Goal: Task Accomplishment & Management: Manage account settings

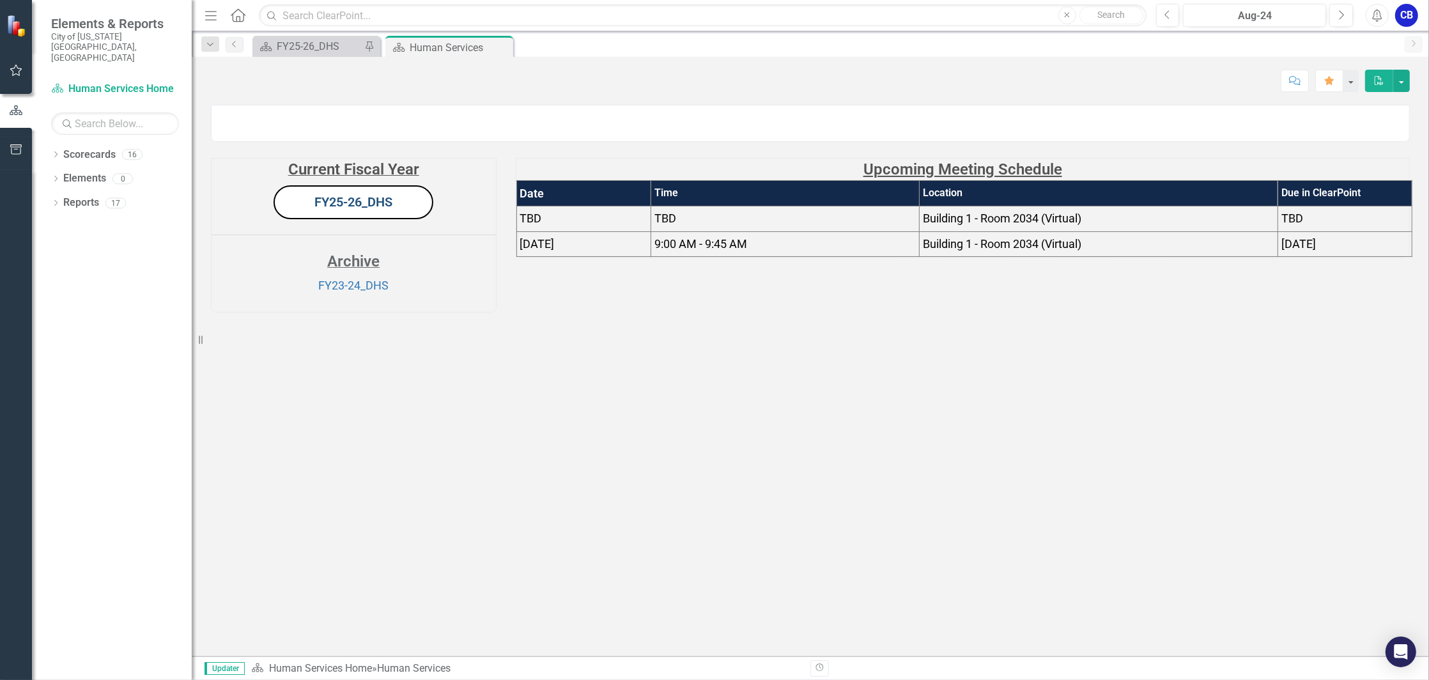
click at [388, 210] on link "FY25-26_DHS" at bounding box center [353, 201] width 78 height 15
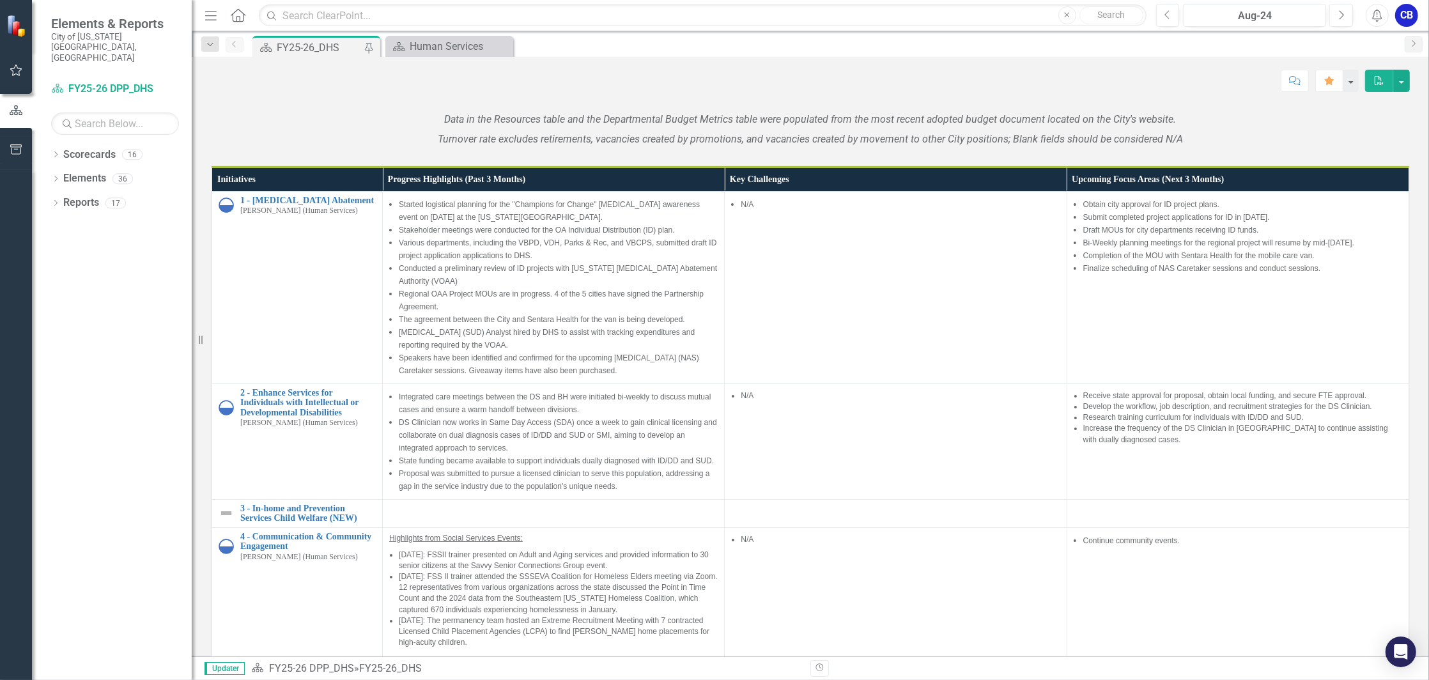
scroll to position [876, 0]
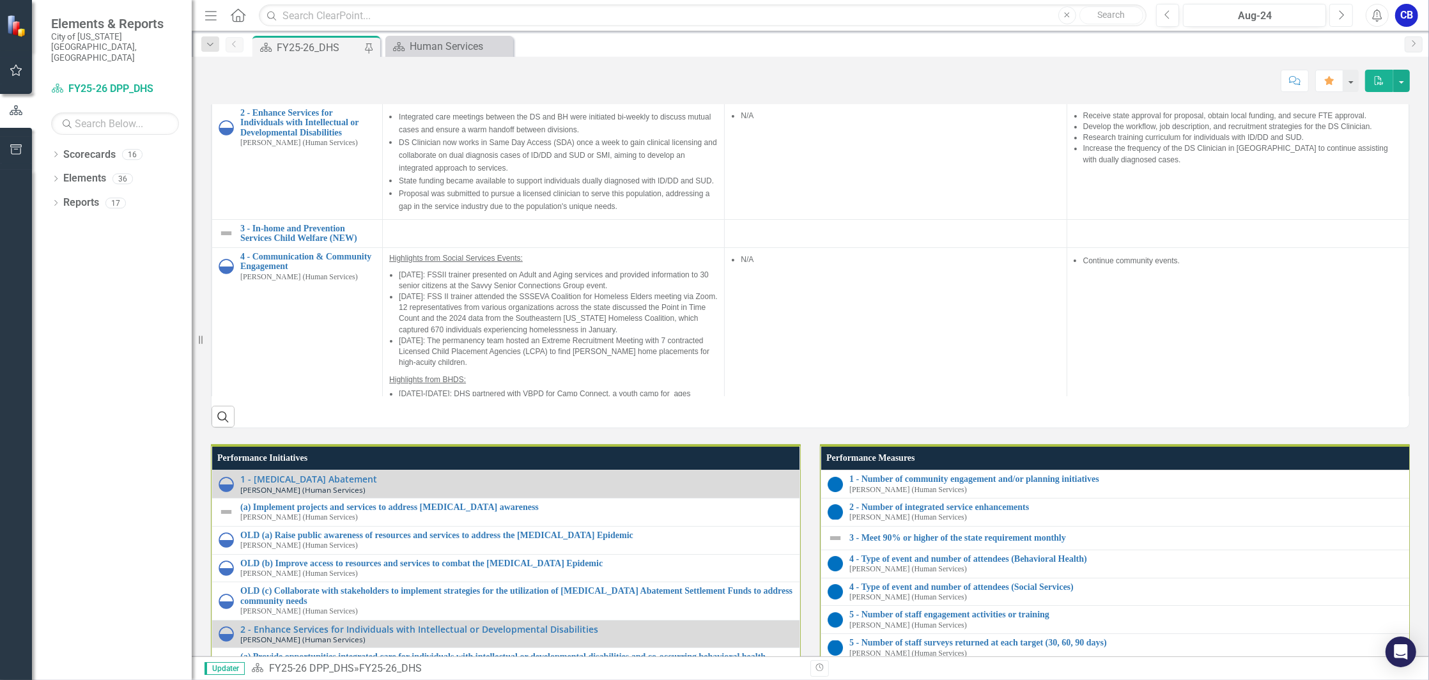
click at [1344, 19] on button "Next" at bounding box center [1341, 15] width 24 height 23
click at [1345, 19] on button "Next" at bounding box center [1341, 15] width 24 height 23
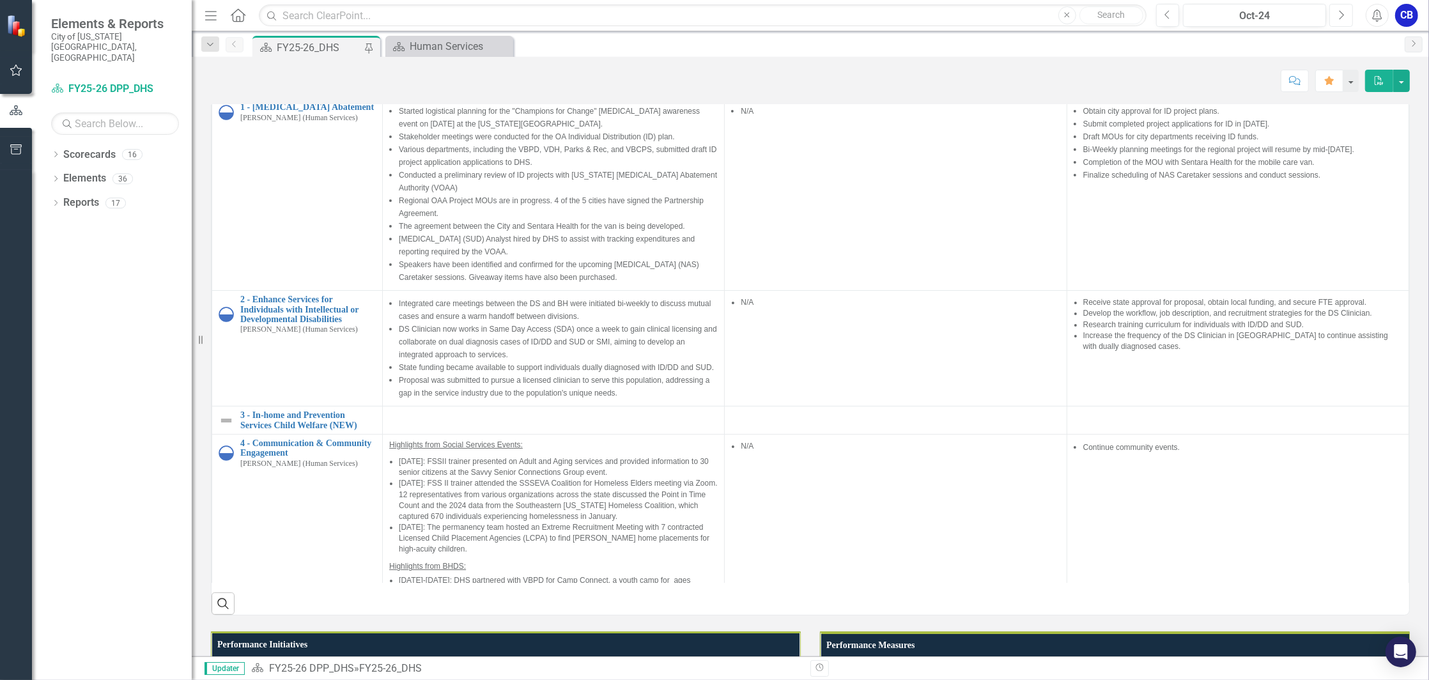
scroll to position [1068, 0]
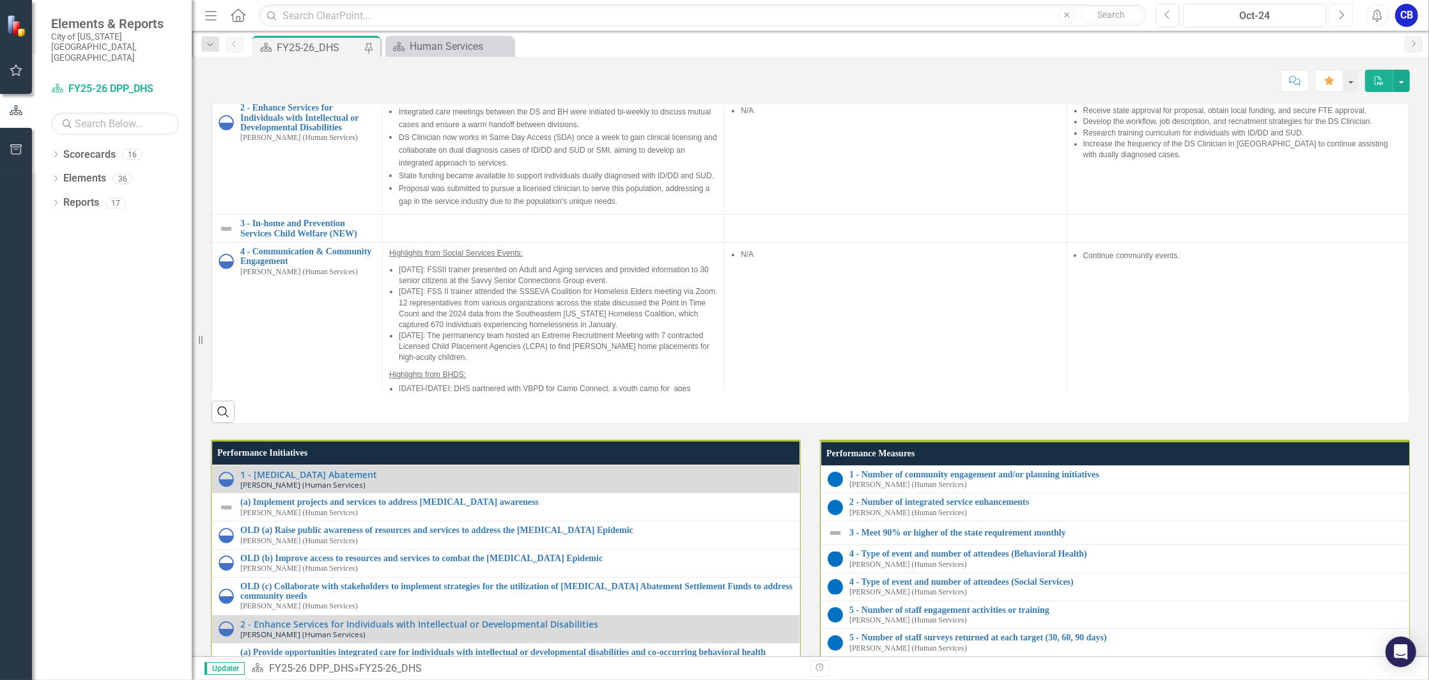
click at [1345, 19] on button "Next" at bounding box center [1341, 15] width 24 height 23
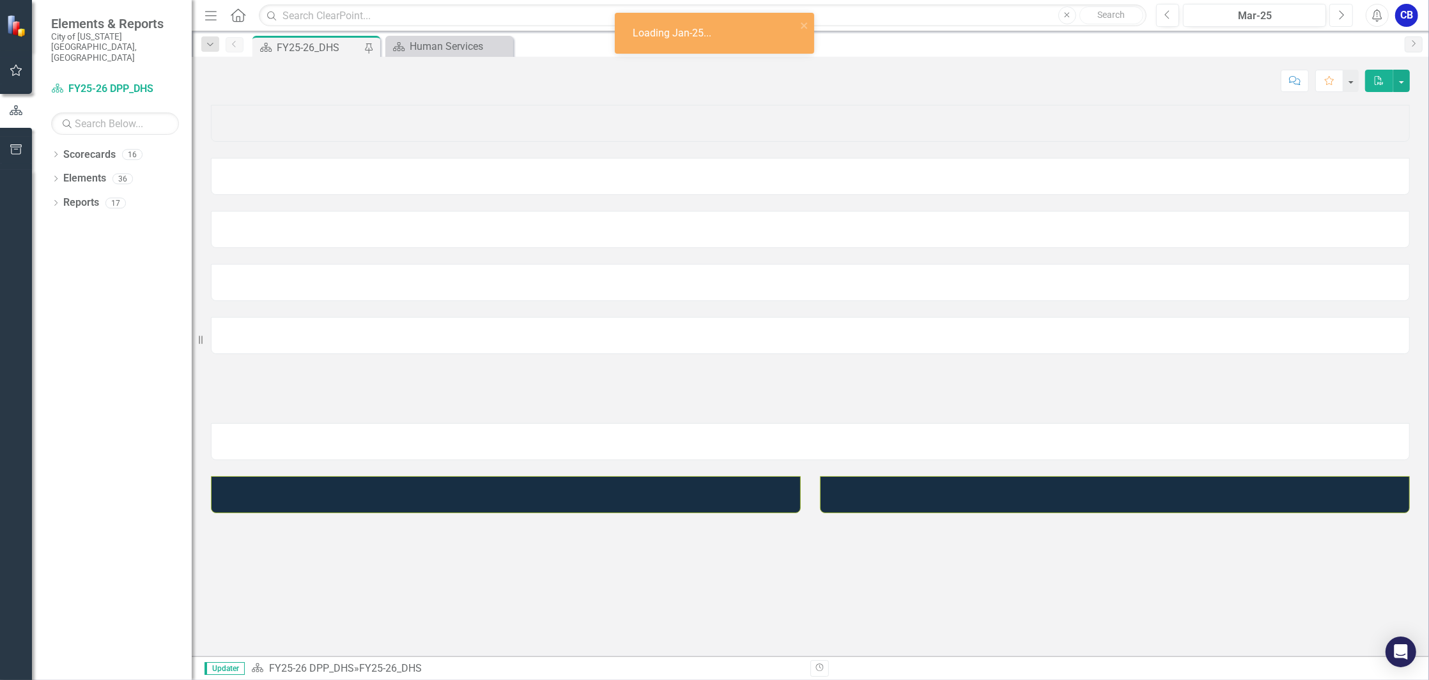
click at [1345, 19] on button "Next" at bounding box center [1341, 15] width 24 height 23
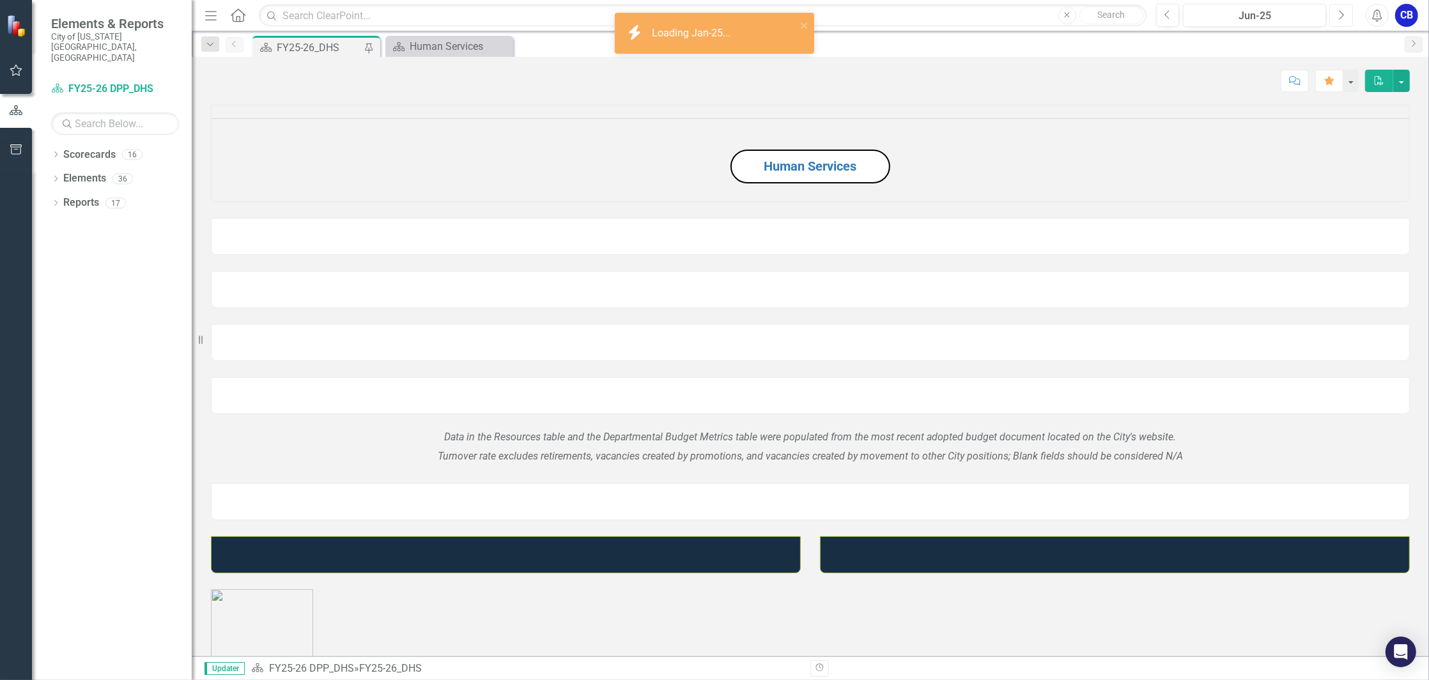
click at [1345, 19] on button "Next" at bounding box center [1341, 15] width 24 height 23
click at [1346, 19] on button "Next" at bounding box center [1341, 15] width 24 height 23
click at [1173, 14] on button "Previous" at bounding box center [1168, 15] width 24 height 23
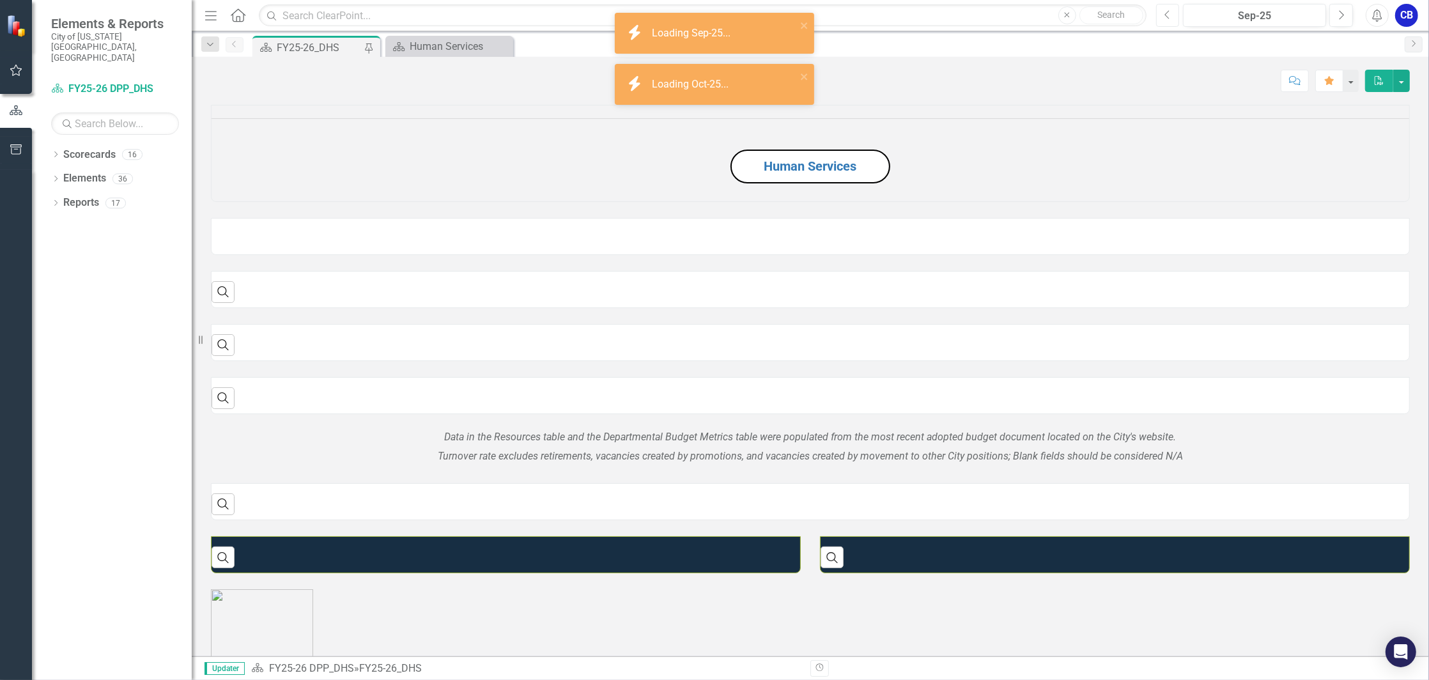
click at [1173, 14] on button "Previous" at bounding box center [1168, 15] width 24 height 23
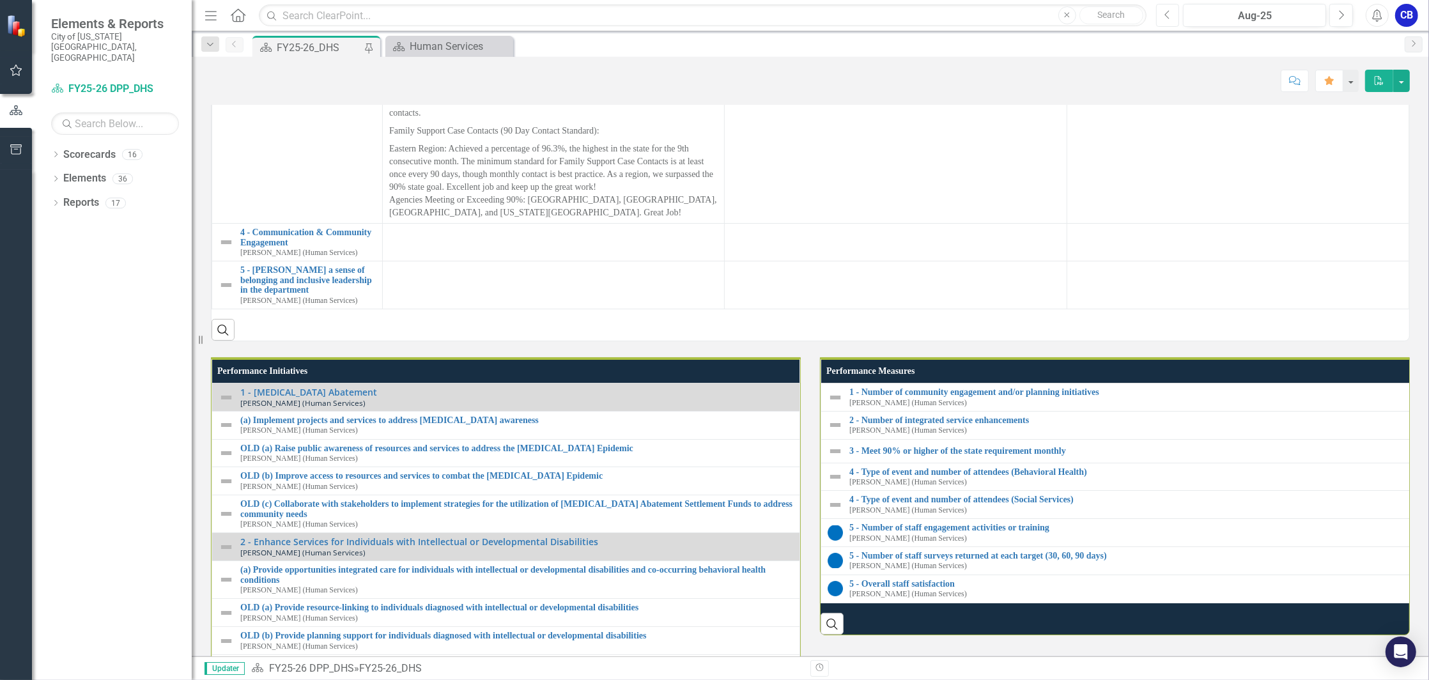
scroll to position [1064, 0]
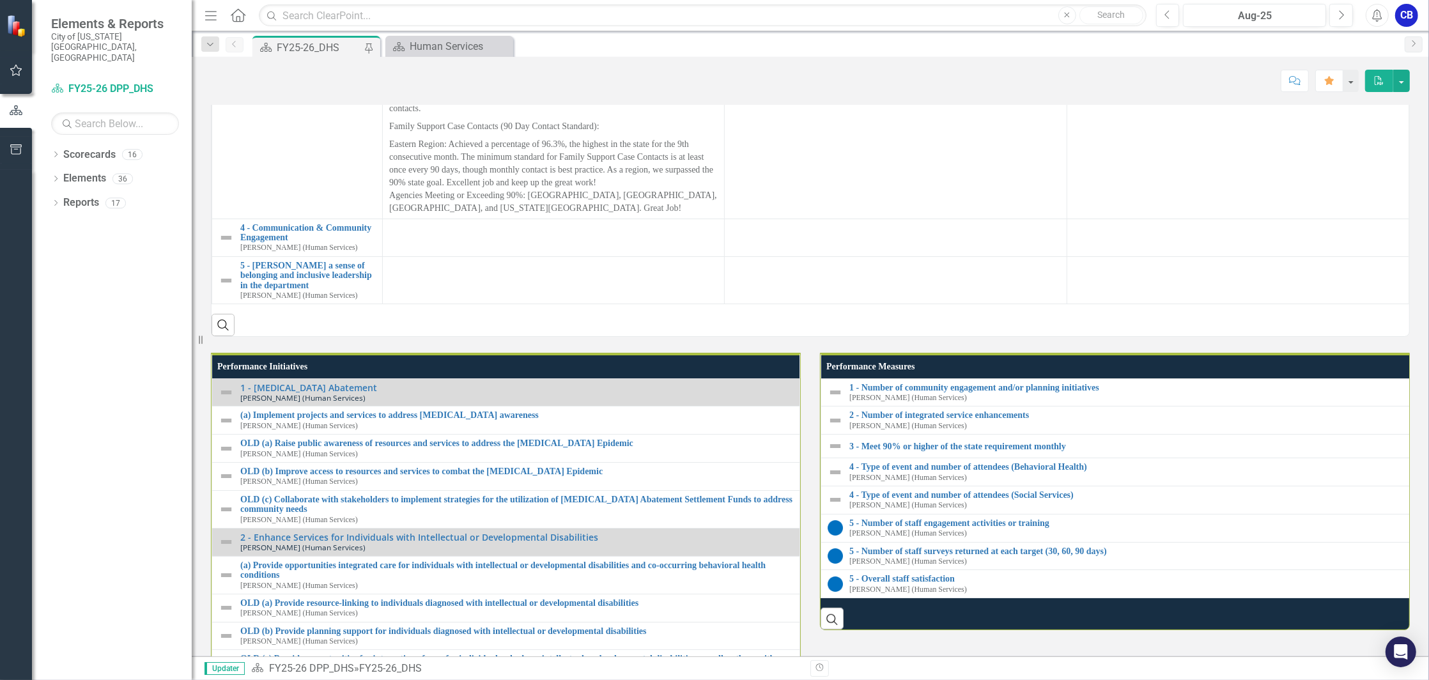
click at [1388, 84] on button "PDF" at bounding box center [1379, 81] width 28 height 22
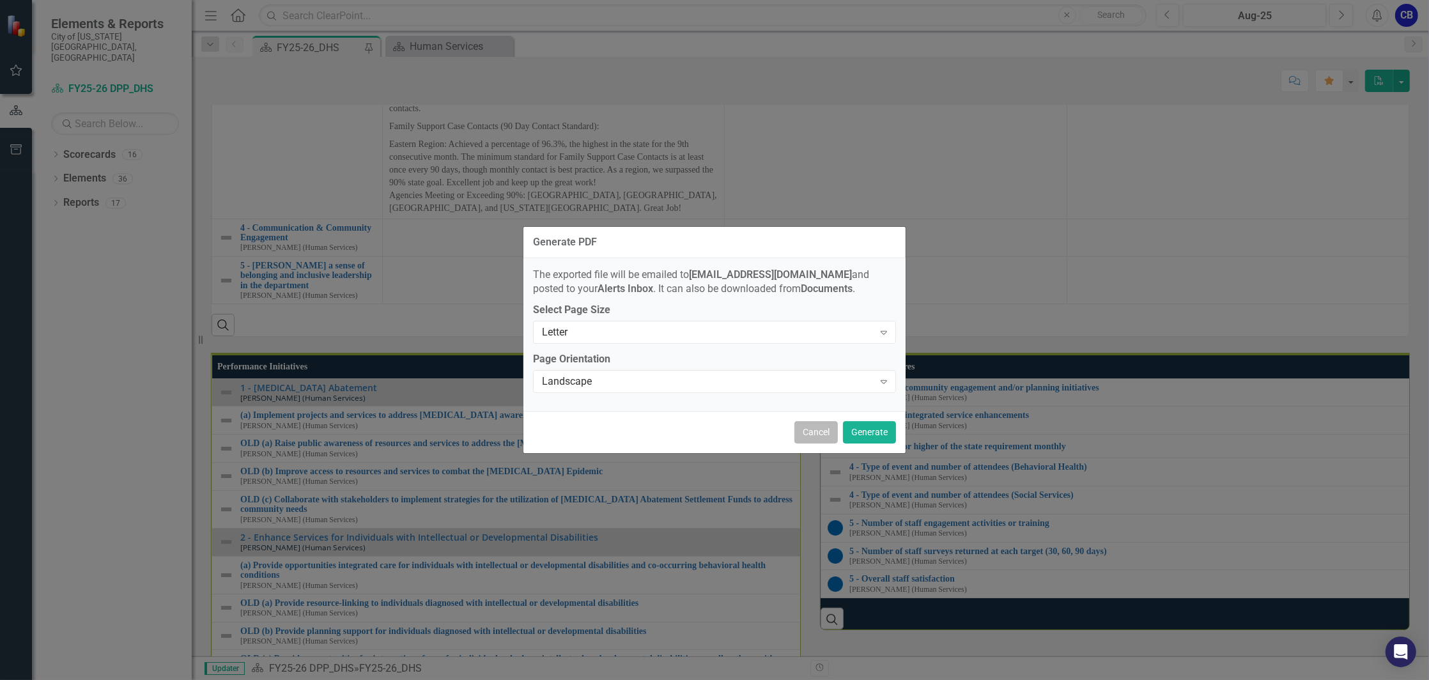
click at [824, 431] on button "Cancel" at bounding box center [815, 432] width 43 height 22
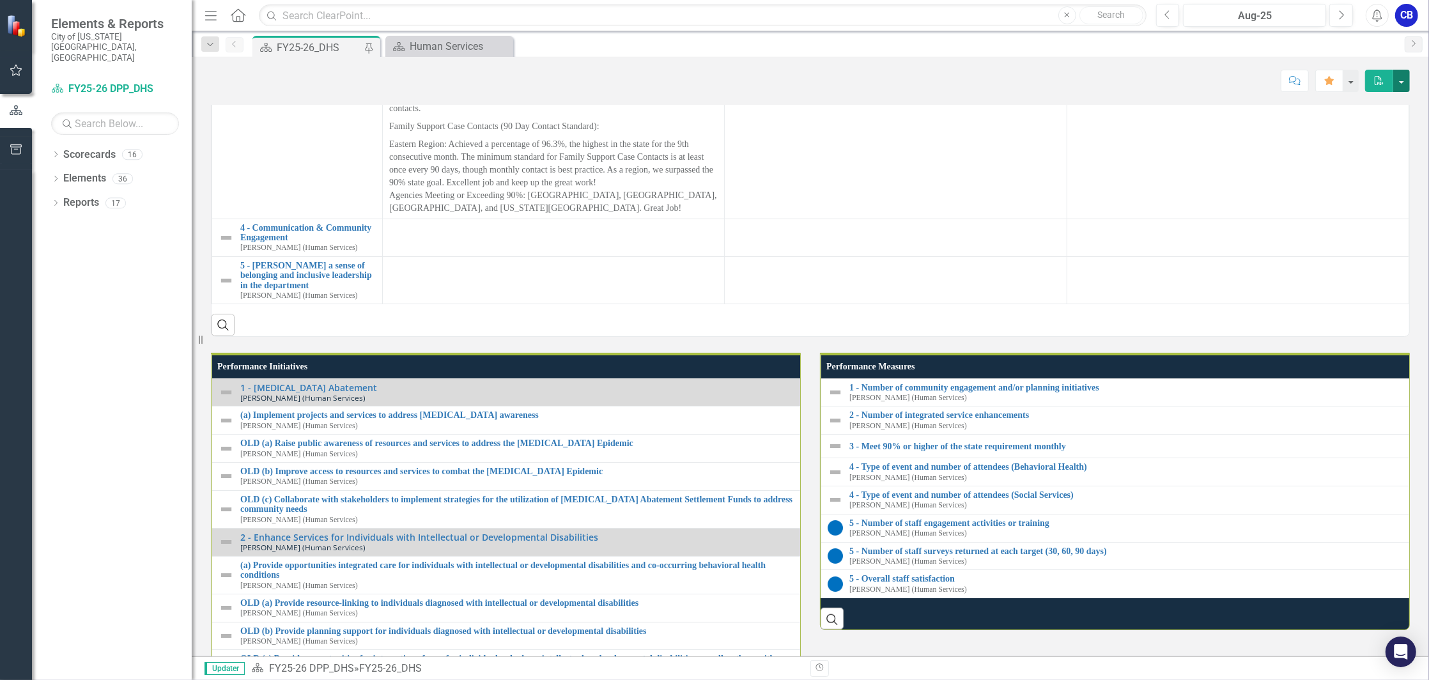
click at [1402, 81] on button "button" at bounding box center [1401, 81] width 17 height 22
click at [1353, 82] on button "button" at bounding box center [1350, 81] width 17 height 22
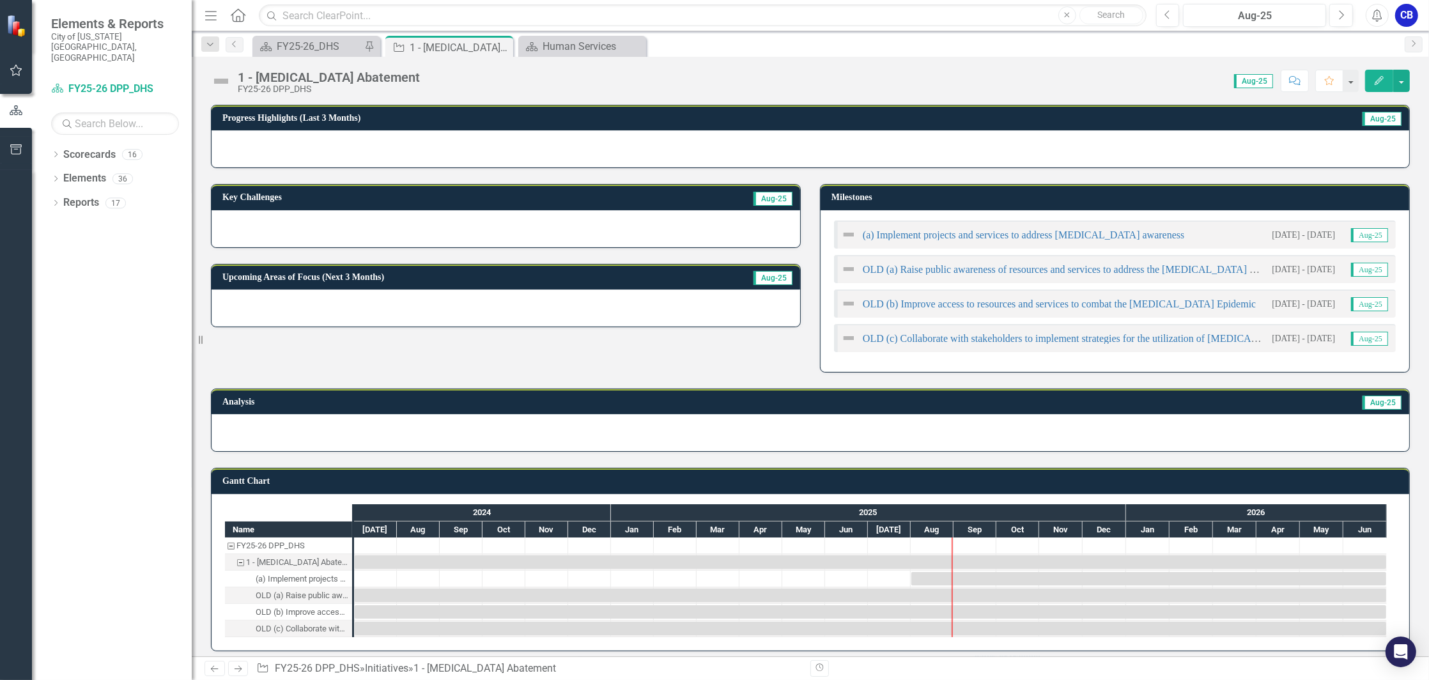
click at [1384, 78] on icon "Edit" at bounding box center [1379, 80] width 12 height 9
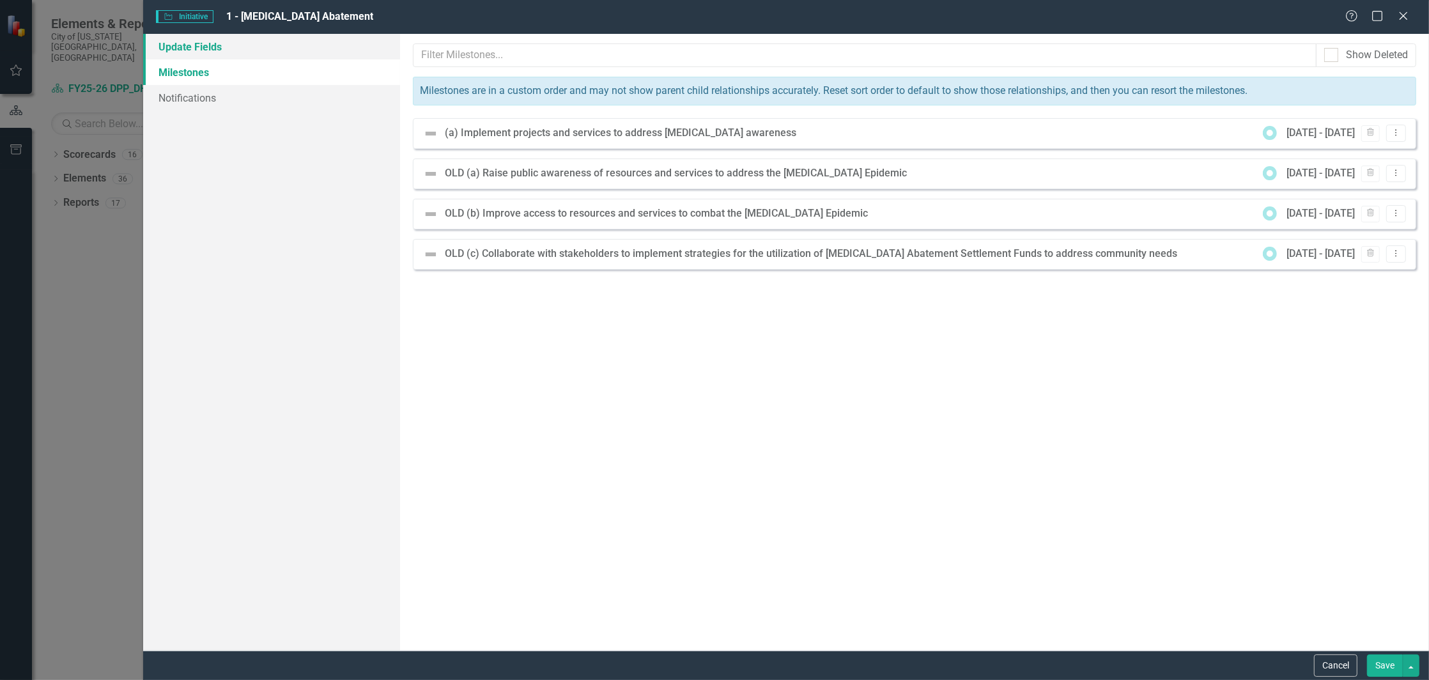
click at [210, 47] on link "Update Fields" at bounding box center [271, 47] width 257 height 26
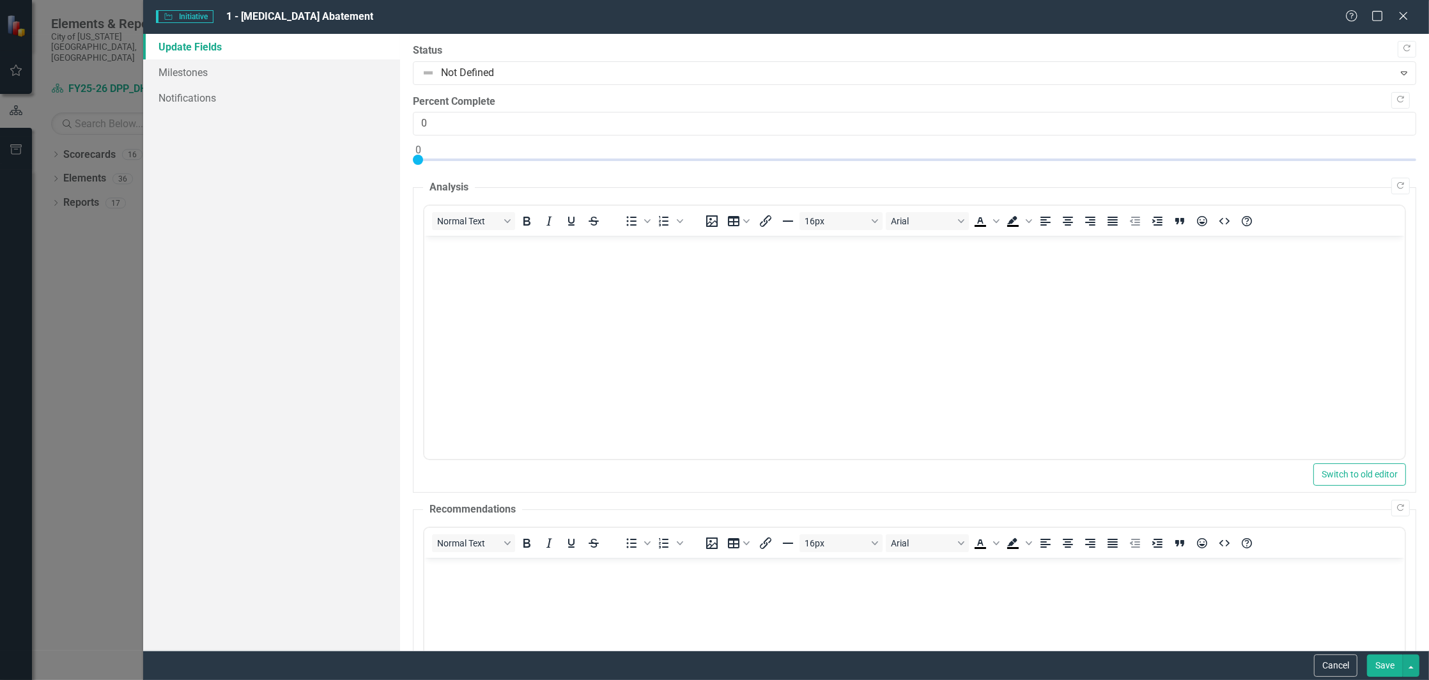
click at [575, 284] on body "Rich Text Area. Press ALT-0 for help." at bounding box center [914, 332] width 980 height 192
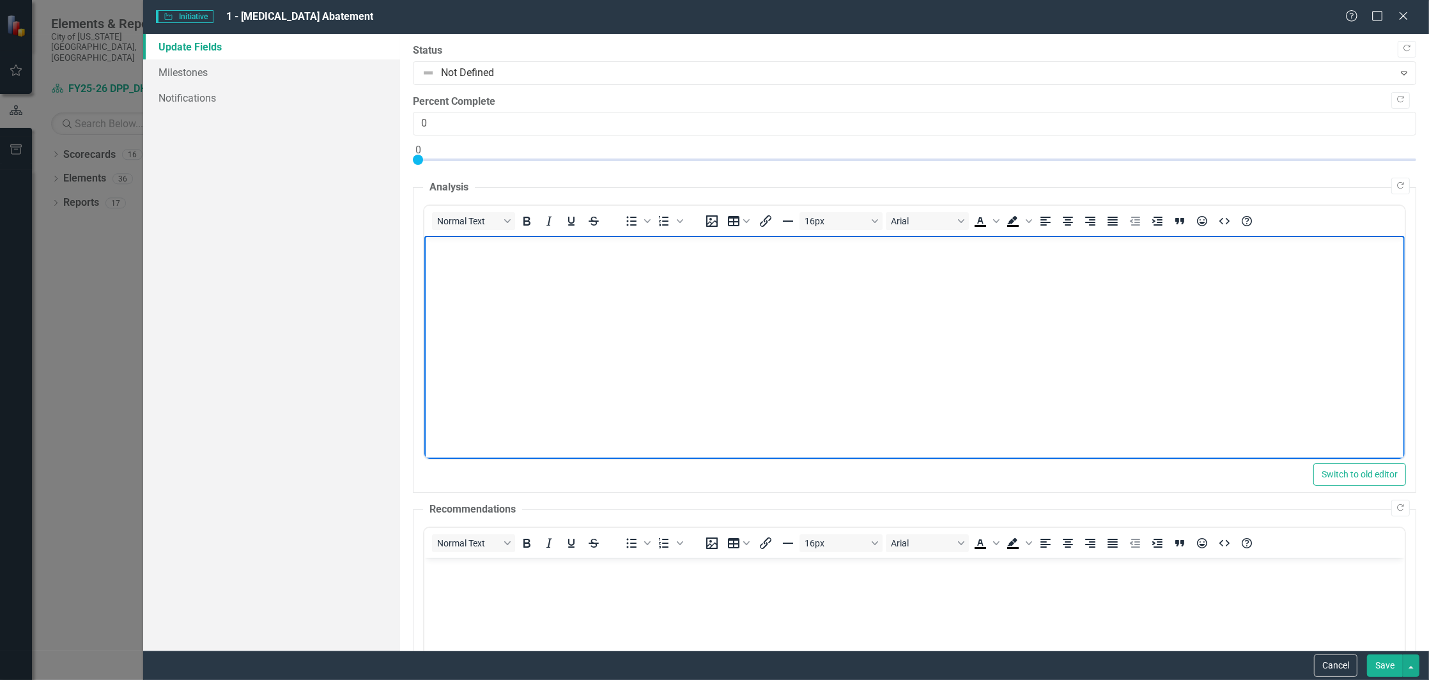
click at [594, 272] on body "Rich Text Area. Press ALT-0 for help." at bounding box center [914, 332] width 980 height 192
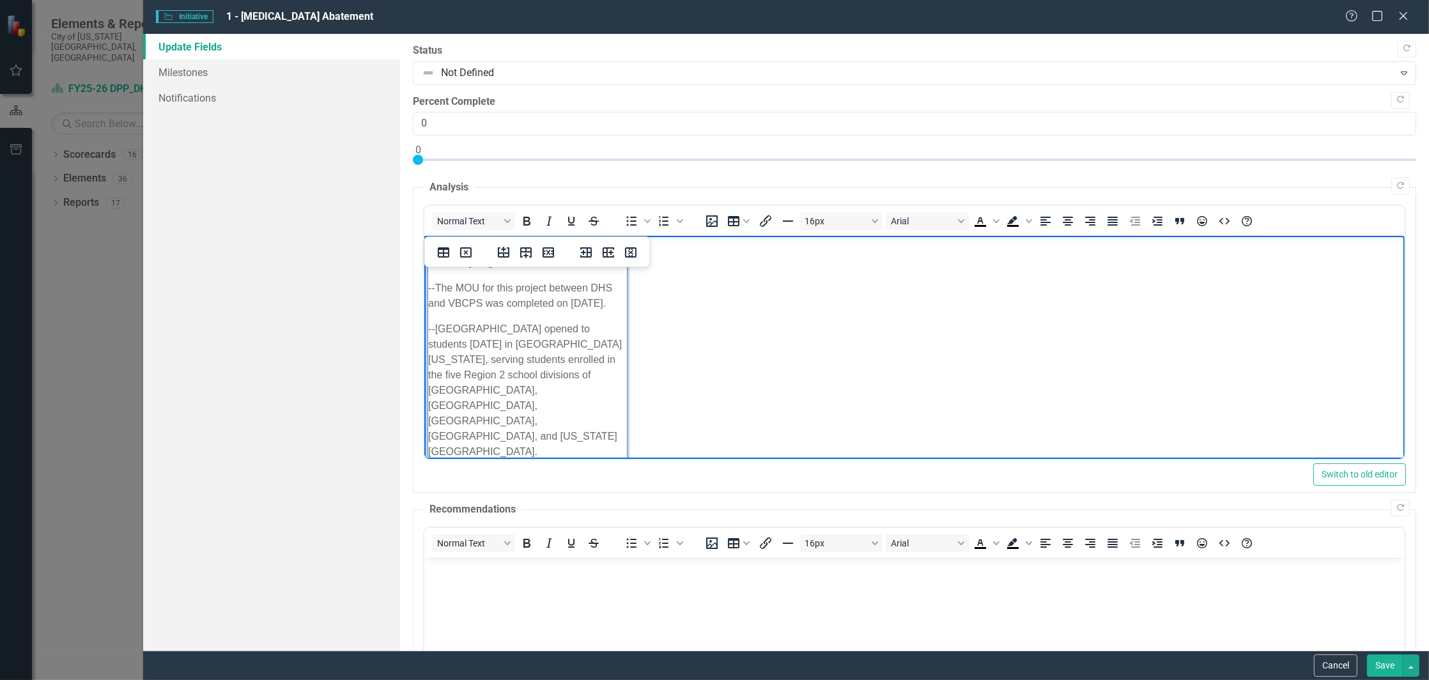
scroll to position [1680, 0]
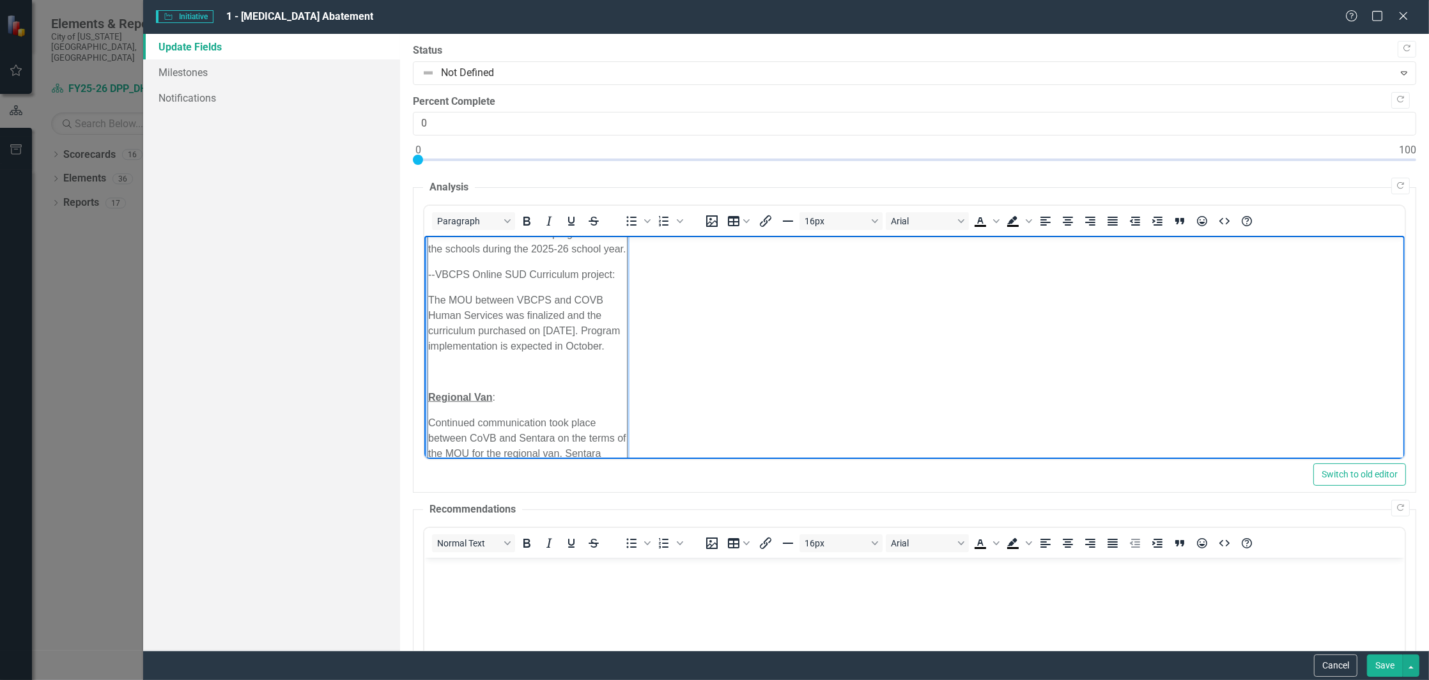
click at [617, 309] on p "The MOU between VBCPS and COVB Human Services was finalized and the curriculum …" at bounding box center [527, 323] width 199 height 61
click at [467, 248] on icon "Delete table" at bounding box center [466, 252] width 12 height 10
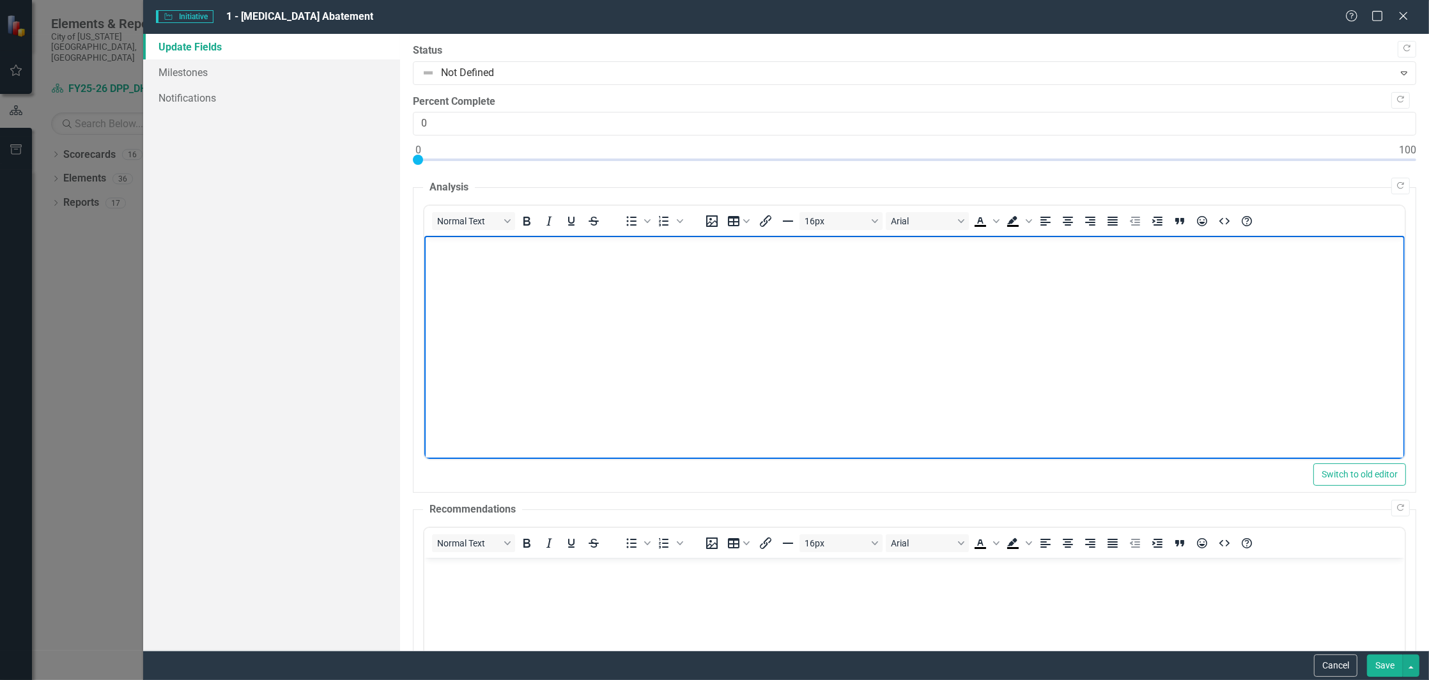
paste body "Rich Text Area. Press ALT-0 for help."
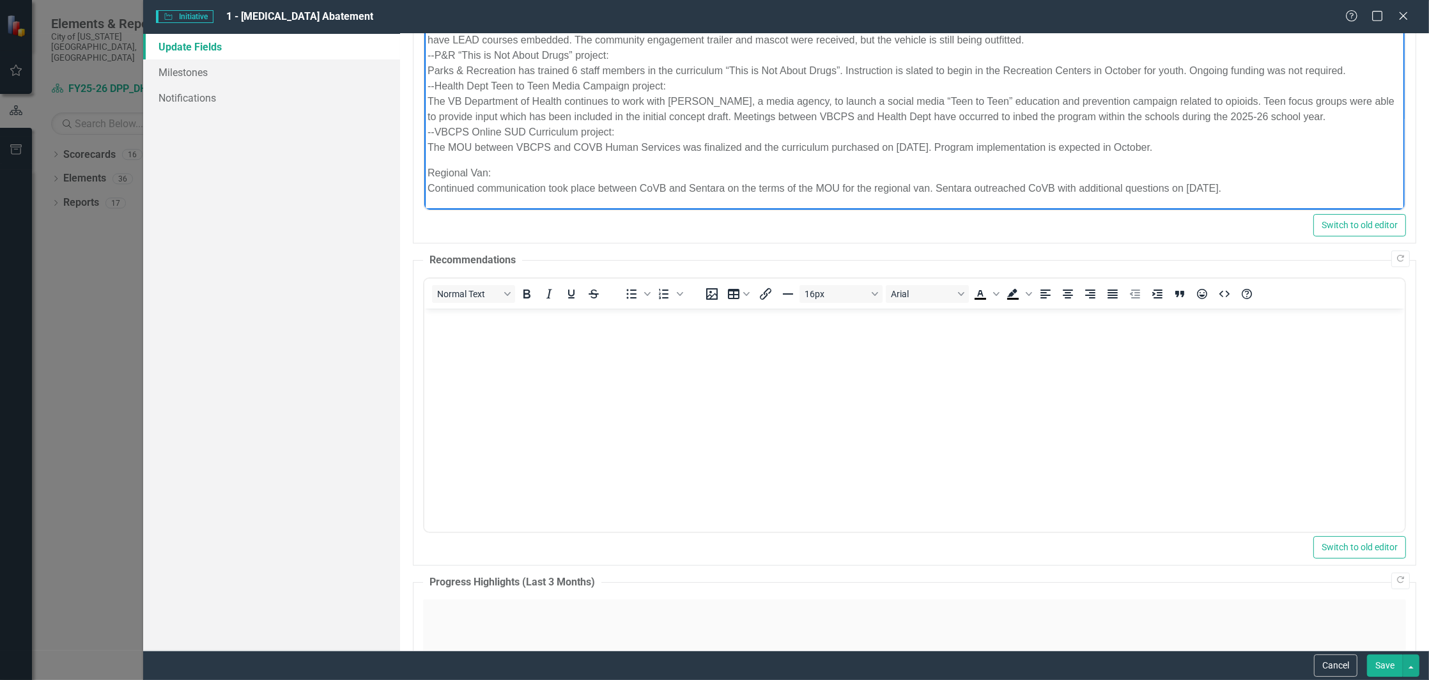
scroll to position [256, 0]
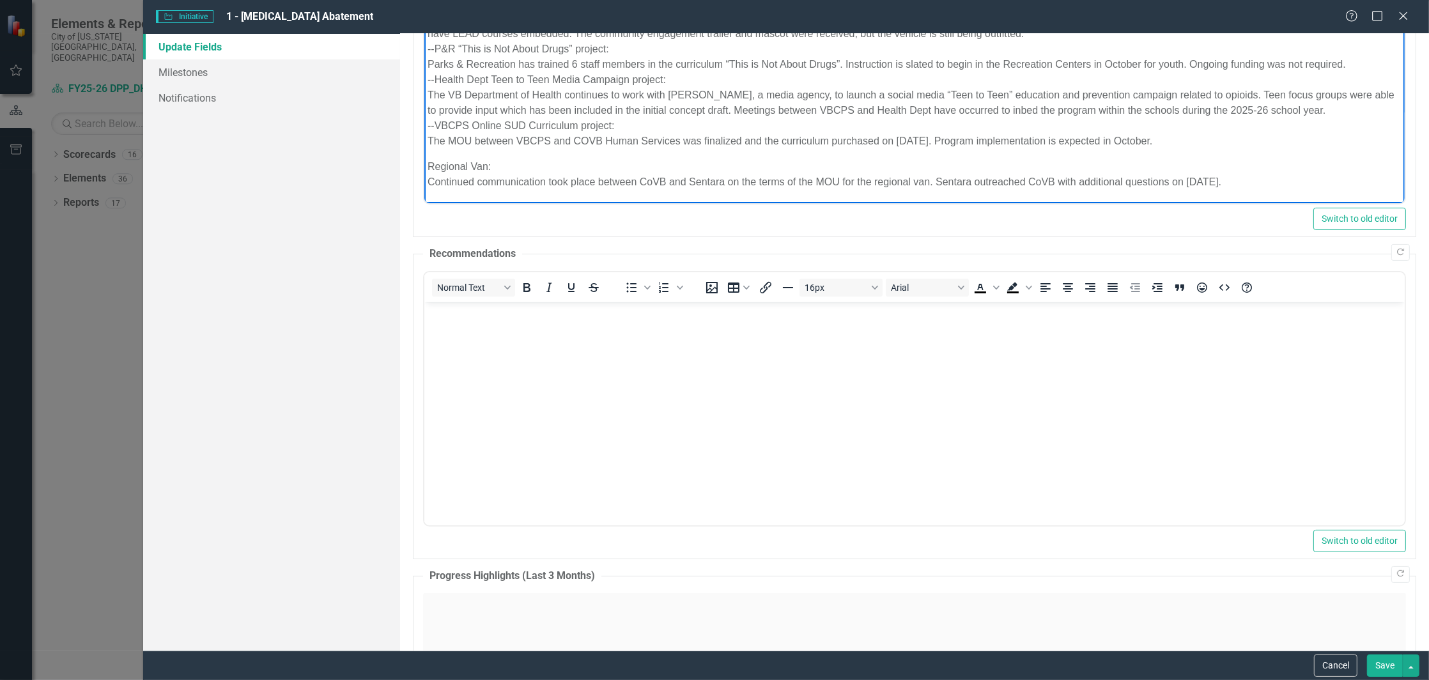
click at [578, 493] on html at bounding box center [914, 398] width 980 height 192
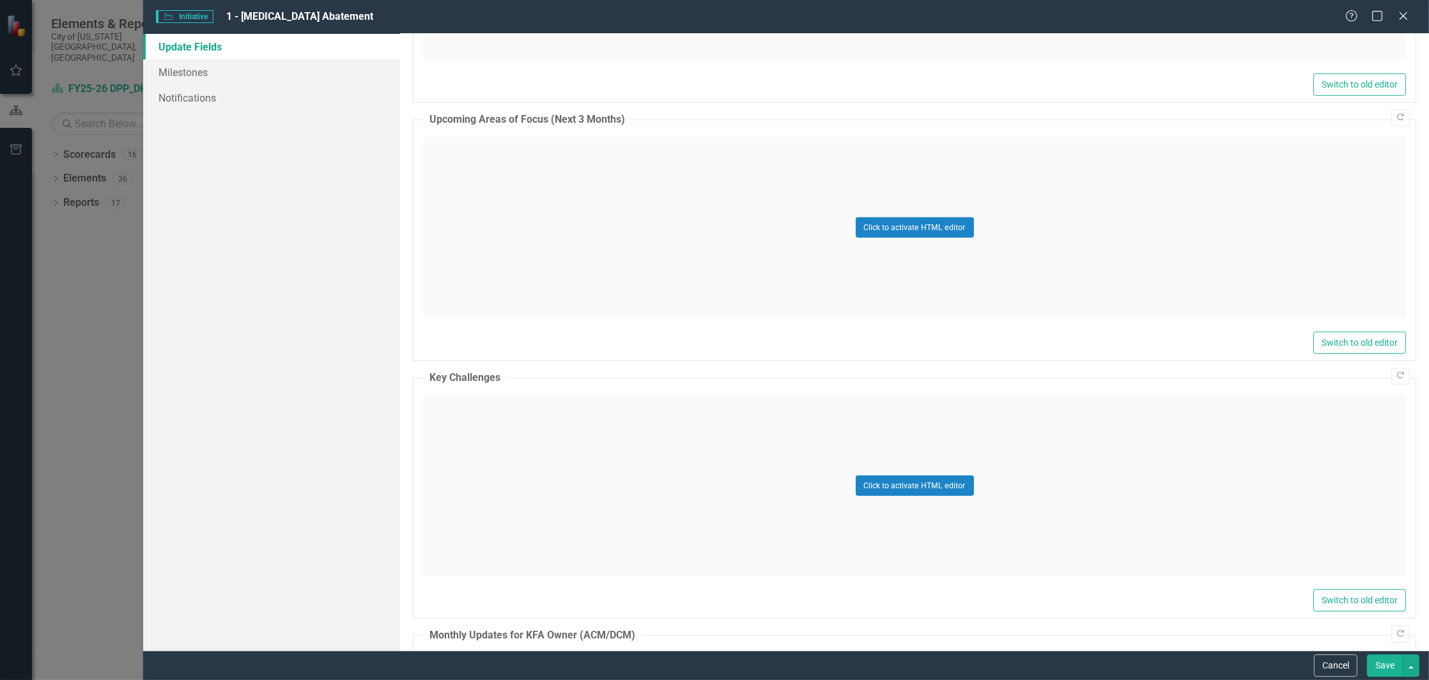
scroll to position [1022, 0]
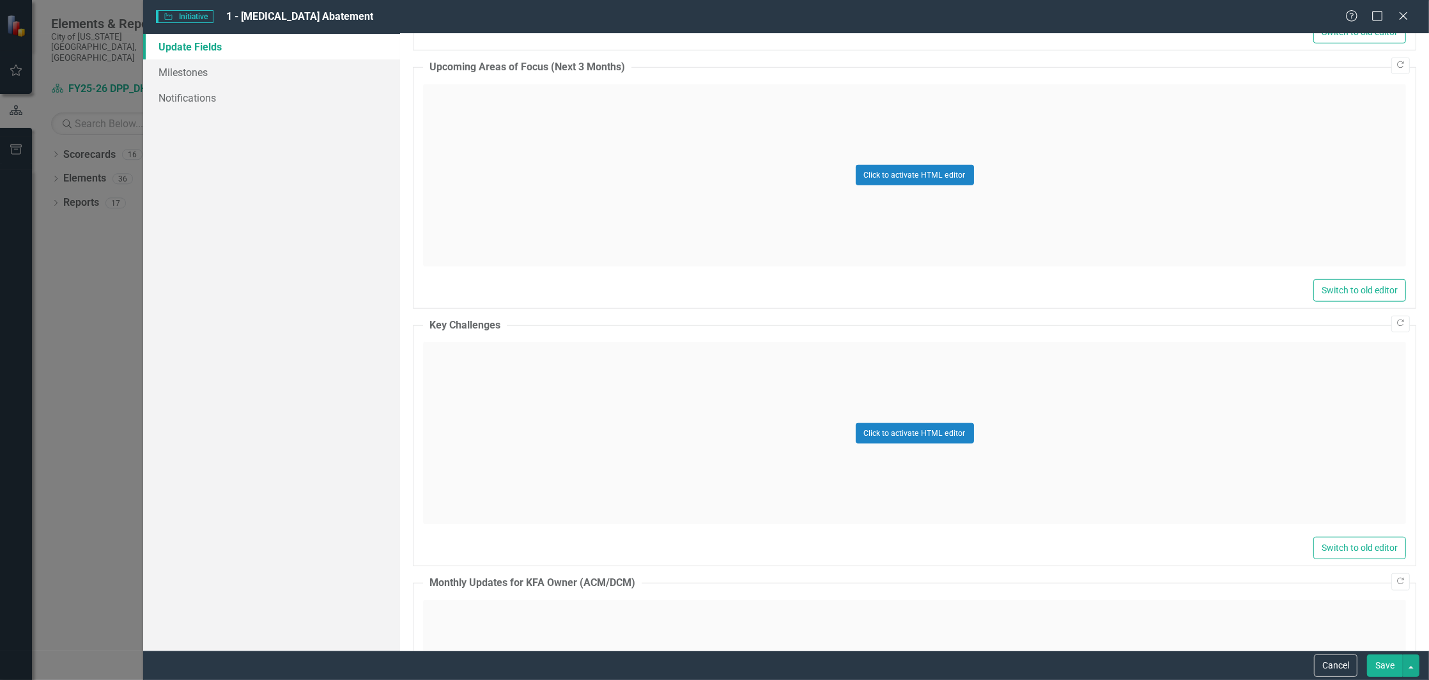
click at [587, 427] on div "Click to activate HTML editor" at bounding box center [914, 433] width 983 height 182
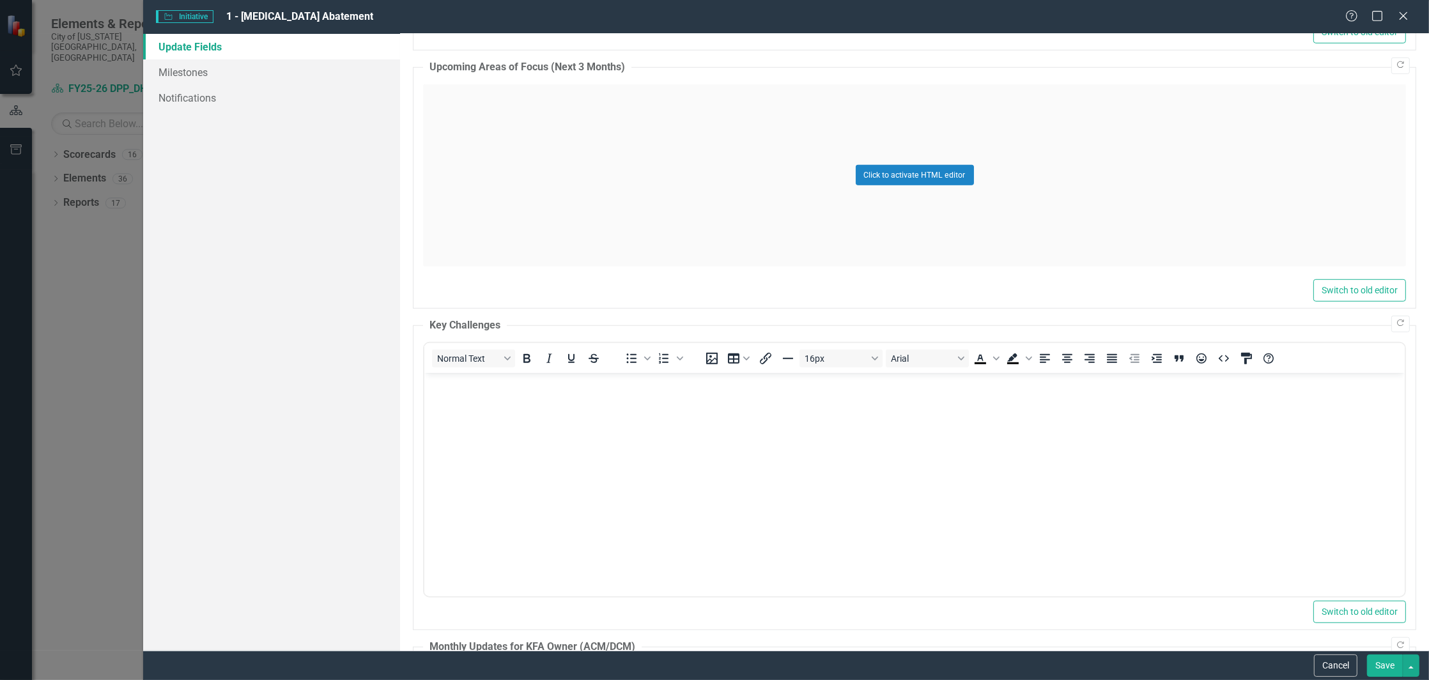
scroll to position [0, 0]
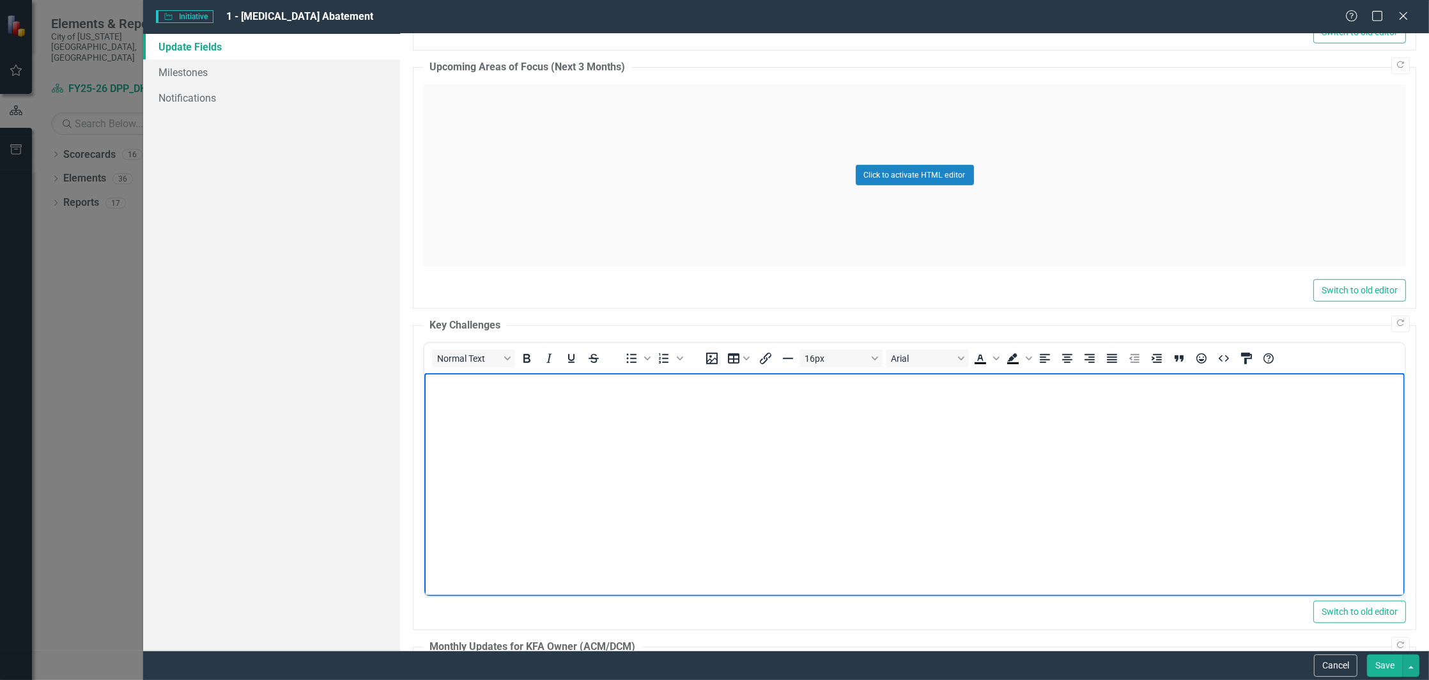
click at [587, 426] on body "Rich Text Area. Press ALT-0 for help." at bounding box center [914, 469] width 980 height 192
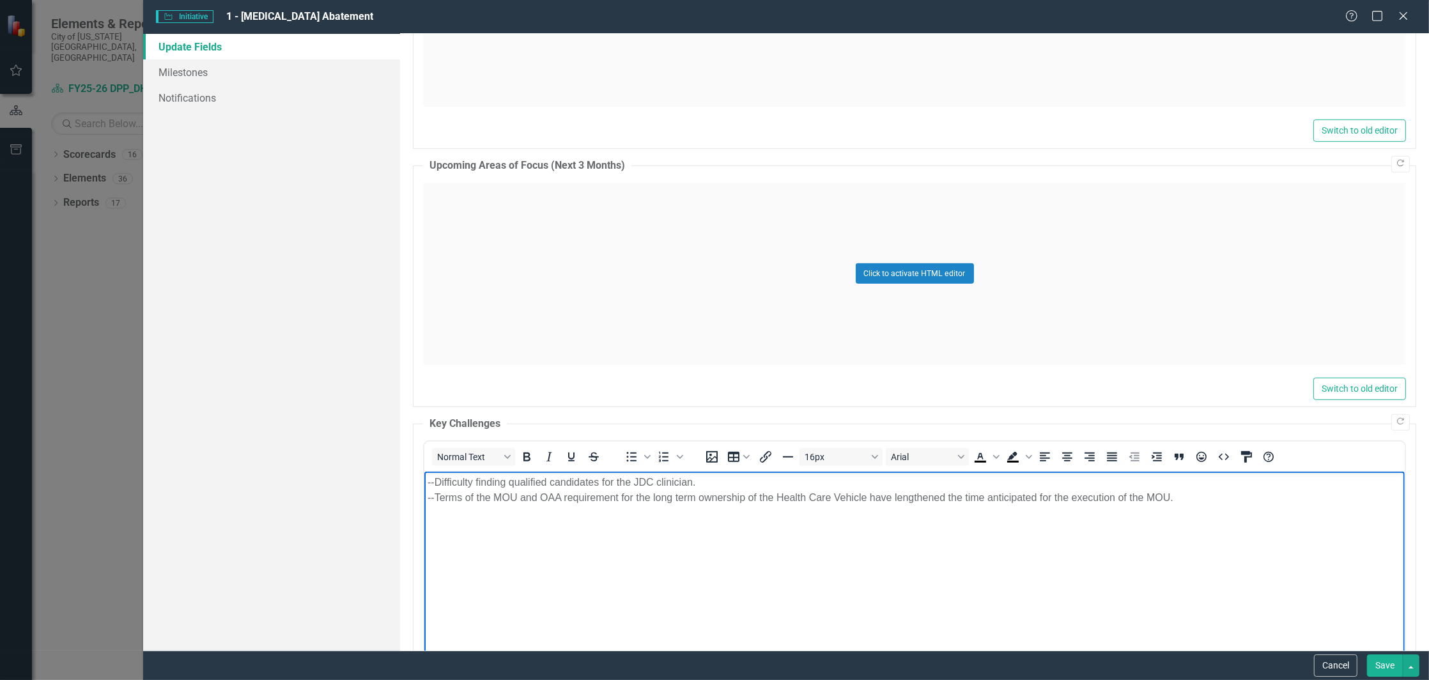
scroll to position [681, 0]
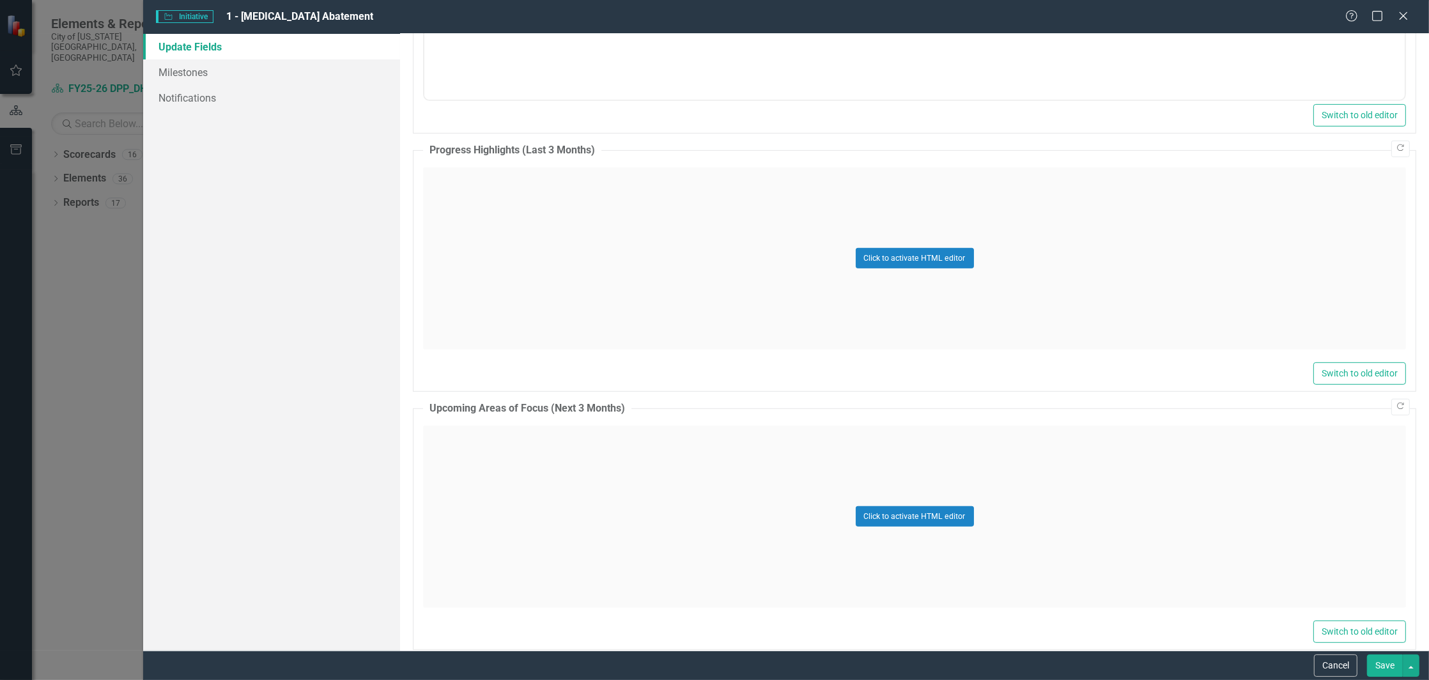
click at [525, 498] on div "Click to activate HTML editor" at bounding box center [914, 517] width 983 height 182
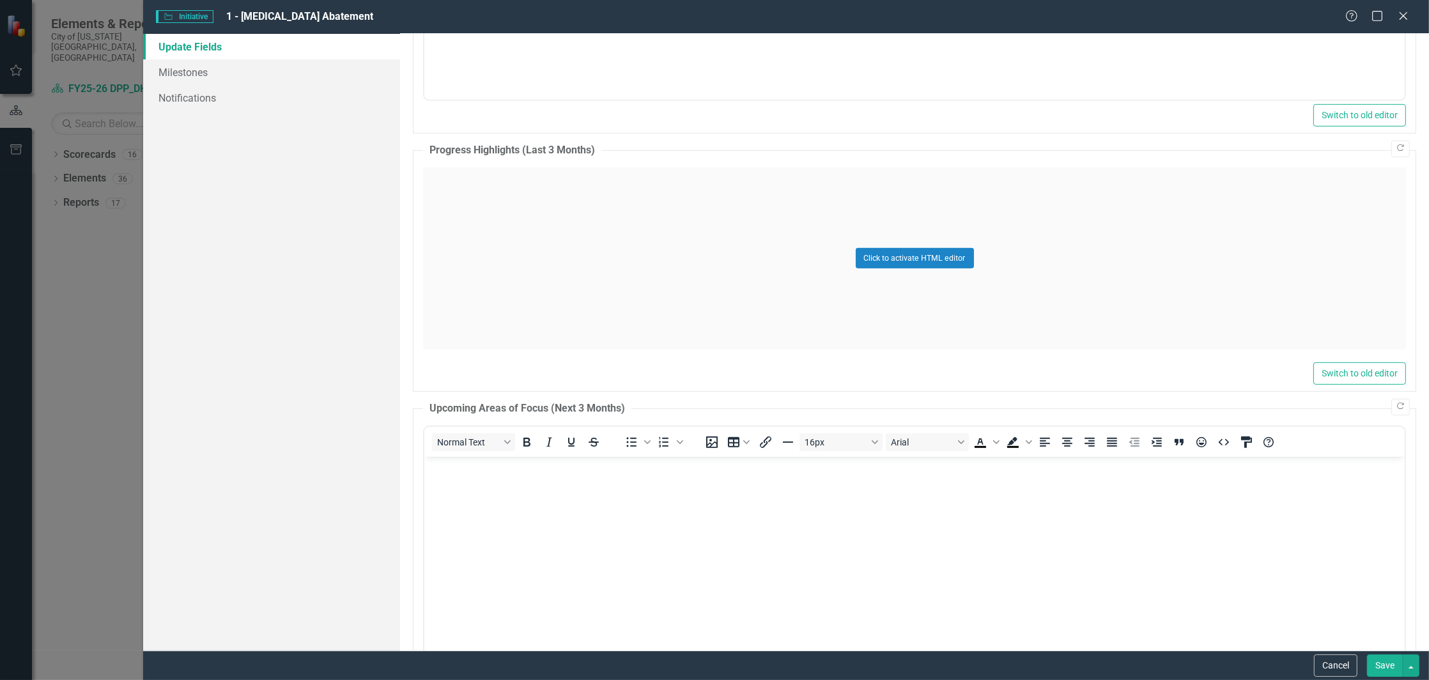
scroll to position [0, 0]
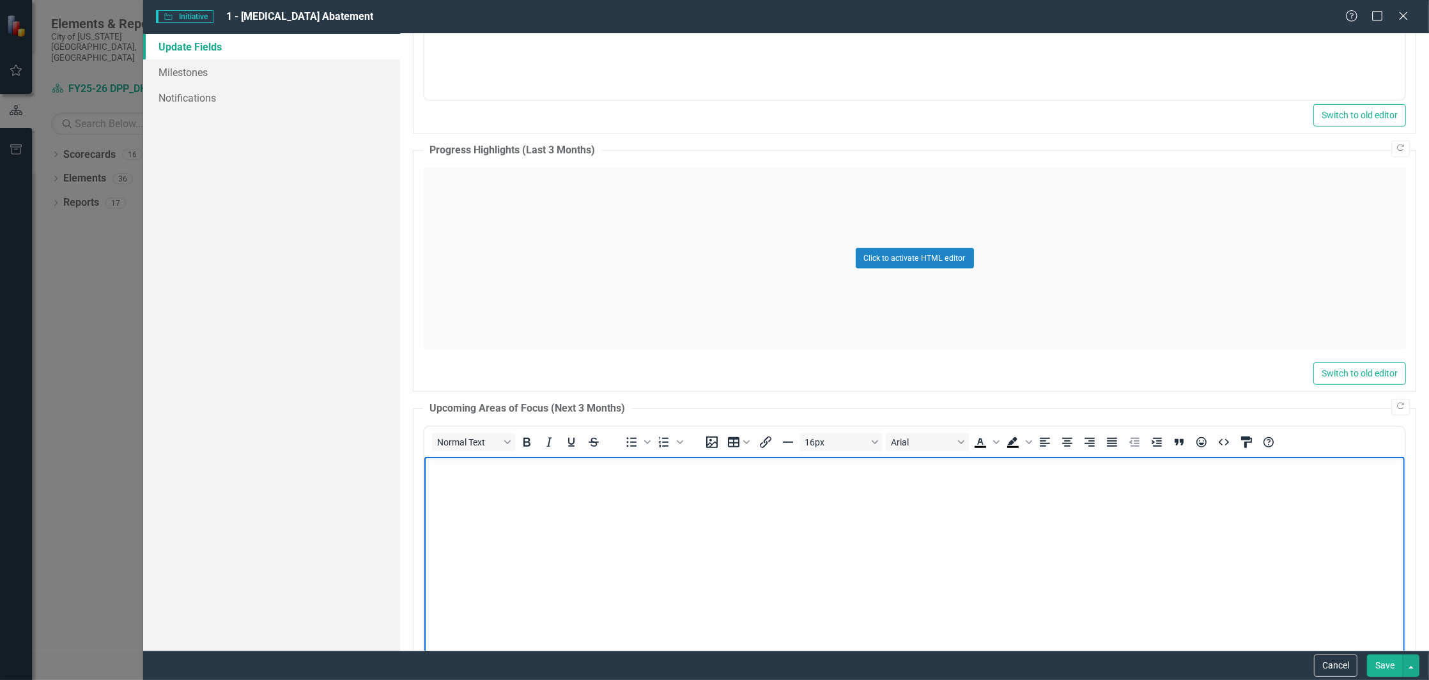
paste body "Rich Text Area. Press ALT-0 for help."
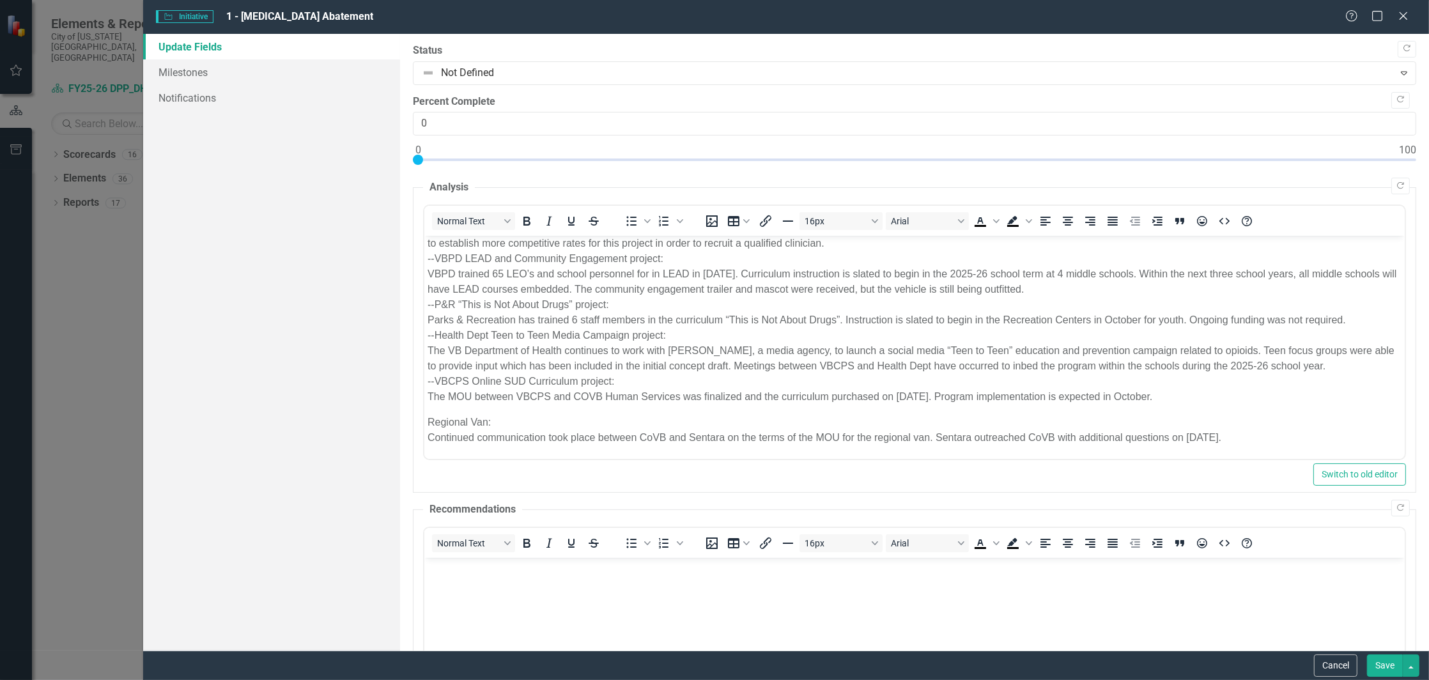
click at [551, 362] on p "--CYBH Peer and Prevention Van Project: The Youth Peer Support Specialist was s…" at bounding box center [914, 266] width 974 height 276
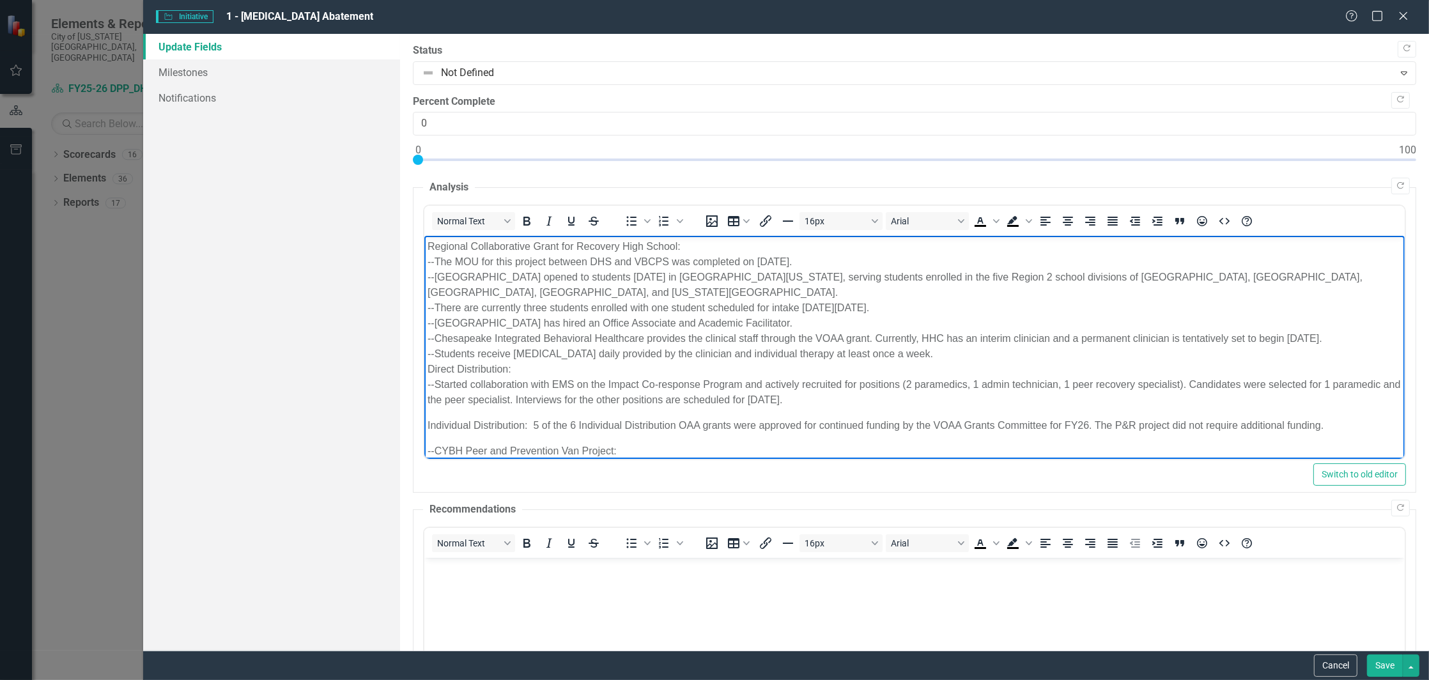
drag, startPoint x: 1266, startPoint y: 443, endPoint x: 848, endPoint y: 468, distance: 419.3
click at [424, 236] on html "Regional Collaborative Grant for Recovery High School: --The MOU for this proje…" at bounding box center [914, 505] width 980 height 538
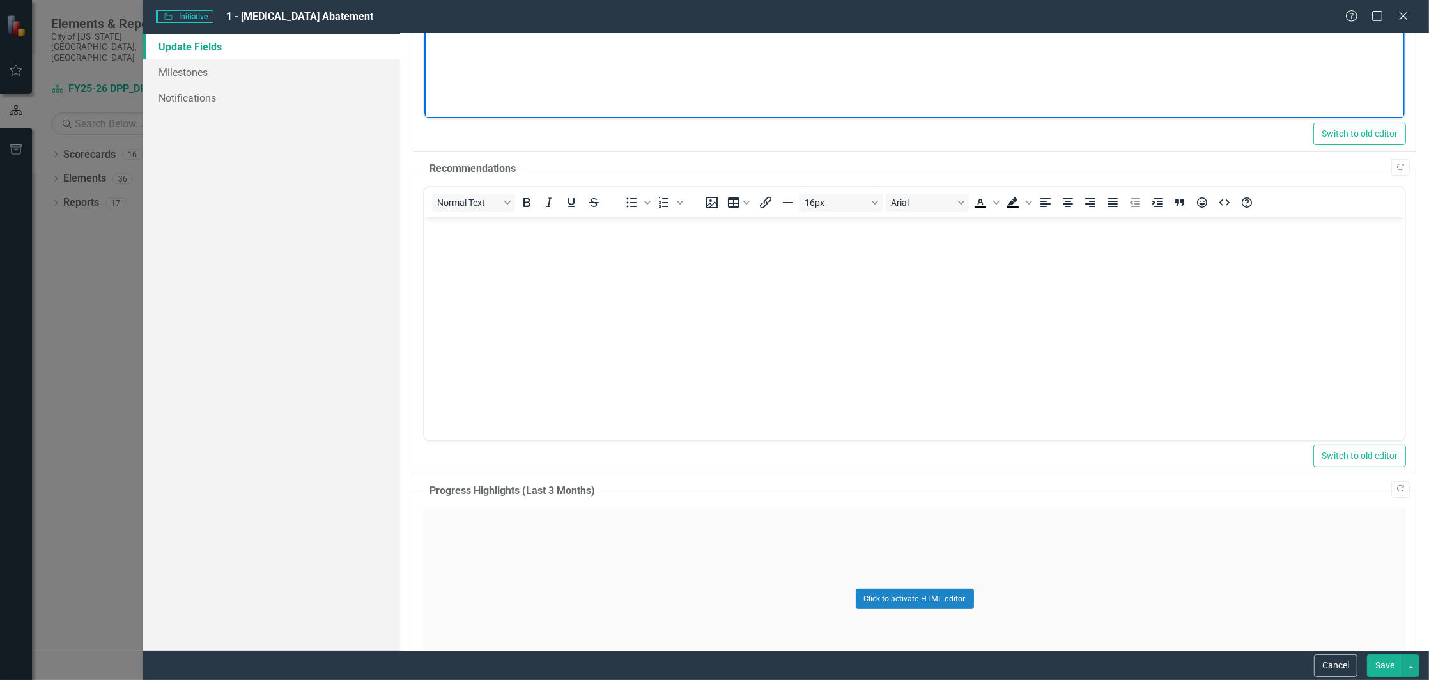
scroll to position [596, 0]
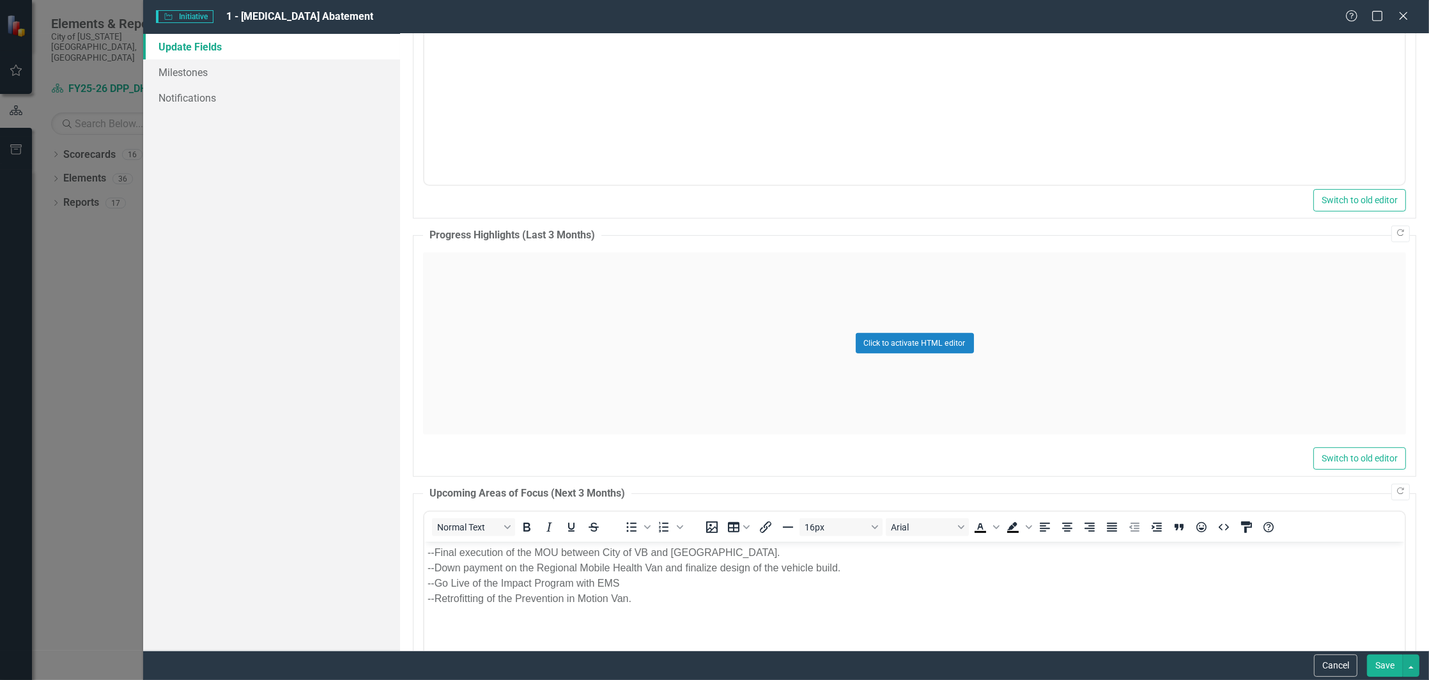
click at [497, 334] on div "Click to activate HTML editor" at bounding box center [914, 343] width 983 height 182
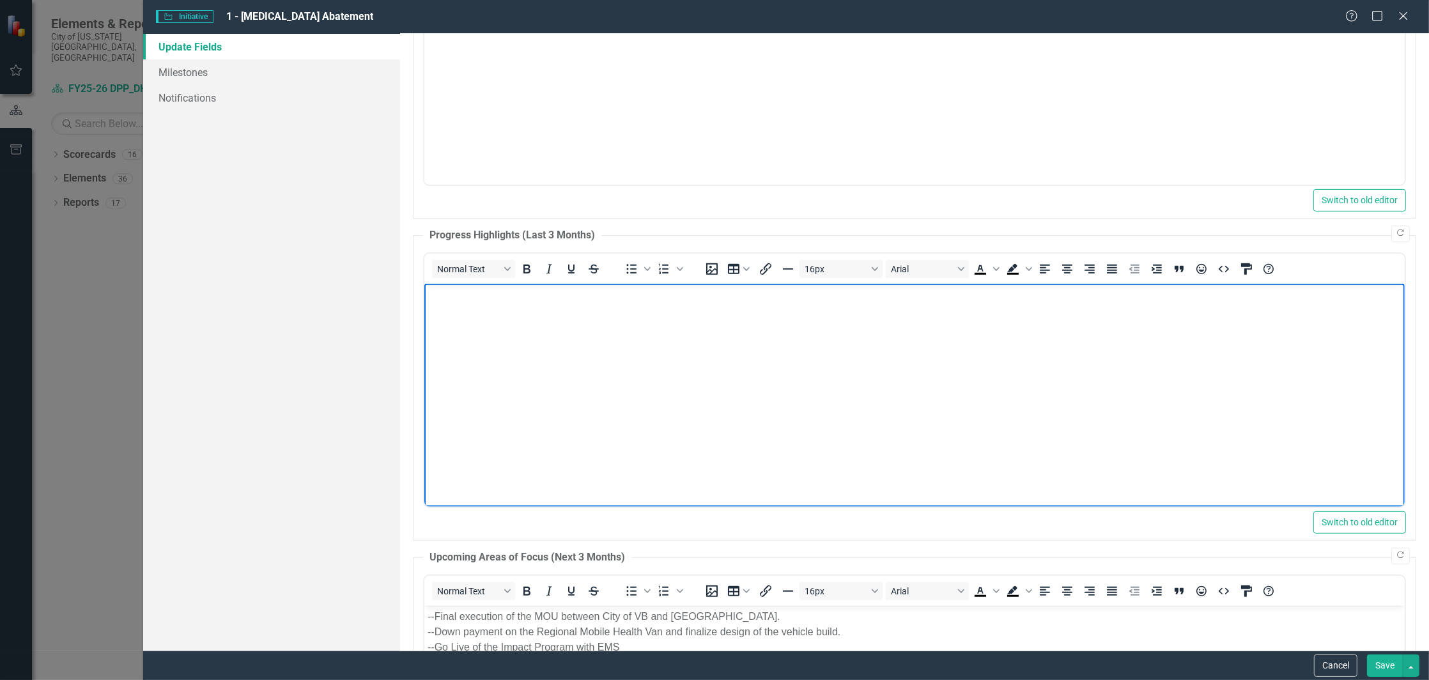
scroll to position [314, 0]
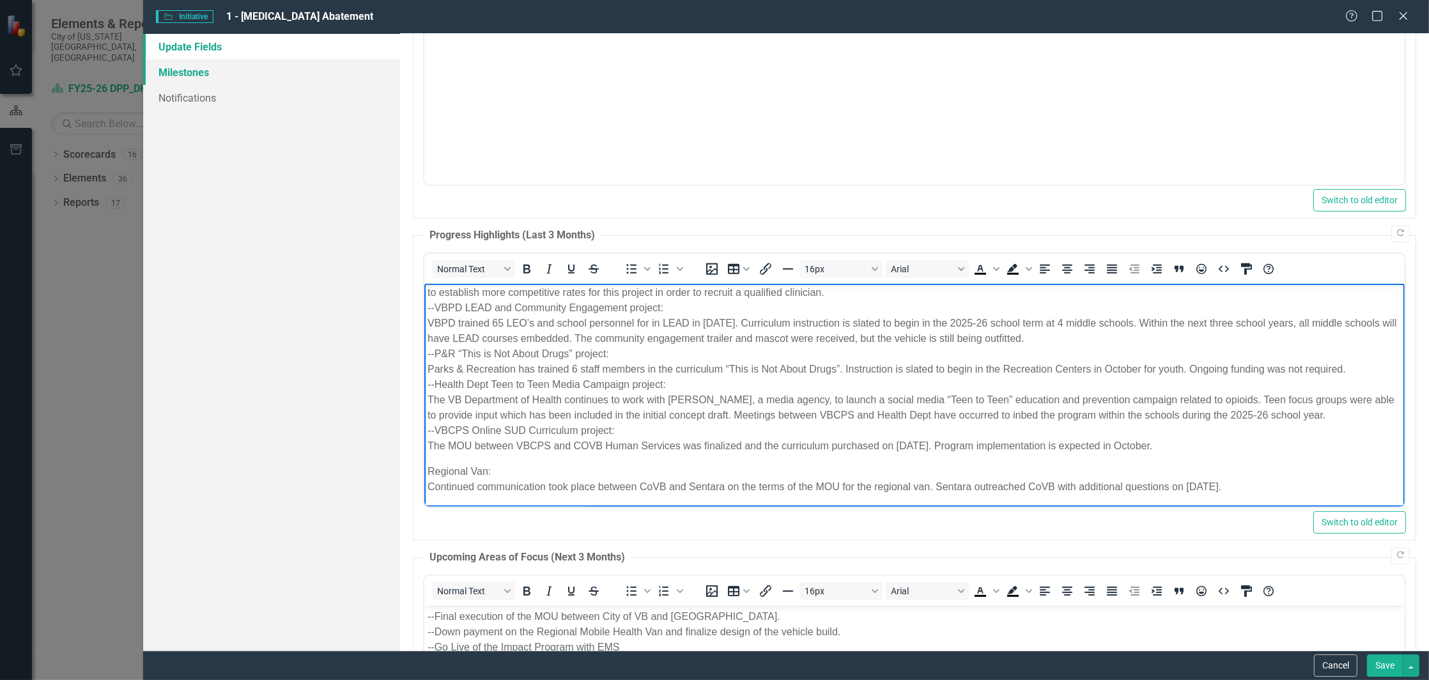
click at [199, 77] on link "Milestones" at bounding box center [271, 72] width 257 height 26
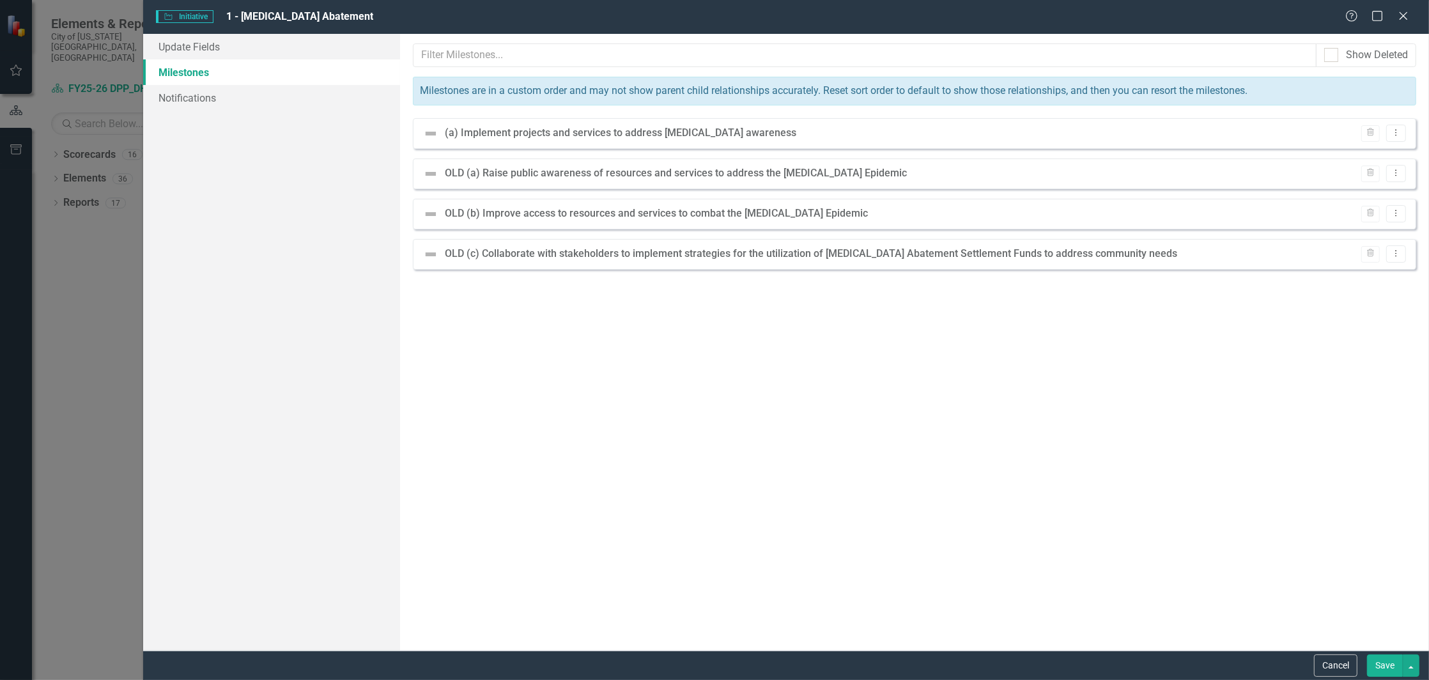
scroll to position [0, 0]
click at [664, 132] on div "(a) Implement projects and services to address [MEDICAL_DATA] awareness" at bounding box center [624, 133] width 358 height 15
click at [477, 132] on div "(a) Implement projects and services to address [MEDICAL_DATA] awareness" at bounding box center [624, 133] width 358 height 15
click at [608, 141] on div "(a) Implement projects and services to address [MEDICAL_DATA] awareness" at bounding box center [624, 133] width 358 height 15
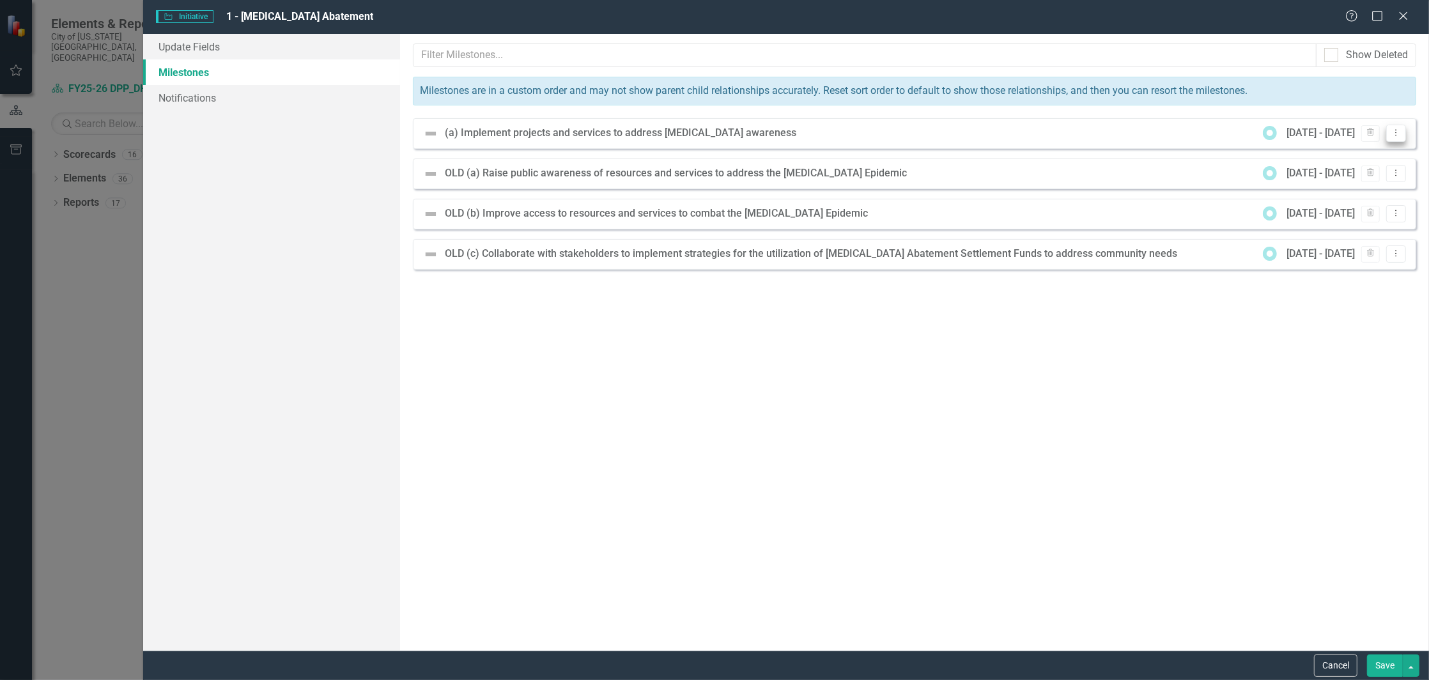
click at [1404, 137] on button "Dropdown Menu" at bounding box center [1396, 133] width 20 height 17
click at [1385, 154] on link "Edit Edit Milestone" at bounding box center [1354, 154] width 101 height 24
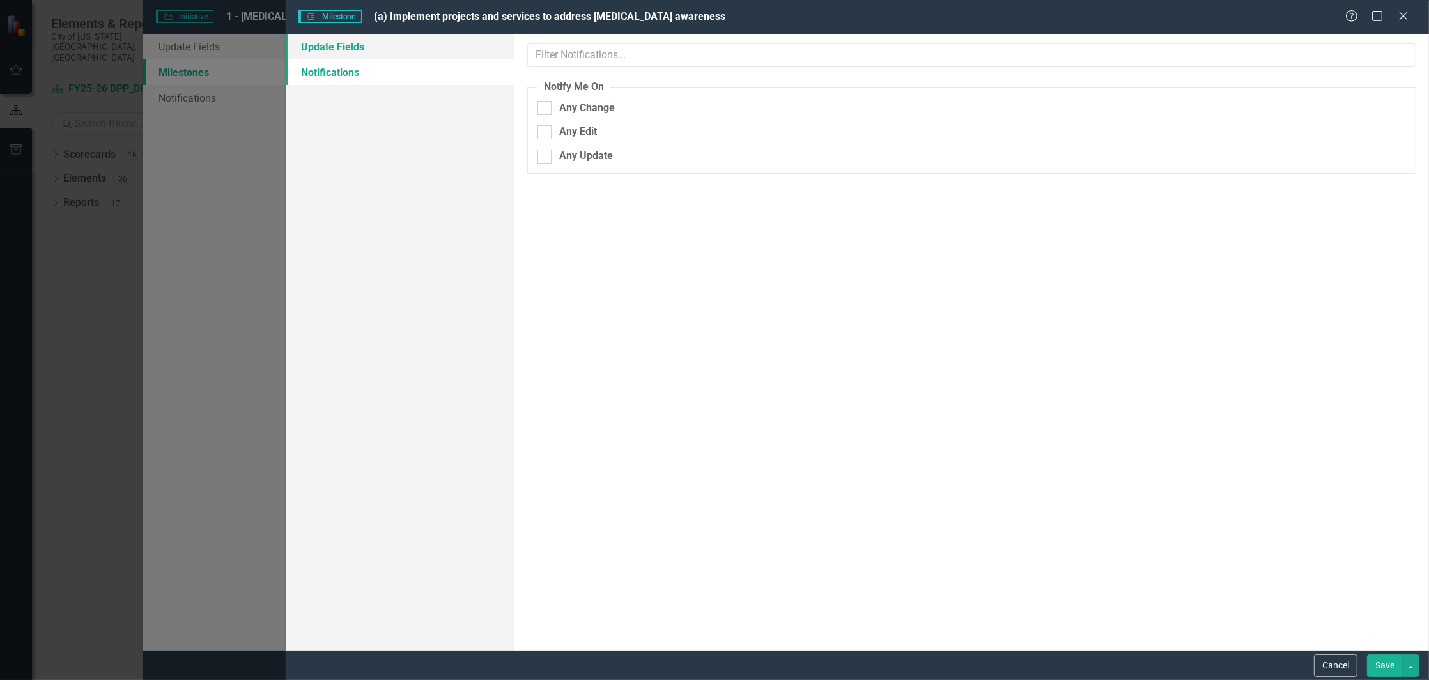
click at [355, 49] on link "Update Fields" at bounding box center [400, 47] width 229 height 26
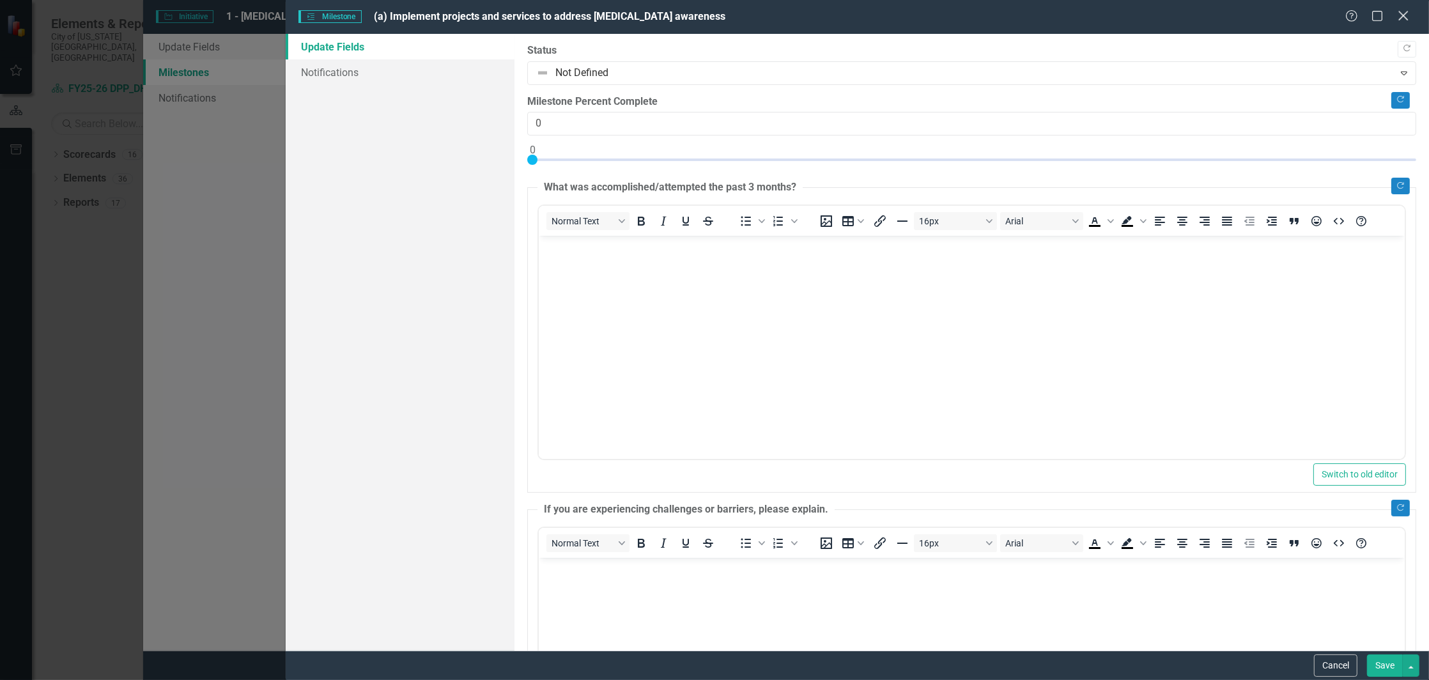
click at [1409, 19] on icon "Close" at bounding box center [1403, 16] width 16 height 12
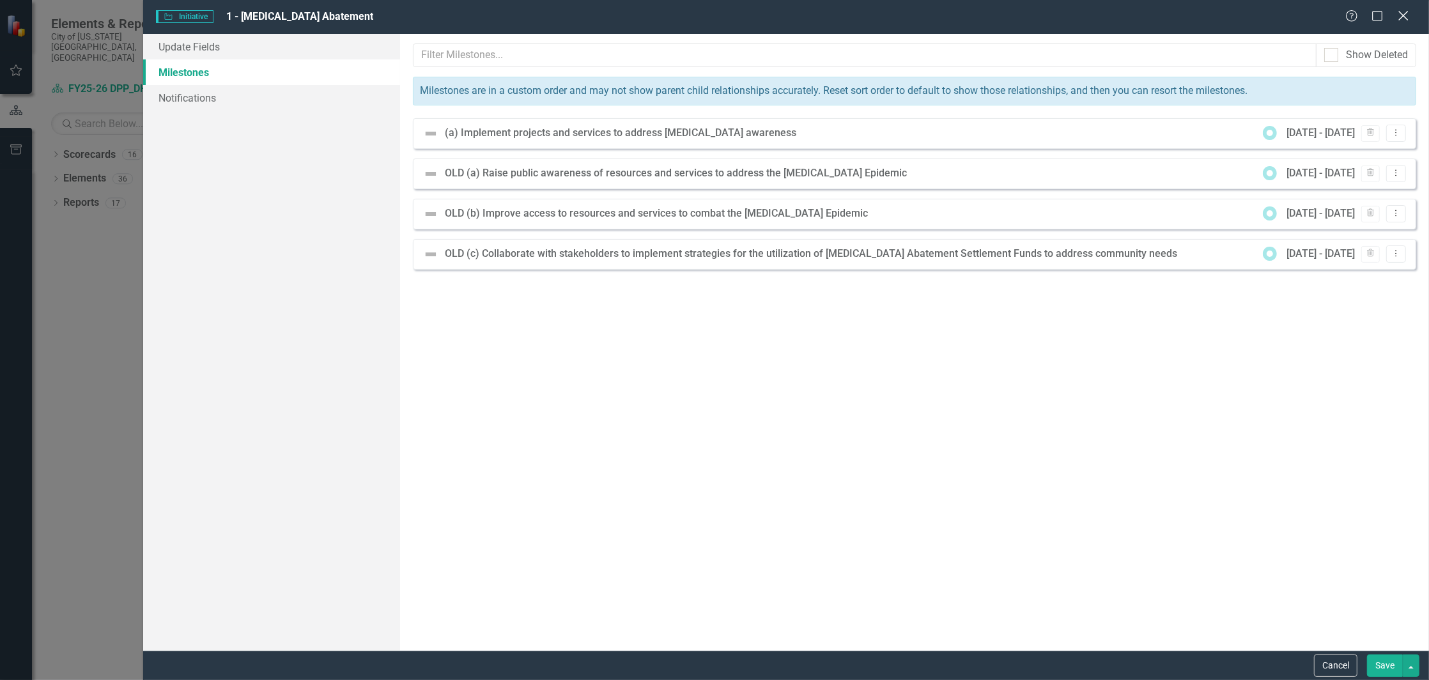
click at [1397, 10] on icon "Close" at bounding box center [1403, 16] width 16 height 12
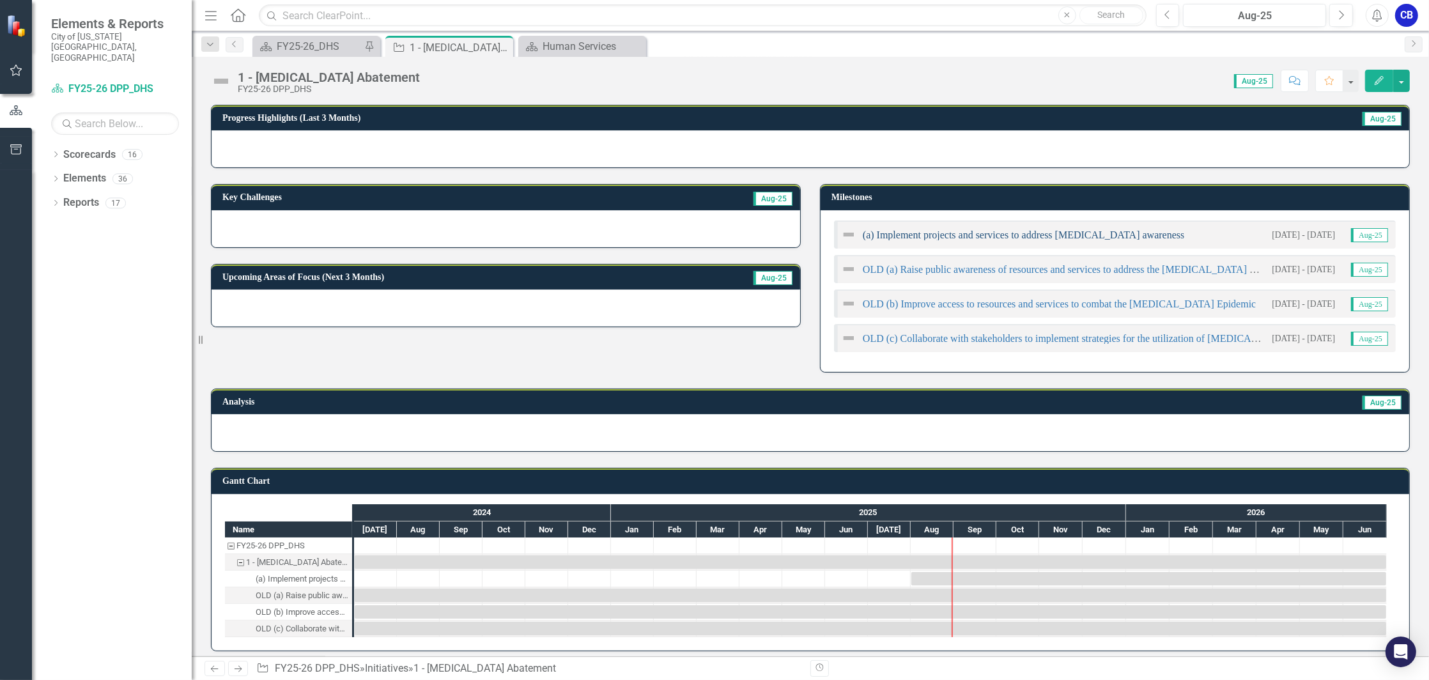
click at [979, 230] on link "(a) Implement projects and services to address [MEDICAL_DATA] awareness" at bounding box center [1023, 234] width 321 height 11
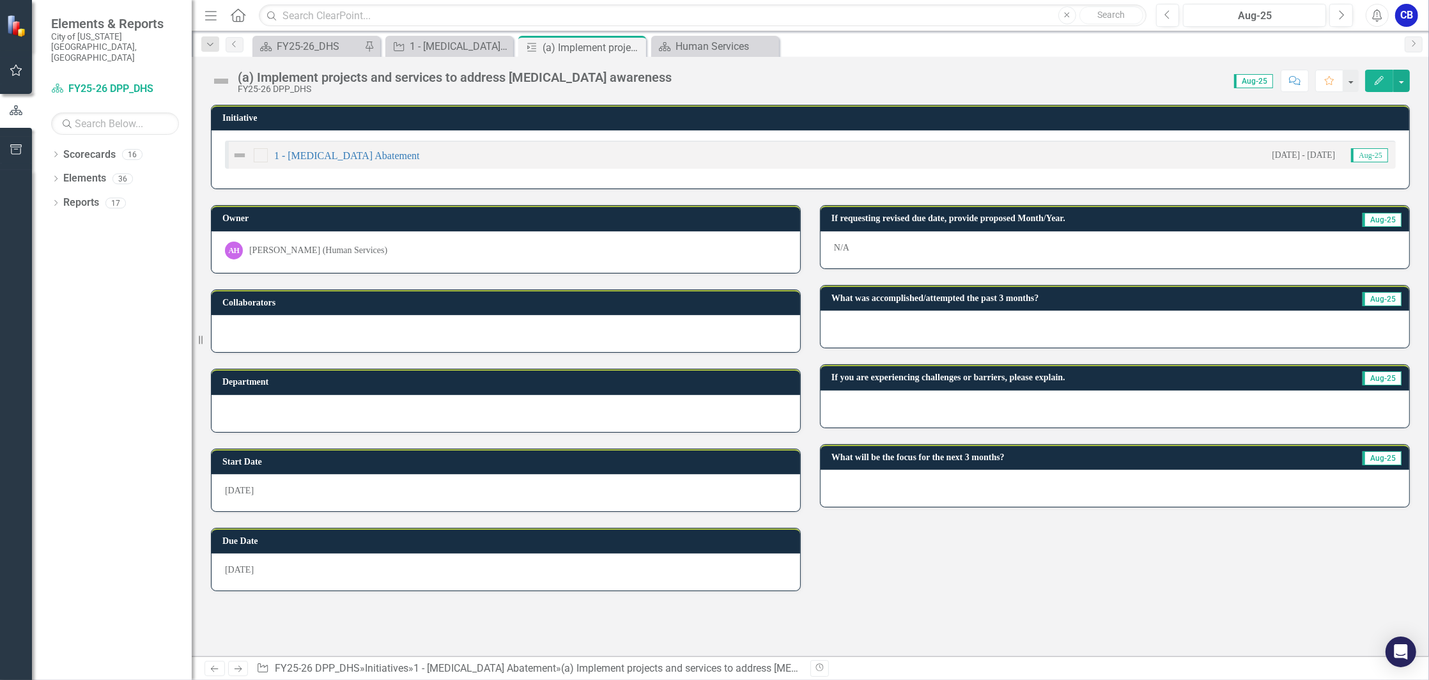
click at [1370, 79] on button "Edit" at bounding box center [1379, 81] width 28 height 22
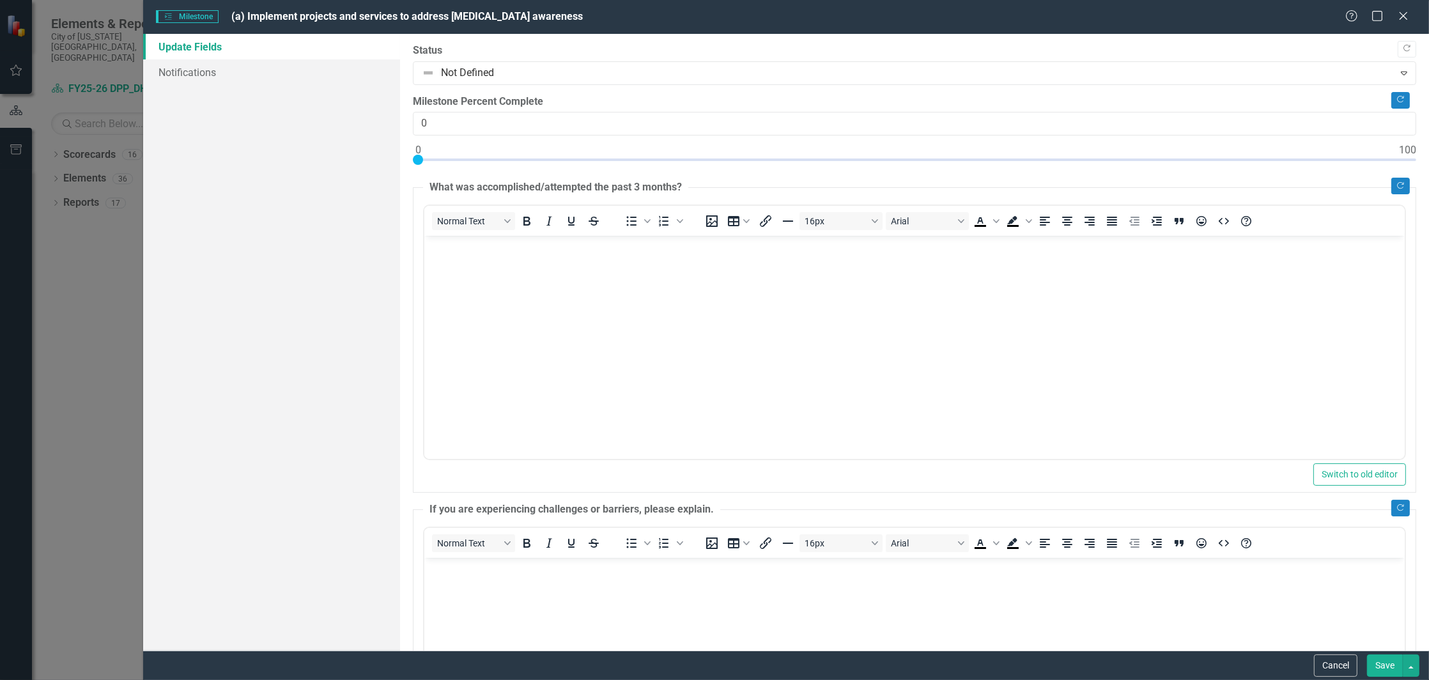
click at [613, 299] on body "Rich Text Area. Press ALT-0 for help." at bounding box center [914, 332] width 980 height 192
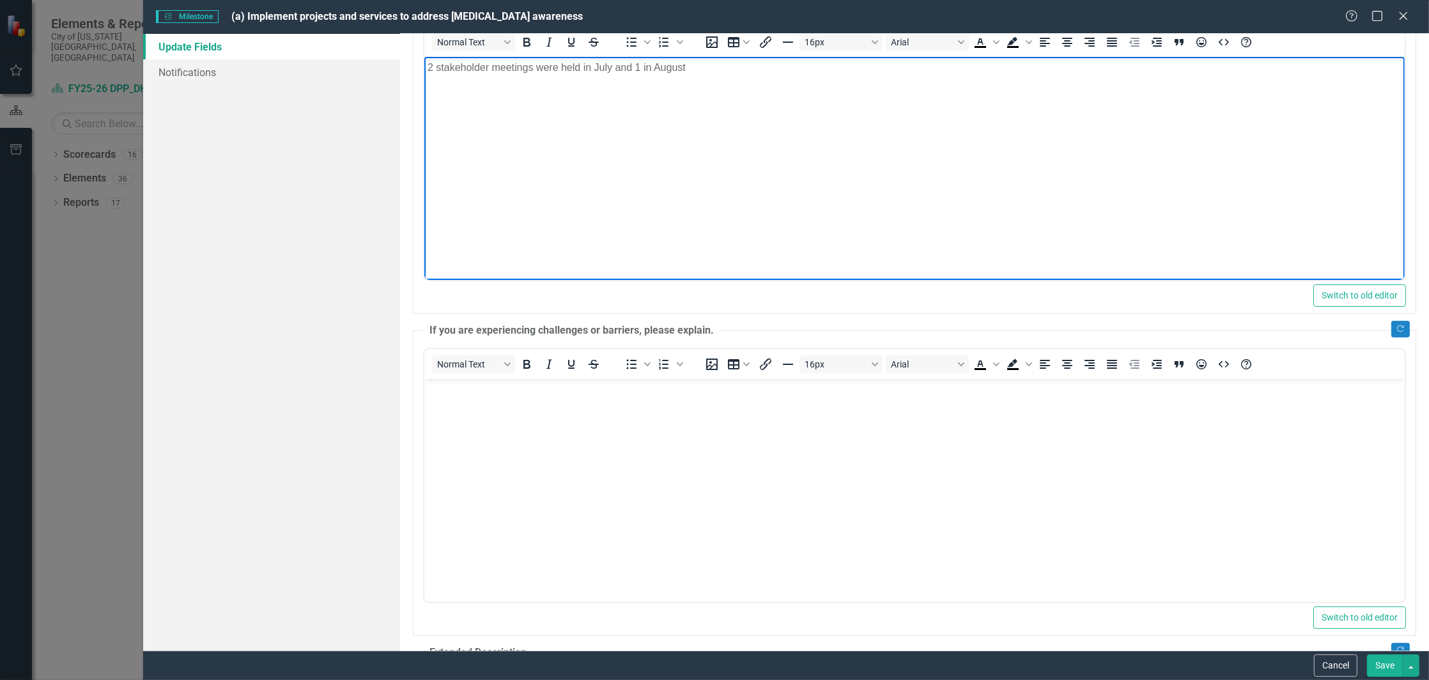
scroll to position [256, 0]
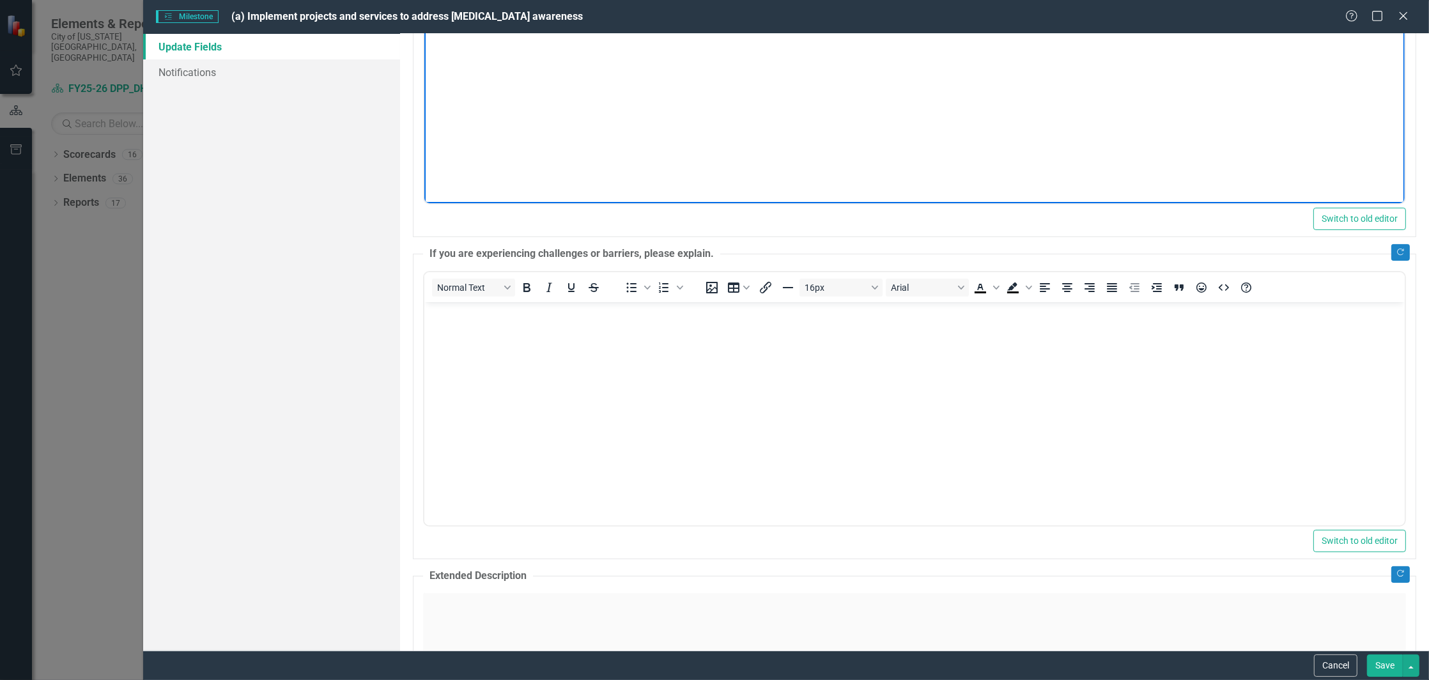
click at [1383, 661] on button "Save" at bounding box center [1385, 665] width 36 height 22
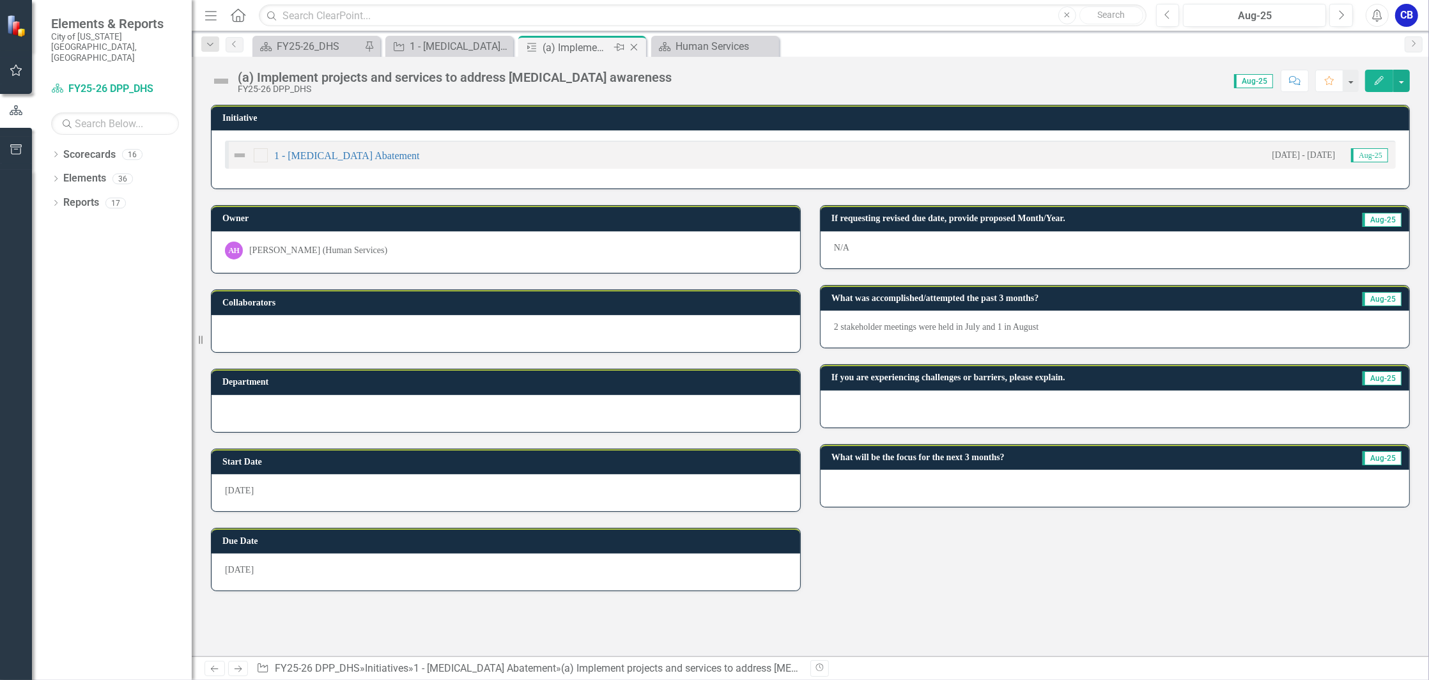
click at [634, 50] on icon "Close" at bounding box center [633, 47] width 13 height 10
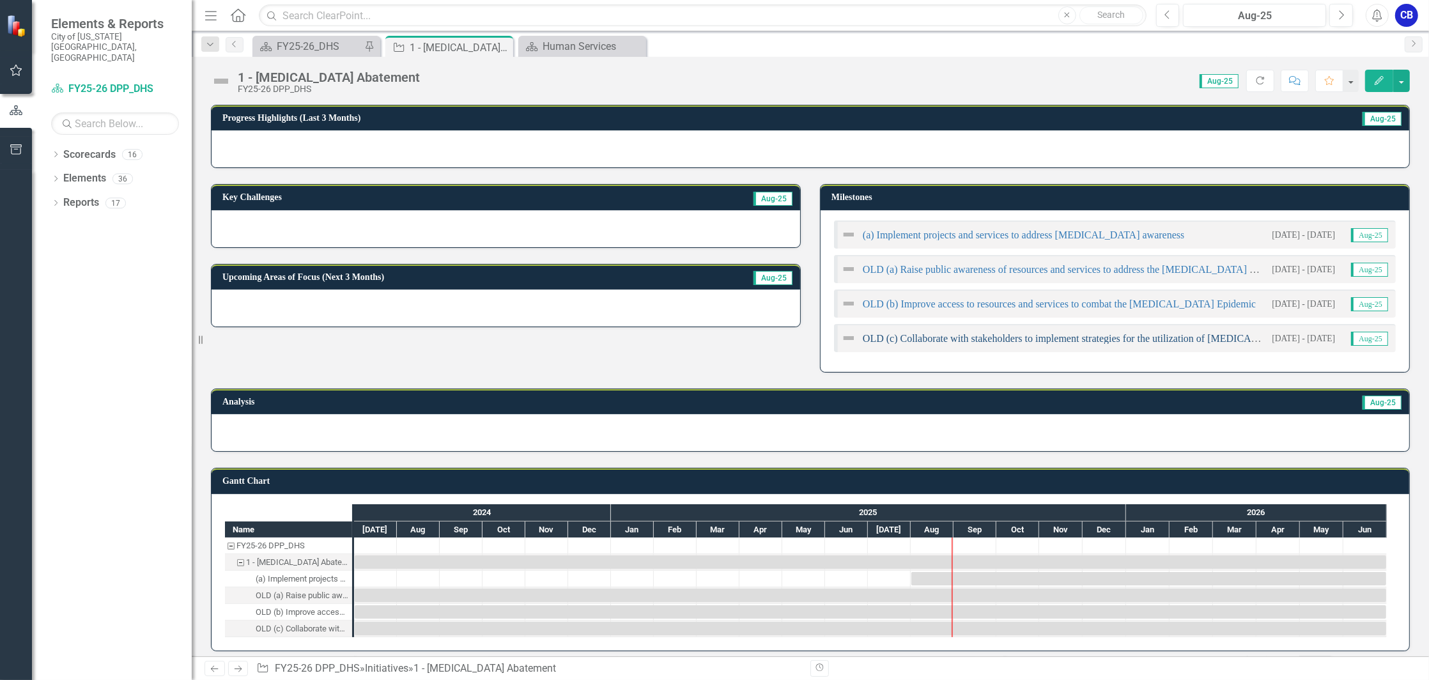
click at [1065, 335] on link "OLD (c) Collaborate with stakeholders to implement strategies for the utilizati…" at bounding box center [1197, 338] width 669 height 11
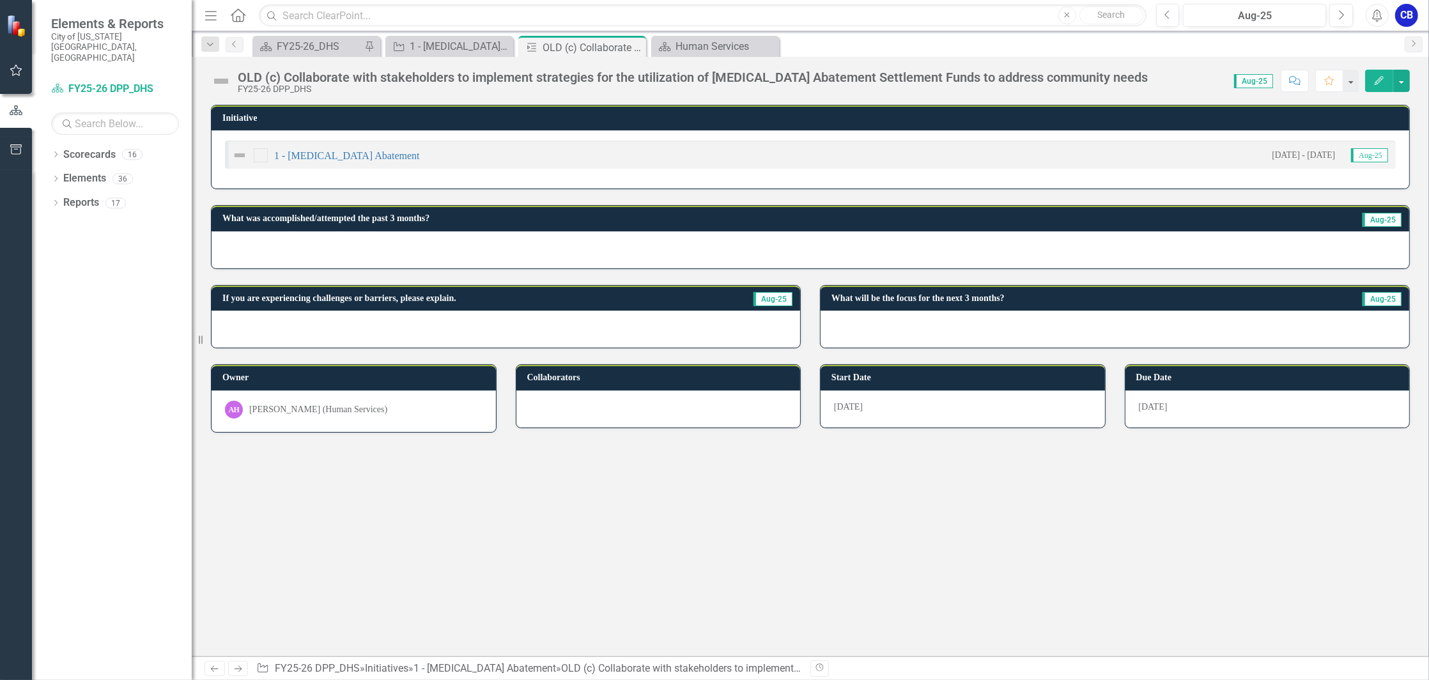
click at [1378, 74] on button "Edit" at bounding box center [1379, 81] width 28 height 22
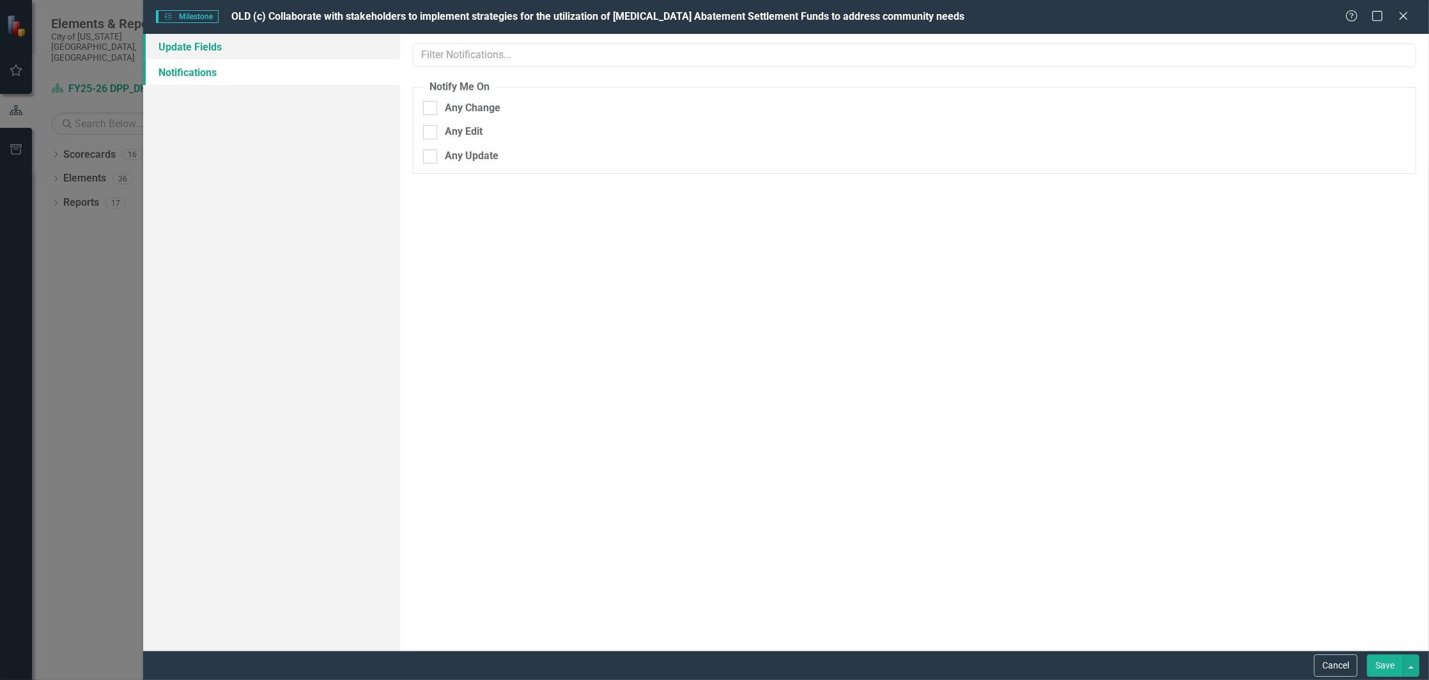
click at [199, 45] on link "Update Fields" at bounding box center [271, 47] width 257 height 26
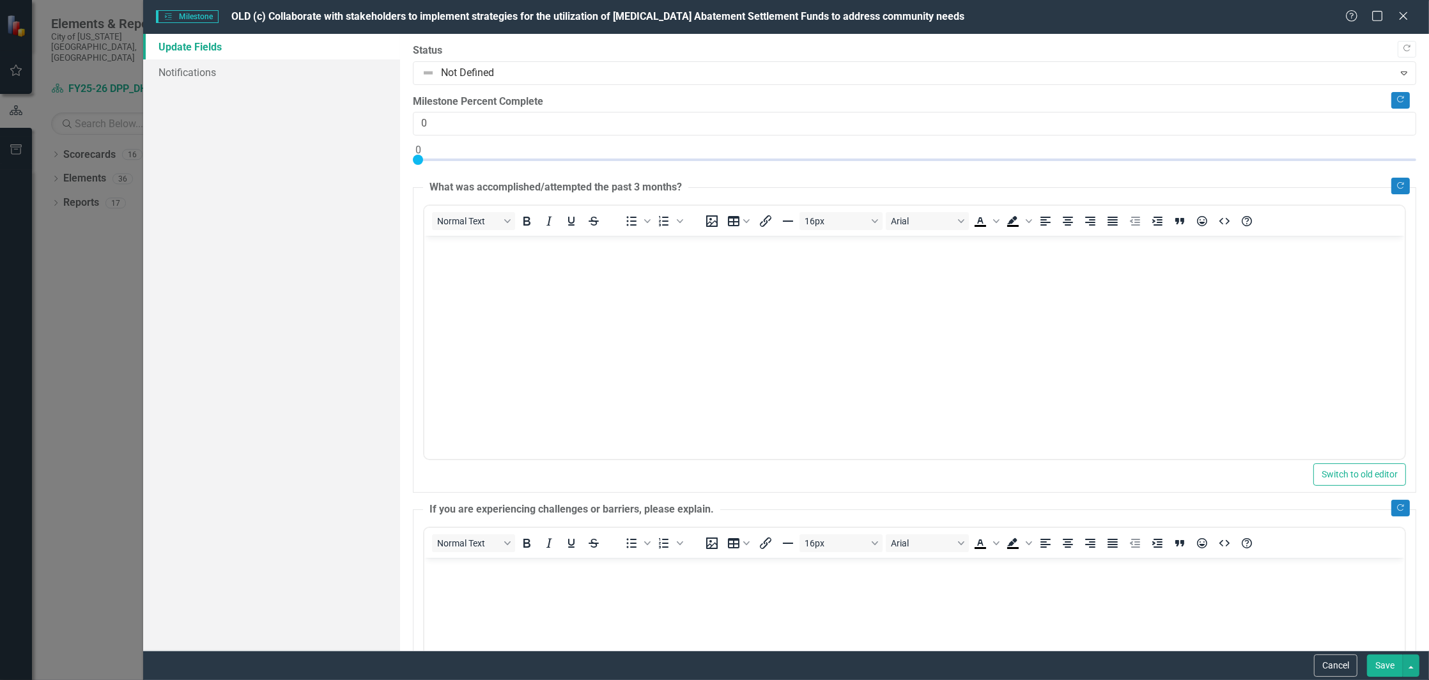
click at [638, 303] on body "Rich Text Area. Press ALT-0 for help." at bounding box center [914, 332] width 980 height 192
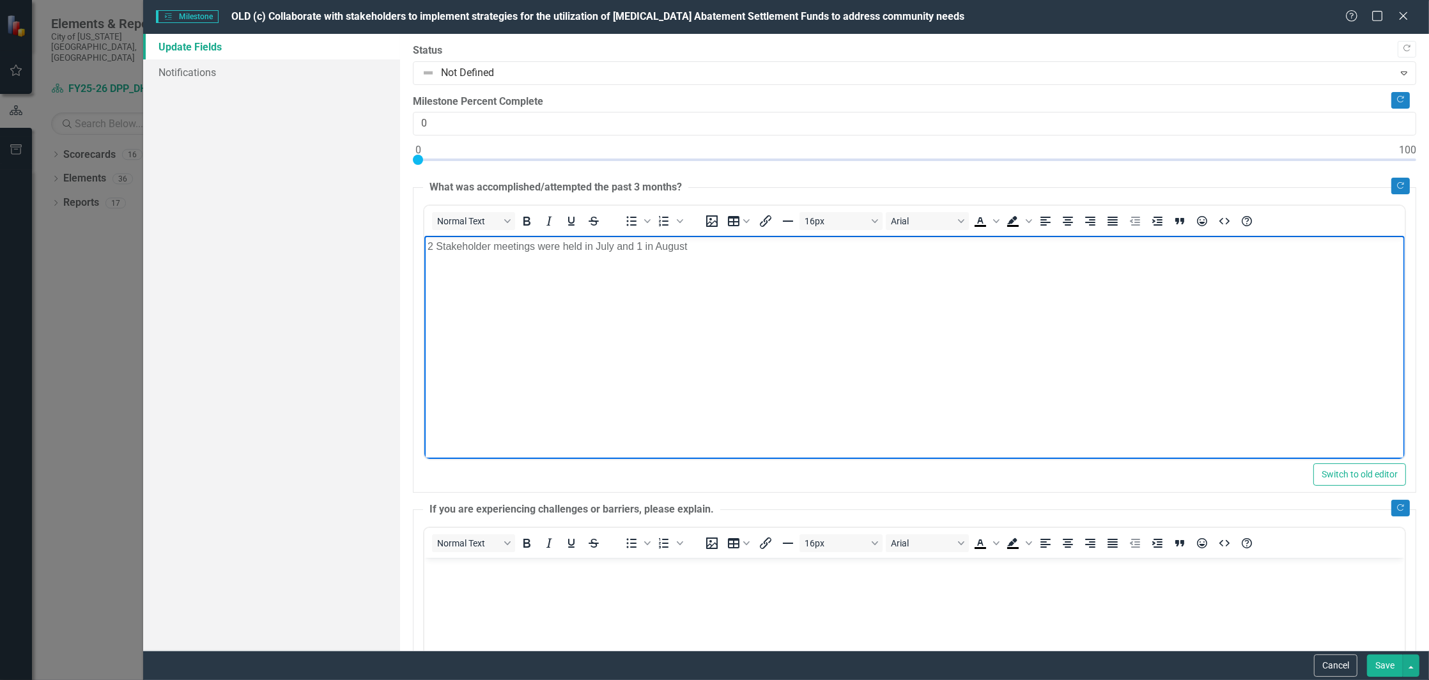
click at [1378, 664] on button "Save" at bounding box center [1385, 665] width 36 height 22
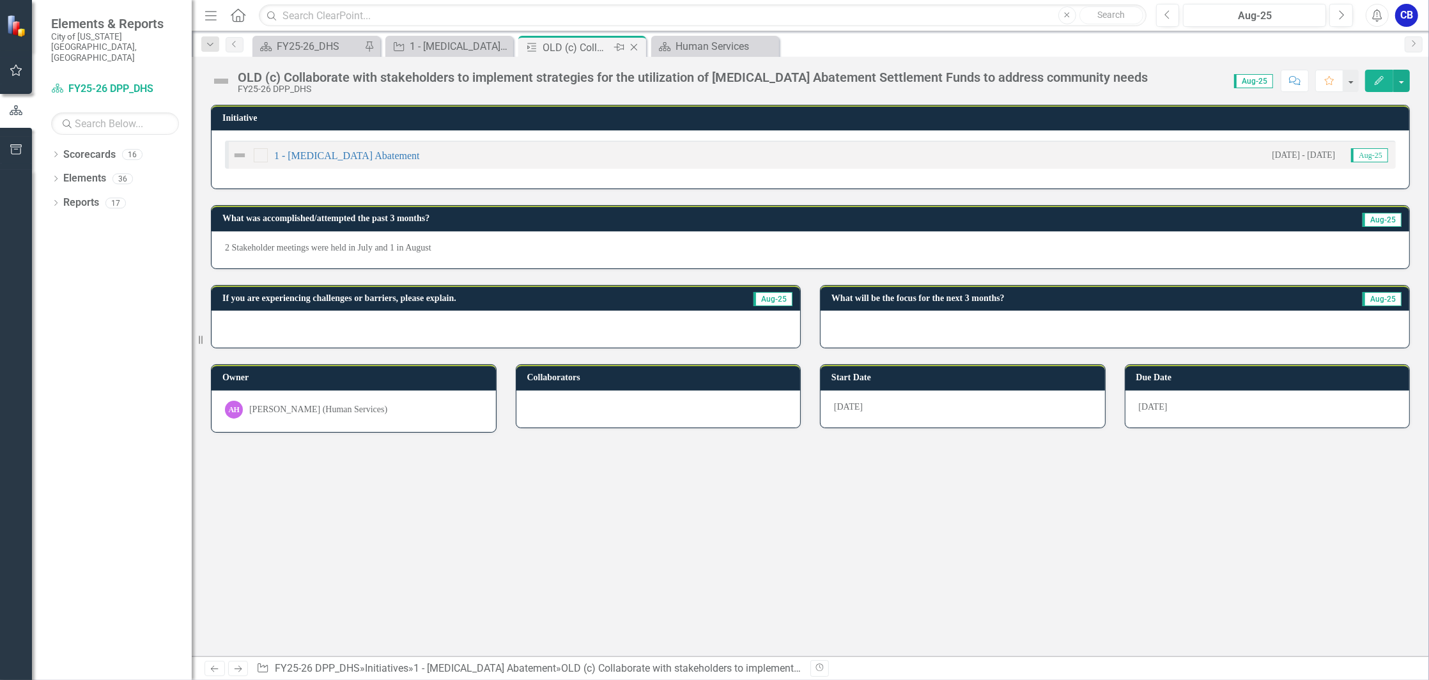
click at [638, 48] on icon "Close" at bounding box center [633, 47] width 13 height 10
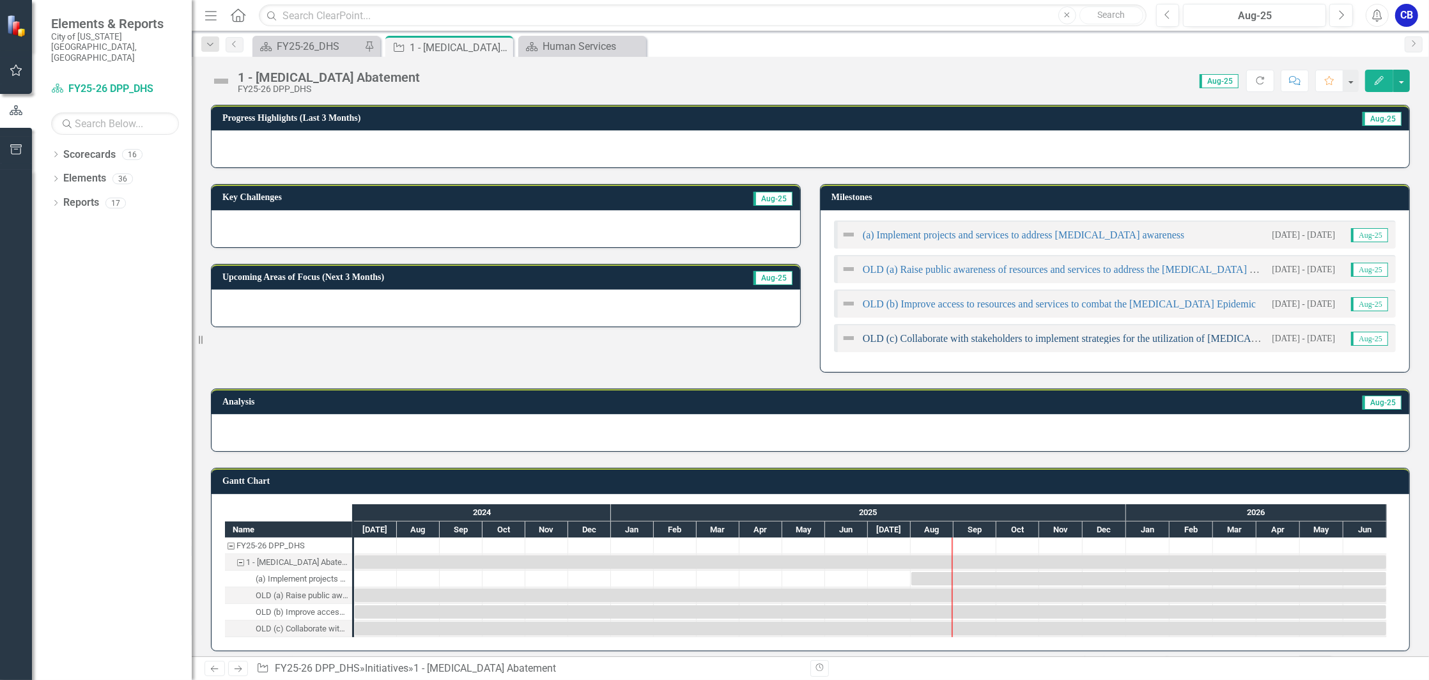
click at [1075, 339] on link "OLD (c) Collaborate with stakeholders to implement strategies for the utilizati…" at bounding box center [1197, 338] width 669 height 11
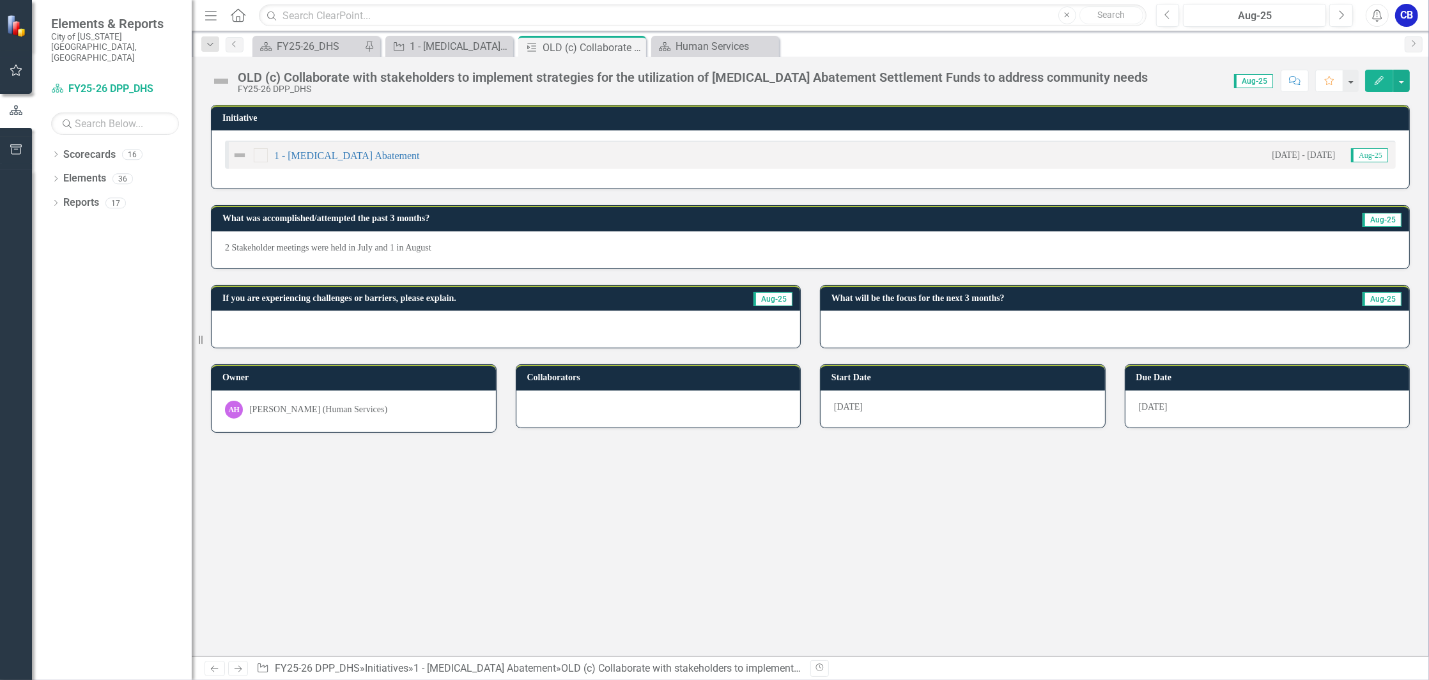
click at [1370, 80] on button "Edit" at bounding box center [1379, 81] width 28 height 22
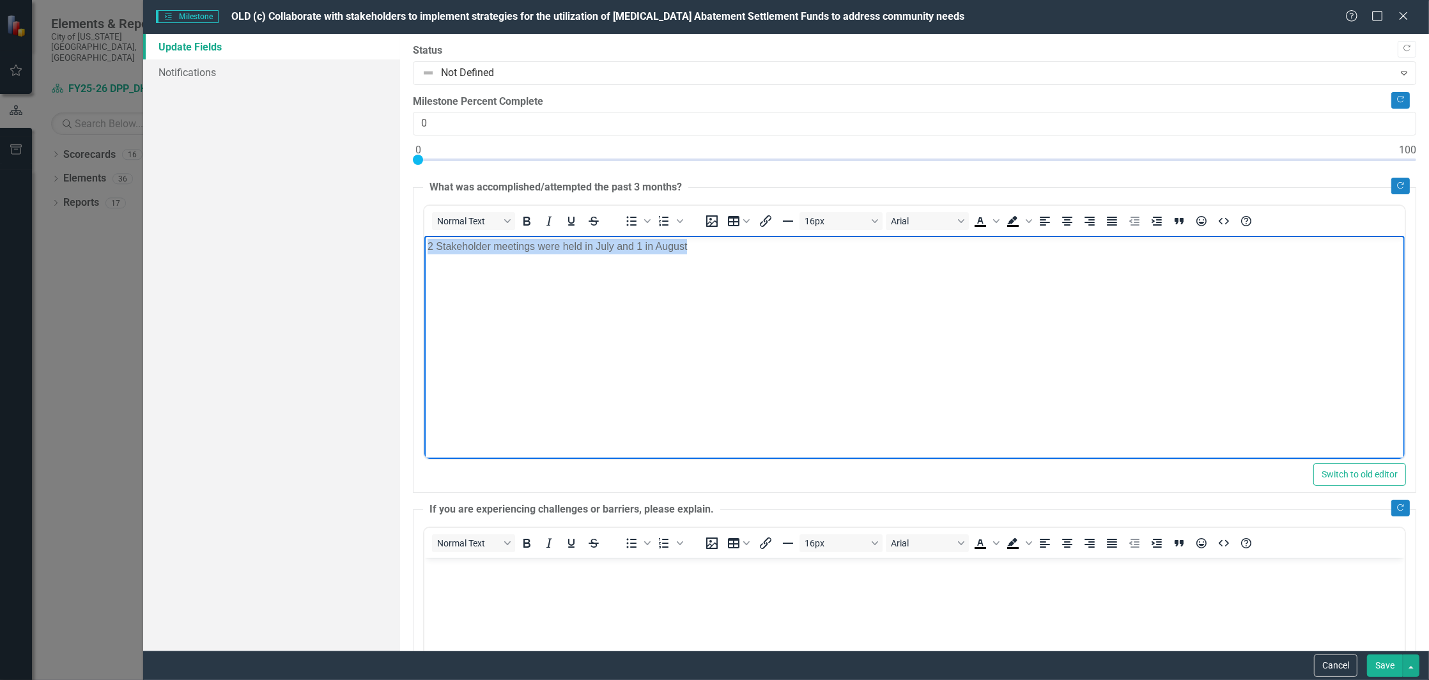
drag, startPoint x: 804, startPoint y: 245, endPoint x: 341, endPoint y: 233, distance: 463.4
click at [424, 236] on html "2 Stakeholder meetings were held in July and 1 in August" at bounding box center [914, 332] width 980 height 192
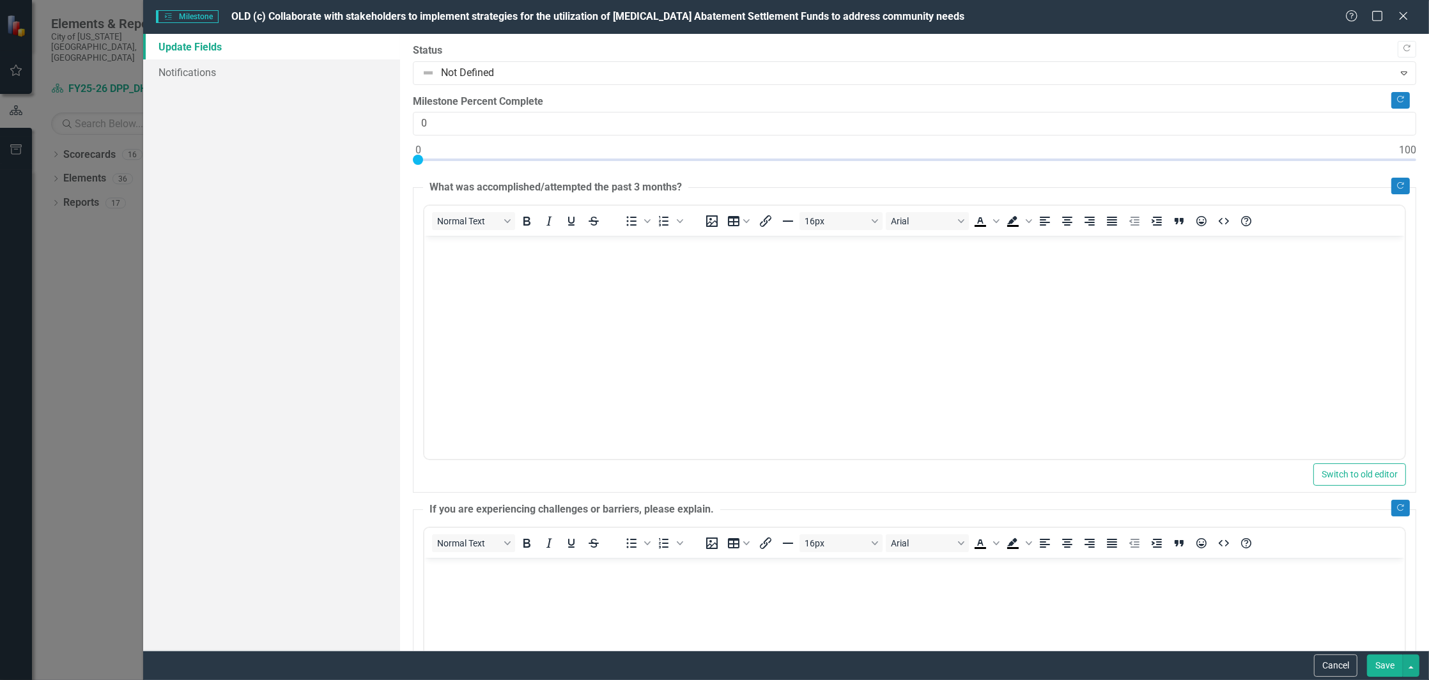
click at [1389, 664] on button "Save" at bounding box center [1385, 665] width 36 height 22
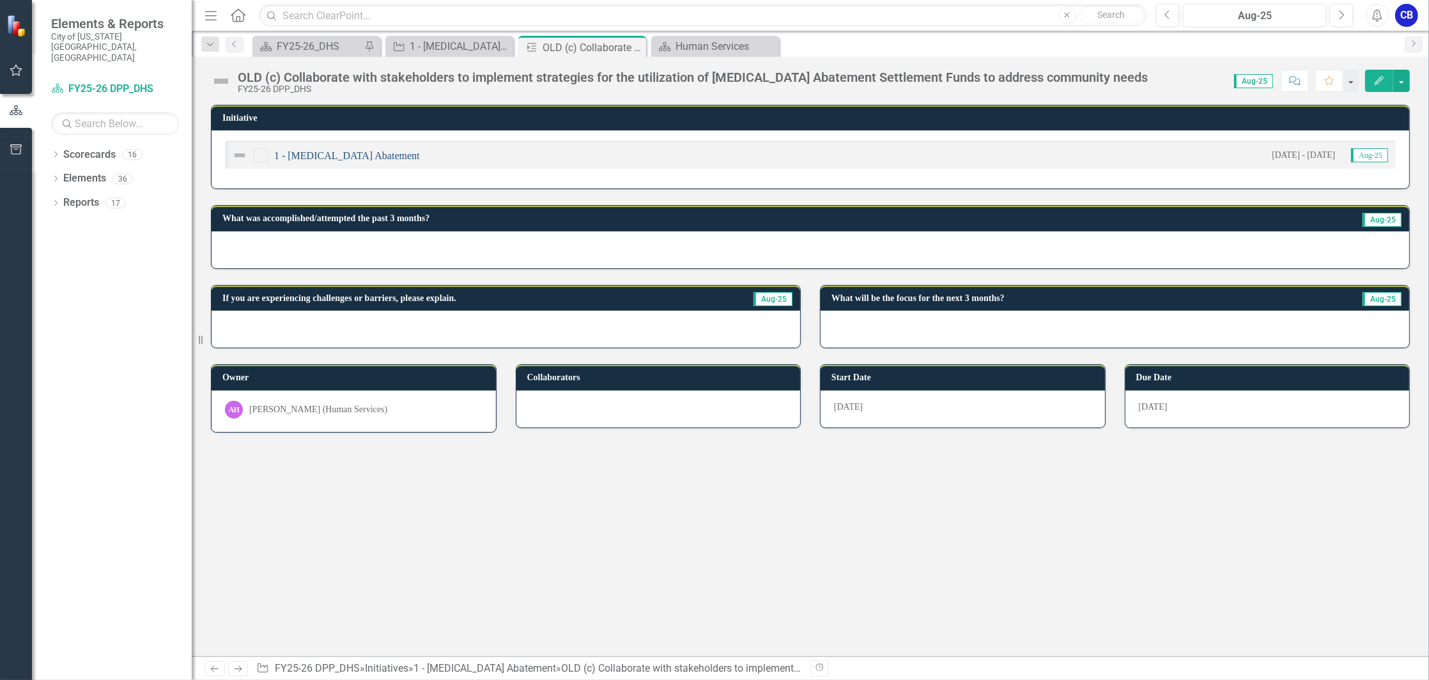
click at [323, 151] on link "1 - [MEDICAL_DATA] Abatement" at bounding box center [347, 155] width 146 height 11
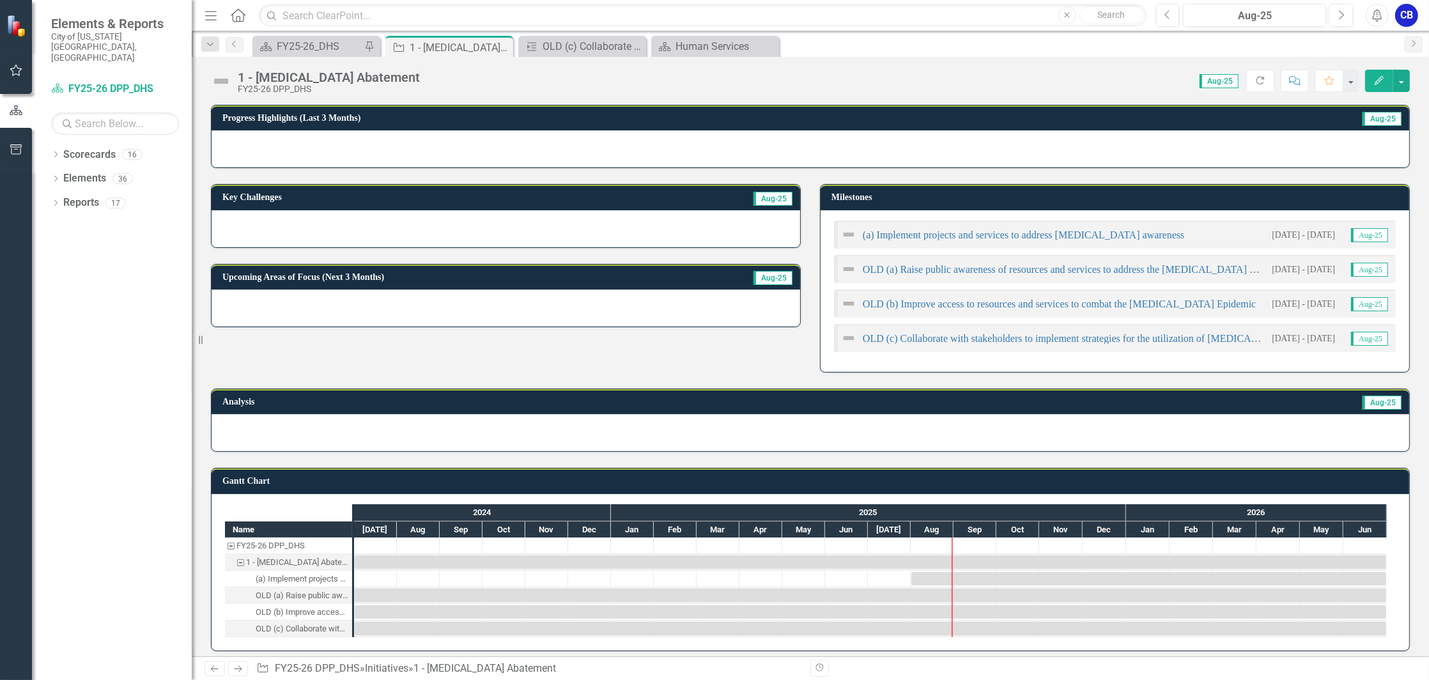
click at [1383, 80] on icon "Edit" at bounding box center [1379, 80] width 12 height 9
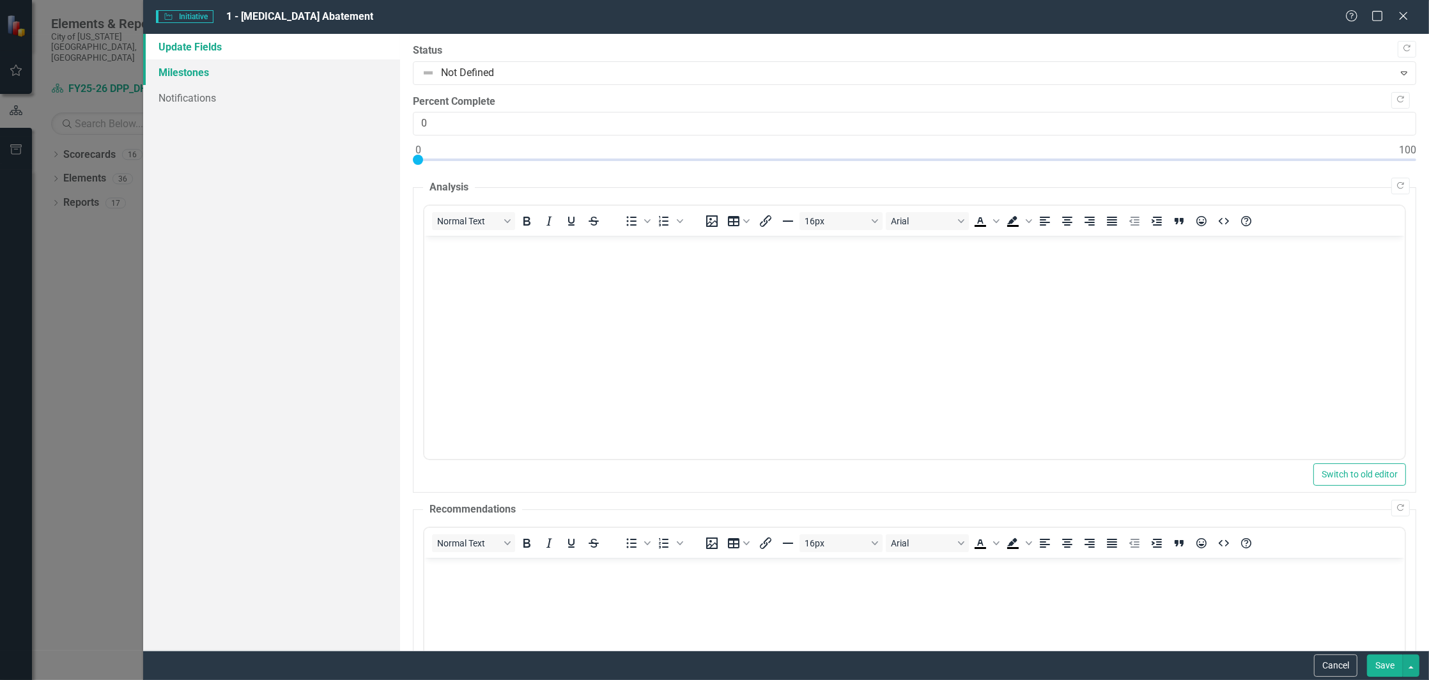
click at [270, 81] on link "Milestones" at bounding box center [271, 72] width 257 height 26
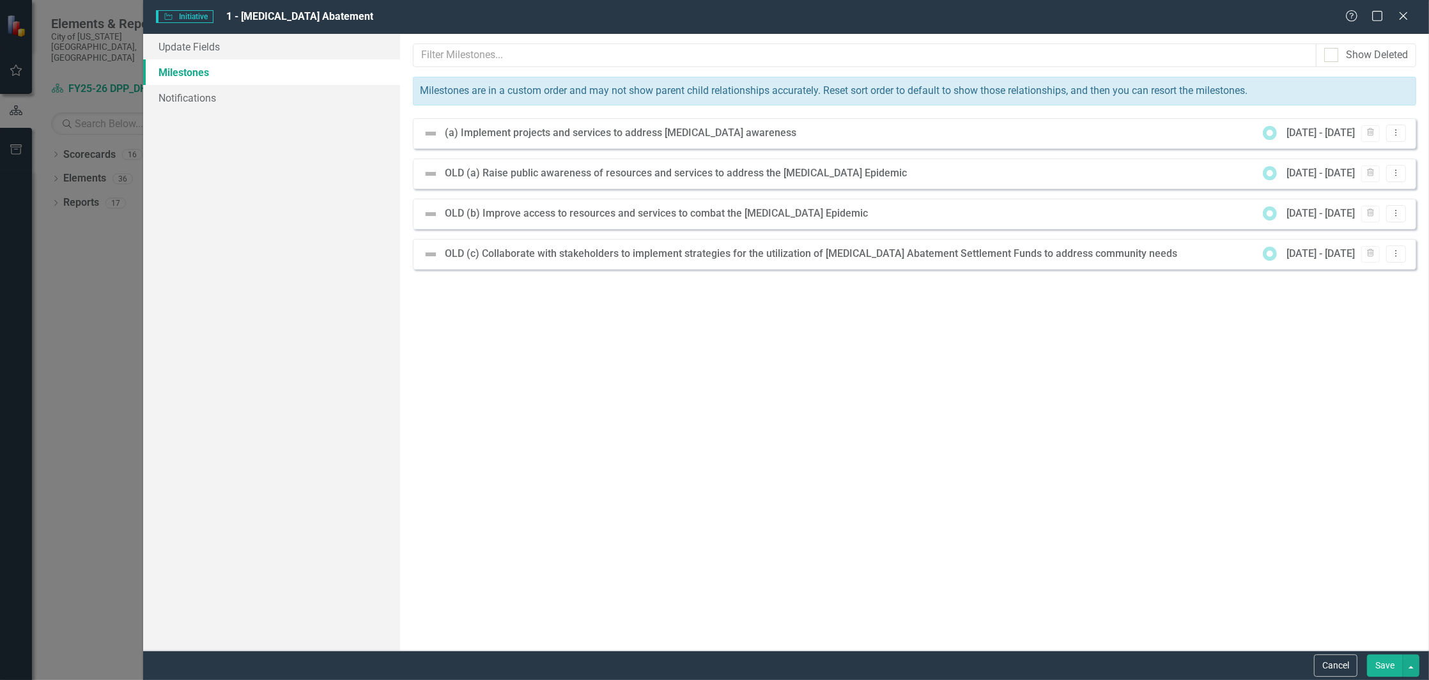
click at [601, 132] on div "(a) Implement projects and services to address [MEDICAL_DATA] awareness" at bounding box center [624, 133] width 358 height 15
click at [1409, 14] on icon "Close" at bounding box center [1403, 16] width 16 height 12
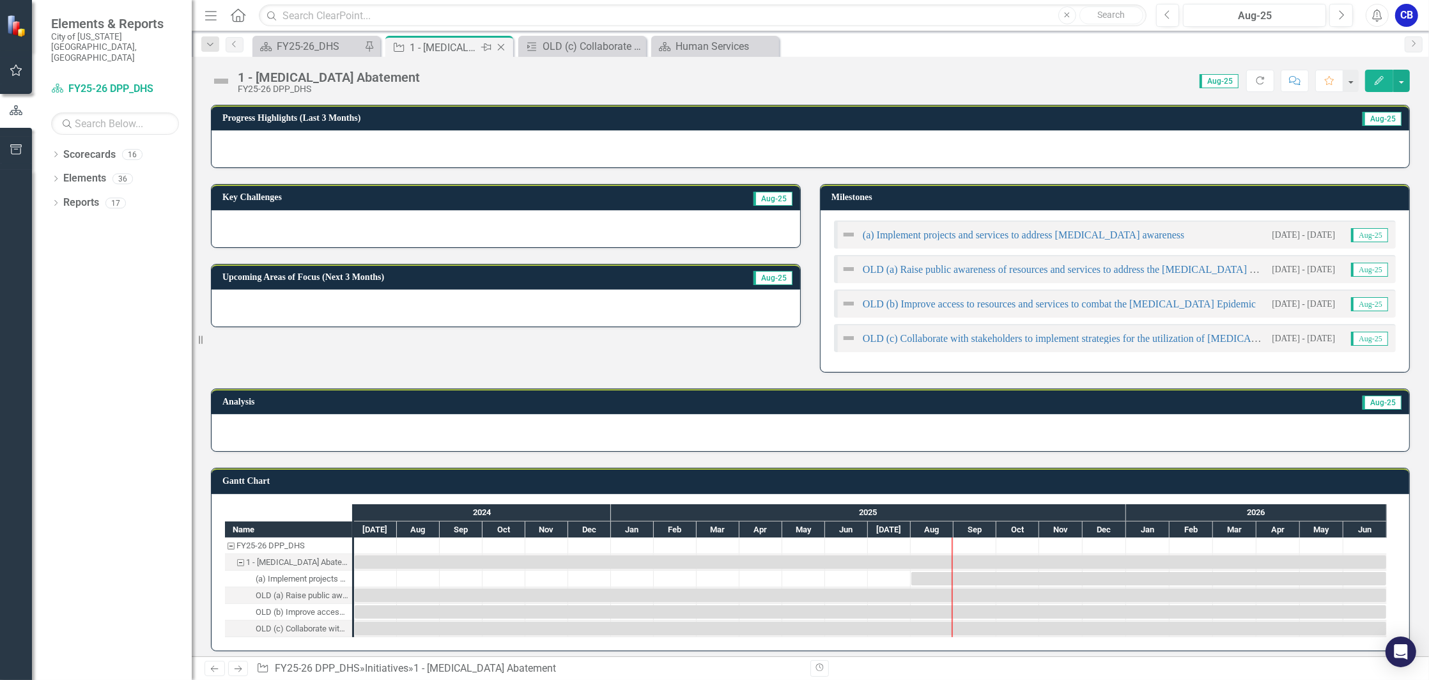
click at [498, 48] on icon "Close" at bounding box center [501, 47] width 13 height 10
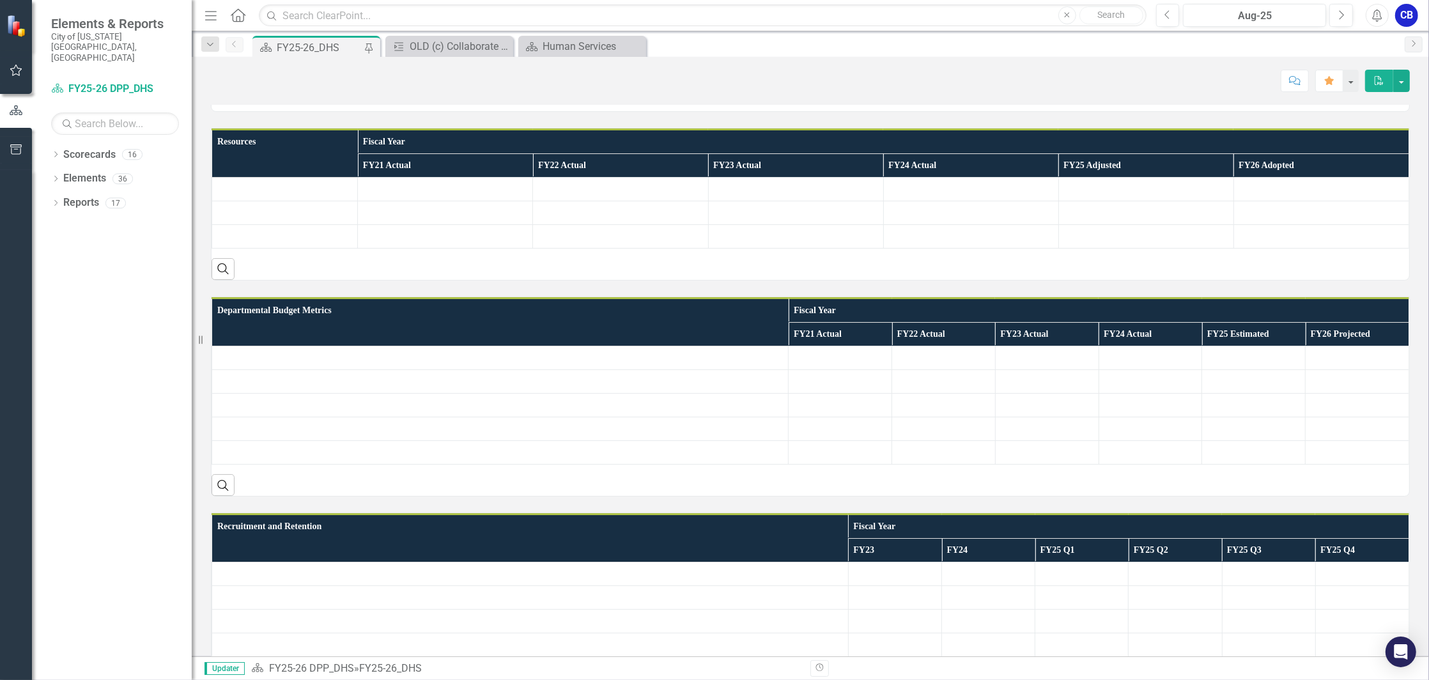
scroll to position [170, 0]
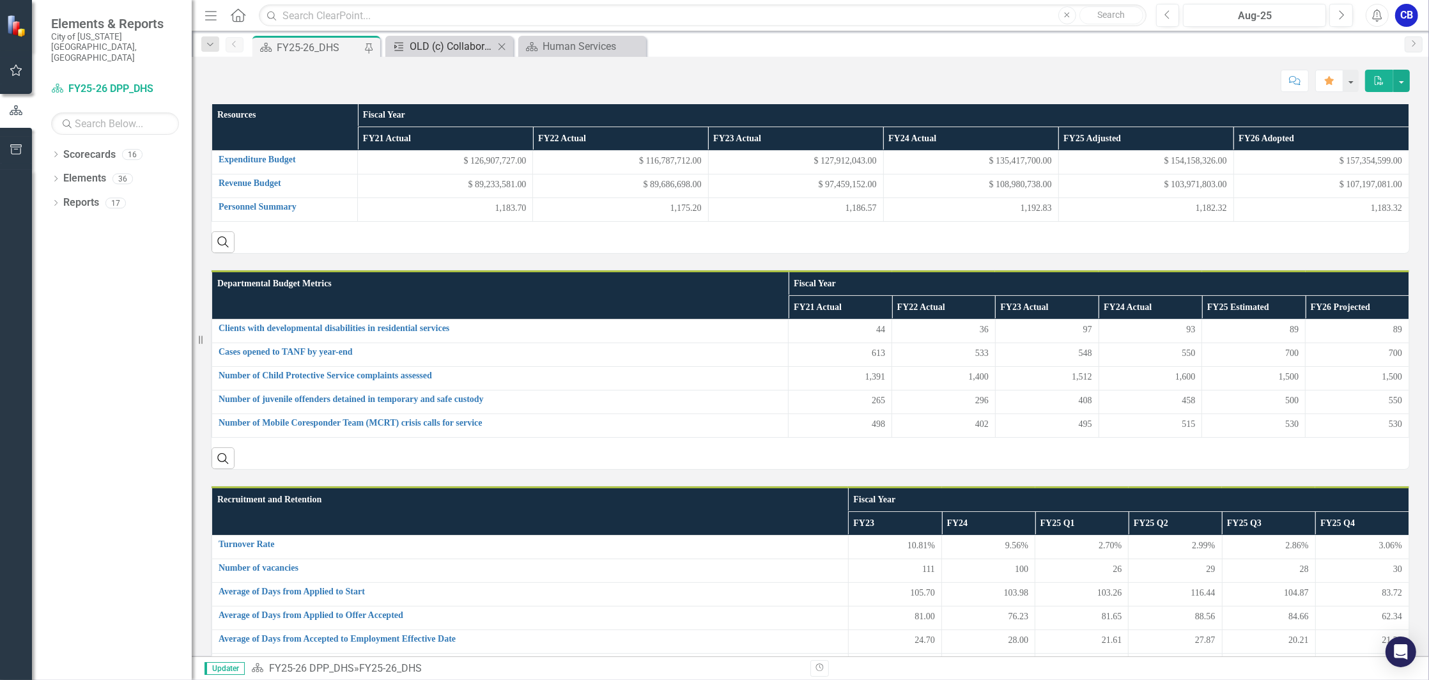
click at [475, 52] on div "OLD (c) Collaborate with stakeholders to implement strategies for the utilizati…" at bounding box center [452, 46] width 84 height 16
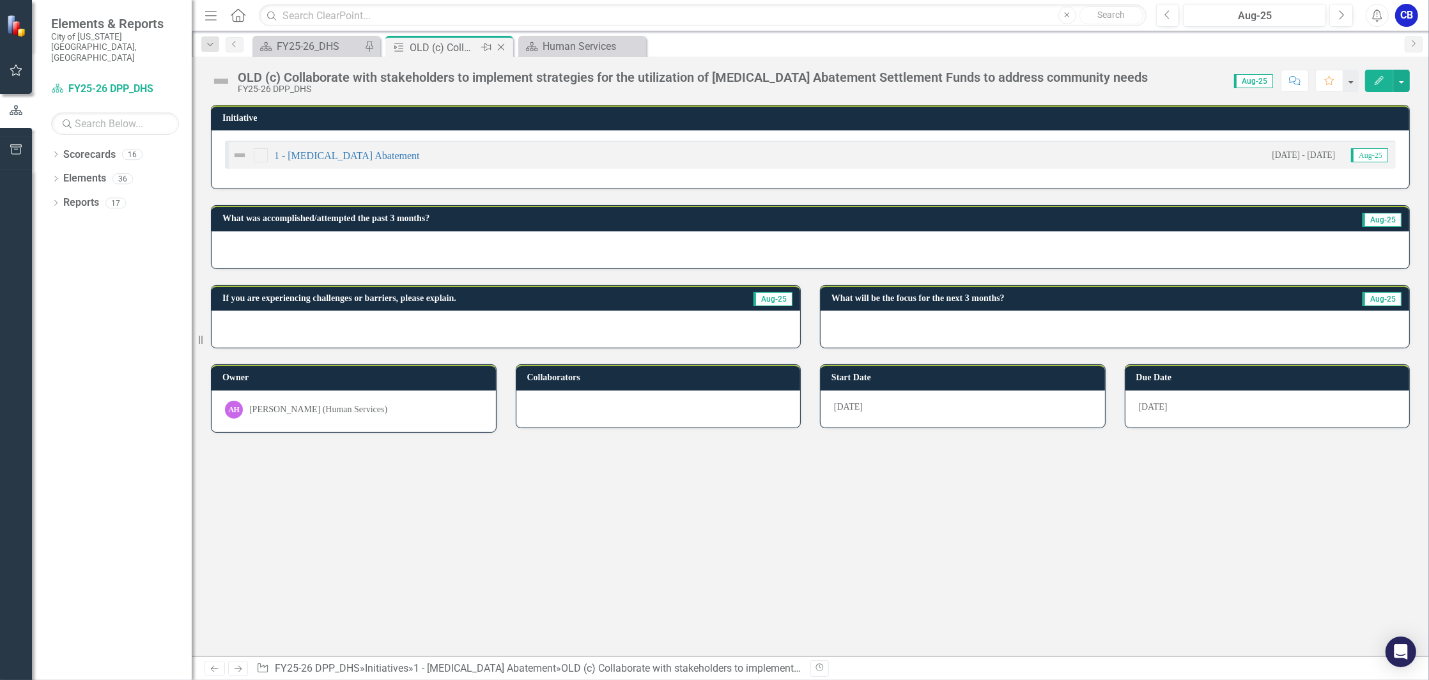
click at [496, 47] on icon "Close" at bounding box center [501, 47] width 13 height 10
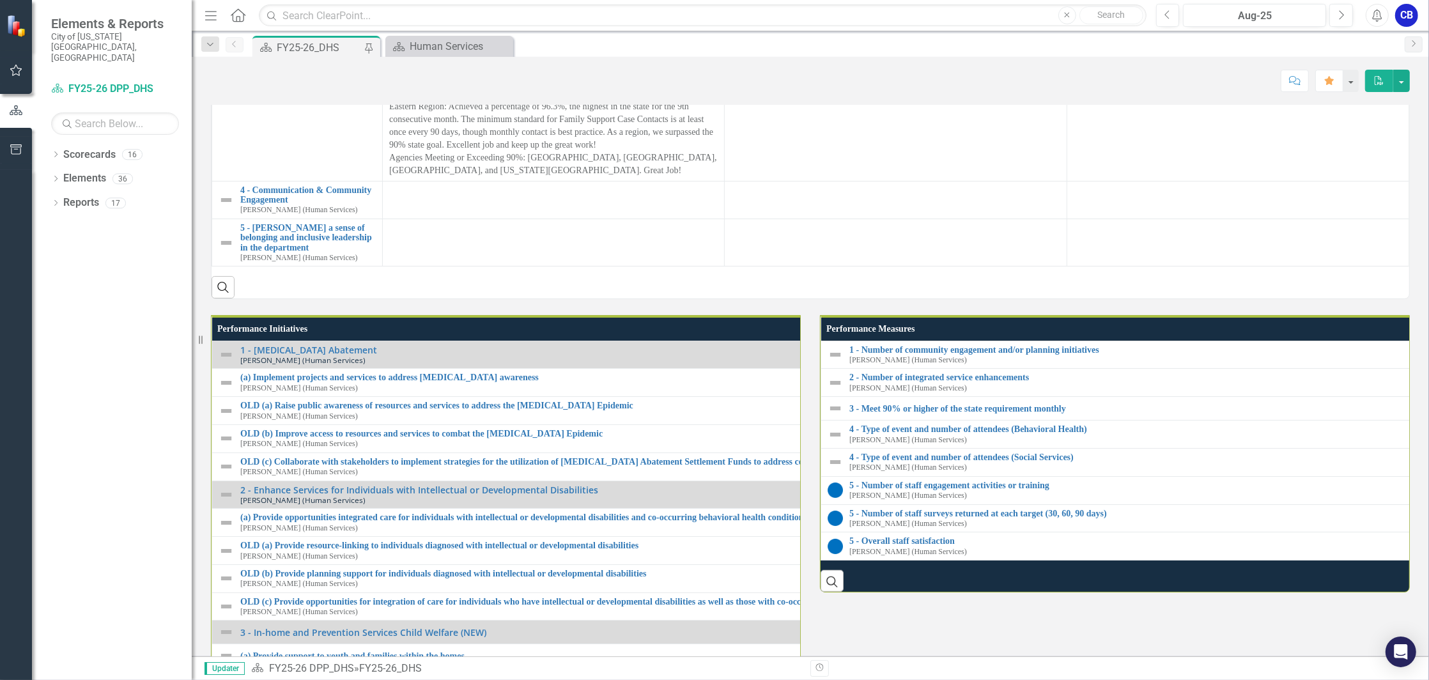
scroll to position [1107, 0]
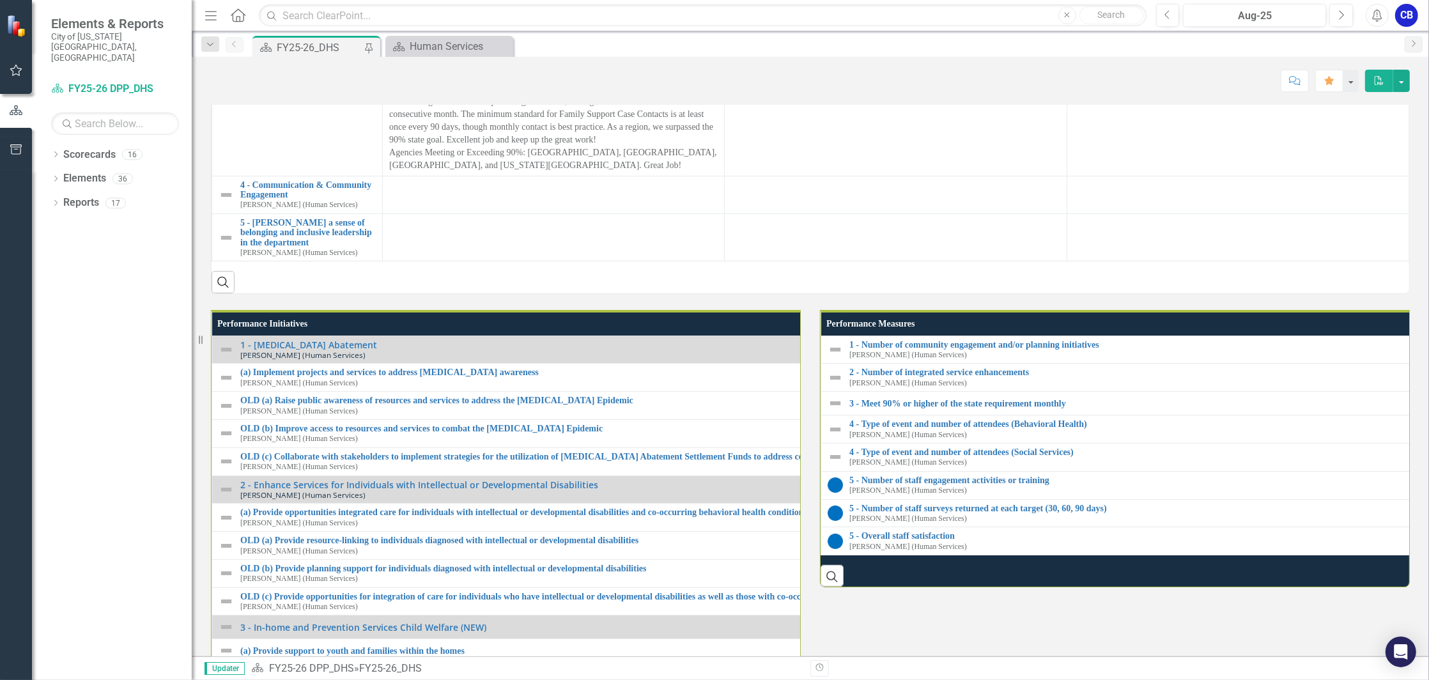
drag, startPoint x: 465, startPoint y: 185, endPoint x: 440, endPoint y: 184, distance: 25.6
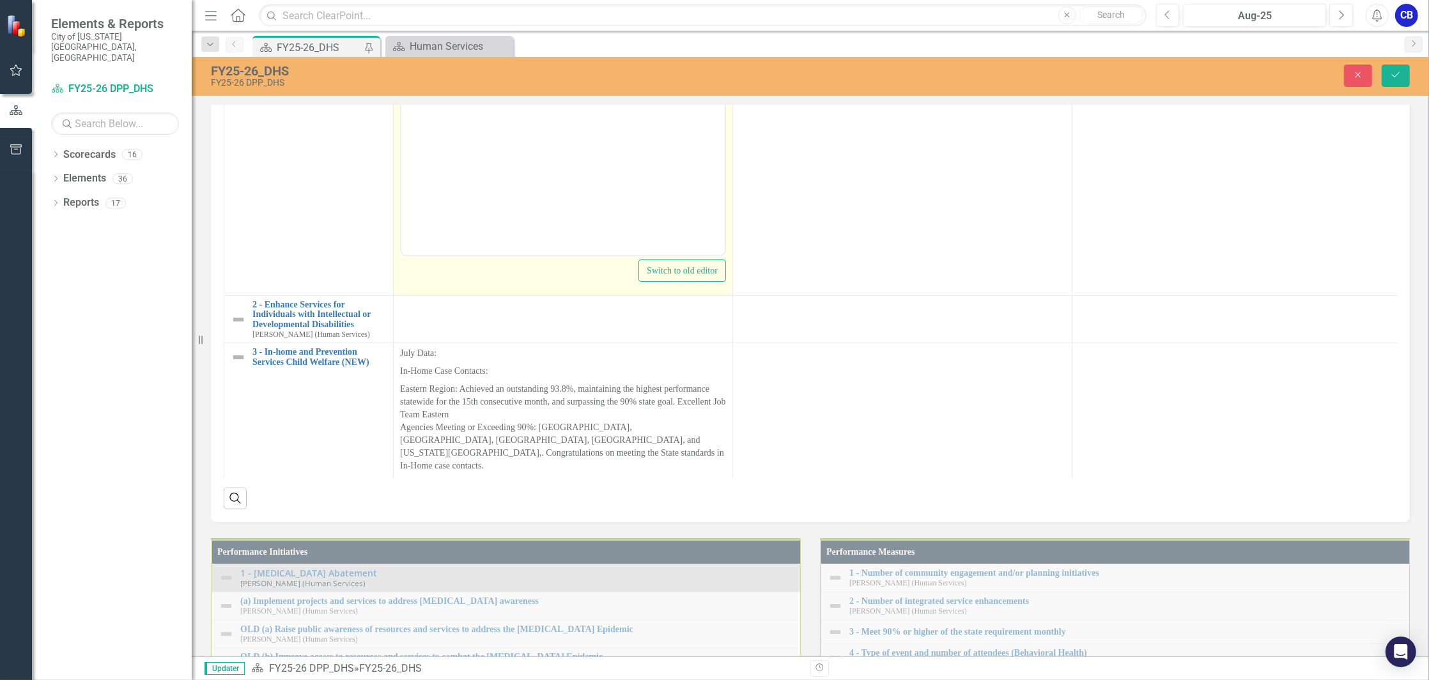
scroll to position [0, 0]
click at [517, 68] on body "Rich Text Area. Press ALT-0 for help." at bounding box center [562, 127] width 323 height 192
click at [480, 100] on body "Rich Text Area. Press ALT-0 for help." at bounding box center [562, 127] width 323 height 192
paste body "Rich Text Area. Press ALT-0 for help."
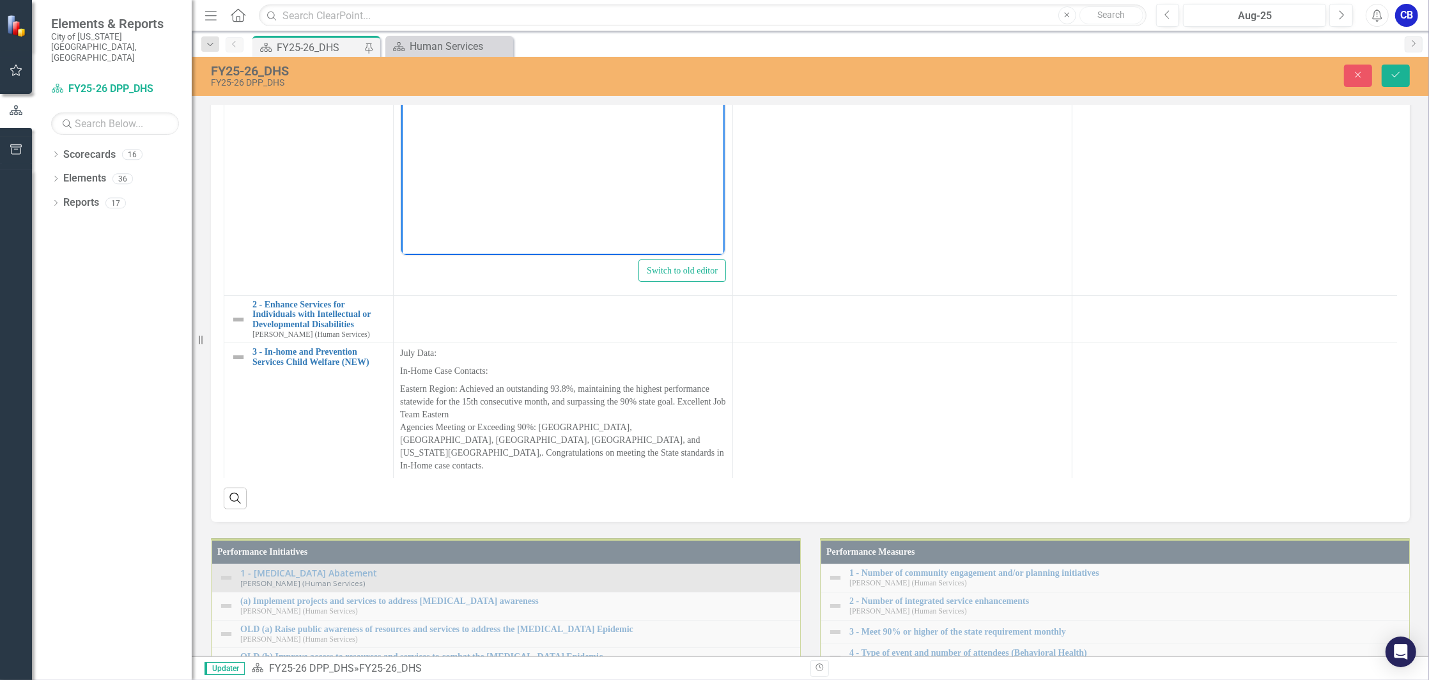
scroll to position [896, 0]
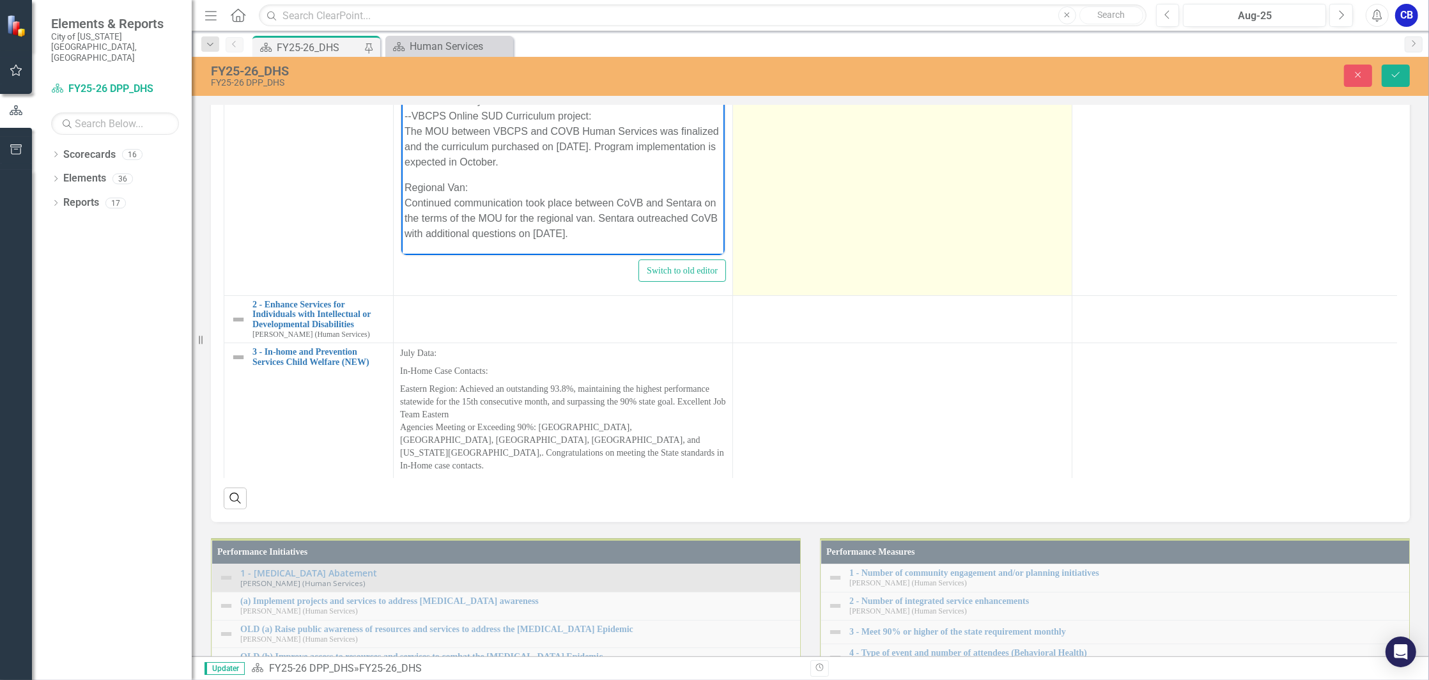
click at [856, 295] on td at bounding box center [902, 144] width 339 height 302
click at [855, 295] on td at bounding box center [902, 144] width 339 height 302
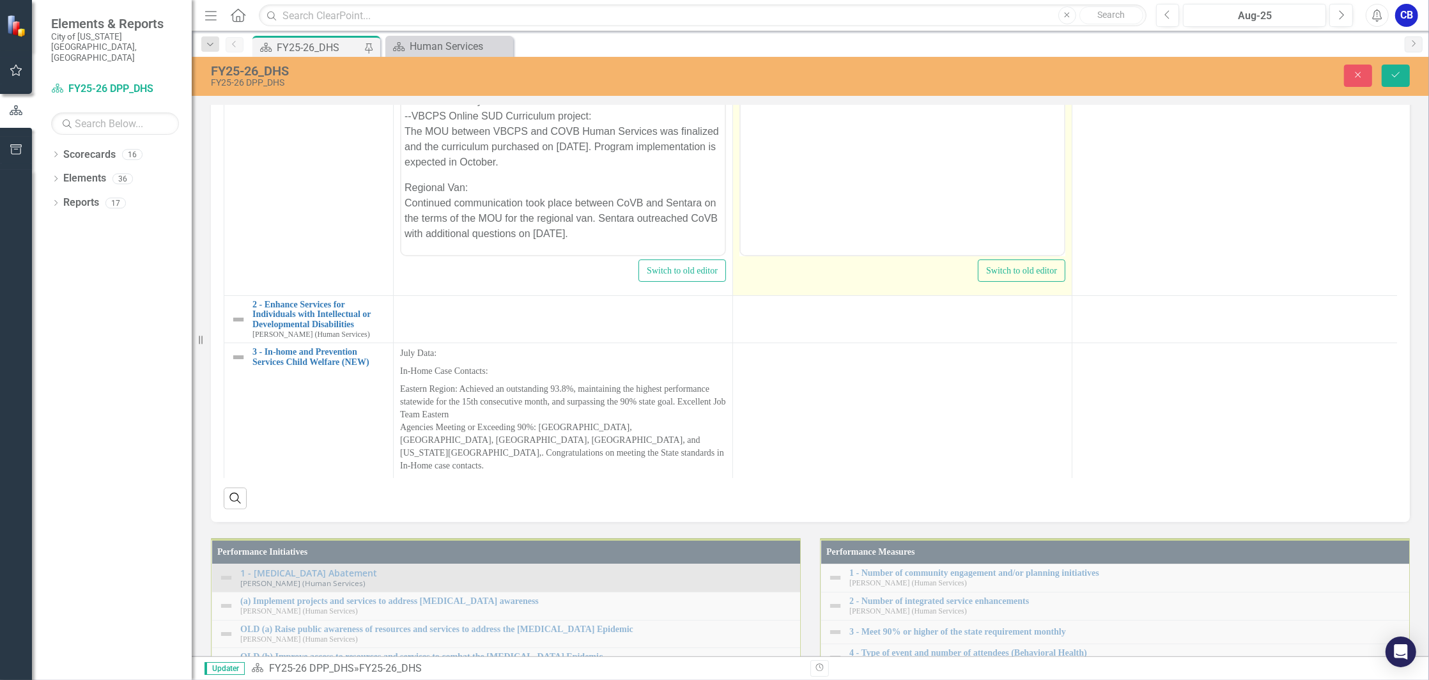
scroll to position [0, 0]
click at [835, 96] on body "Rich Text Area. Press ALT-0 for help." at bounding box center [901, 127] width 323 height 192
paste body "Rich Text Area. Press ALT-0 for help."
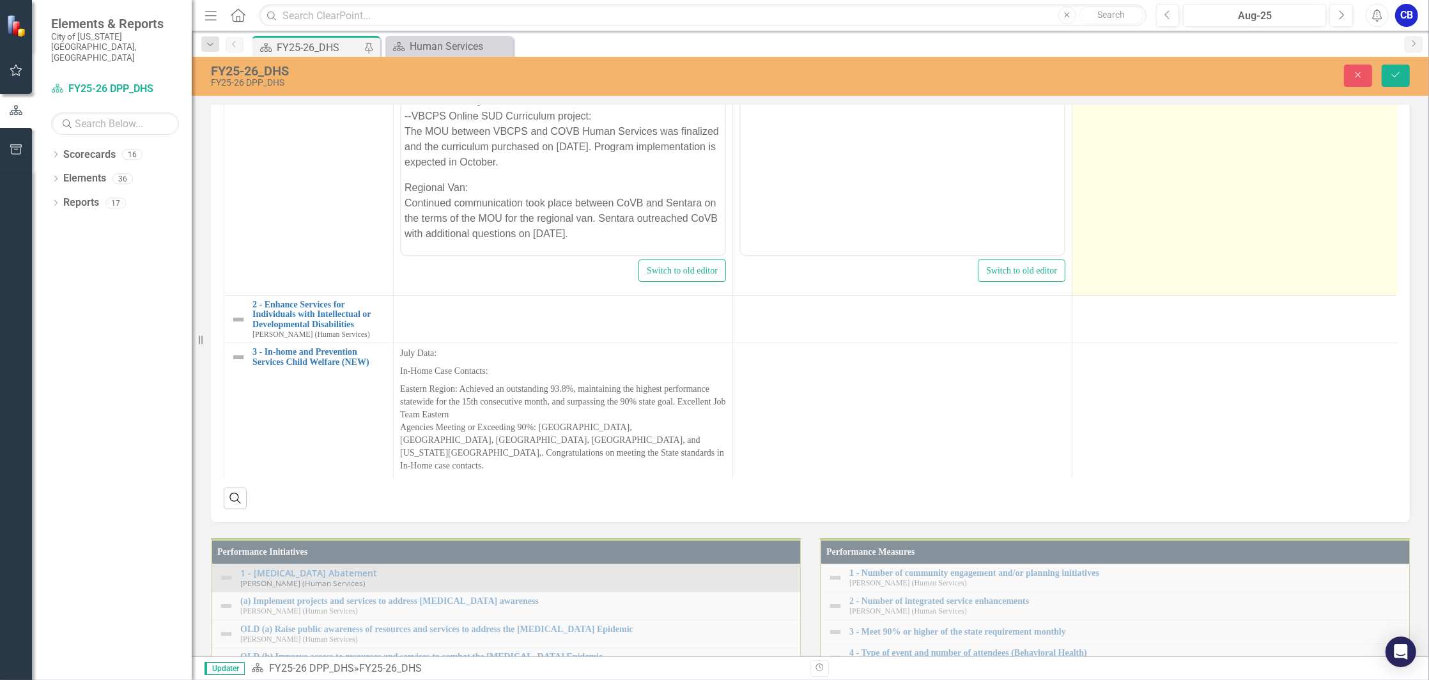
click at [1236, 295] on td at bounding box center [1241, 144] width 339 height 302
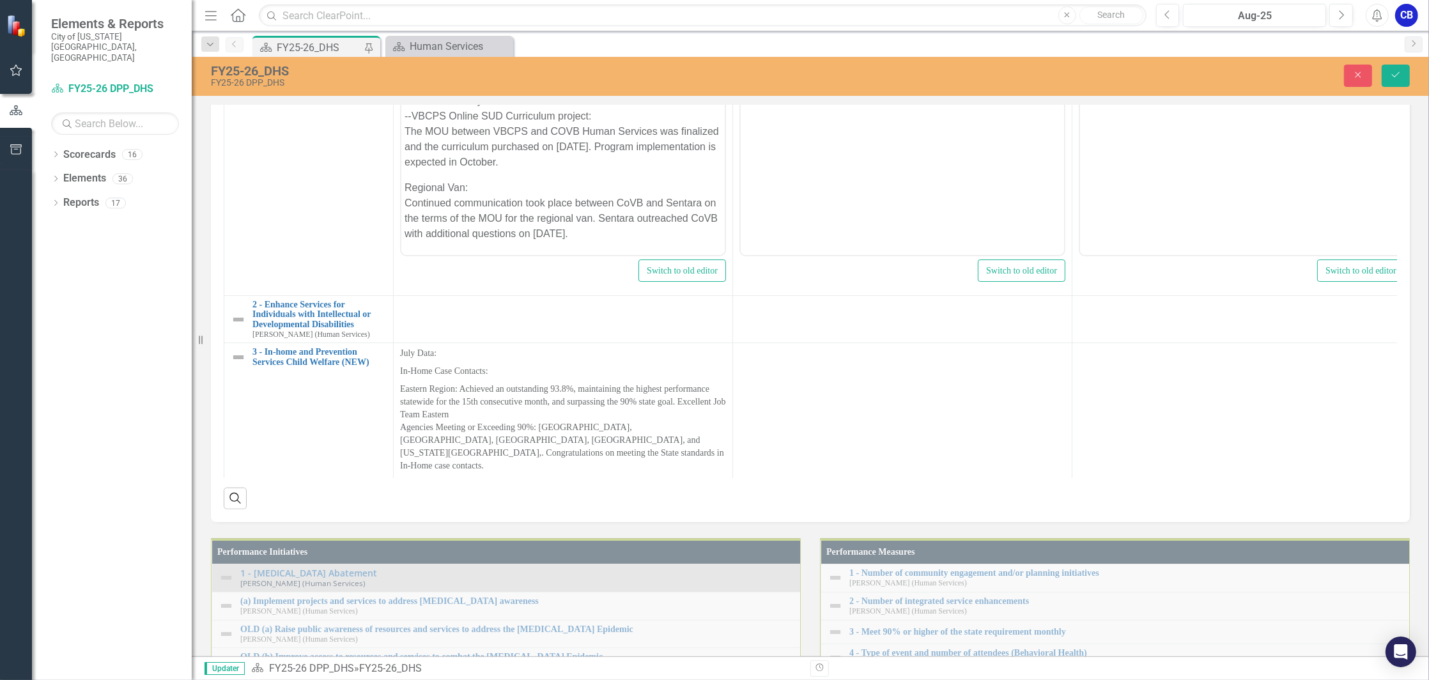
click at [1172, 79] on body "Rich Text Area. Press ALT-0 for help." at bounding box center [1240, 127] width 323 height 192
paste body "Rich Text Area. Press ALT-0 for help."
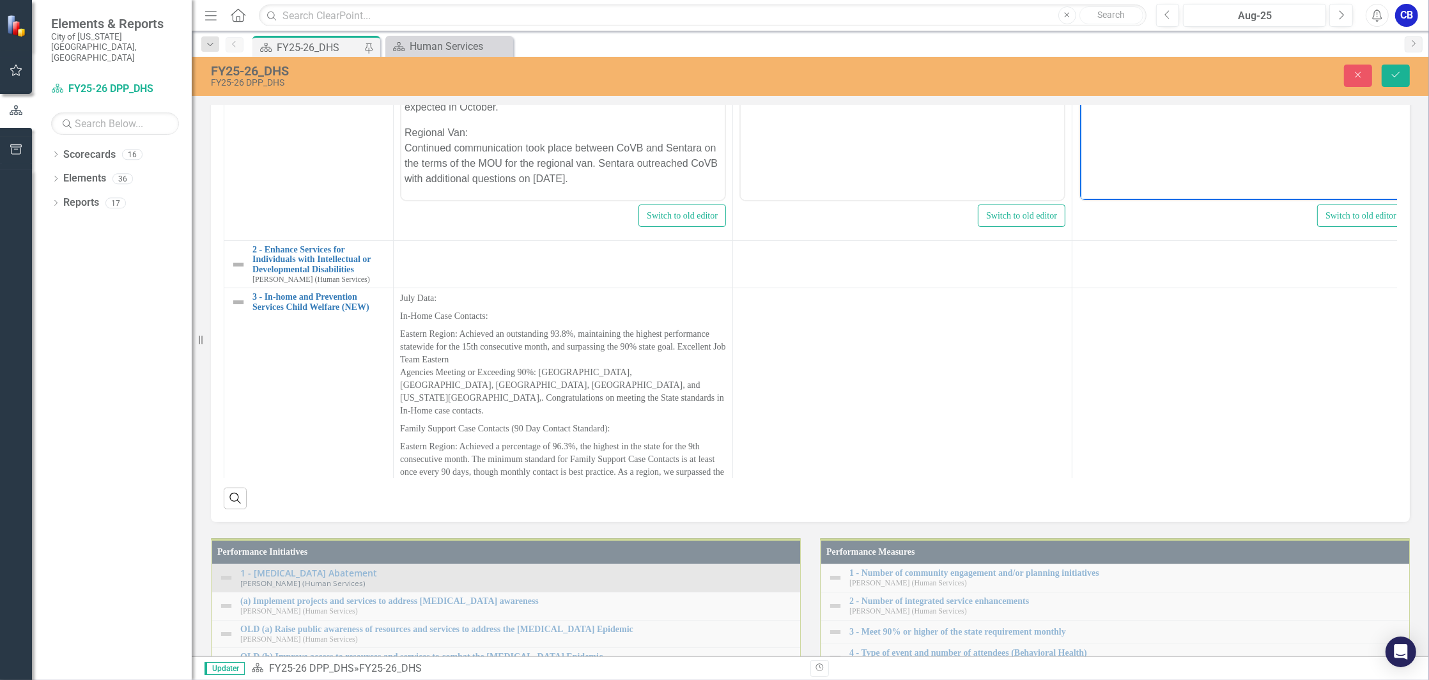
scroll to position [85, 0]
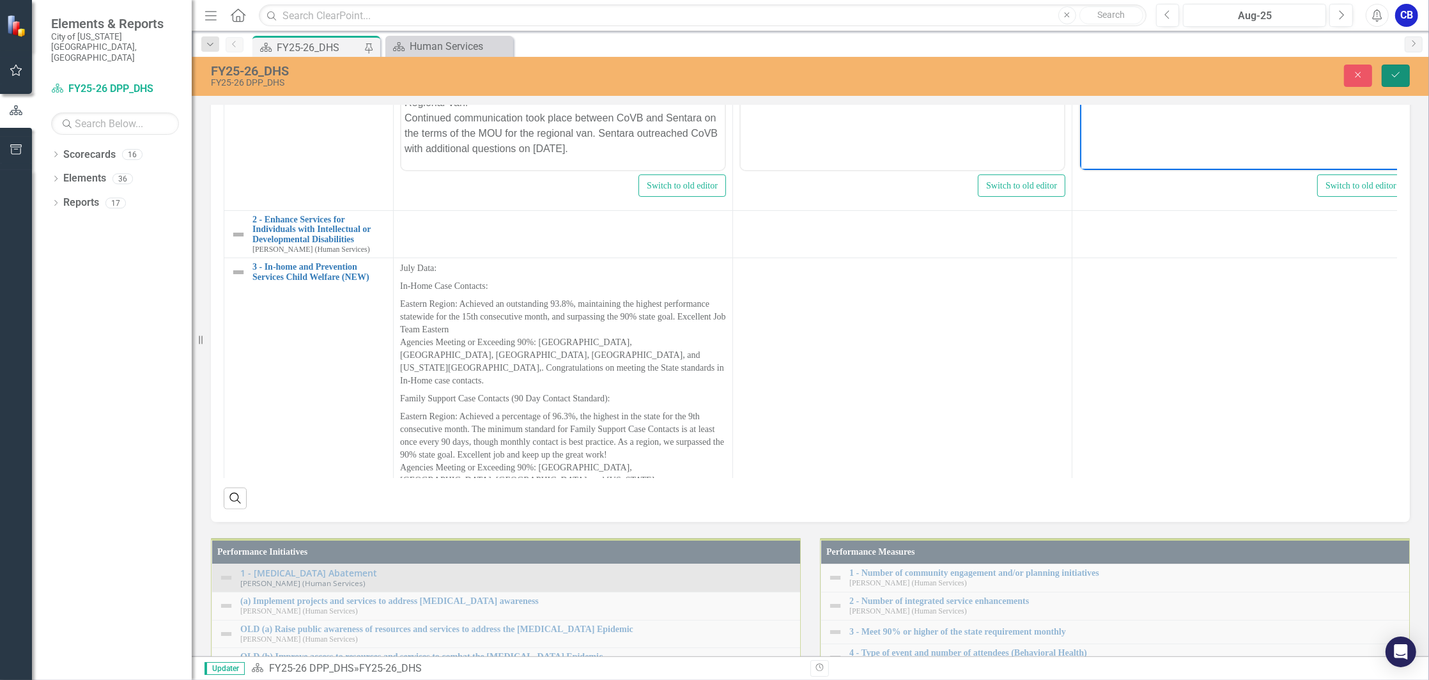
click at [1390, 78] on icon "Save" at bounding box center [1396, 74] width 12 height 9
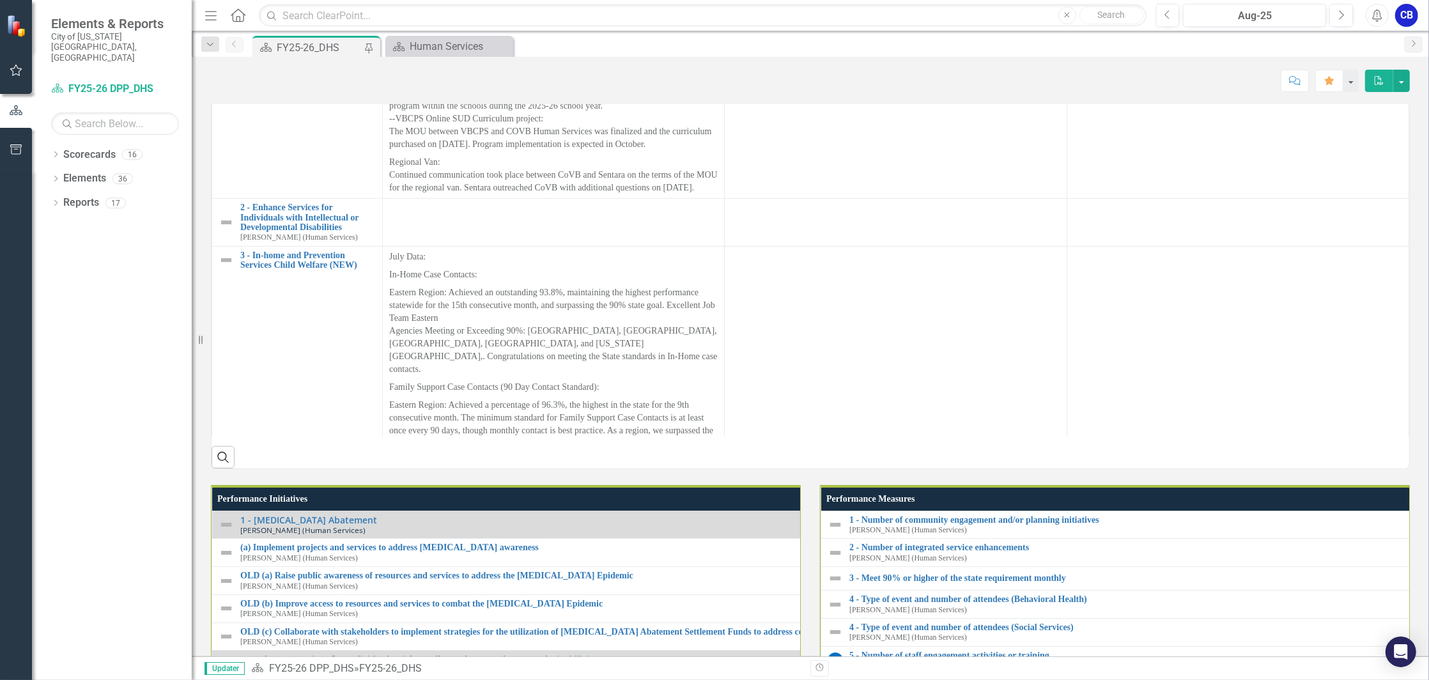
scroll to position [511, 0]
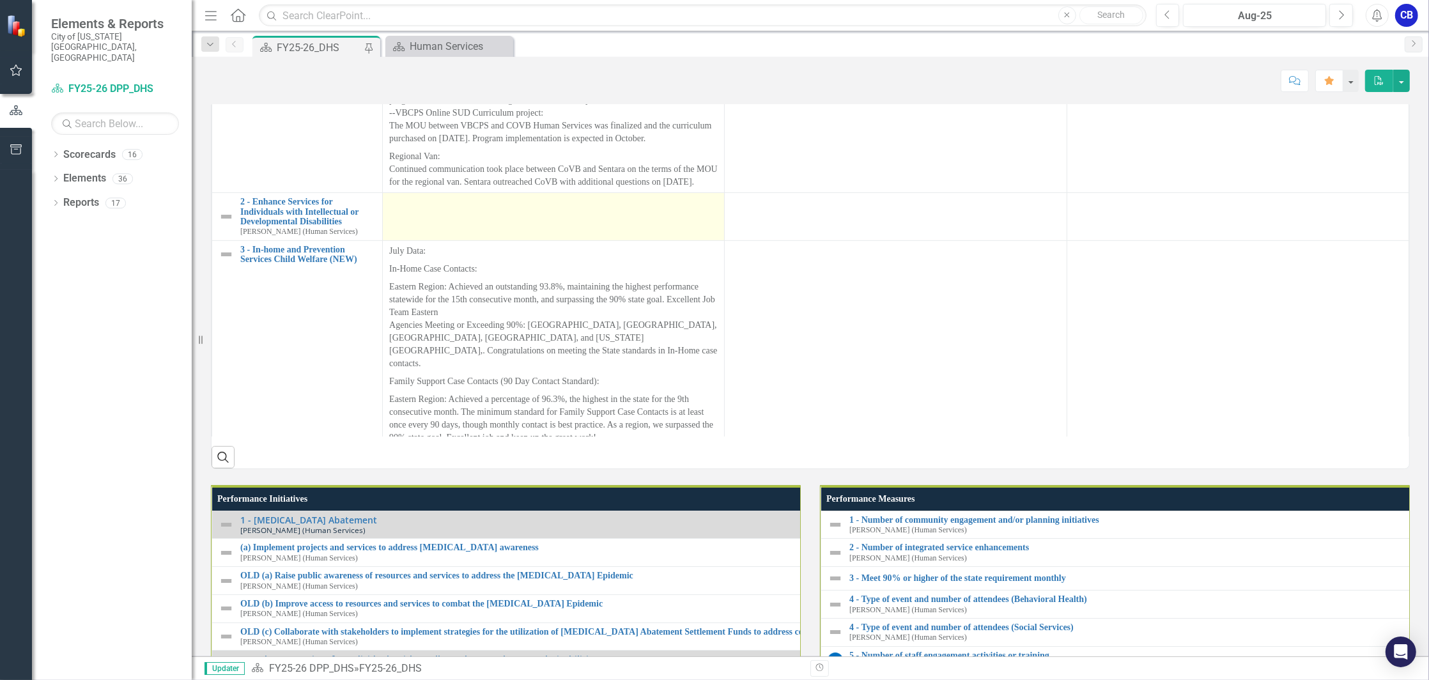
click at [620, 241] on td at bounding box center [554, 217] width 342 height 48
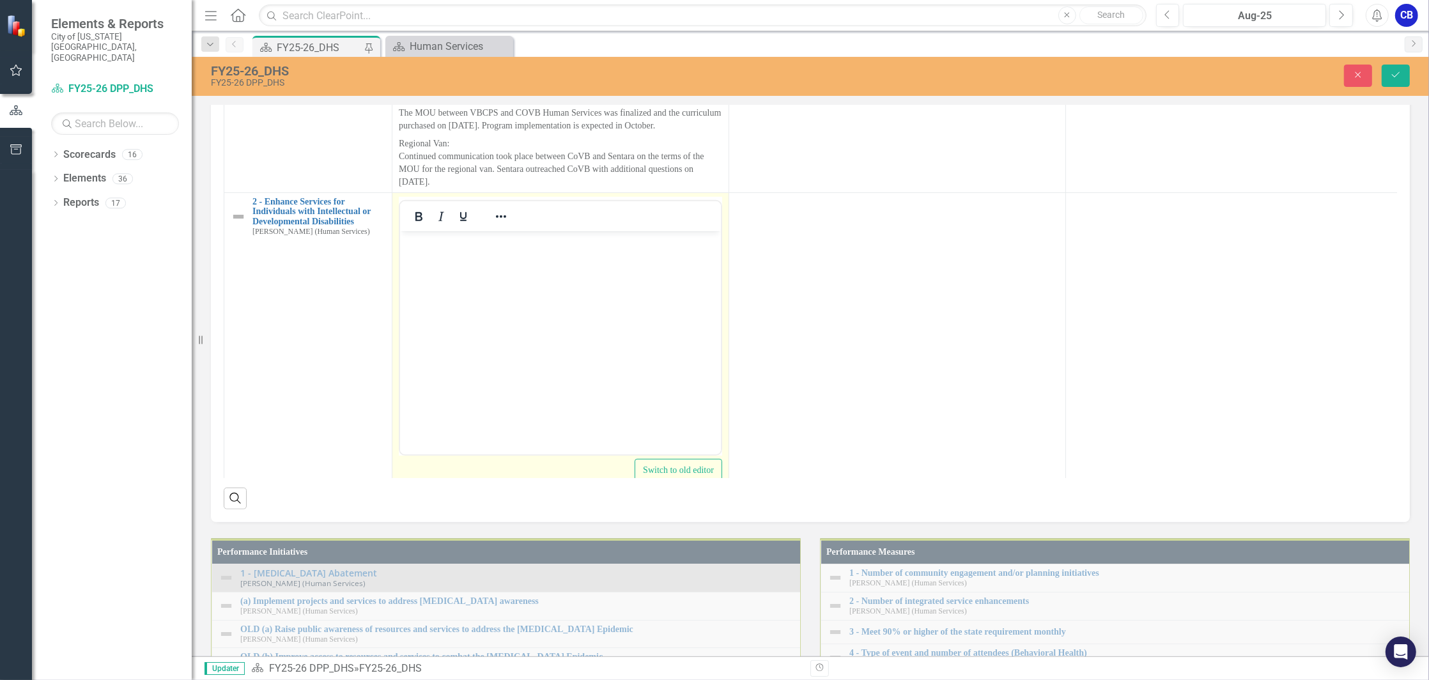
scroll to position [596, 0]
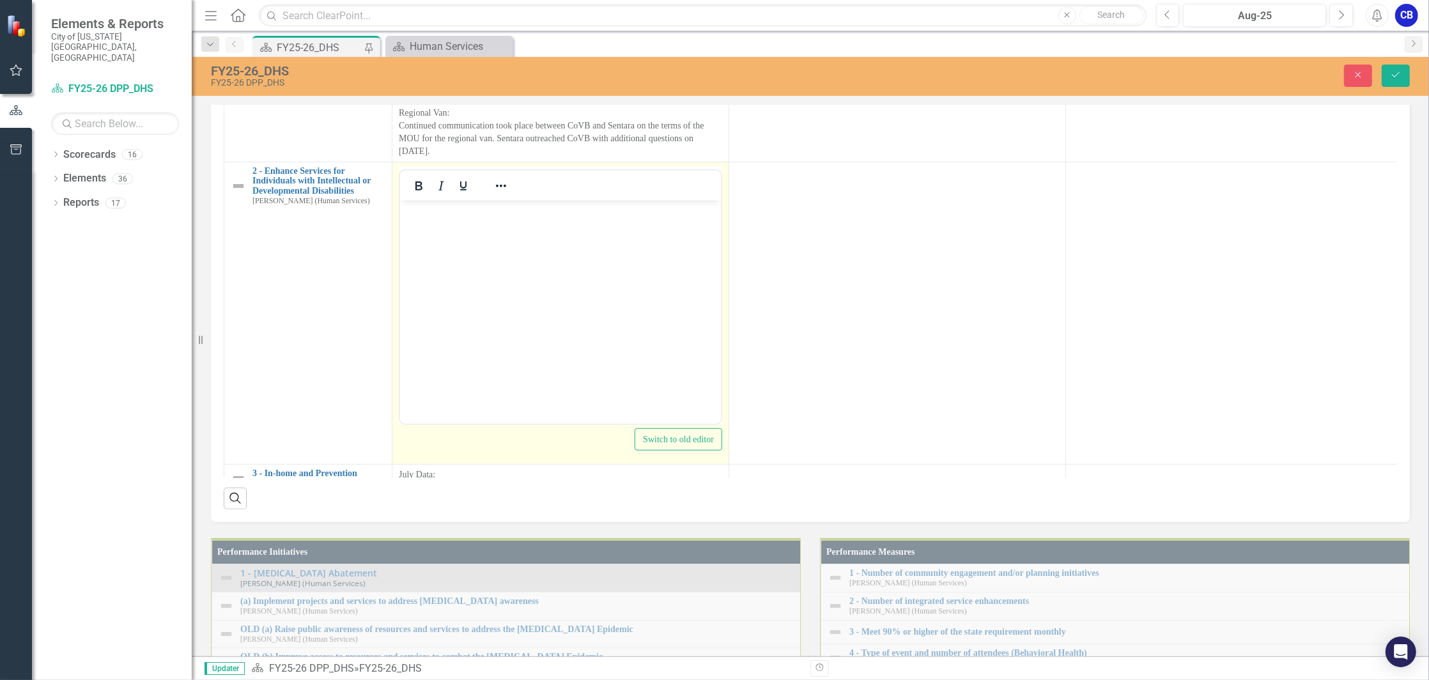
click at [657, 259] on body "Rich Text Area. Press ALT-0 for help." at bounding box center [559, 296] width 321 height 192
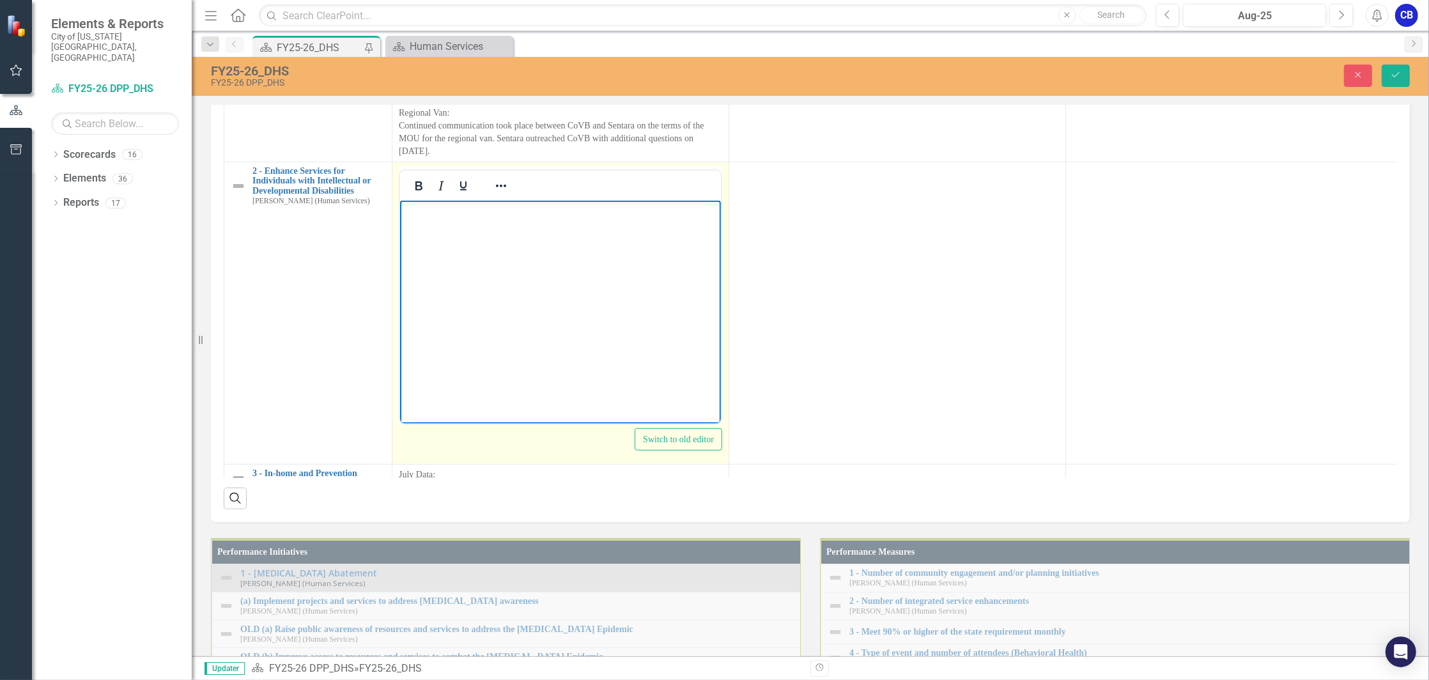
click at [468, 244] on body "Rich Text Area. Press ALT-0 for help." at bounding box center [559, 296] width 321 height 192
paste body "Rich Text Area. Press ALT-0 for help."
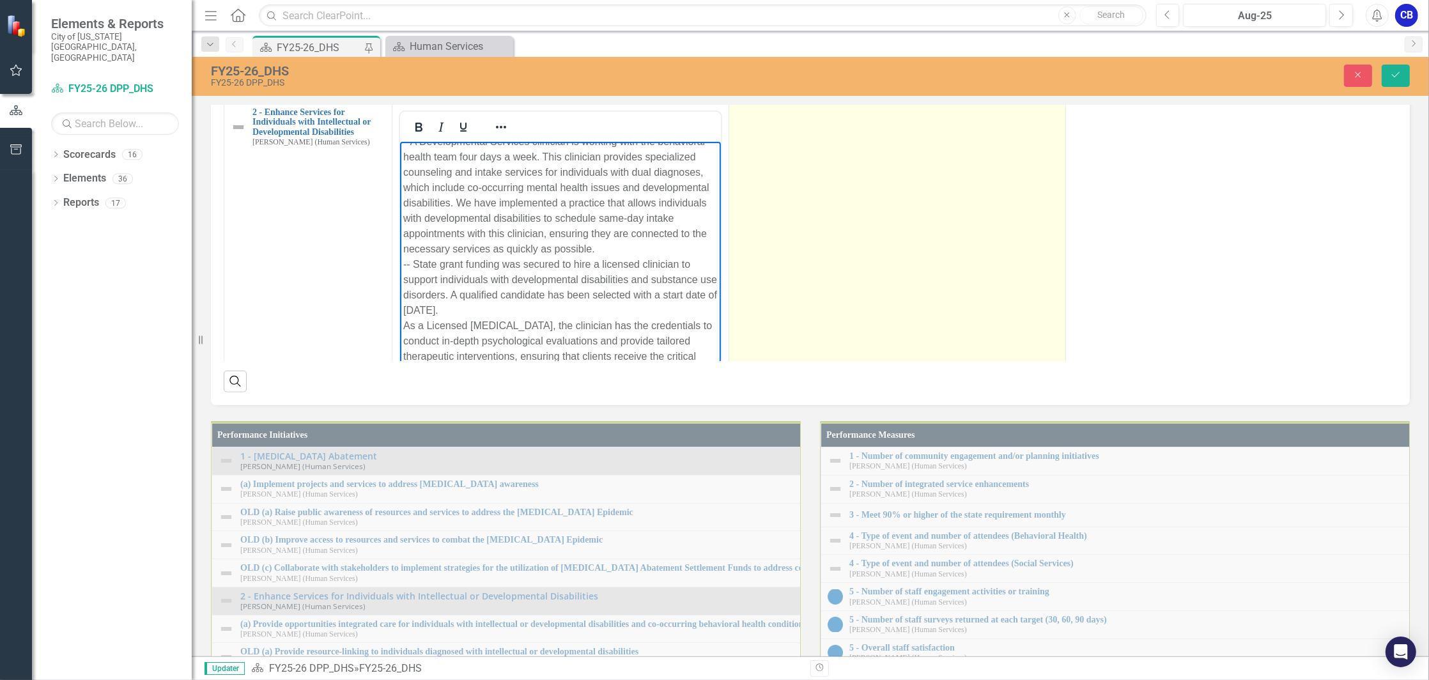
click at [882, 405] on td at bounding box center [897, 254] width 337 height 302
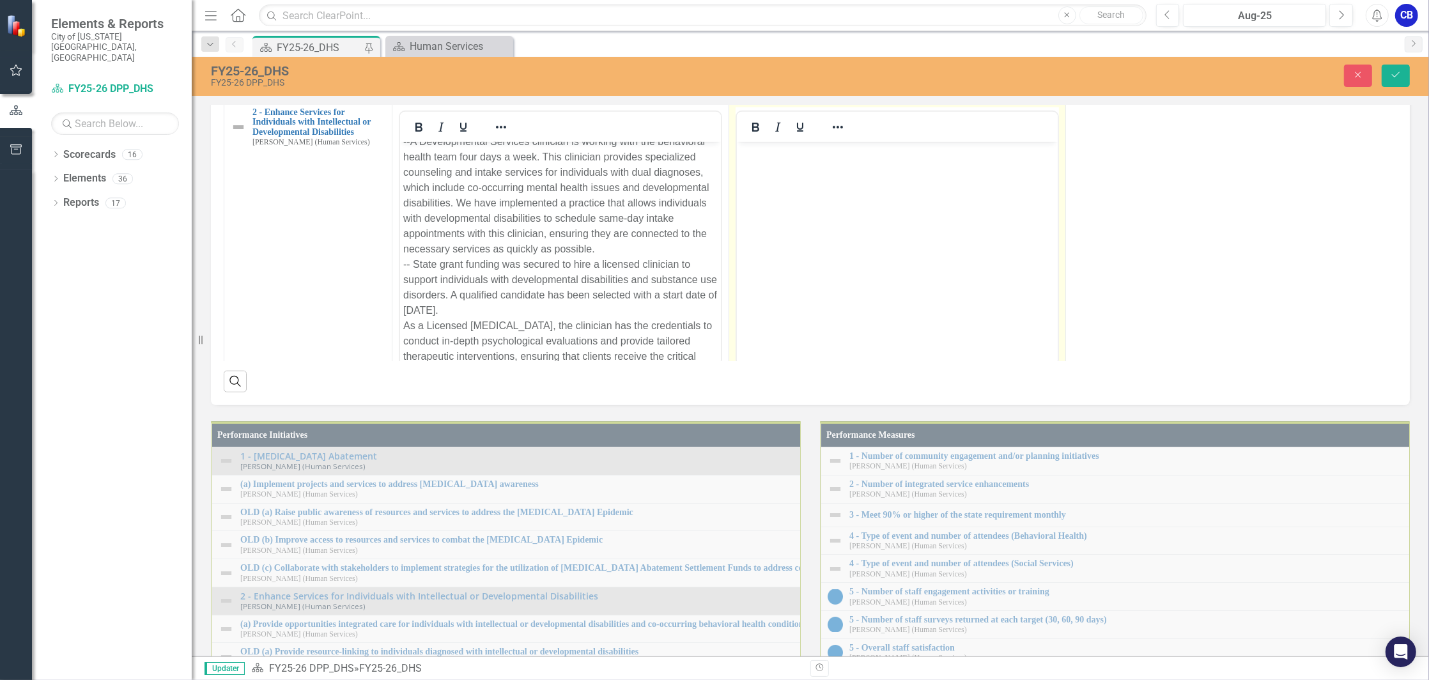
scroll to position [0, 0]
click at [882, 194] on body "Rich Text Area. Press ALT-0 for help." at bounding box center [896, 237] width 321 height 192
click at [860, 194] on body "Rich Text Area. Press ALT-0 for help." at bounding box center [896, 237] width 321 height 192
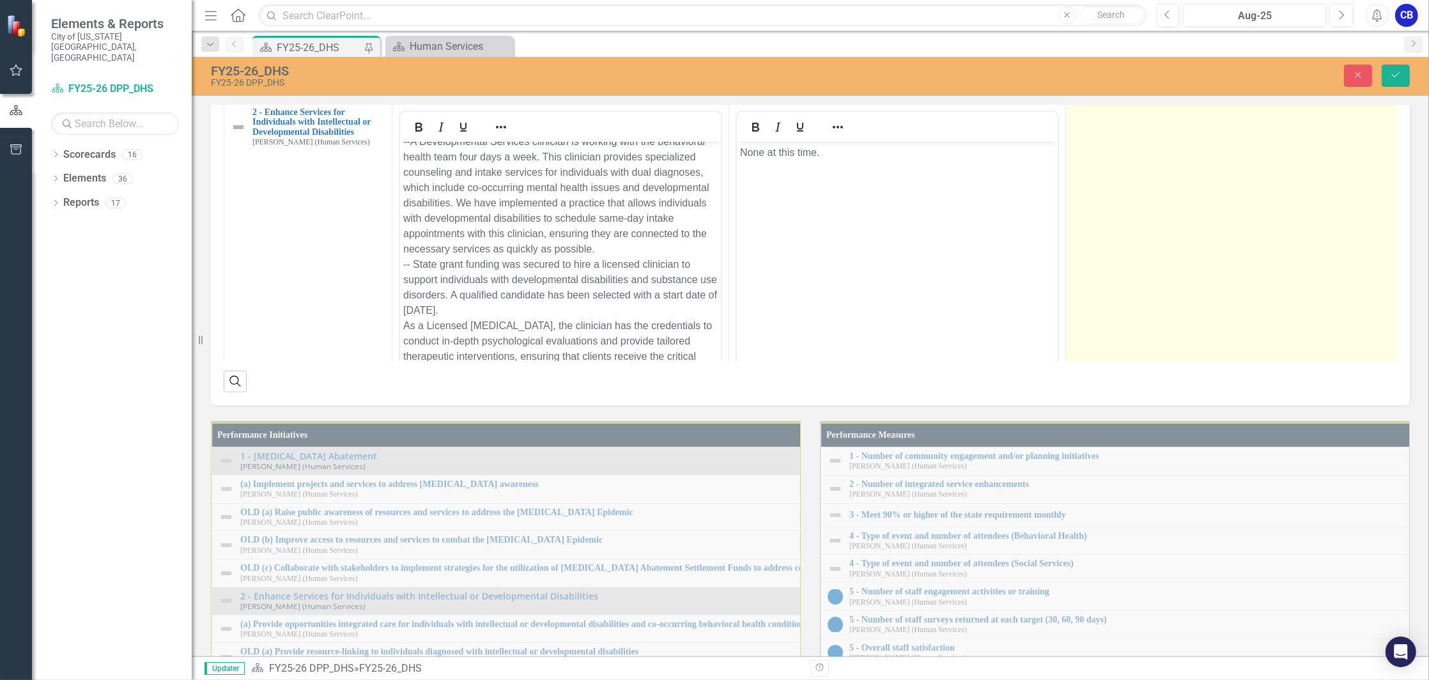
click at [1133, 405] on td at bounding box center [1234, 254] width 337 height 302
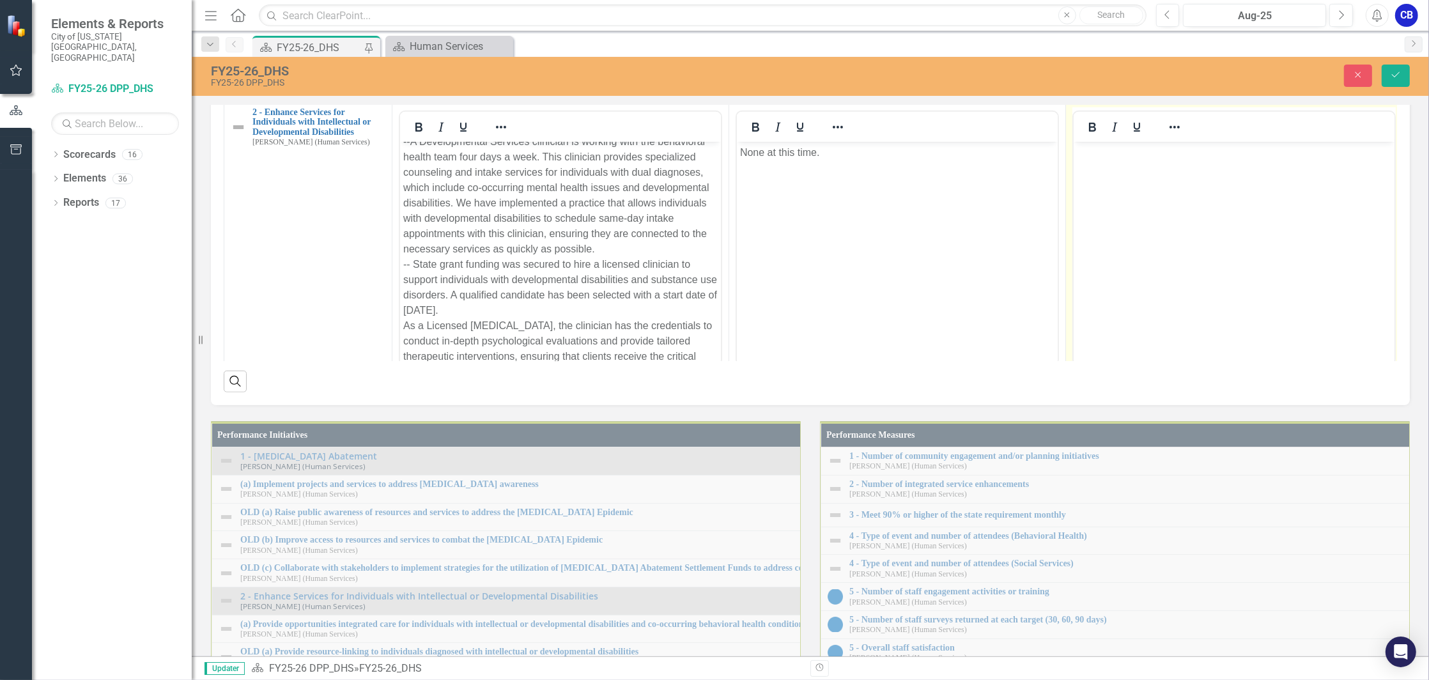
click at [1218, 202] on body "Rich Text Area. Press ALT-0 for help." at bounding box center [1233, 237] width 321 height 192
paste body "Rich Text Area. Press ALT-0 for help."
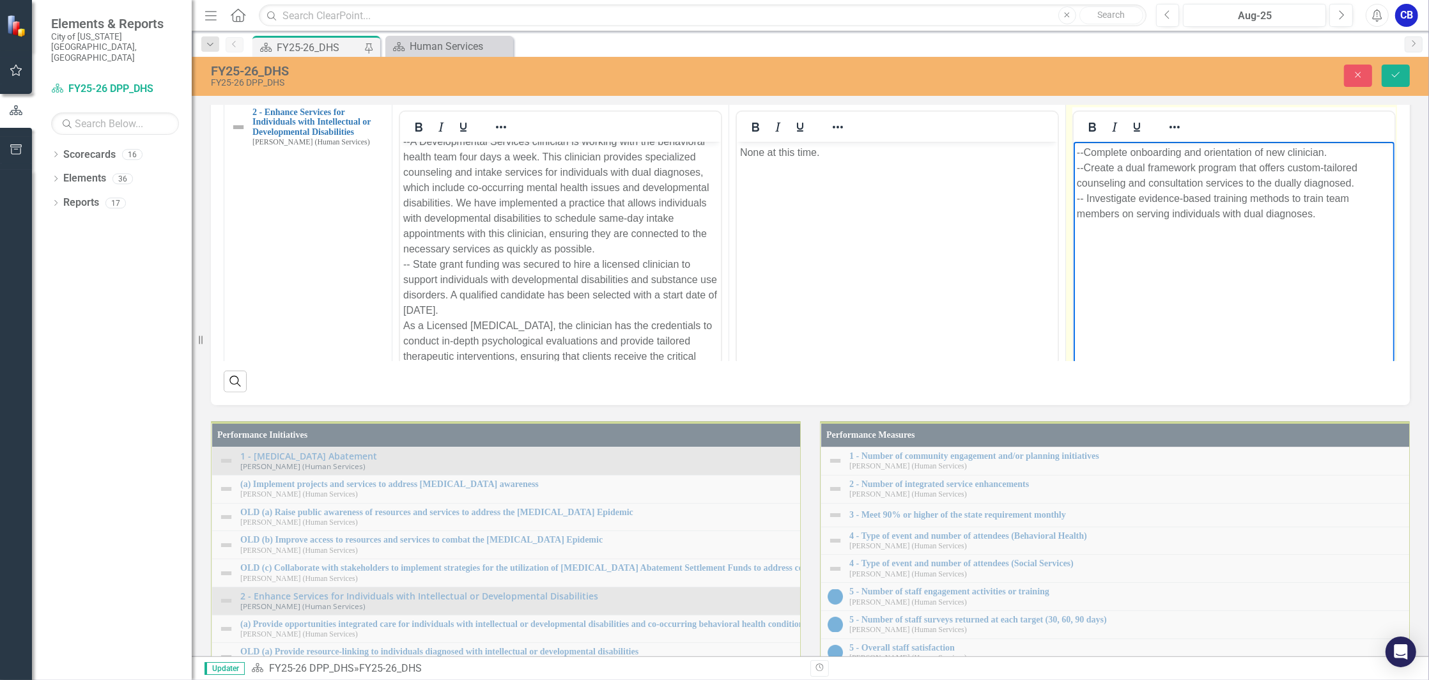
scroll to position [884, 0]
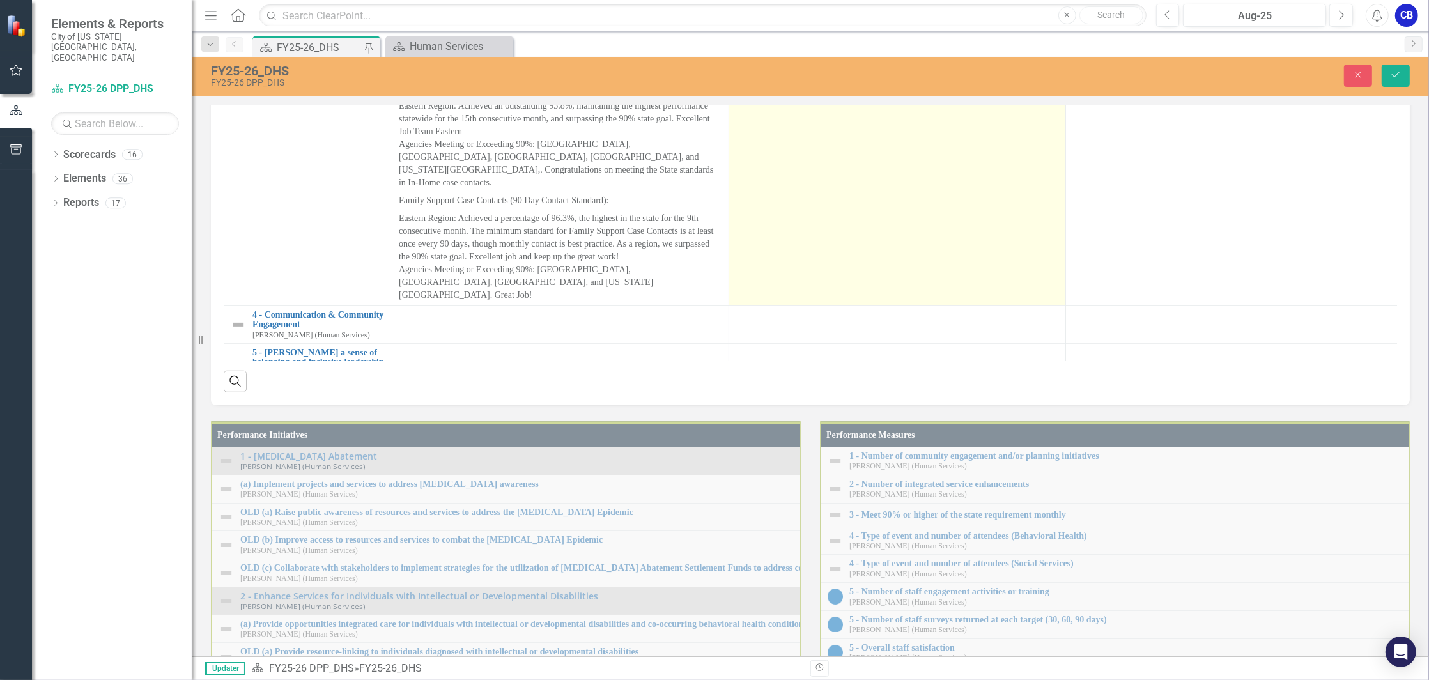
click at [926, 305] on td at bounding box center [897, 182] width 337 height 246
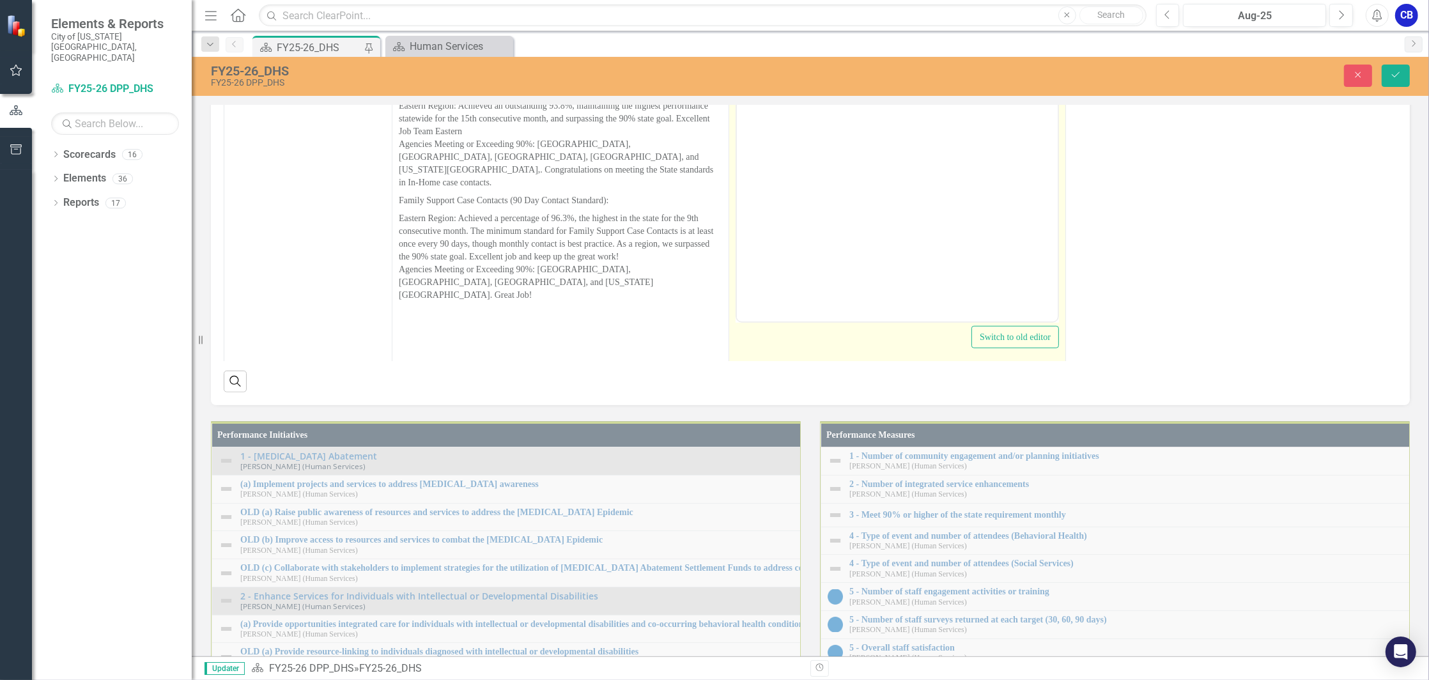
scroll to position [0, 0]
click at [926, 200] on body "Rich Text Area. Press ALT-0 for help." at bounding box center [896, 194] width 321 height 192
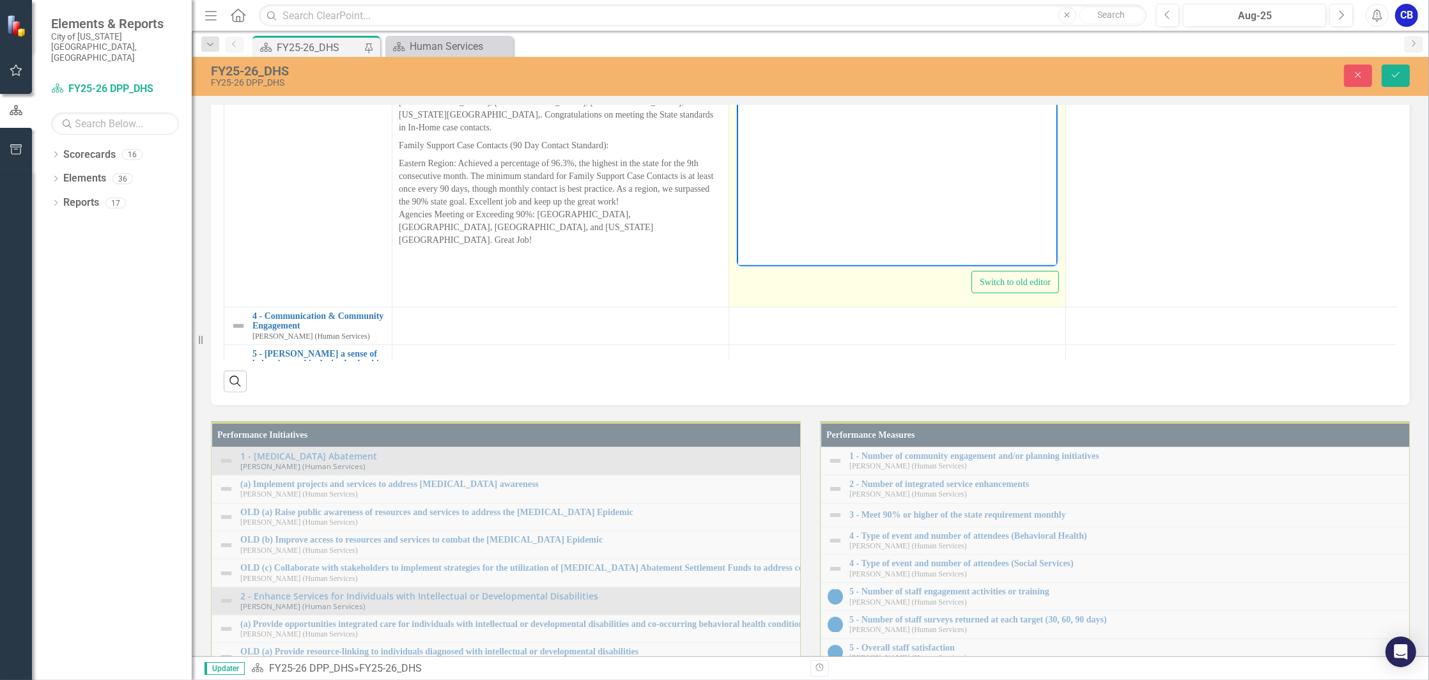
scroll to position [966, 0]
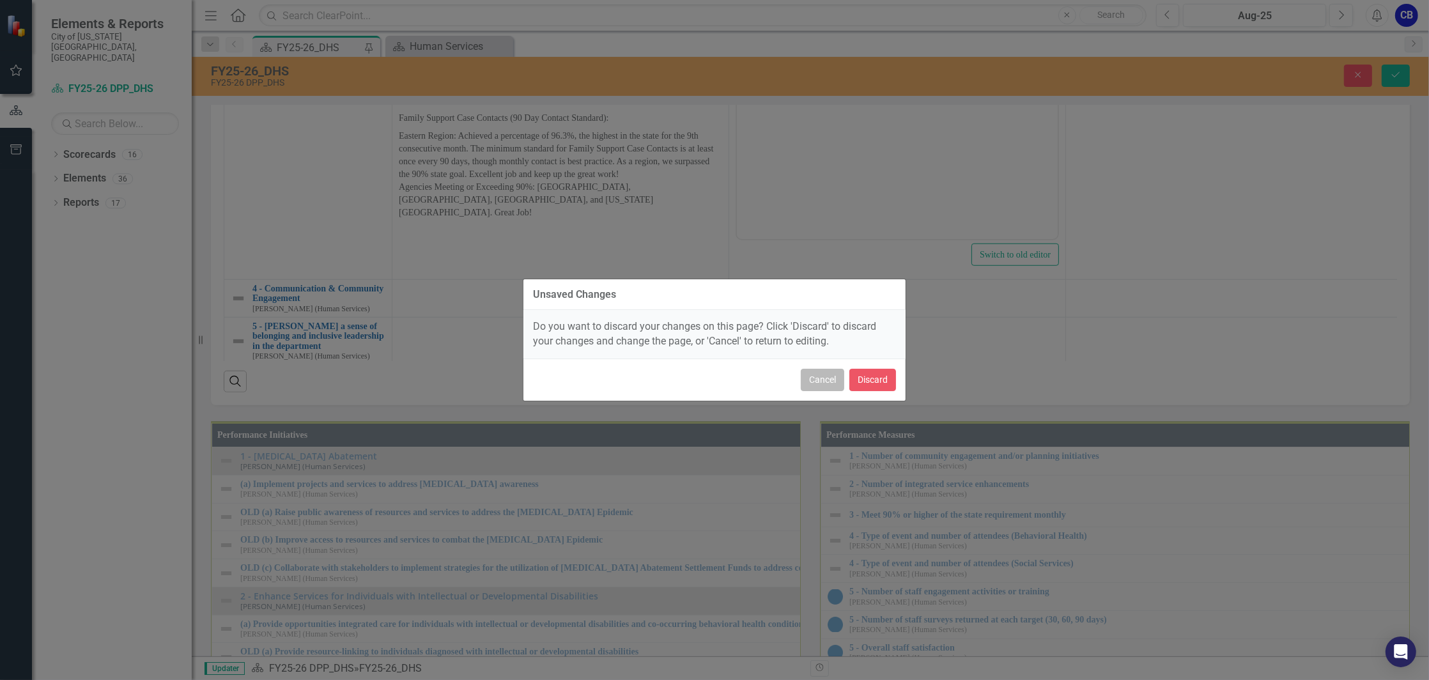
click at [816, 381] on button "Cancel" at bounding box center [822, 380] width 43 height 22
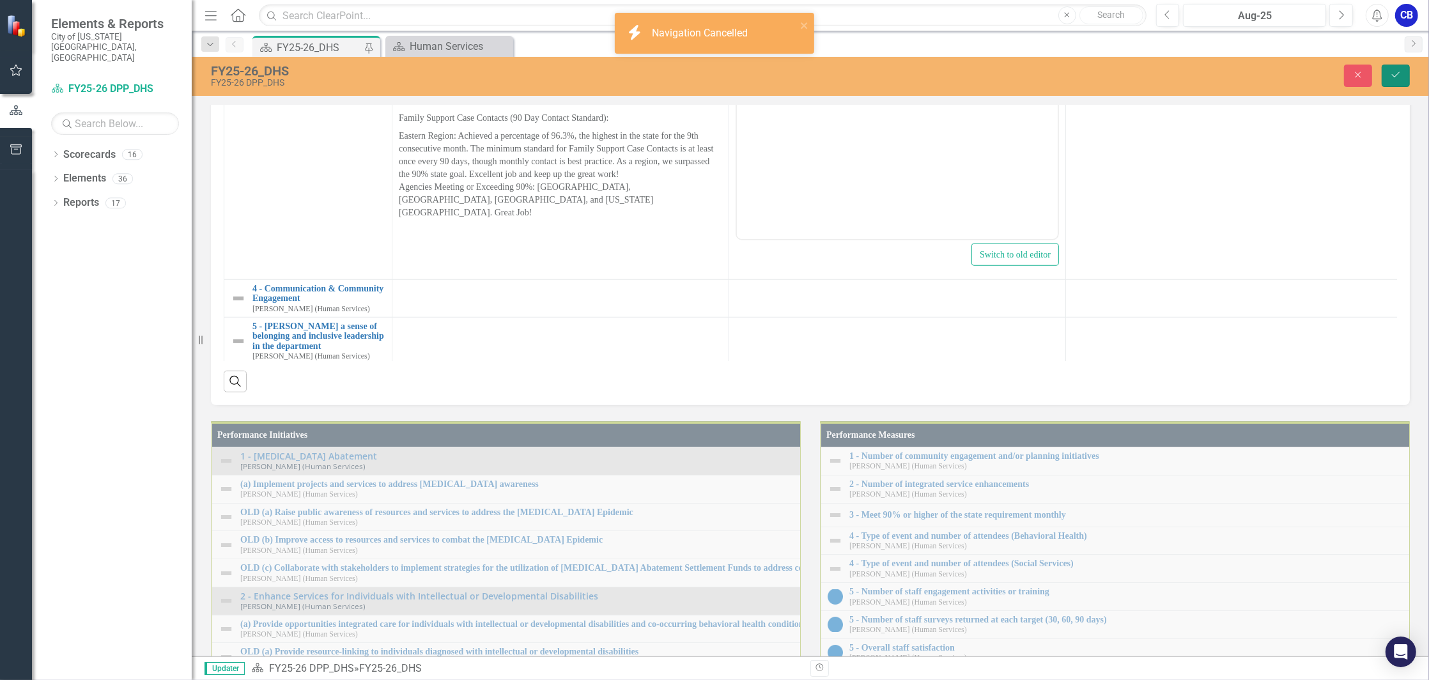
click at [1394, 79] on icon "Save" at bounding box center [1396, 74] width 12 height 9
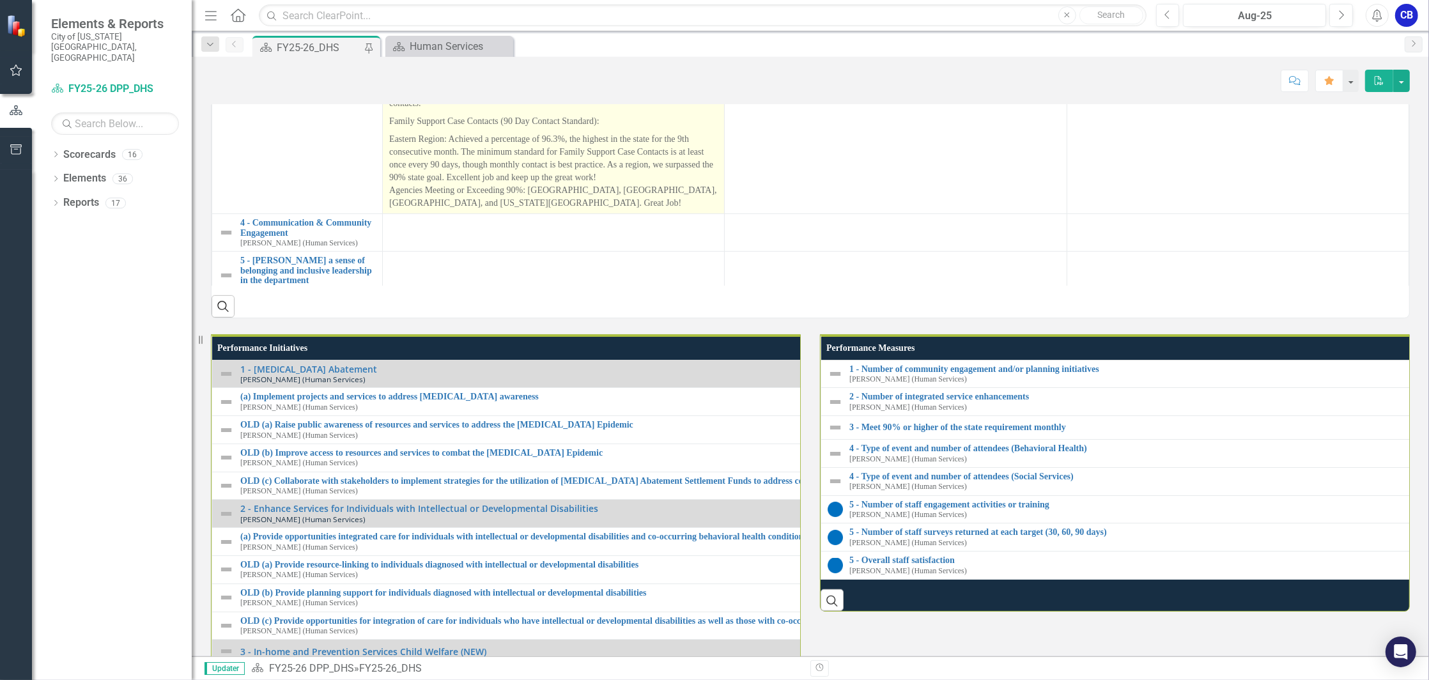
scroll to position [1192, 0]
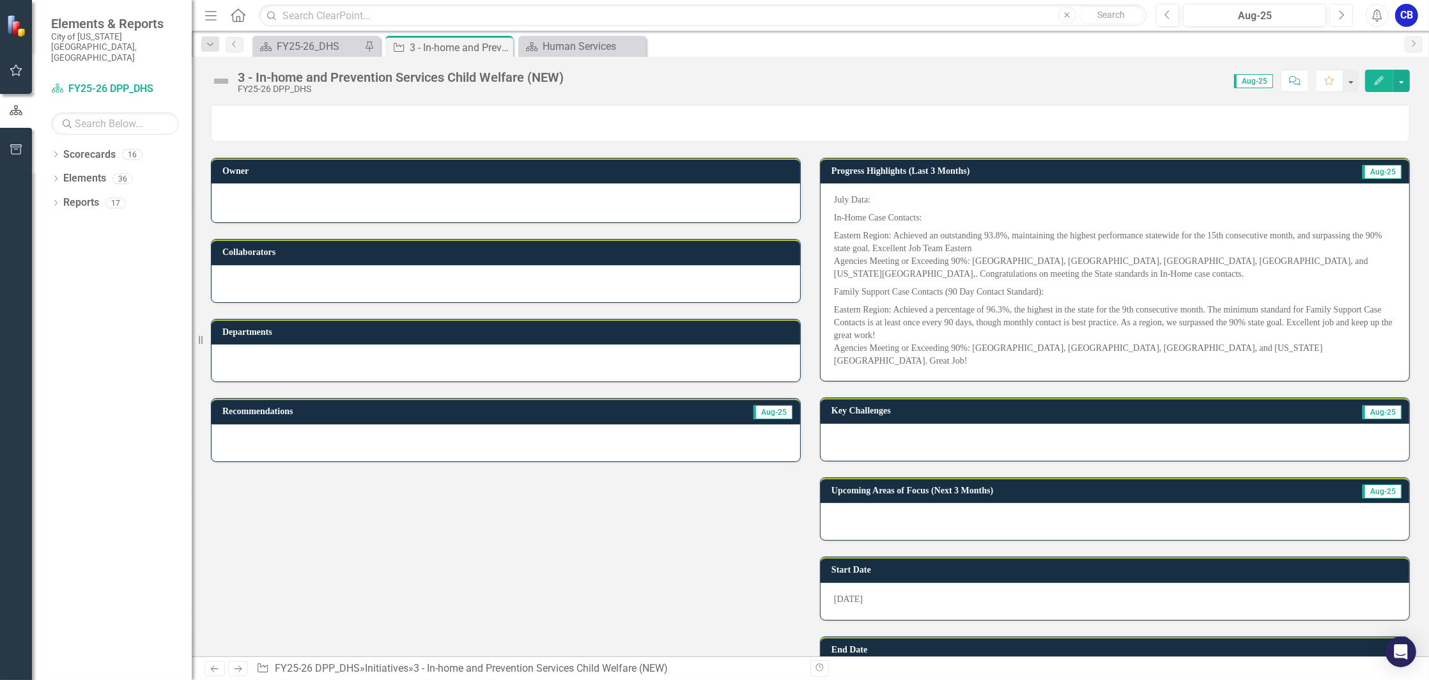
click at [1344, 15] on button "Next" at bounding box center [1341, 15] width 24 height 23
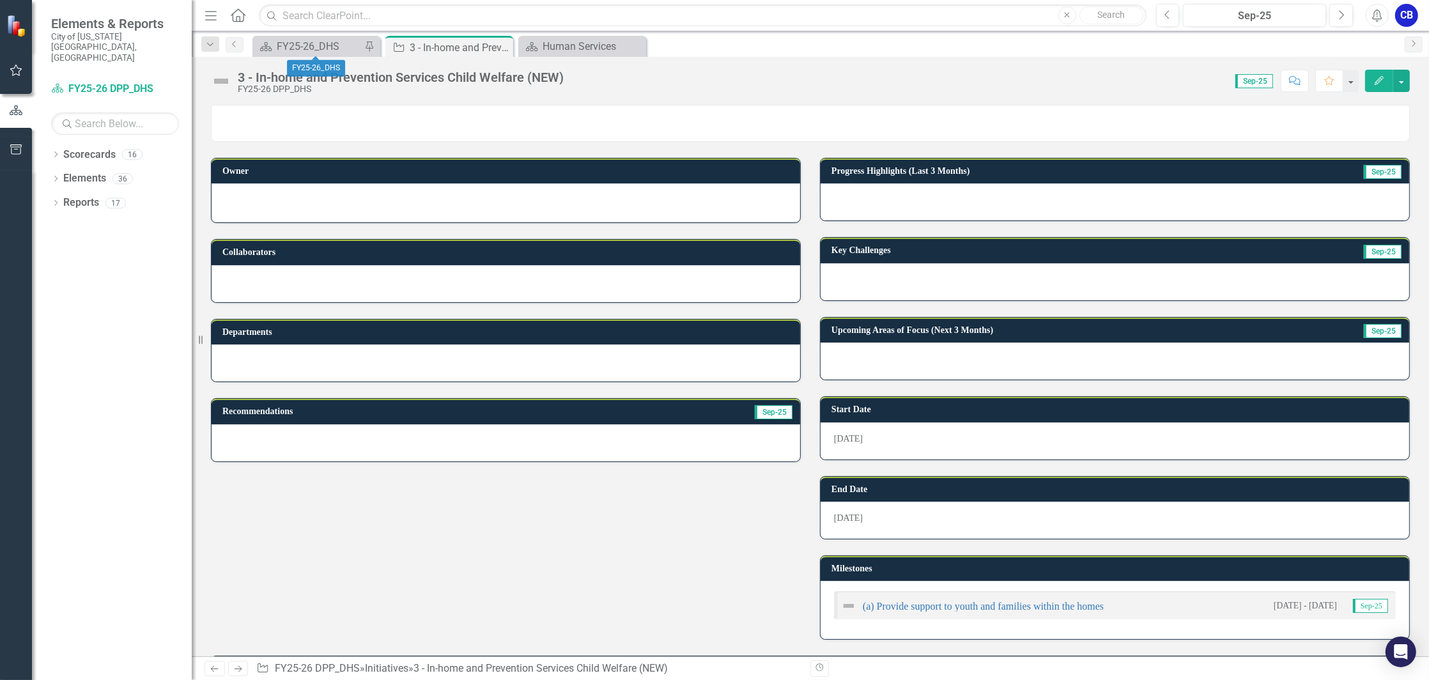
click at [337, 54] on div "Scorecard FY25-26_DHS Pin" at bounding box center [316, 46] width 128 height 21
click at [337, 48] on div "FY25-26_DHS" at bounding box center [319, 46] width 84 height 16
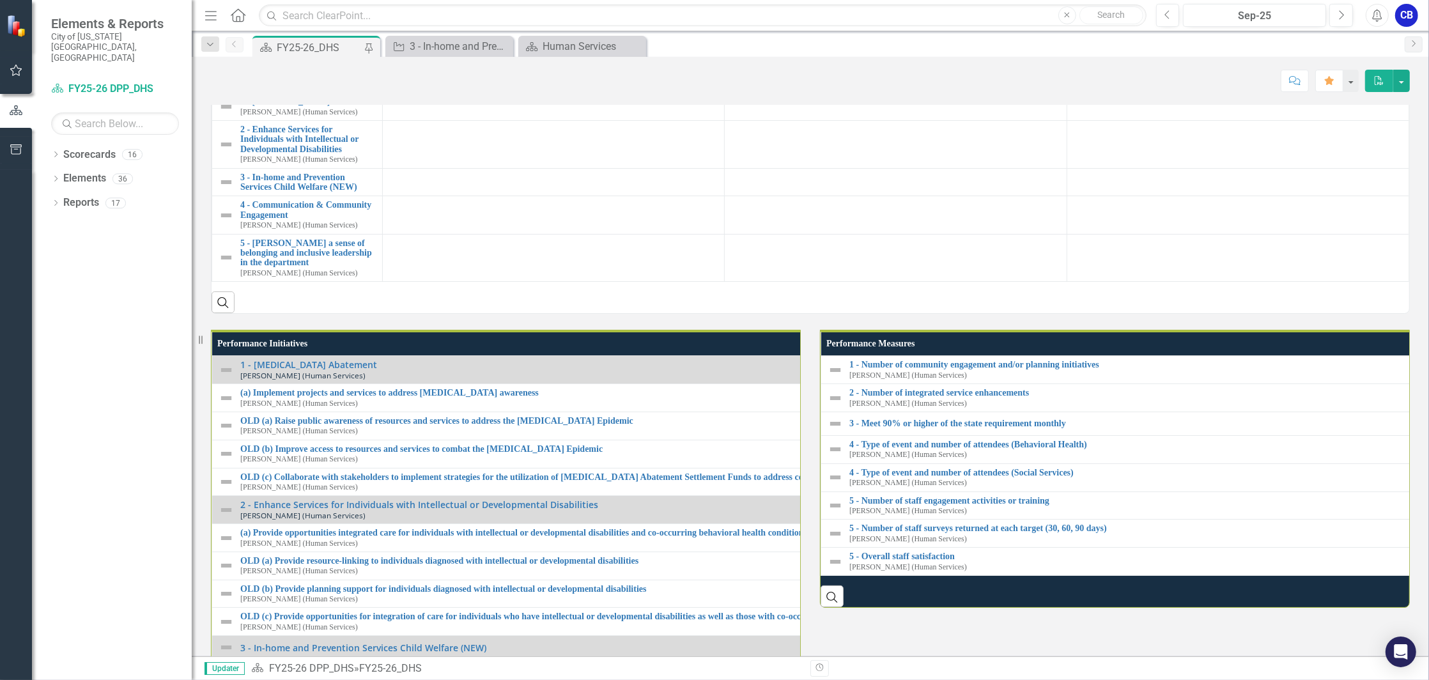
scroll to position [767, 0]
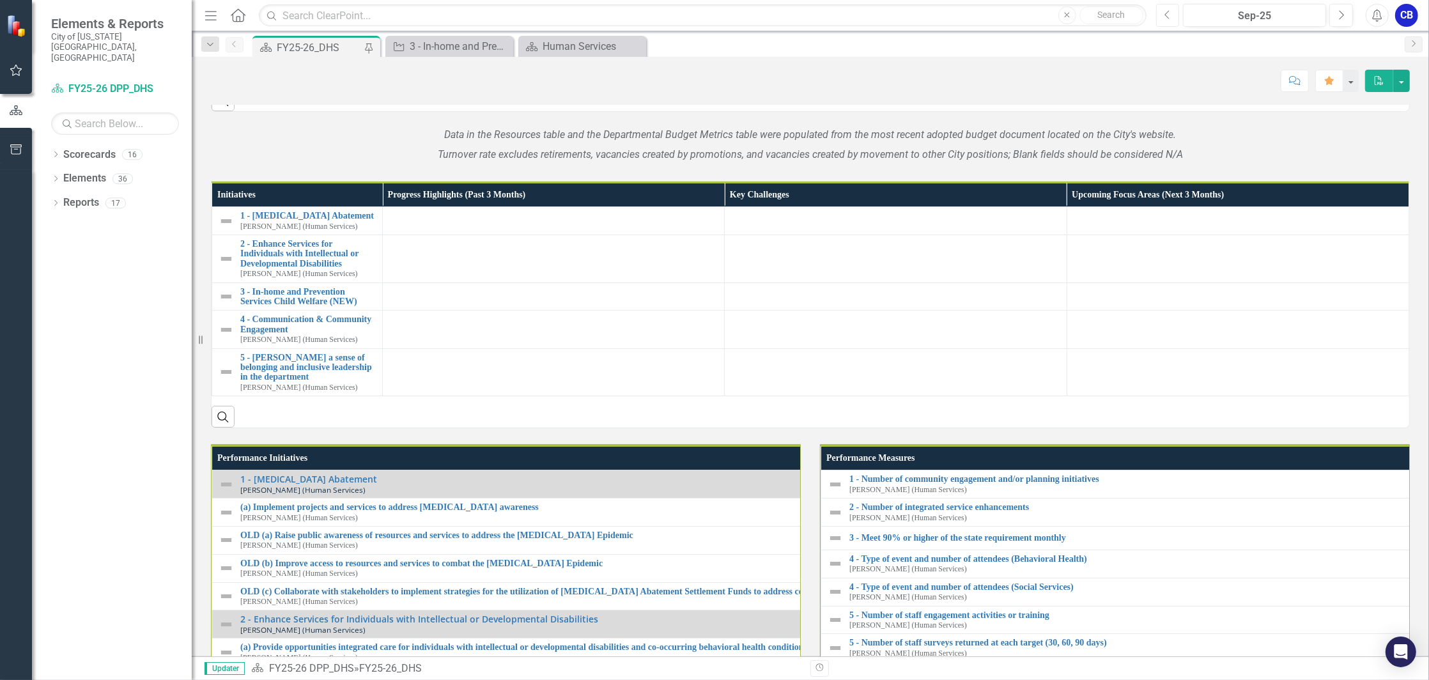
click at [1166, 13] on icon "Previous" at bounding box center [1167, 16] width 7 height 12
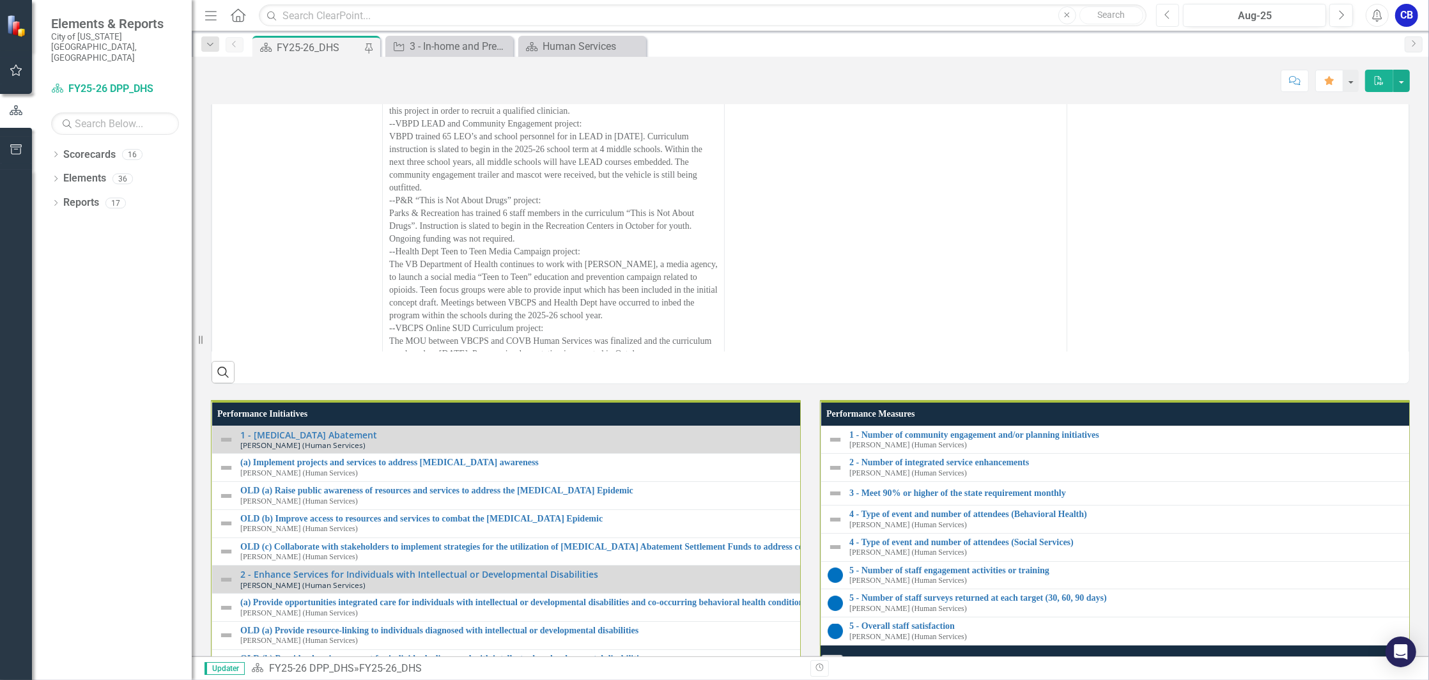
scroll to position [256, 0]
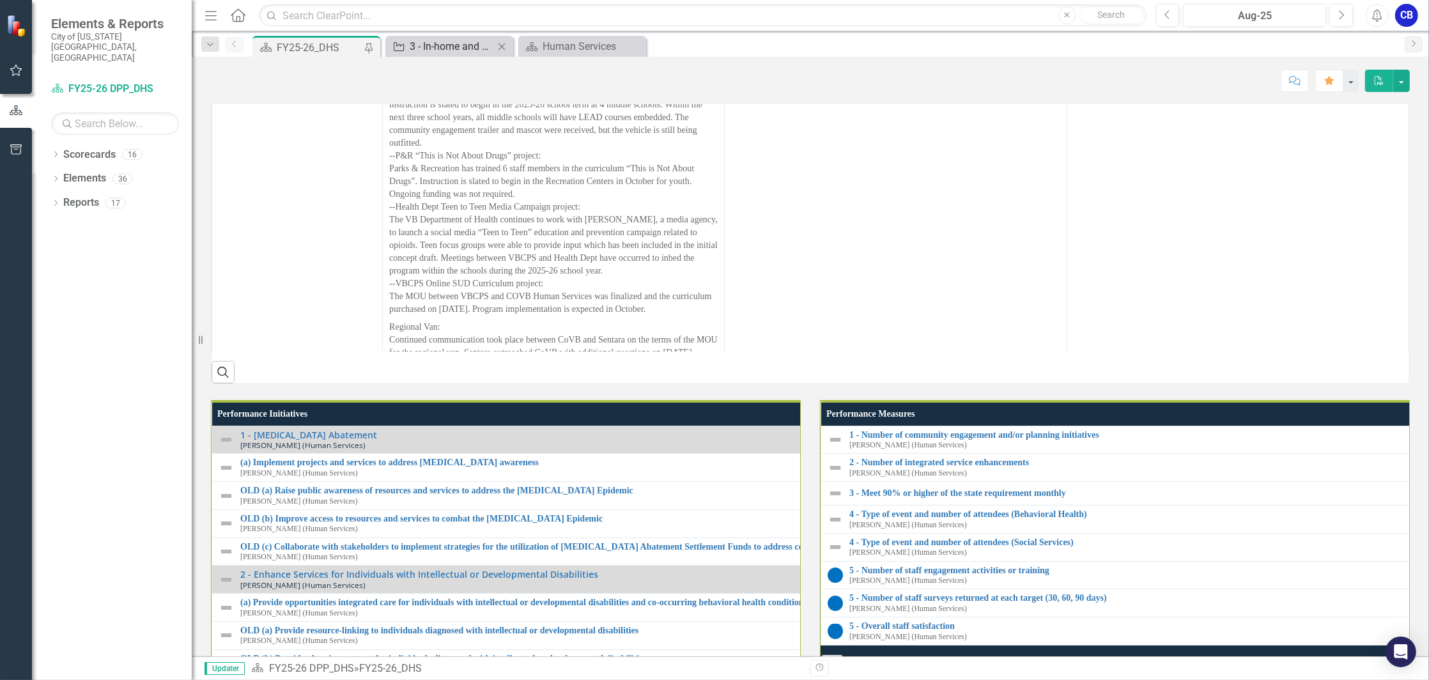
click at [452, 44] on div "3 - In-home and Prevention Services Child Welfare (NEW)" at bounding box center [452, 46] width 84 height 16
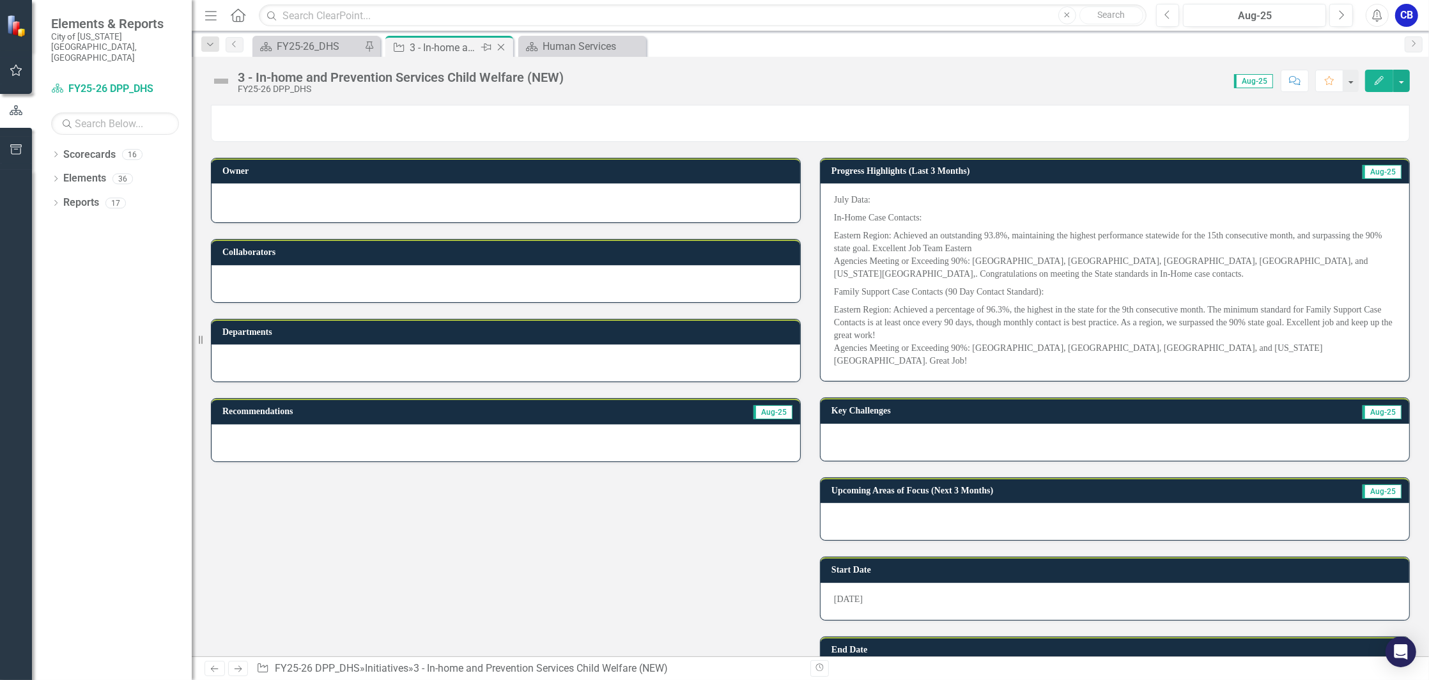
click at [504, 45] on icon "Close" at bounding box center [501, 47] width 13 height 10
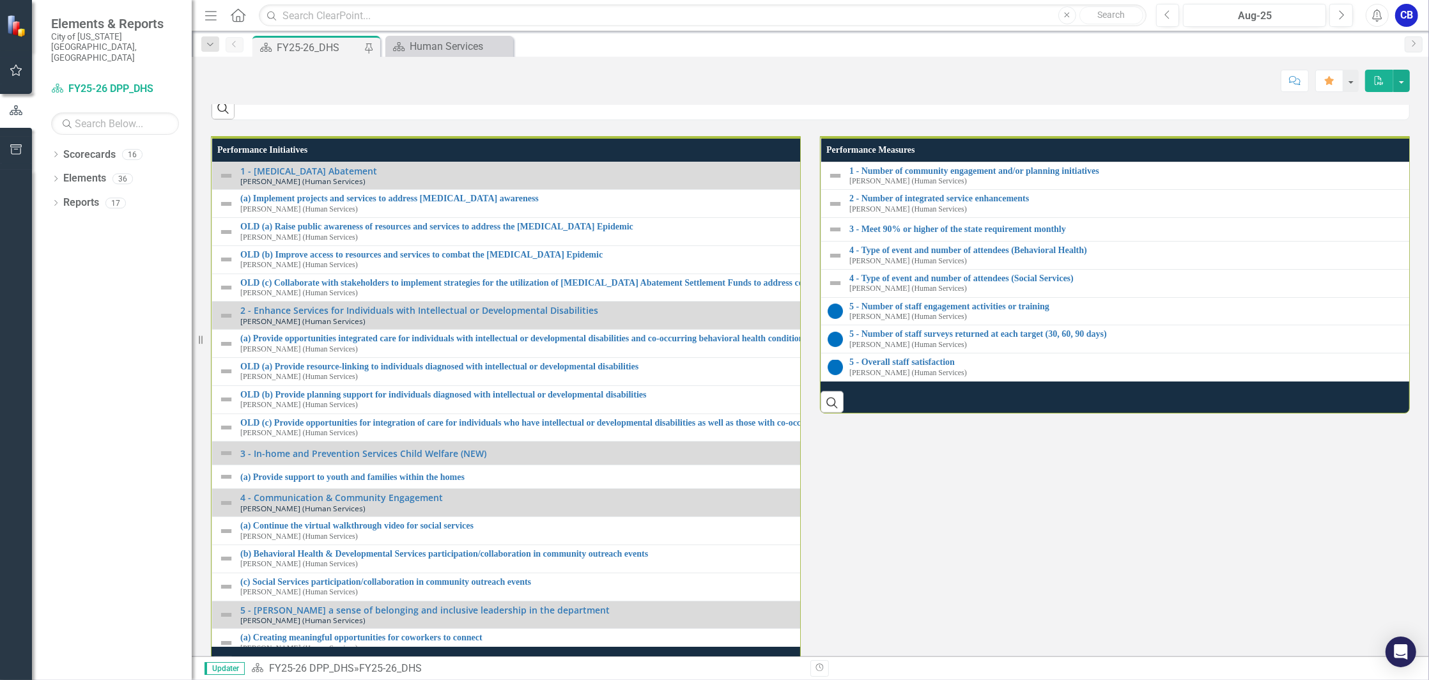
scroll to position [1363, 0]
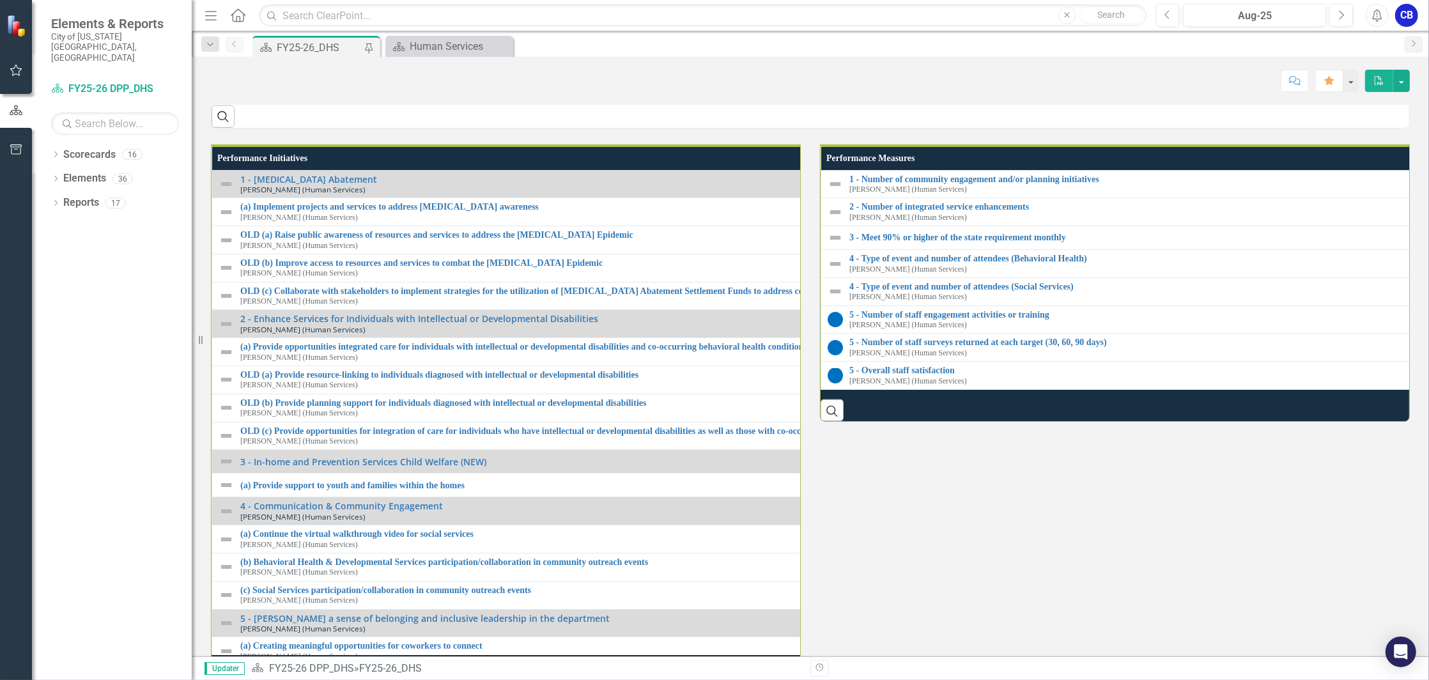
click at [336, 48] on link "4 - Communication & Community Engagement" at bounding box center [307, 38] width 135 height 20
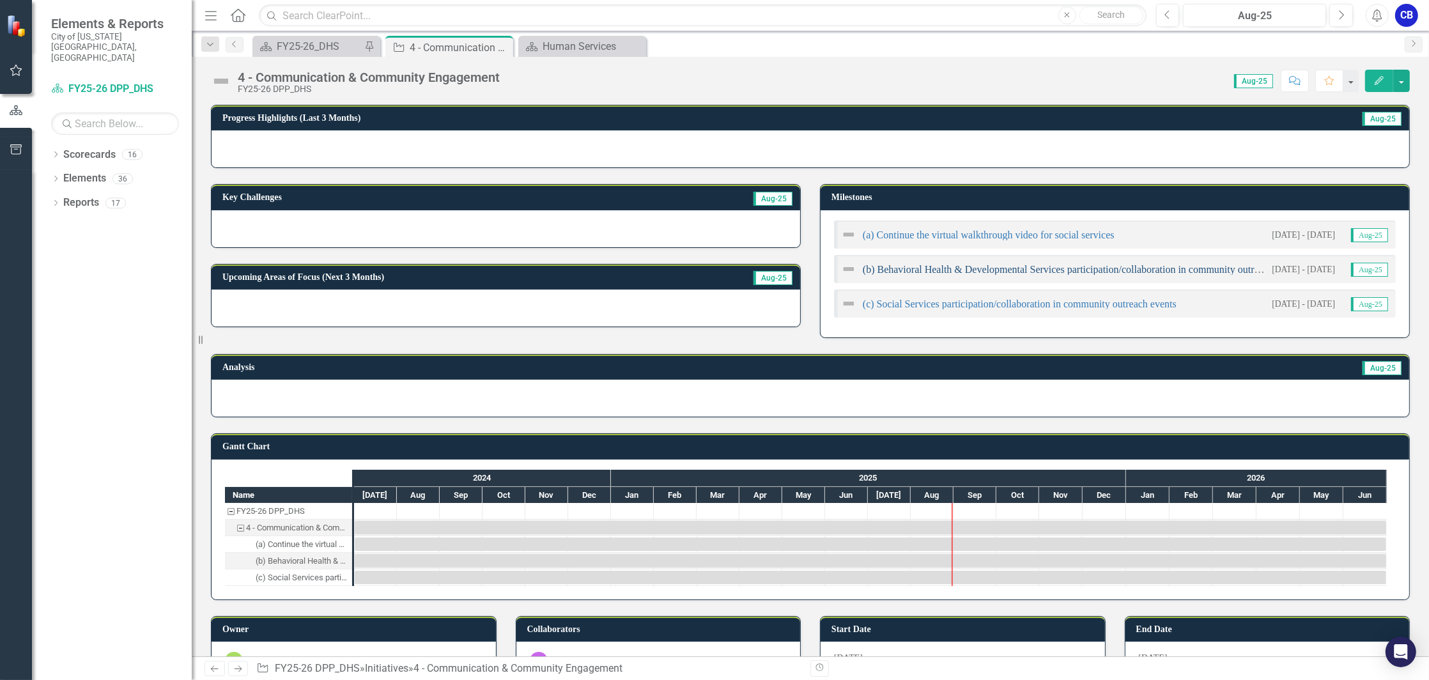
click at [947, 265] on link "(b) Behavioral Health & Developmental Services participation/collaboration in c…" at bounding box center [1082, 269] width 439 height 11
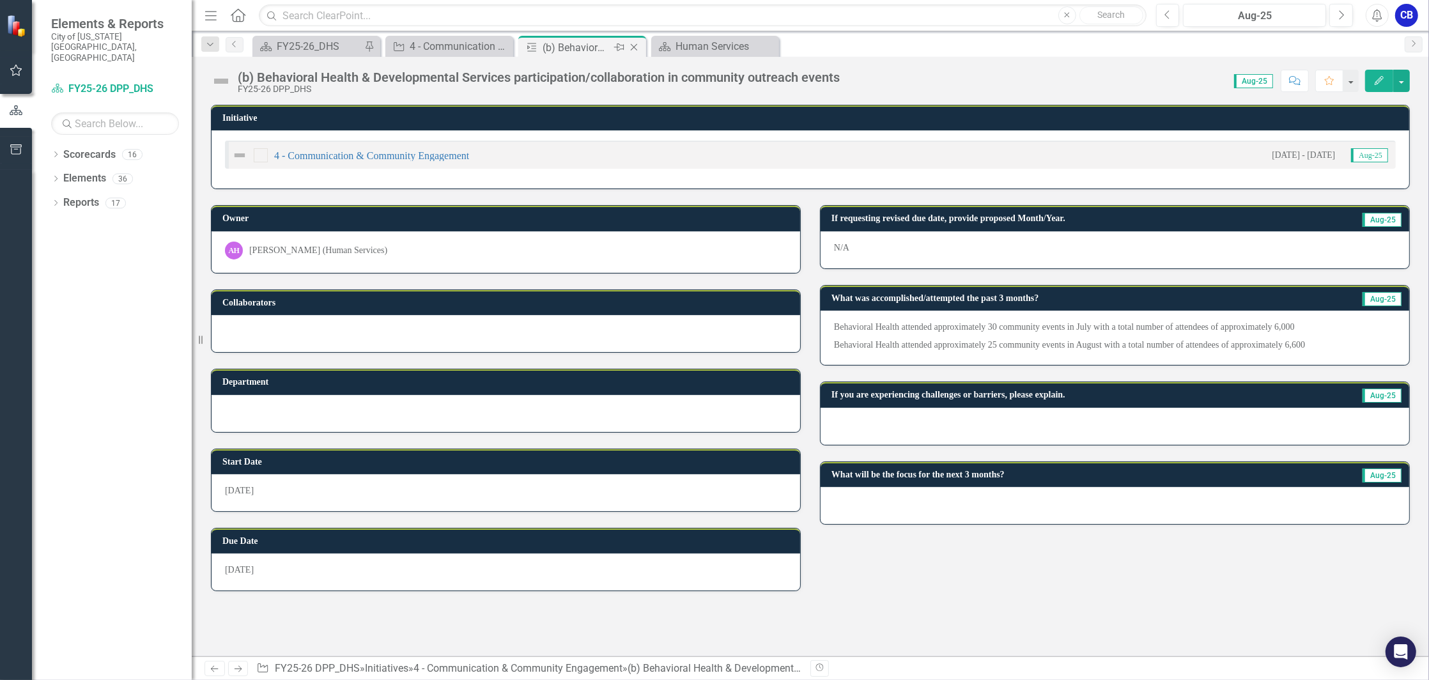
click at [634, 44] on icon "Close" at bounding box center [633, 47] width 13 height 10
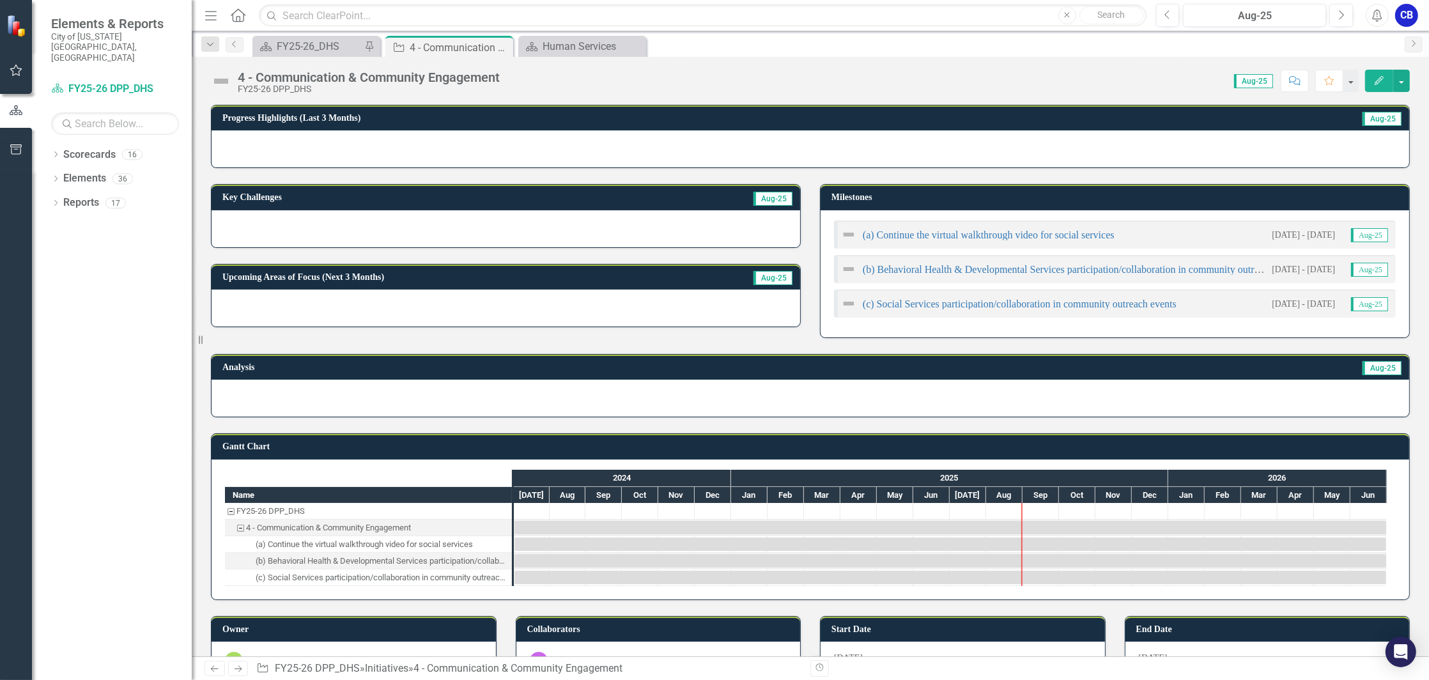
click at [294, 32] on div "Dropdown Search Scorecard FY25-26_DHS Pin Initiative 4 - Communication & Commun…" at bounding box center [810, 44] width 1237 height 26
click at [294, 45] on div "FY25-26_DHS" at bounding box center [319, 46] width 84 height 16
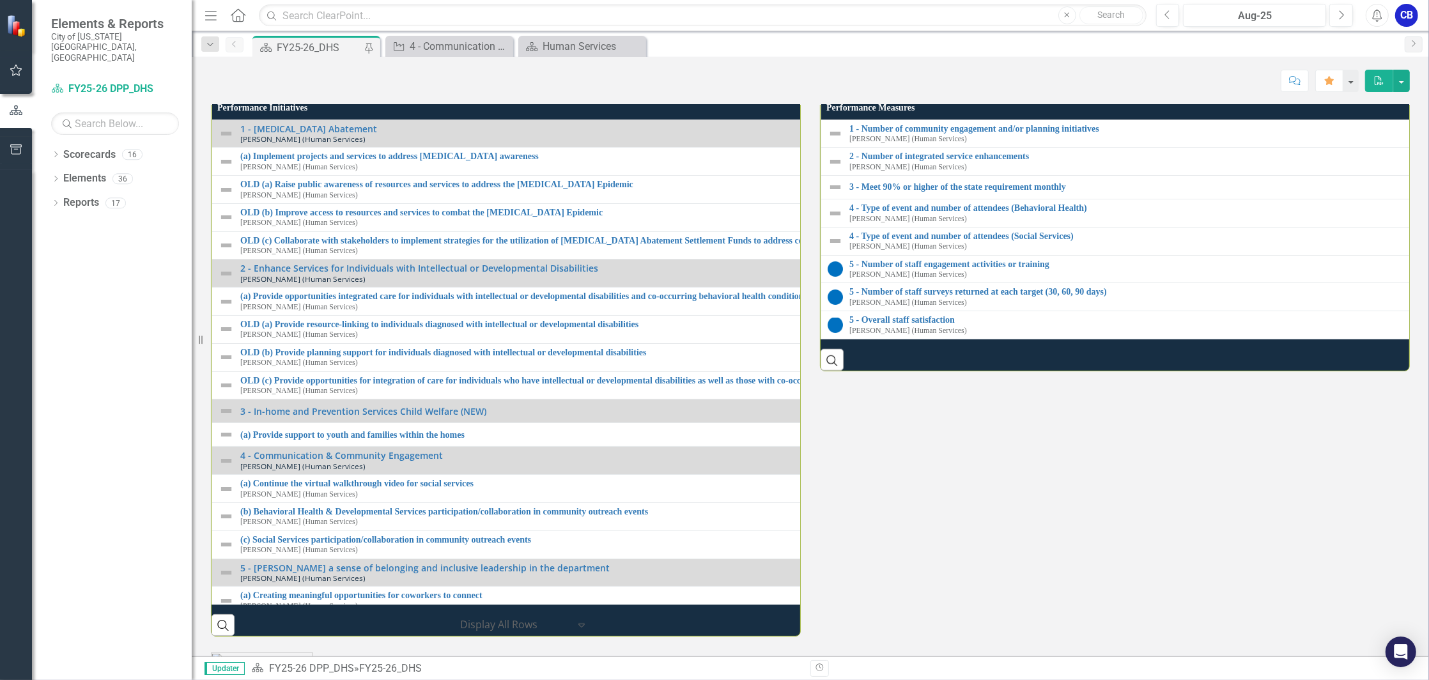
scroll to position [1420, 0]
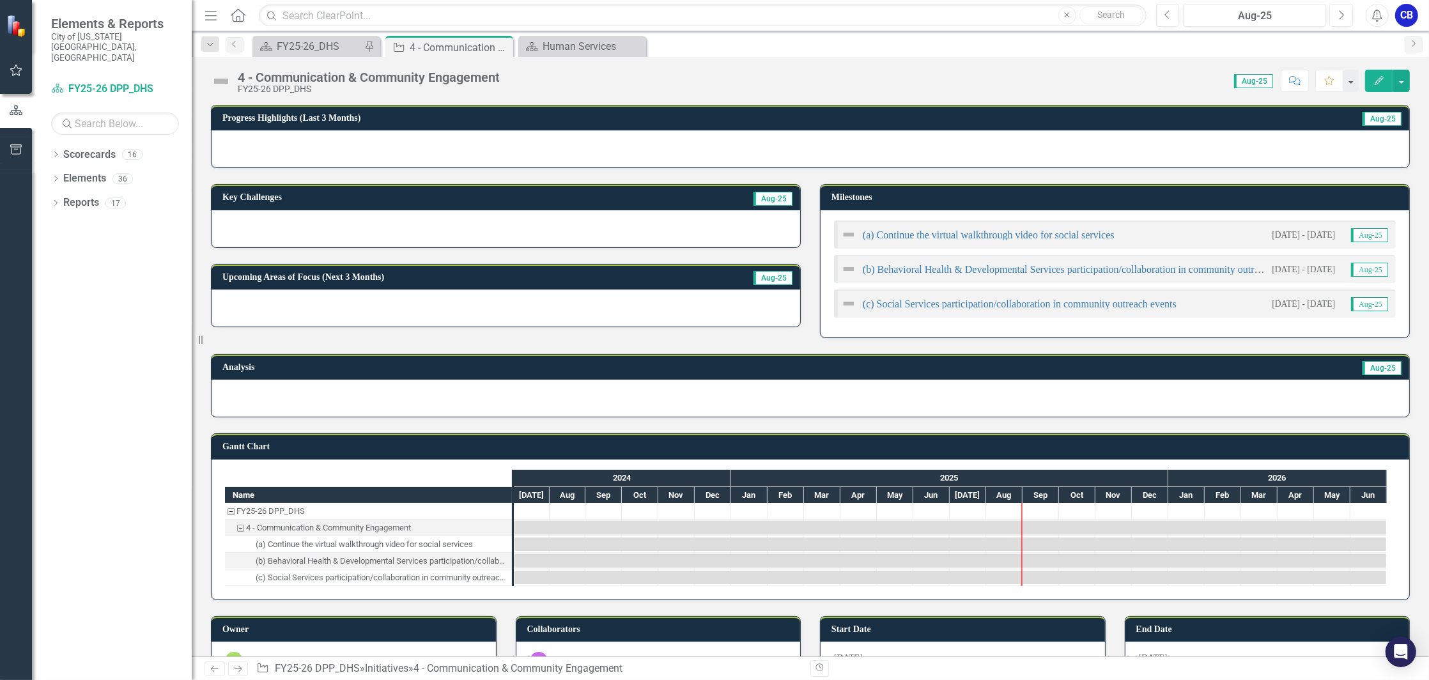
scroll to position [42, 0]
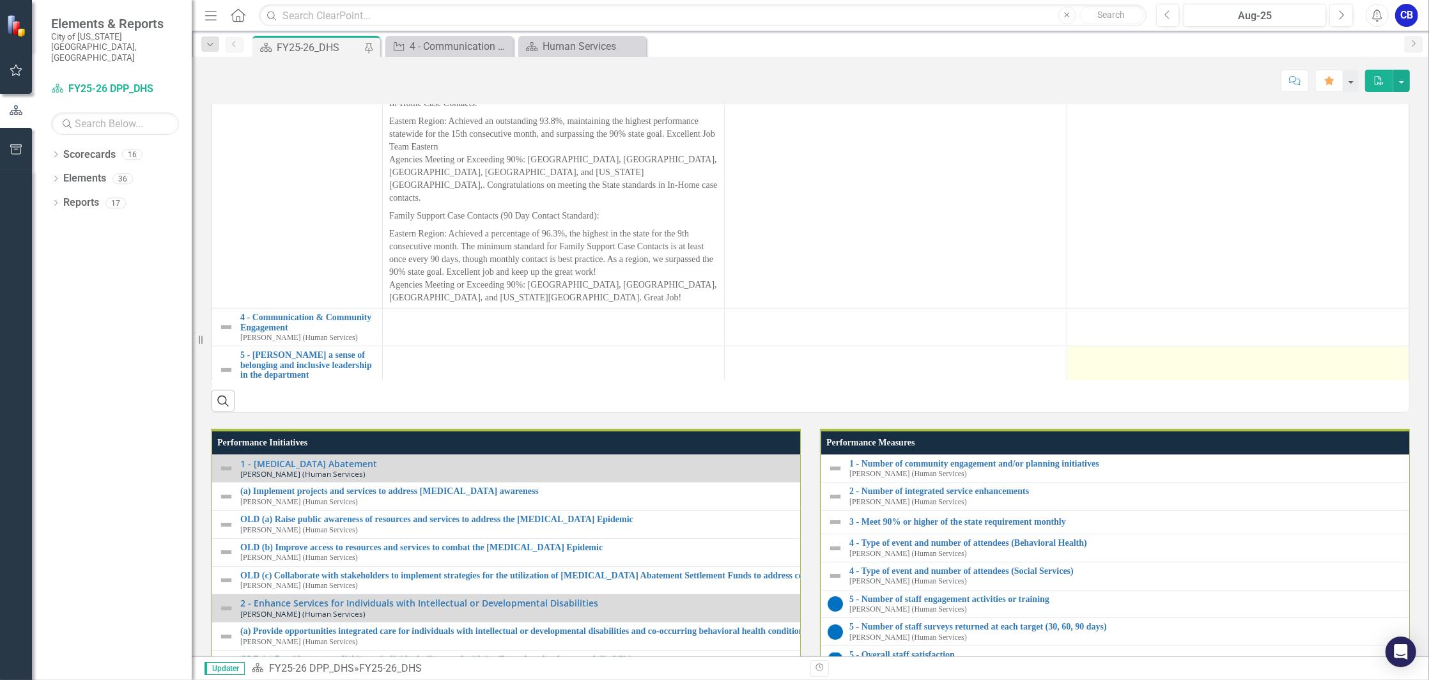
scroll to position [1278, 0]
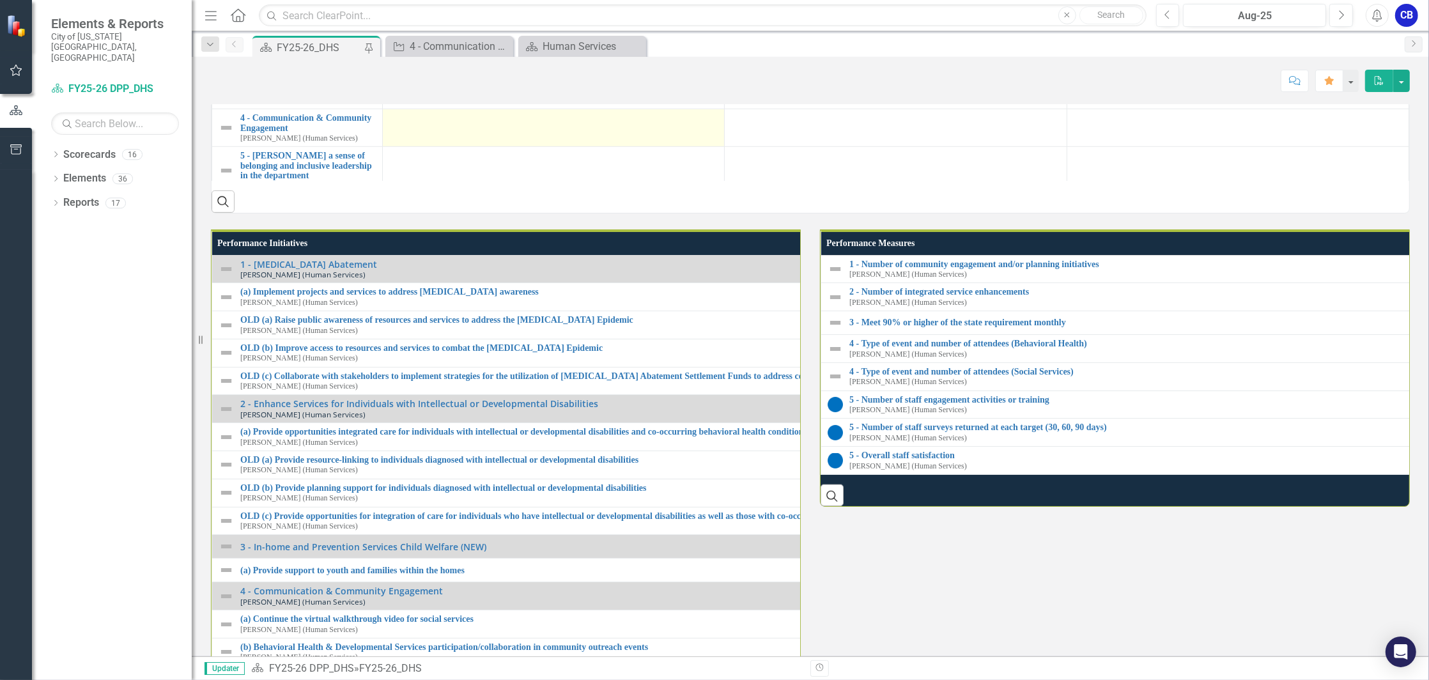
click at [482, 128] on div at bounding box center [553, 120] width 328 height 15
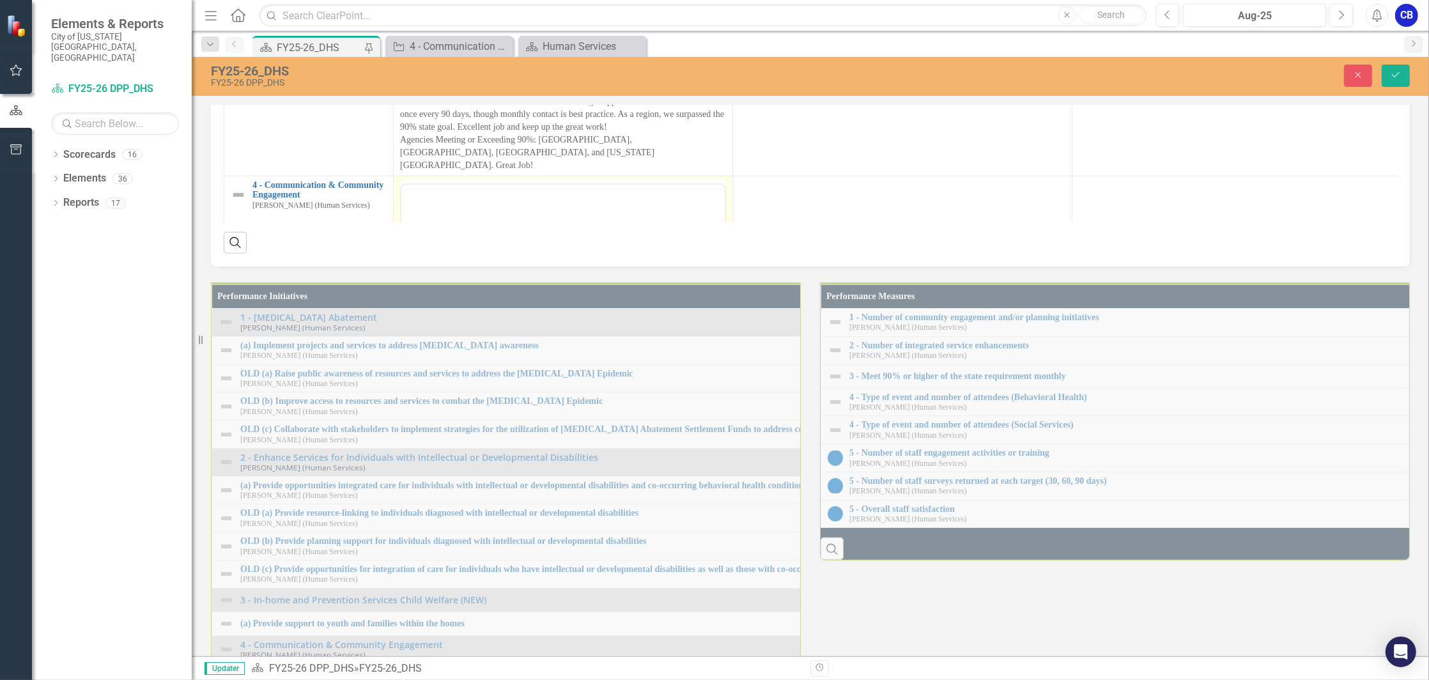
scroll to position [0, 0]
click at [542, 222] on p "Rich Text Area. Press ALT-0 for help." at bounding box center [562, 224] width 317 height 15
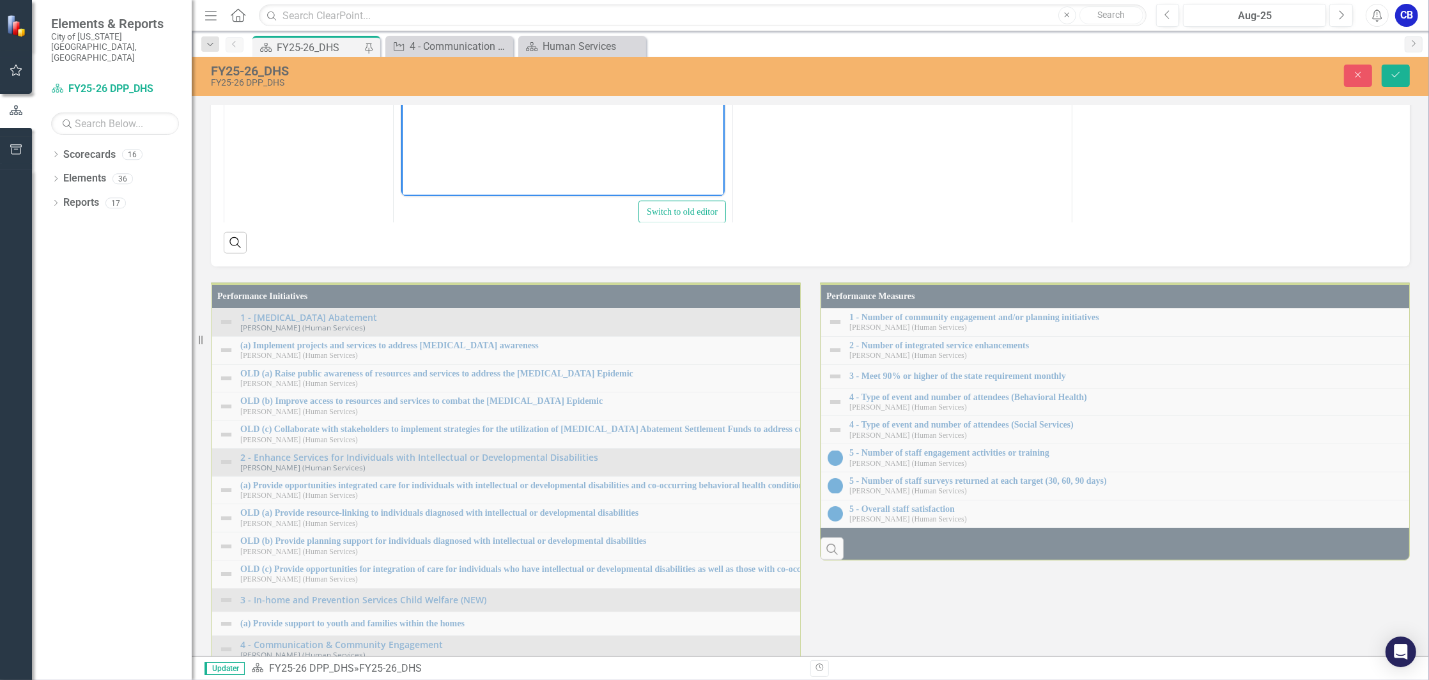
scroll to position [1008, 0]
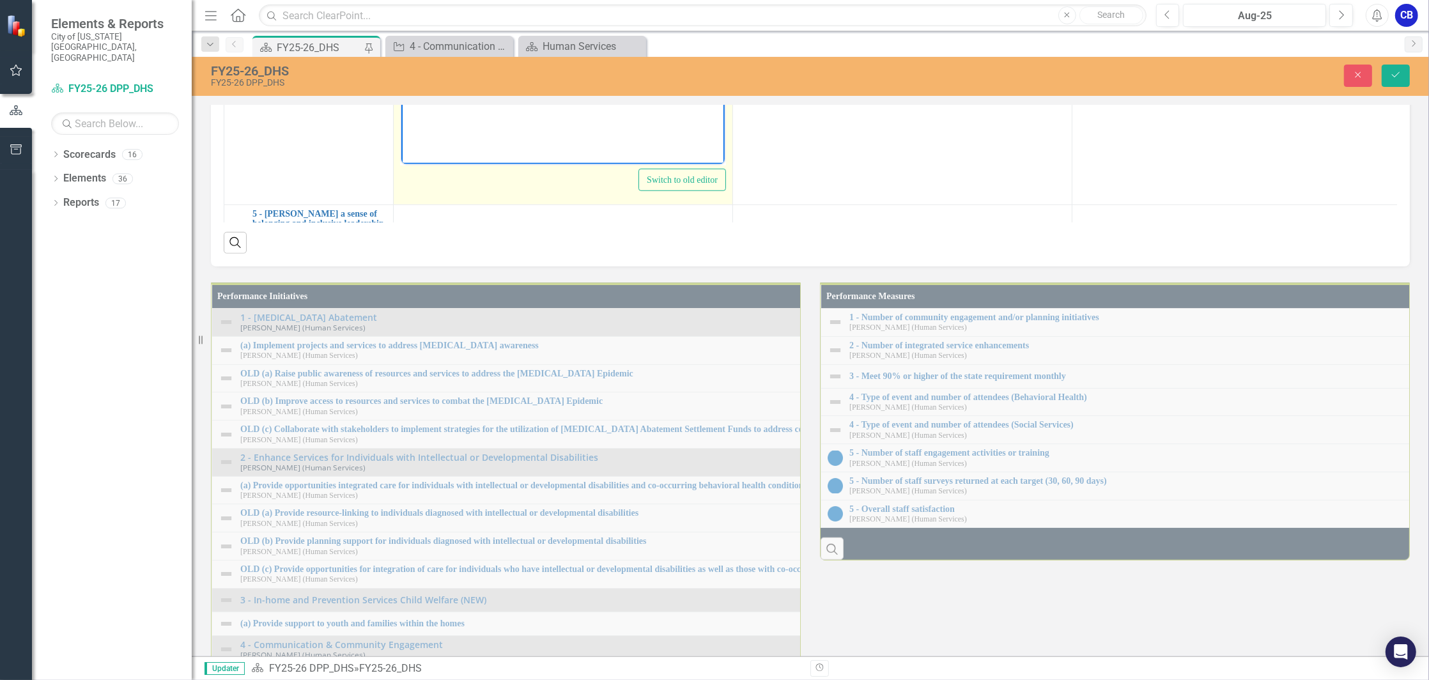
click at [474, 51] on body "A small sample of the BHDS Events: • Prevention and OCFA staffed a Summer Drug …" at bounding box center [562, 37] width 323 height 192
click at [530, 35] on body "A small sample of the BHDS Events: • Prevention and OCFA staffed a Summer Drug …" at bounding box center [562, 37] width 323 height 192
click at [433, 45] on p "· On August 5, 2025, the DHS BH Prevention and DS Community Employment Options …" at bounding box center [562, 95] width 317 height 107
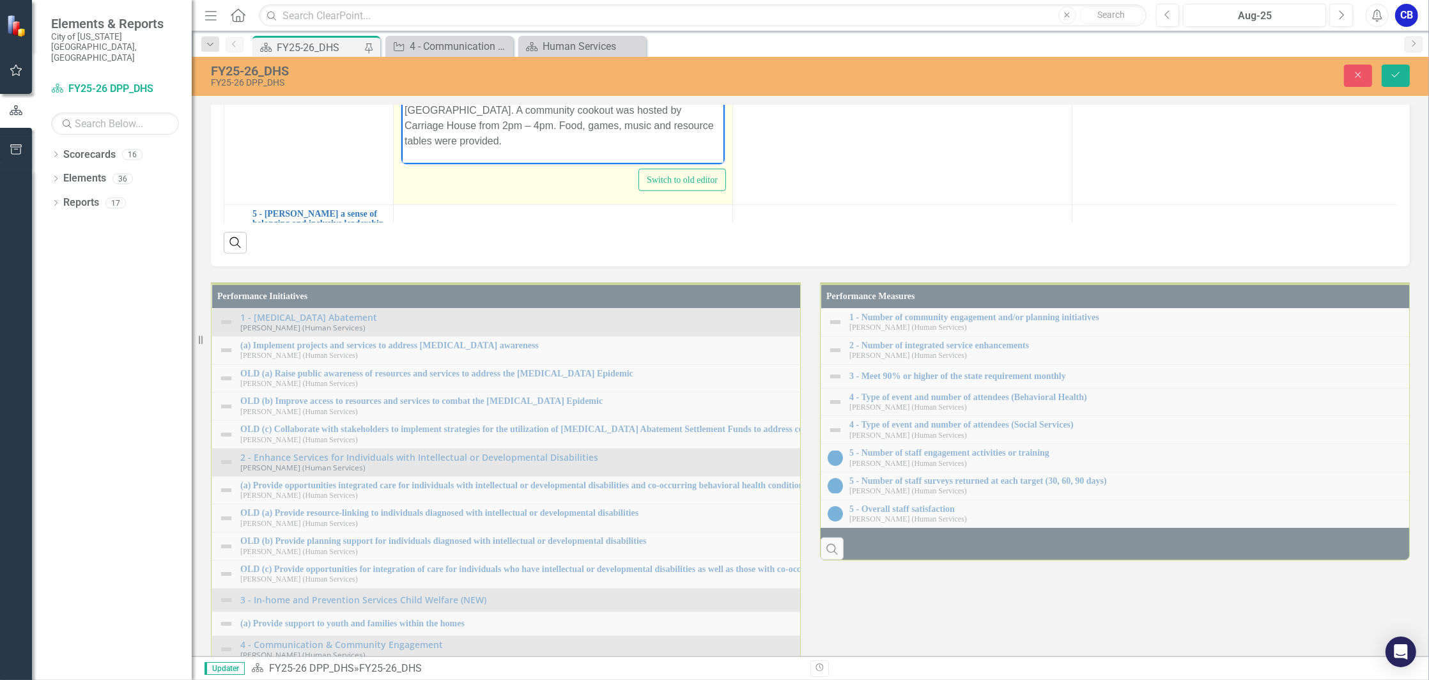
click at [418, 0] on p "• Prevention and OCFA staffed a Summer Drug Education & Resource Booth at the V…" at bounding box center [562, 0] width 317 height 61
click at [542, 159] on p "Rich Text Area. Press ALT-0 for help." at bounding box center [562, 166] width 317 height 15
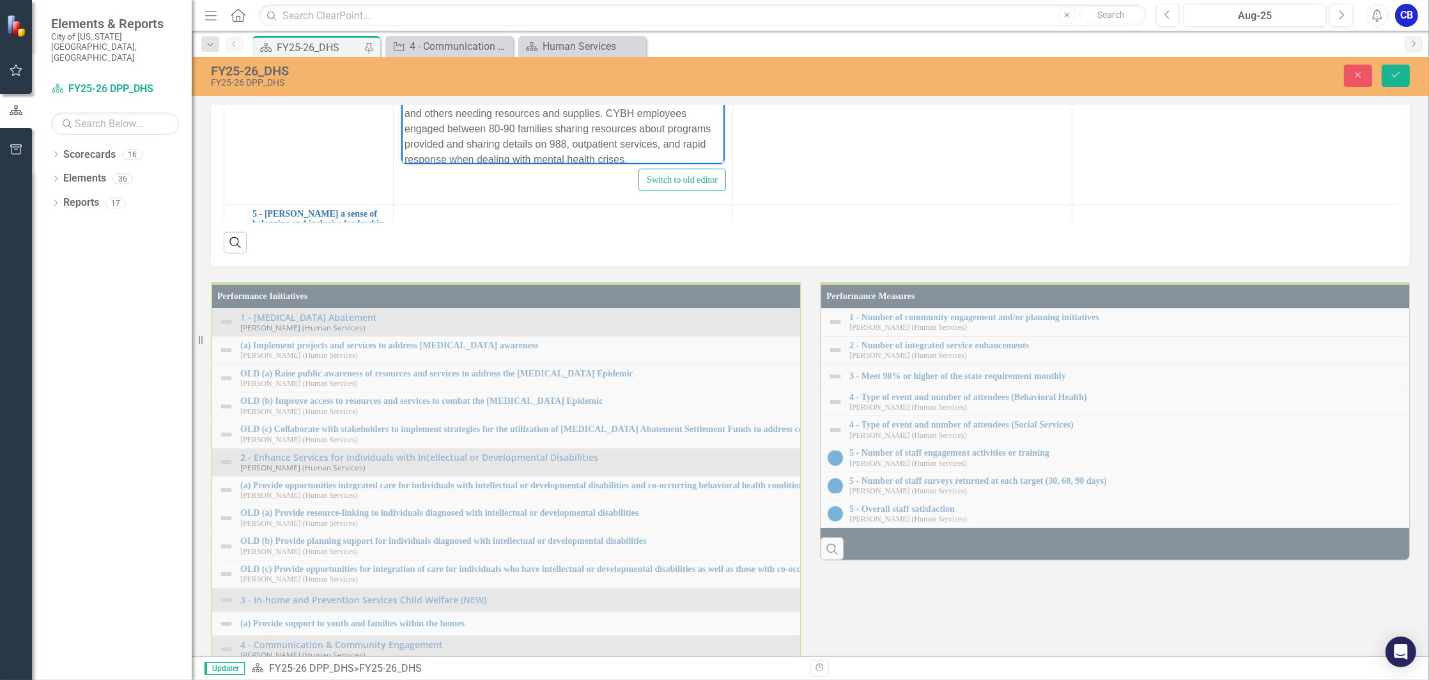
drag, startPoint x: 434, startPoint y: 82, endPoint x: 392, endPoint y: 81, distance: 42.2
click at [401, 81] on html "A small sample of the BHDS Events: Prevention and OCFA staffed a Summer Drug Ed…" at bounding box center [562, 27] width 323 height 308
click at [680, 149] on p "Jumpstart 2025 back-to-school drive catered to homeless families and others nee…" at bounding box center [562, 129] width 317 height 77
click at [614, 147] on body "A small sample of the BHDS Events: Prevention and OCFA staffed a Summer Drug Ed…" at bounding box center [562, 14] width 323 height 359
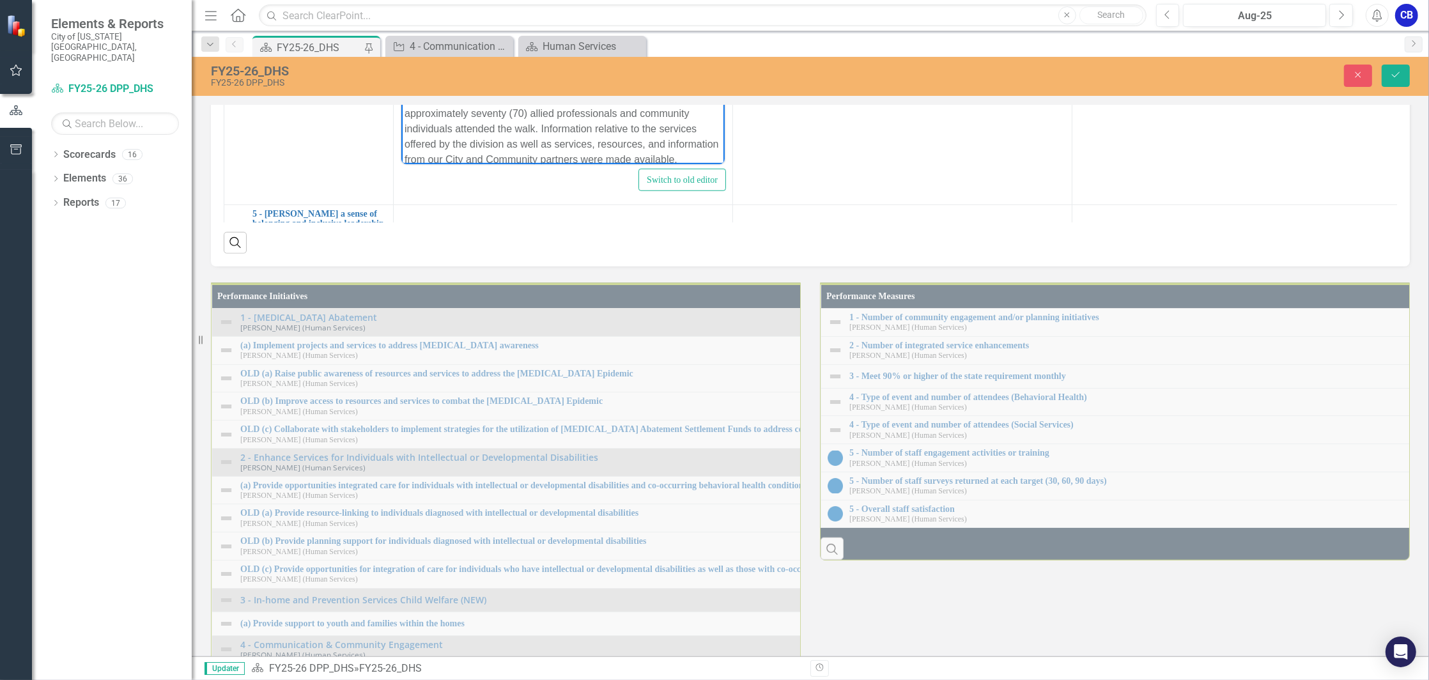
scroll to position [224, 0]
click at [490, 151] on p "Rich Text Area. Press ALT-0 for help." at bounding box center [562, 157] width 317 height 15
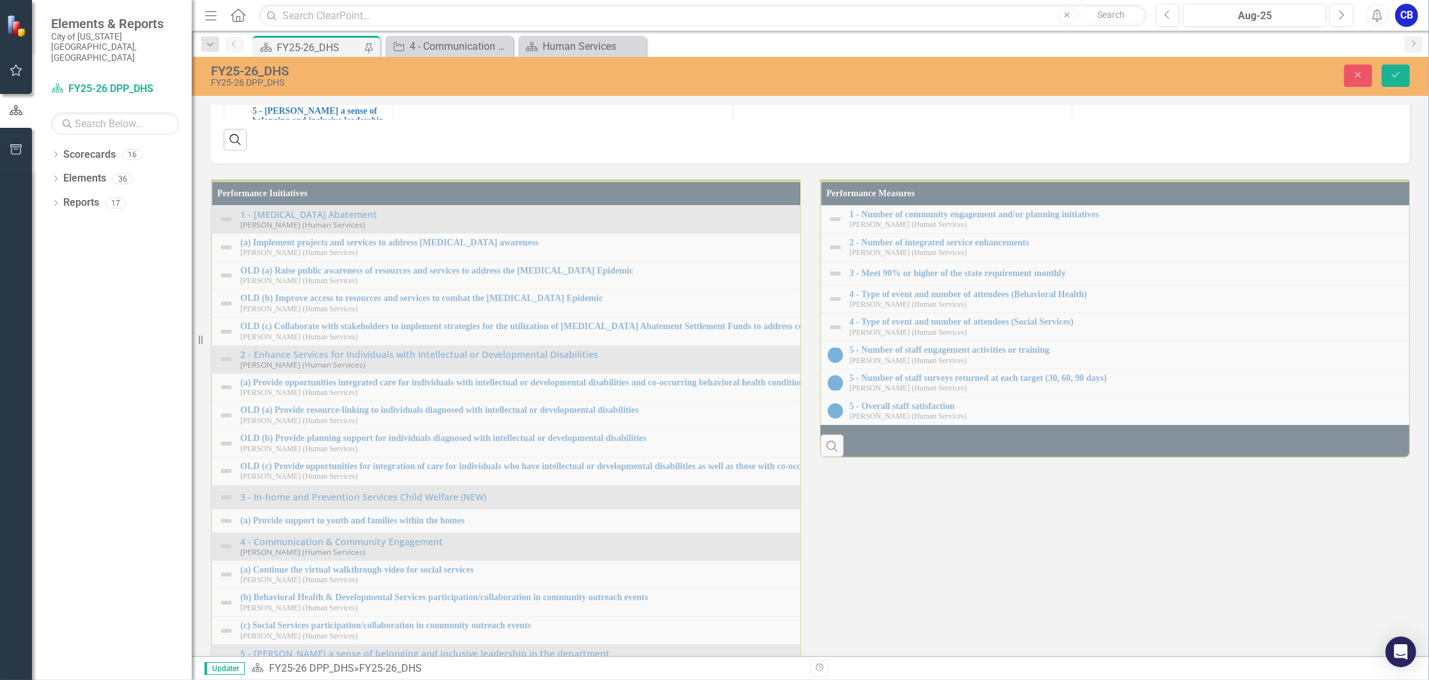
scroll to position [1192, 0]
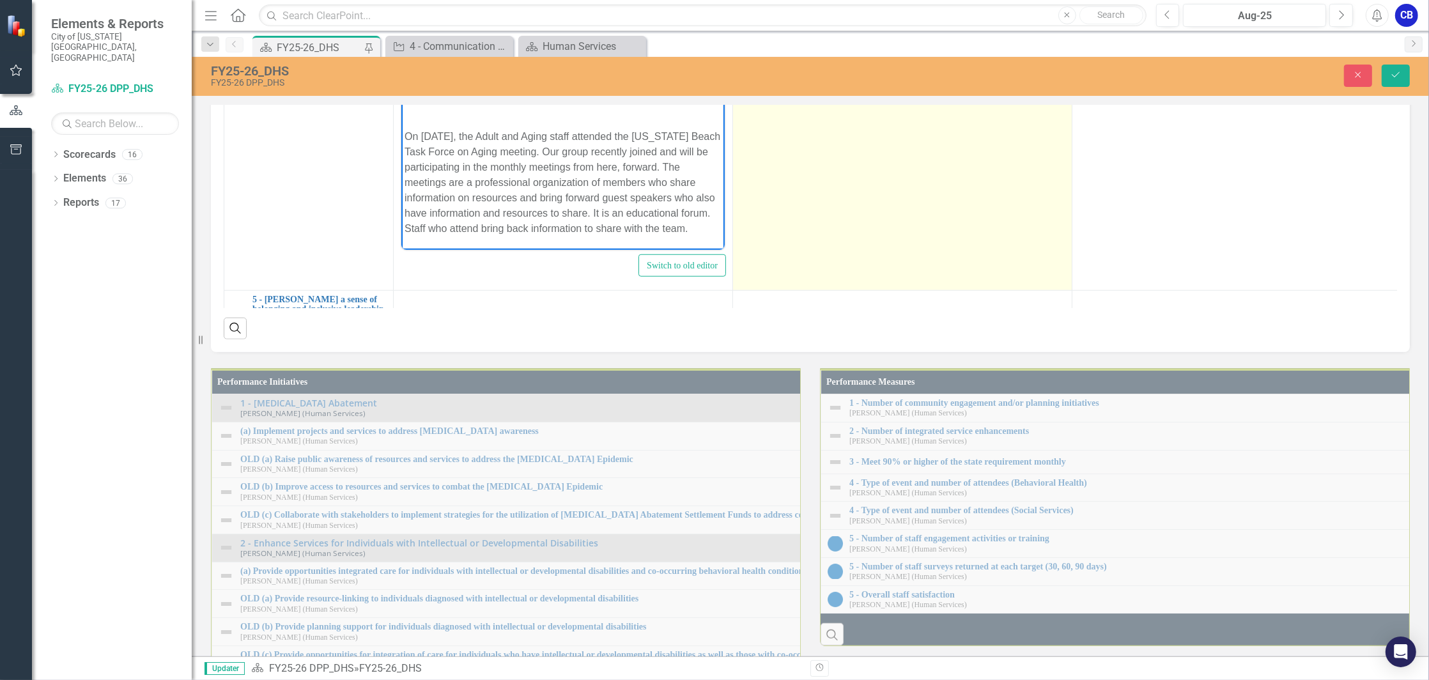
click at [853, 290] on td at bounding box center [902, 139] width 339 height 302
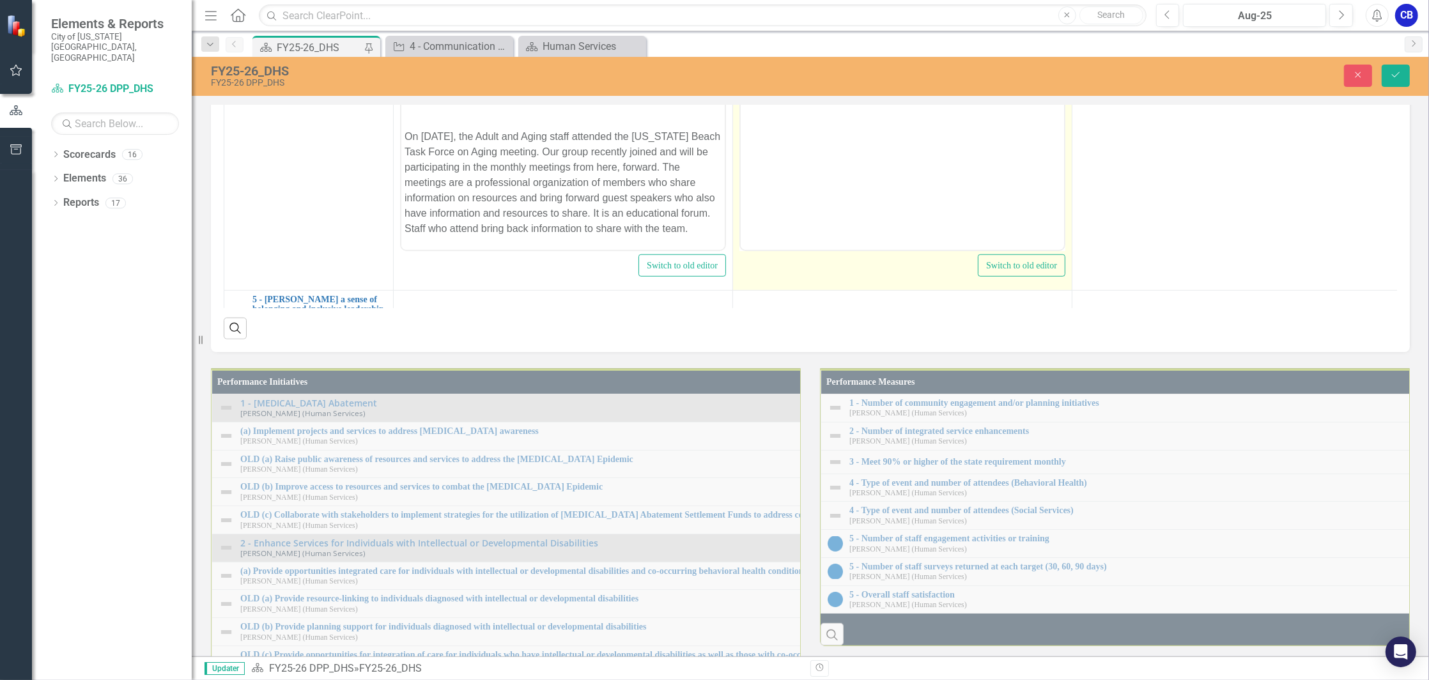
scroll to position [0, 0]
click at [852, 67] on body "Rich Text Area. Press ALT-0 for help." at bounding box center [901, 122] width 323 height 192
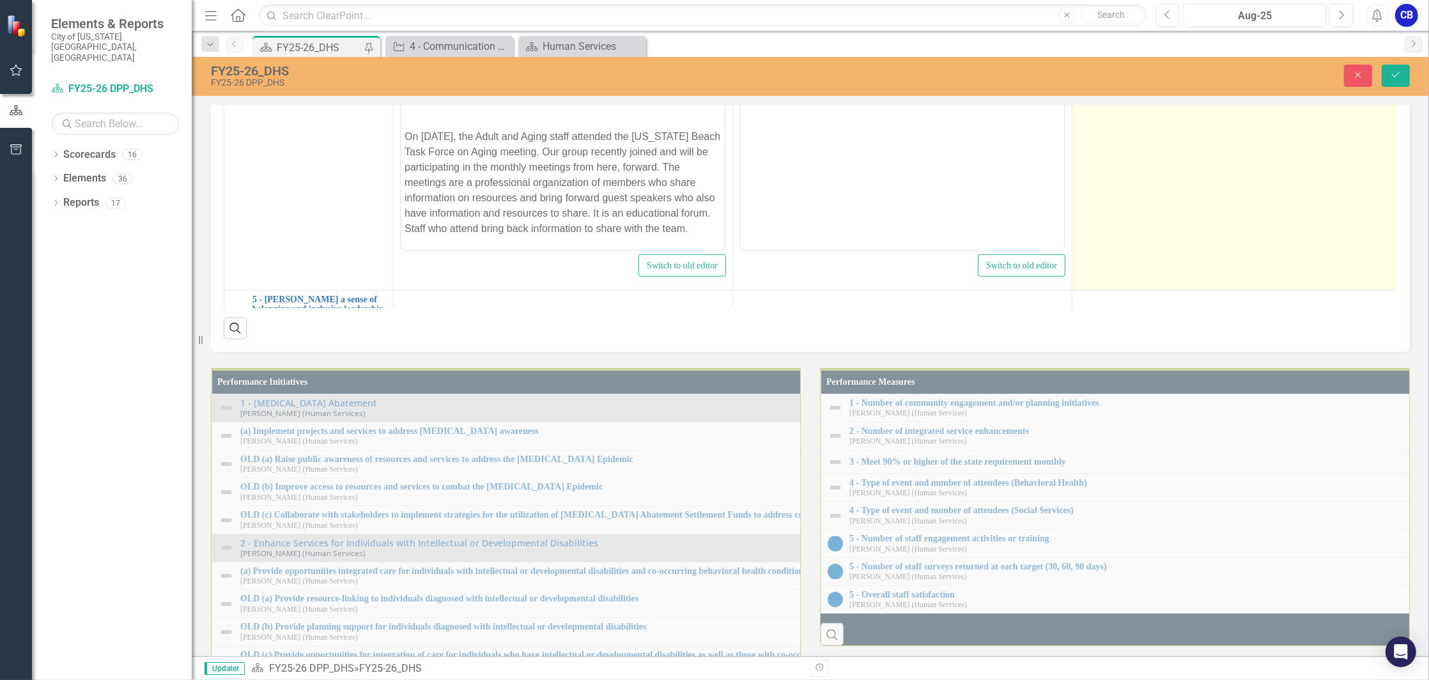
click at [1222, 290] on td at bounding box center [1241, 139] width 339 height 302
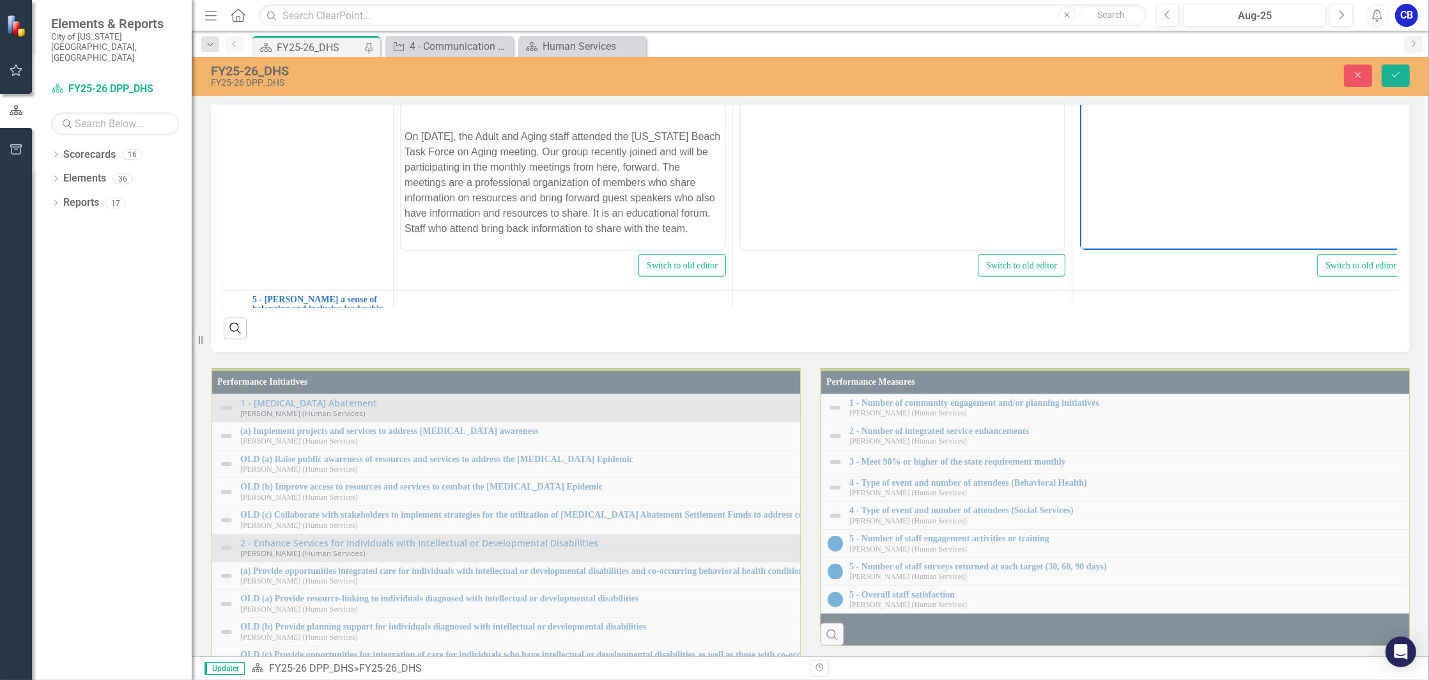
click at [1194, 71] on body "Rich Text Area. Press ALT-0 for help." at bounding box center [1240, 122] width 323 height 192
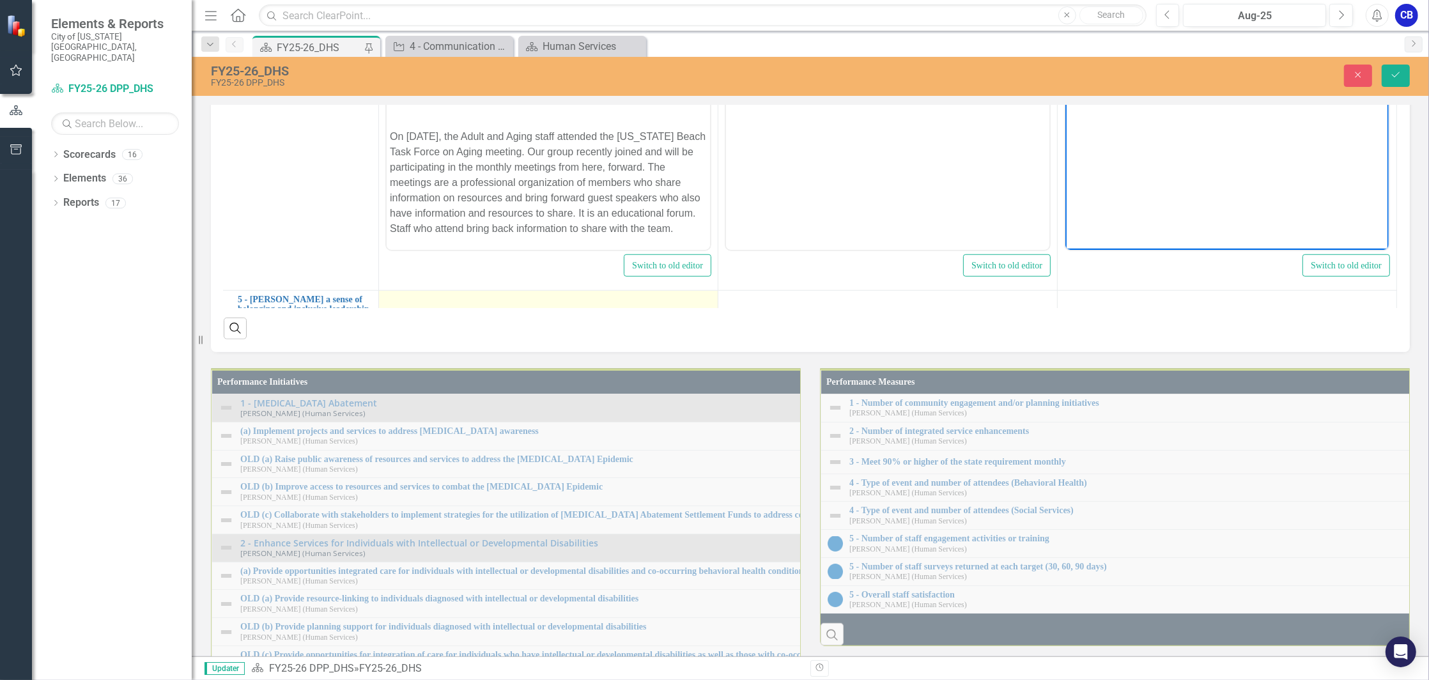
click at [426, 310] on div at bounding box center [548, 302] width 326 height 15
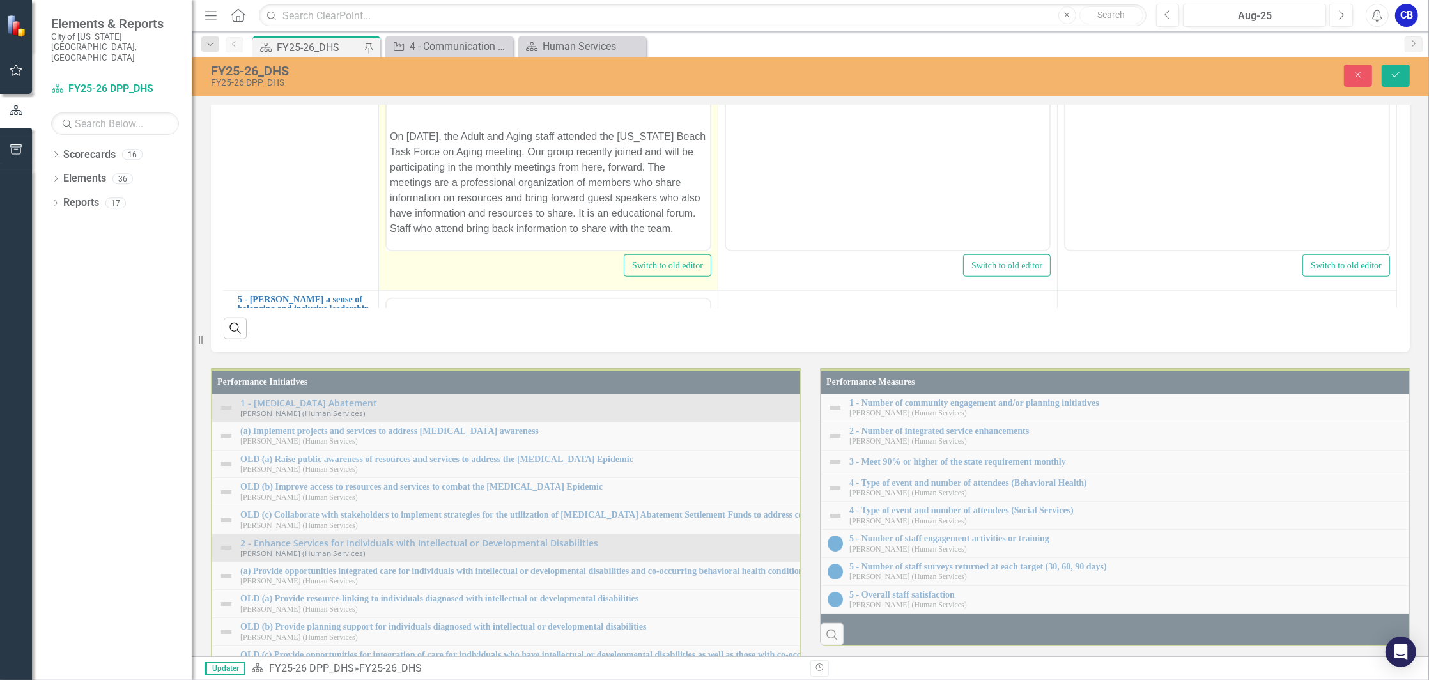
scroll to position [1263, 17]
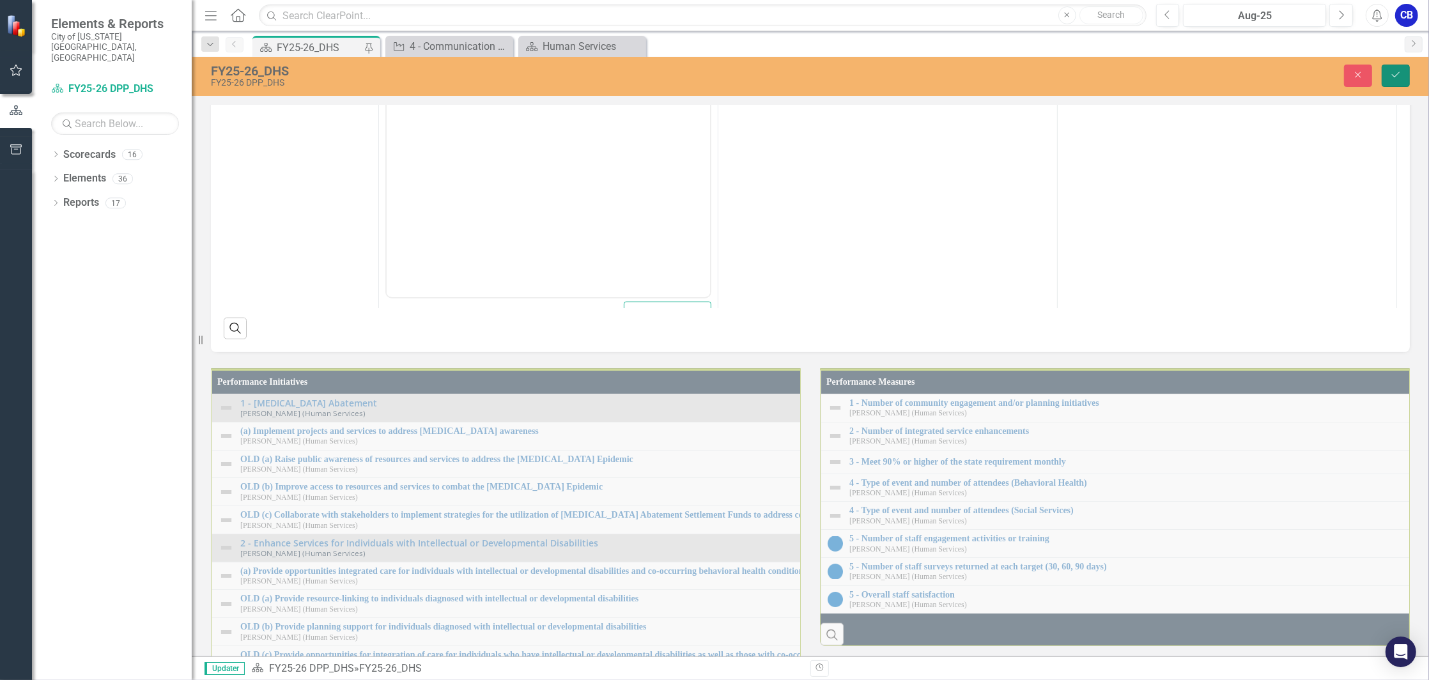
click at [1393, 72] on icon "Save" at bounding box center [1396, 74] width 12 height 9
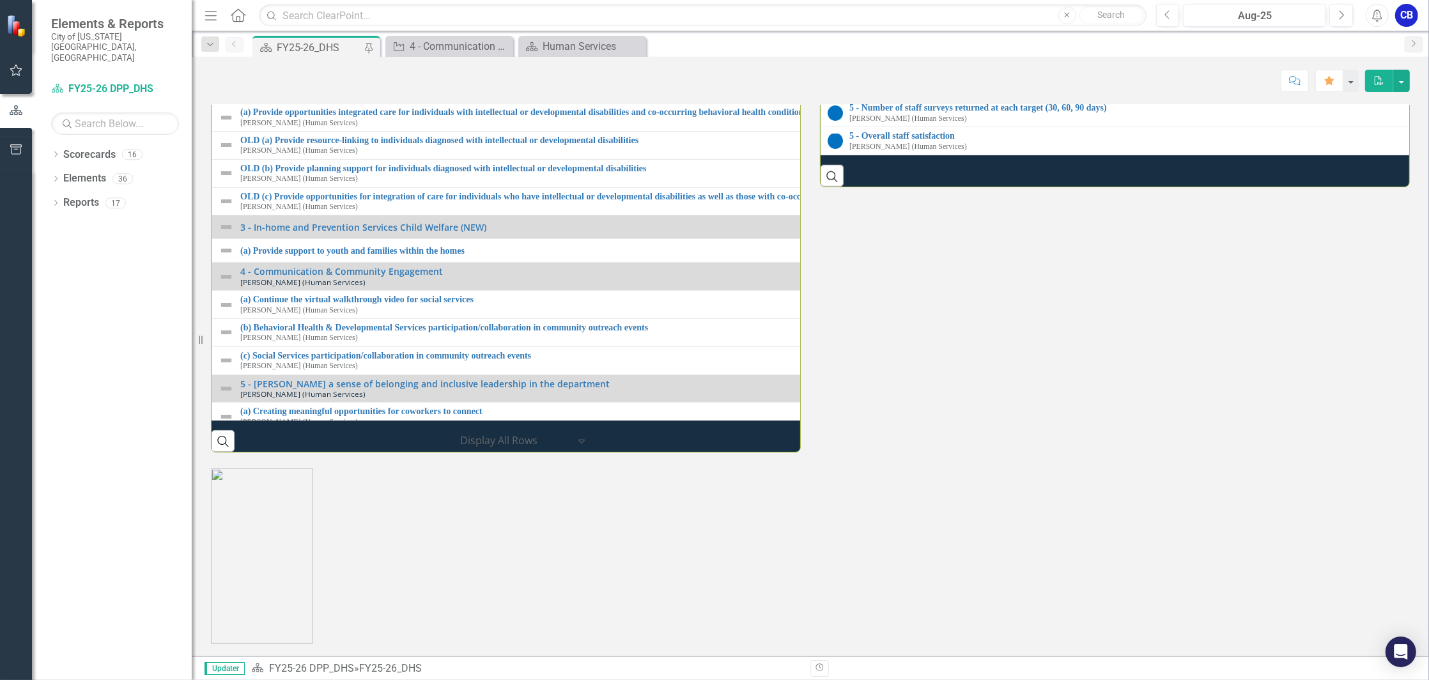
scroll to position [1789, 0]
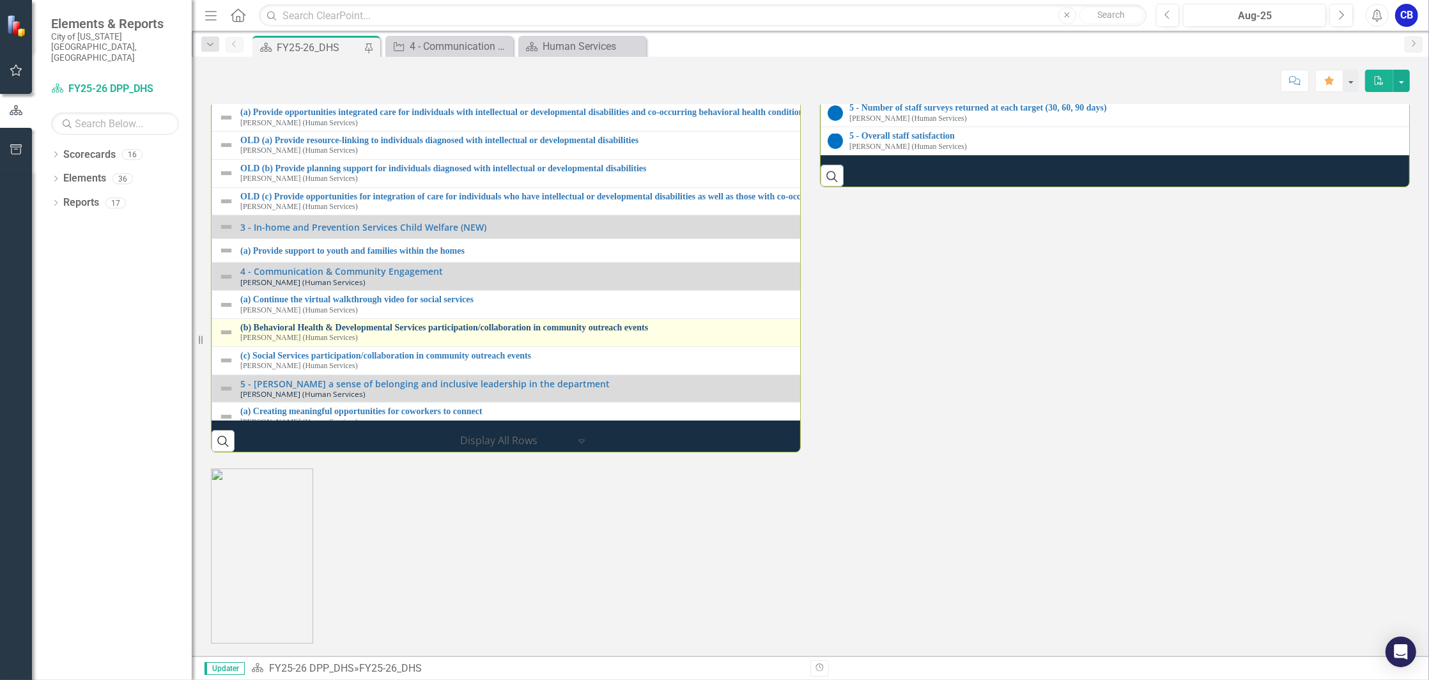
click at [492, 332] on link "(b) Behavioral Health & Developmental Services participation/collaboration in c…" at bounding box center [819, 328] width 1158 height 10
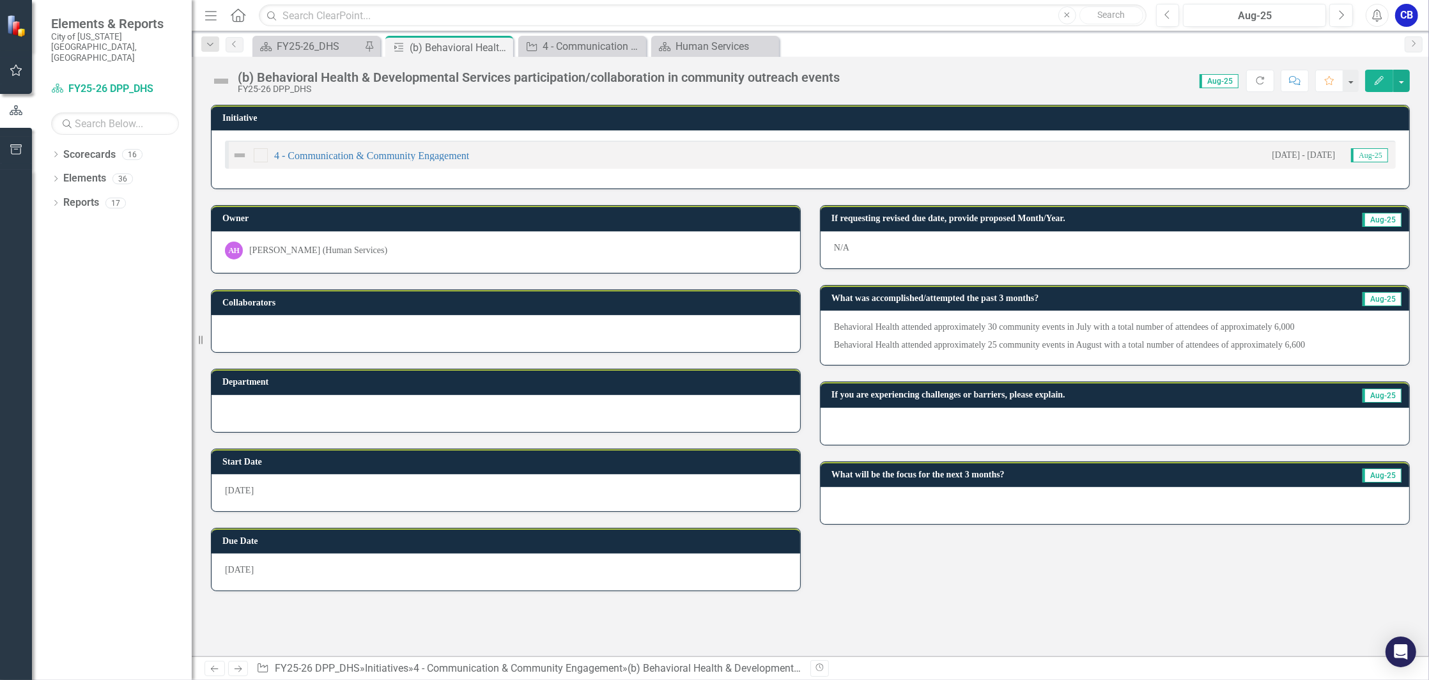
click at [1380, 79] on icon "button" at bounding box center [1378, 80] width 9 height 9
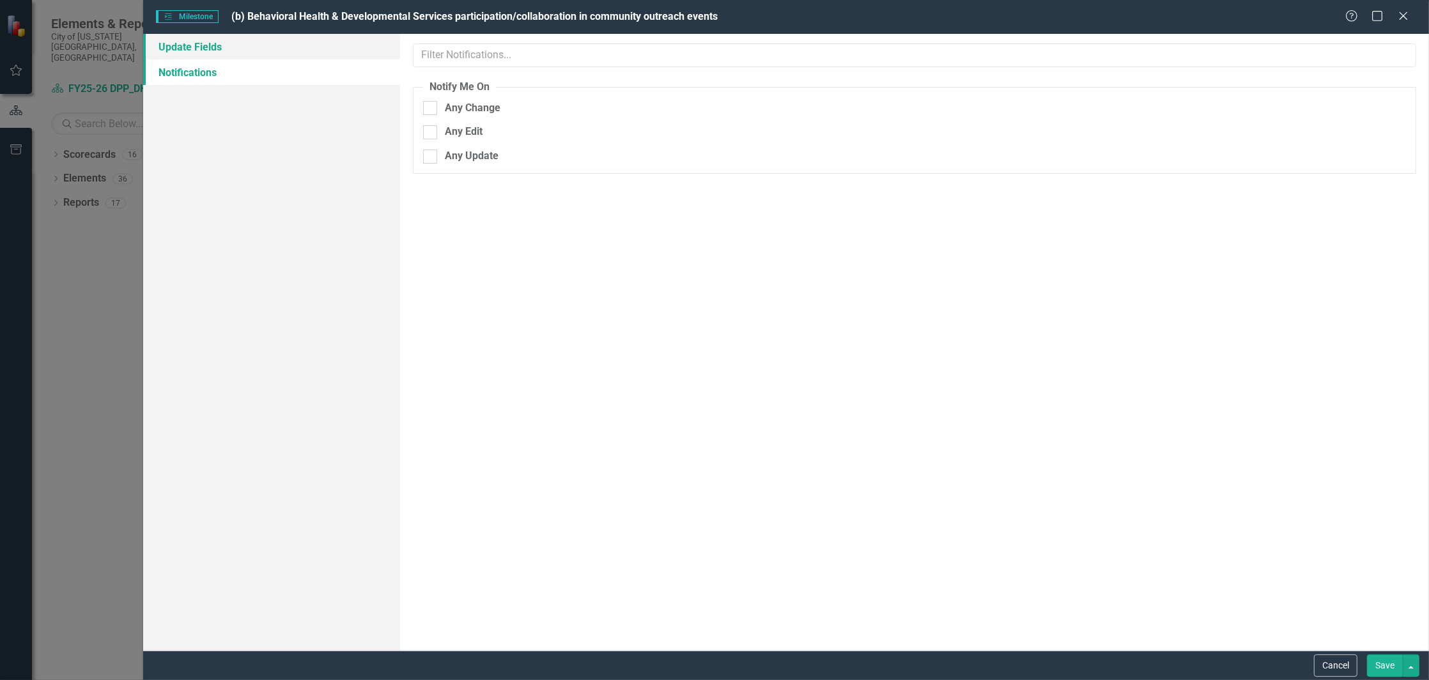
click at [206, 53] on link "Update Fields" at bounding box center [271, 47] width 257 height 26
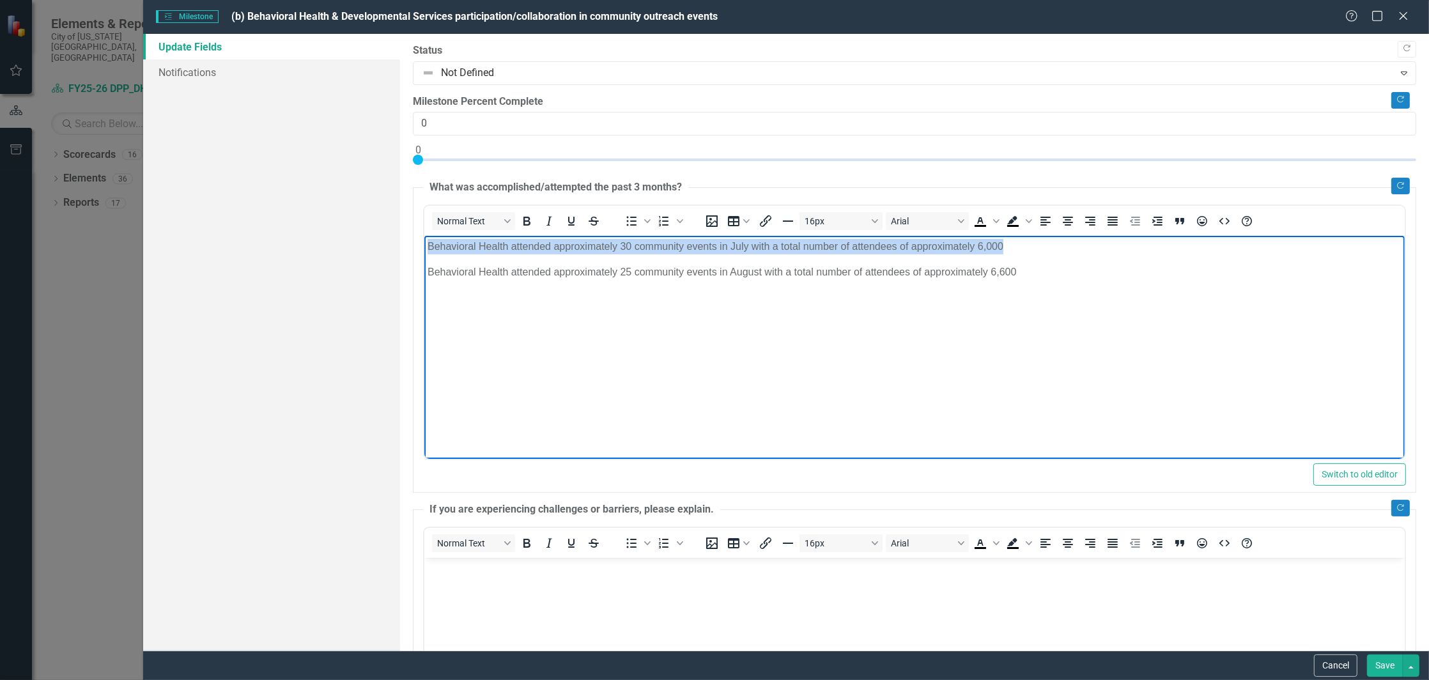
drag, startPoint x: 1032, startPoint y: 253, endPoint x: 413, endPoint y: 242, distance: 618.6
click at [424, 242] on html "Behavioral Health attended approximately 30 community events in July with a tot…" at bounding box center [914, 332] width 980 height 192
click at [633, 246] on p "Behavioral Health attended approximately 30 community events in July with a tot…" at bounding box center [914, 246] width 974 height 15
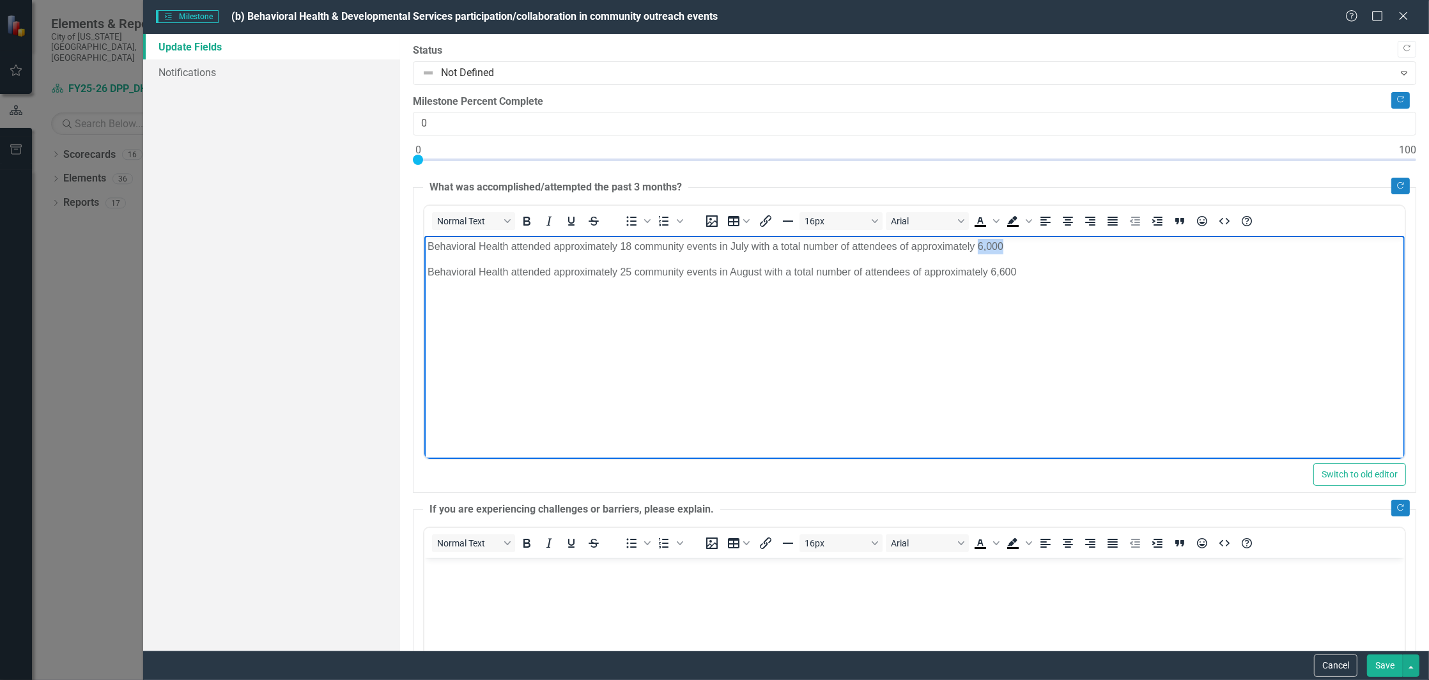
drag, startPoint x: 1008, startPoint y: 245, endPoint x: 978, endPoint y: 243, distance: 30.7
click at [978, 243] on p "Behavioral Health attended approximately 18 community events in July with a tot…" at bounding box center [914, 246] width 974 height 15
click at [633, 272] on p "Behavioral Health attended approximately 25 community events in August with a t…" at bounding box center [914, 272] width 974 height 15
drag, startPoint x: 1021, startPoint y: 274, endPoint x: 990, endPoint y: 273, distance: 31.3
click at [990, 273] on p "Behavioral Health attended approximately 19 community events in August with a t…" at bounding box center [914, 272] width 974 height 15
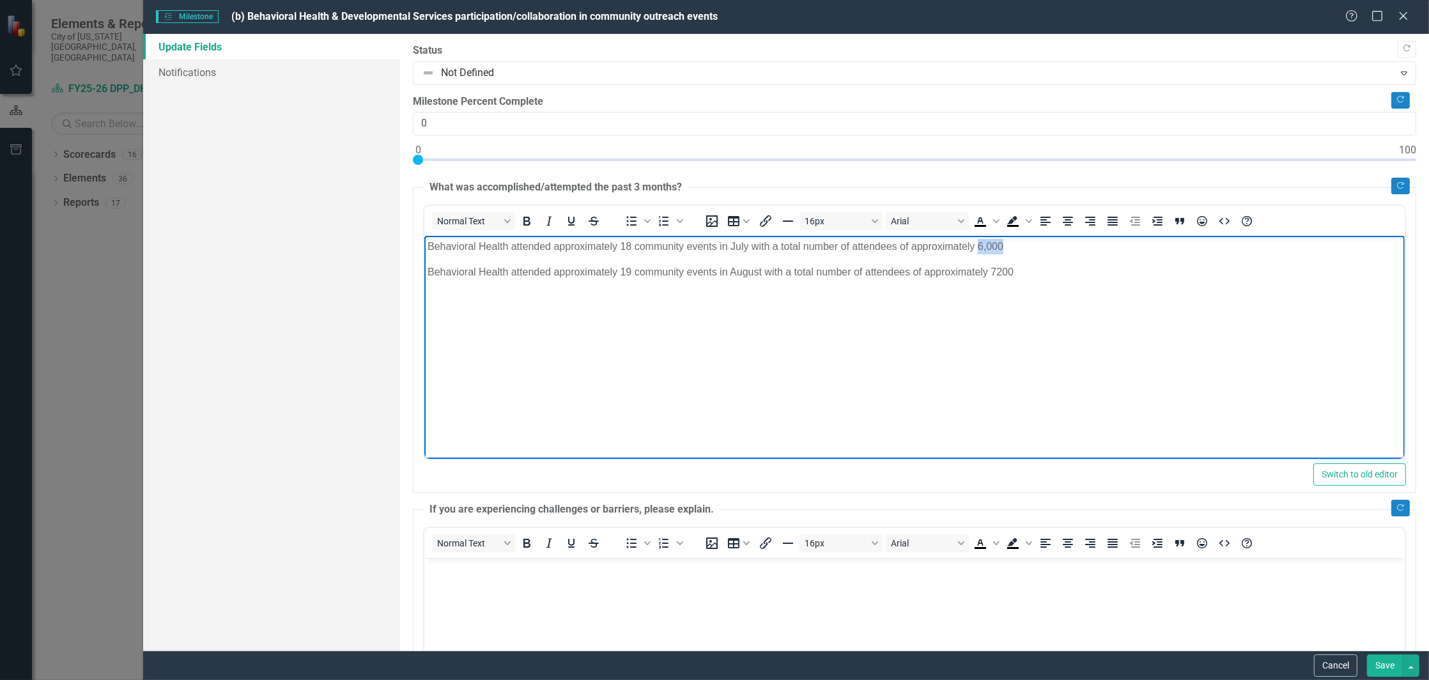
drag, startPoint x: 1021, startPoint y: 247, endPoint x: 977, endPoint y: 246, distance: 44.1
click at [977, 246] on p "Behavioral Health attended approximately 18 community events in July with a tot…" at bounding box center [914, 246] width 974 height 15
click at [925, 249] on p "Behavioral Health attended approximately 18 community events in July with a tot…" at bounding box center [914, 246] width 974 height 15
drag, startPoint x: 1016, startPoint y: 240, endPoint x: 755, endPoint y: 243, distance: 261.3
click at [755, 243] on p "Behavioral Health attended approximately 18 community events in July with a tot…" at bounding box center [914, 246] width 974 height 15
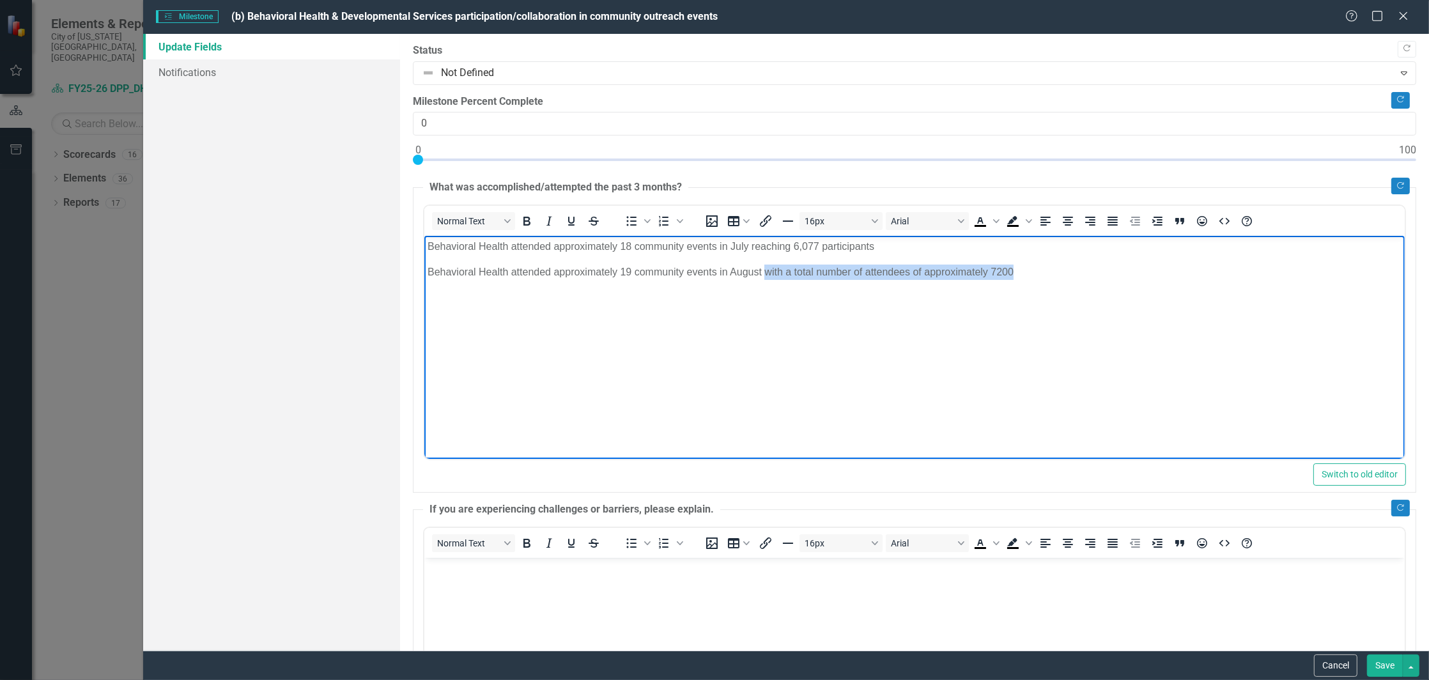
drag, startPoint x: 1035, startPoint y: 272, endPoint x: 766, endPoint y: 271, distance: 269.0
click at [766, 271] on p "Behavioral Health attended approximately 19 community events in August with a t…" at bounding box center [914, 272] width 974 height 15
click at [810, 270] on p "Behavioral Health attended approximately 19 community events in August reaching…" at bounding box center [914, 272] width 974 height 15
click at [1024, 280] on body "Behavioral Health attended approximately 18 community events in July reaching 6…" at bounding box center [914, 332] width 980 height 192
click at [590, 273] on p "Behavioral Health attended approximately 19 community events in August reaching…" at bounding box center [914, 272] width 974 height 15
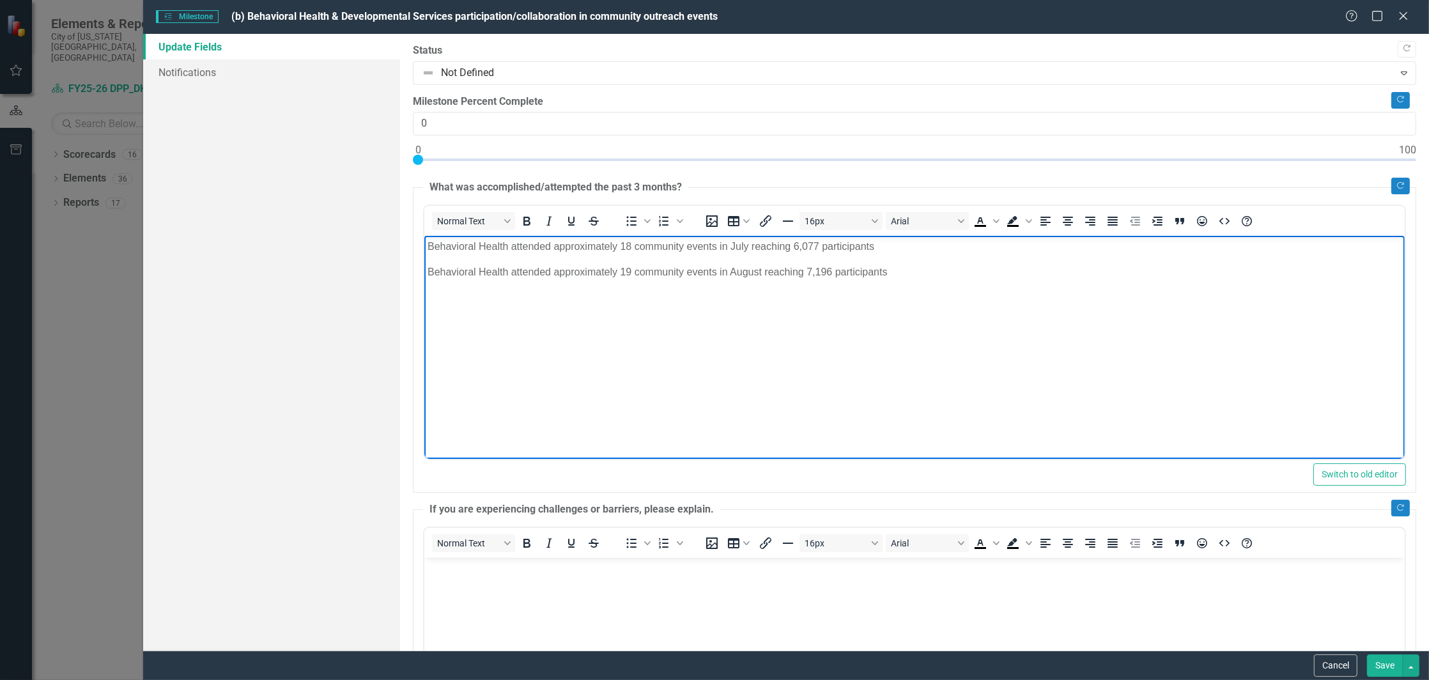
click at [589, 270] on p "Behavioral Health attended approximately 19 community events in August reaching…" at bounding box center [914, 272] width 974 height 15
click at [583, 244] on p "Behavioral Health attended approximately 18 community events in July reaching 6…" at bounding box center [914, 246] width 974 height 15
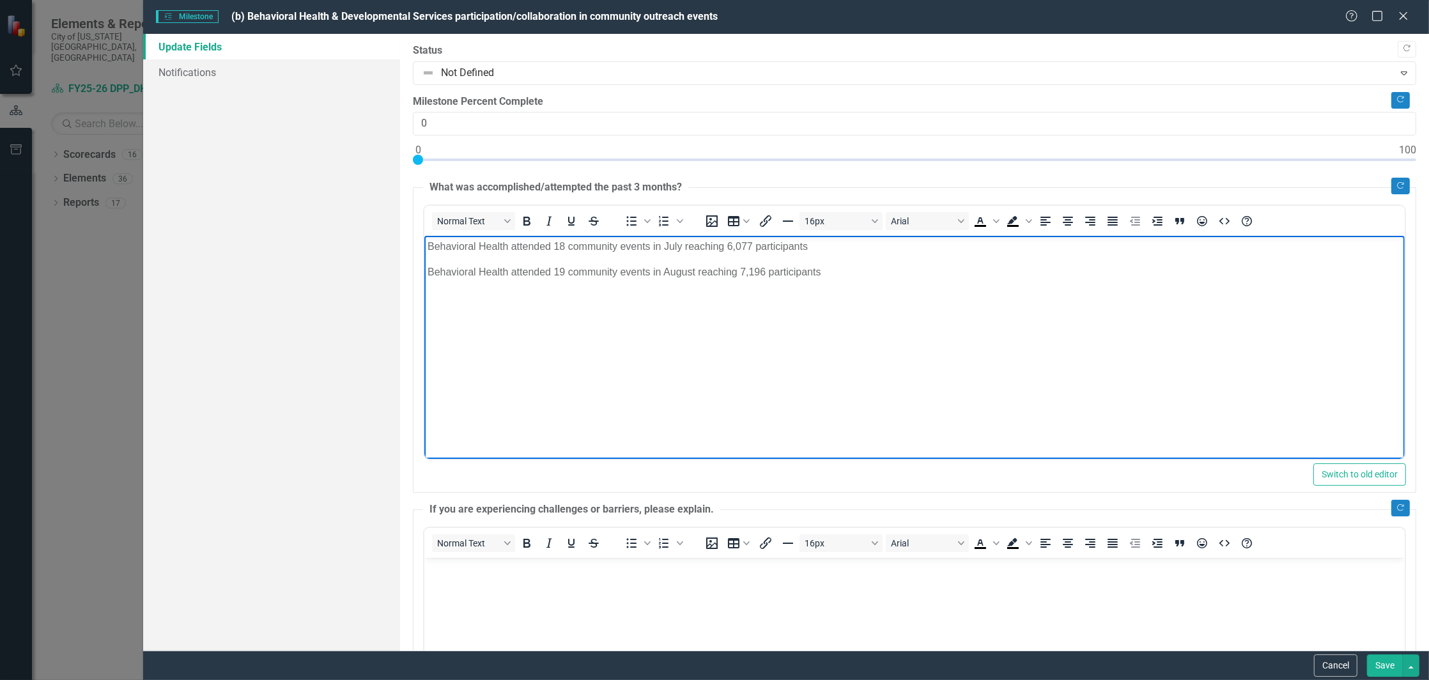
click at [1382, 666] on button "Save" at bounding box center [1385, 665] width 36 height 22
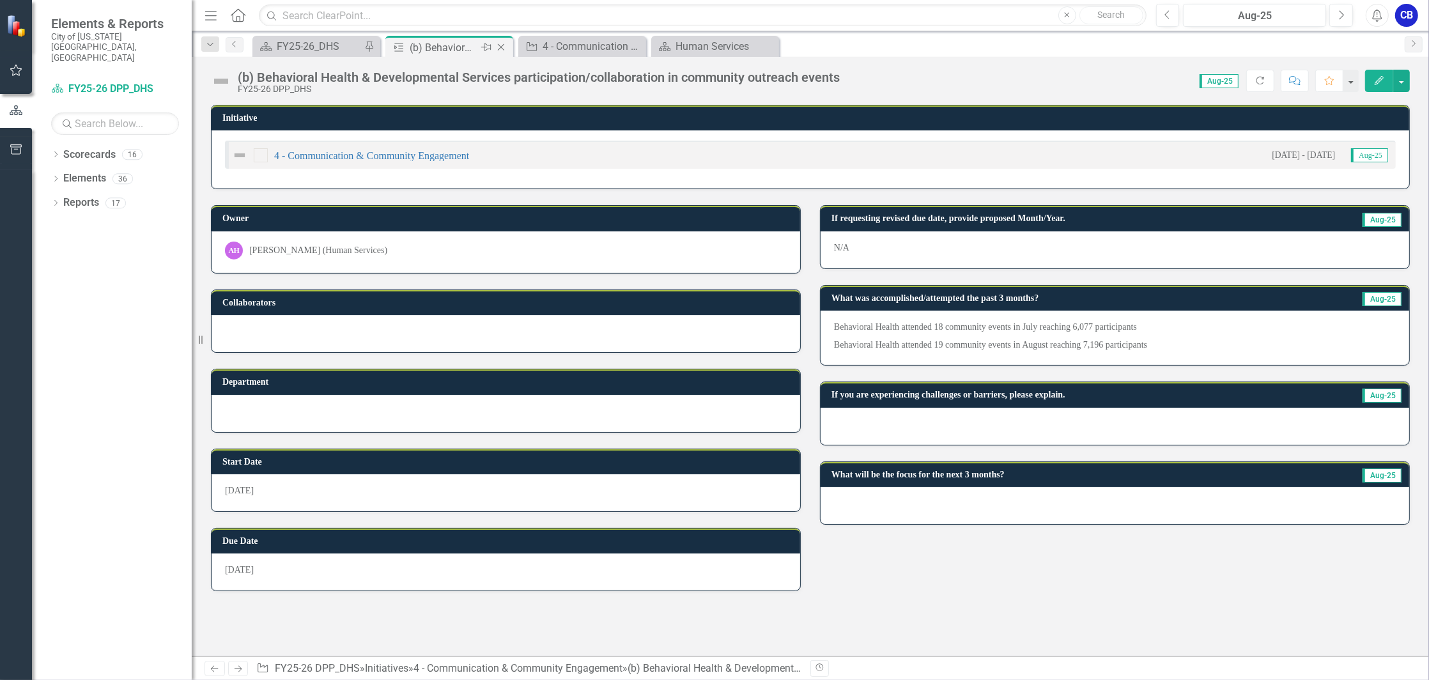
click at [506, 48] on icon "Close" at bounding box center [501, 47] width 13 height 10
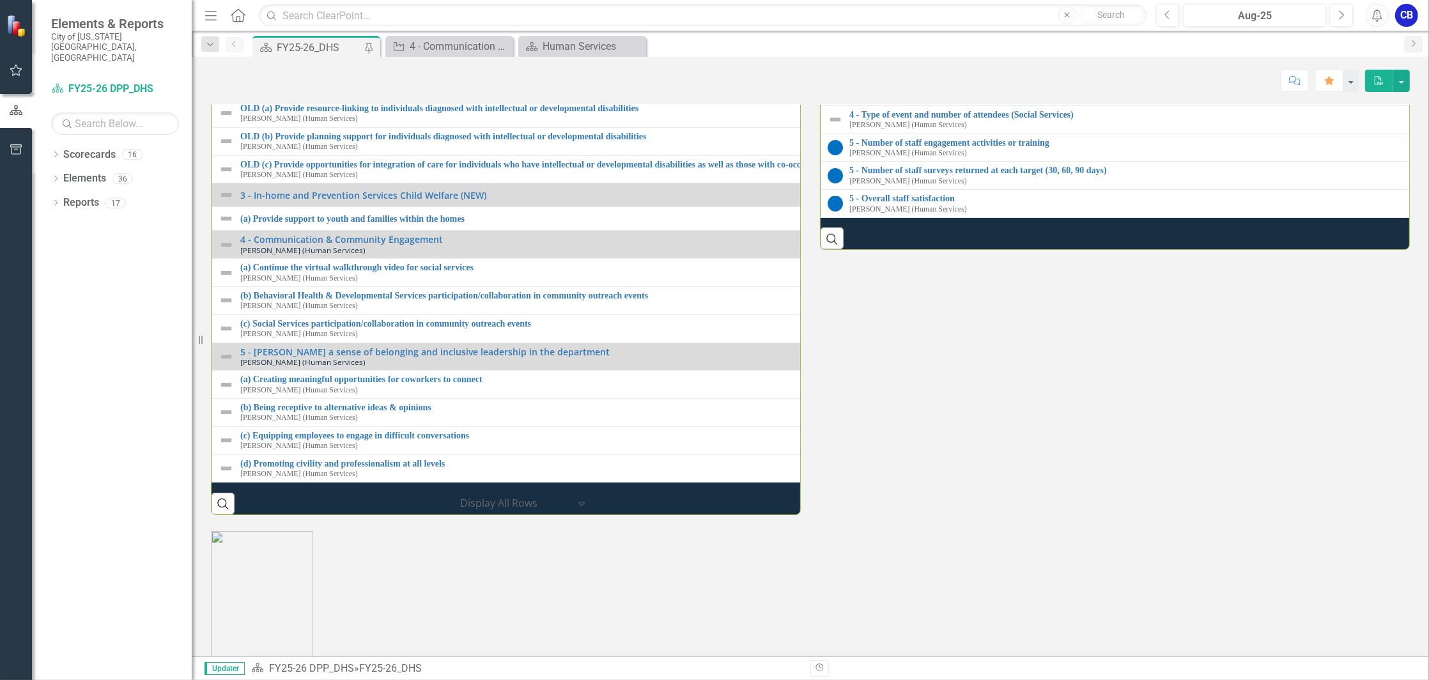
scroll to position [104, 0]
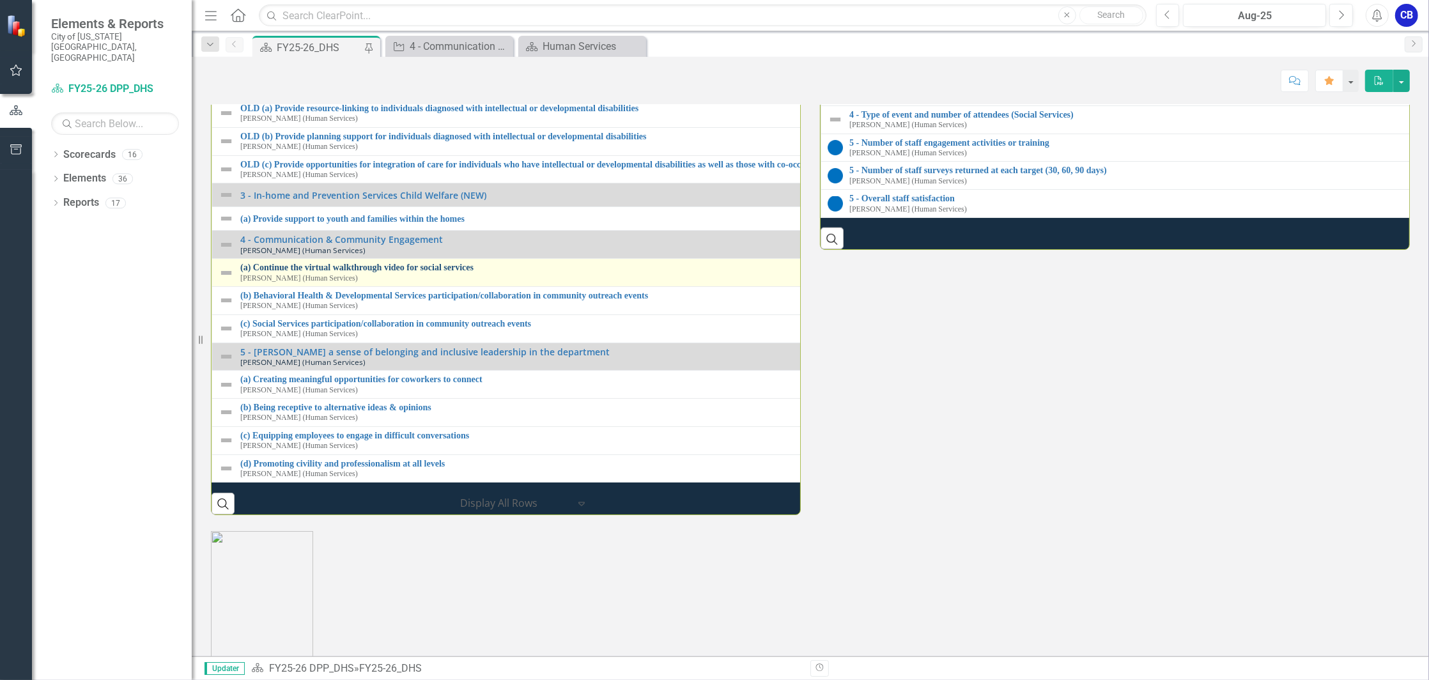
click at [398, 272] on link "(a) Continue the virtual walkthrough video for social services" at bounding box center [821, 268] width 1162 height 10
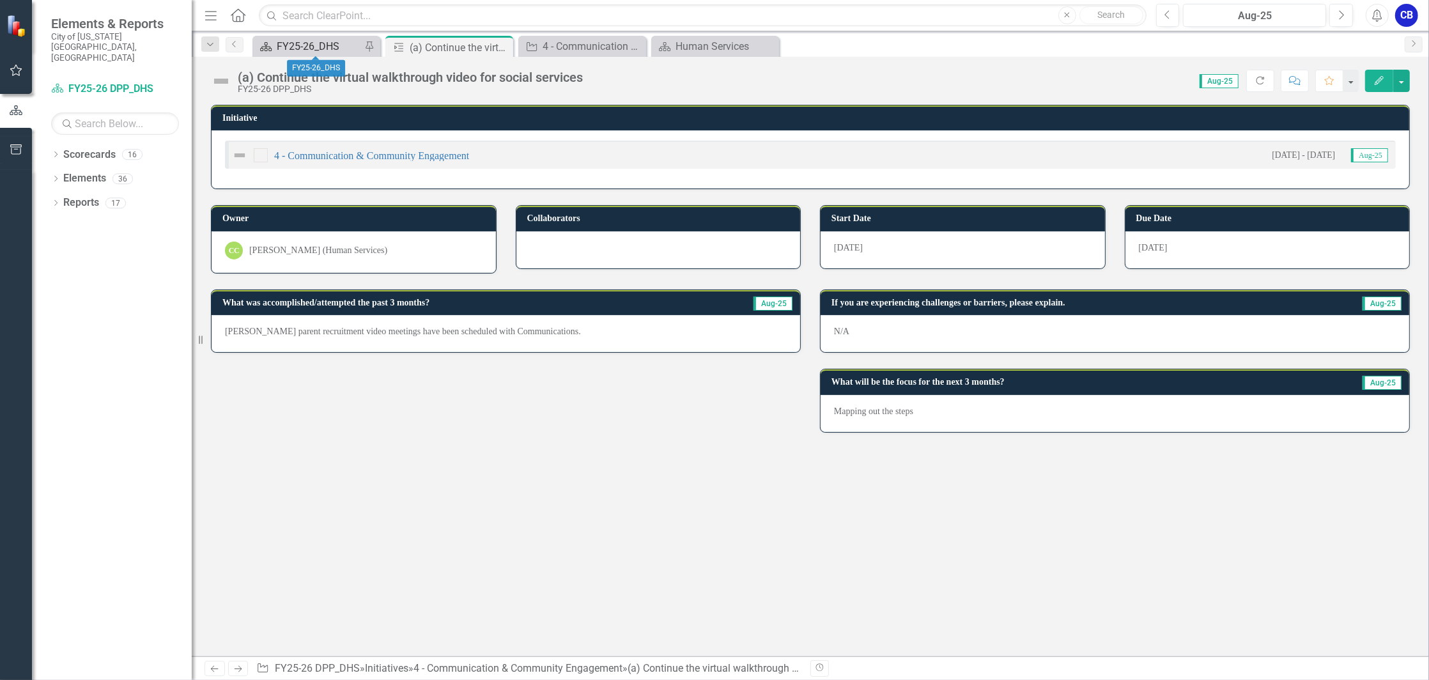
click at [321, 42] on div "FY25-26_DHS" at bounding box center [319, 46] width 84 height 16
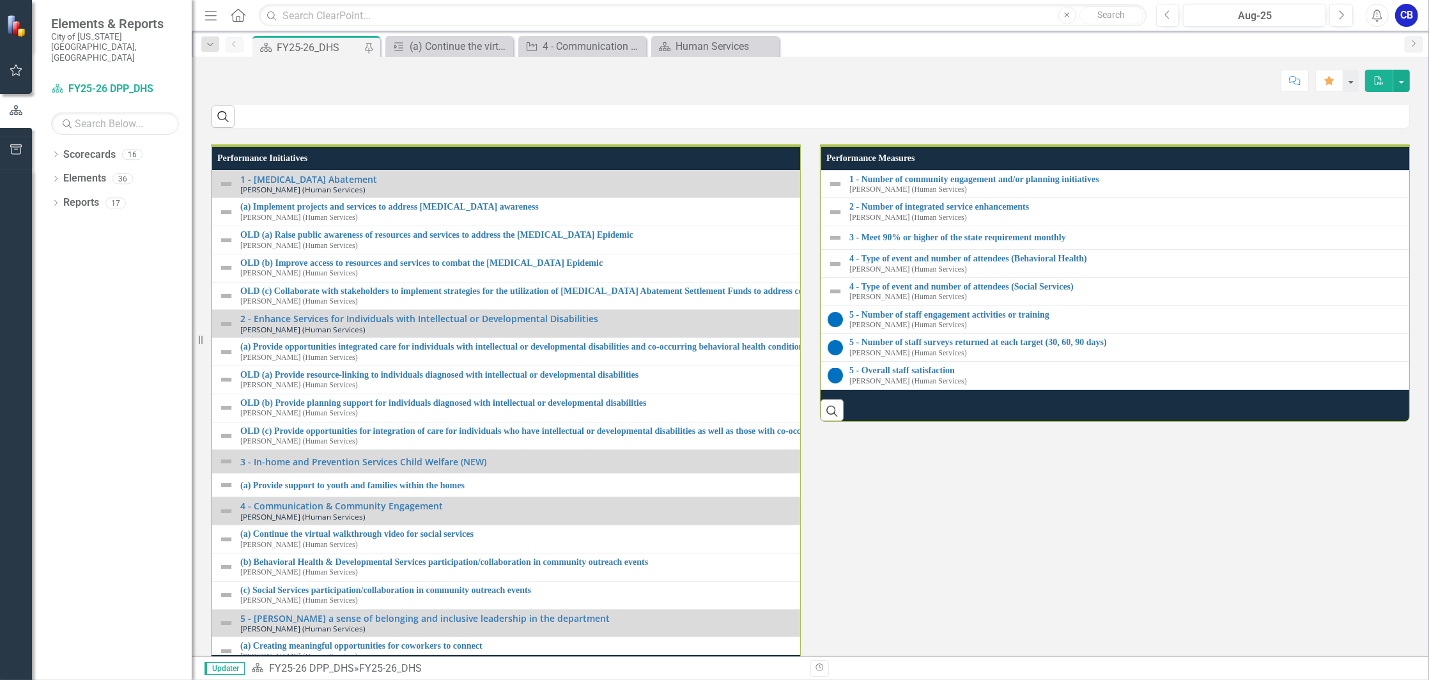
scroll to position [1167, 0]
click at [331, 109] on link "5 - [PERSON_NAME] a sense of belonging and inclusive leadership in the departme…" at bounding box center [307, 93] width 135 height 29
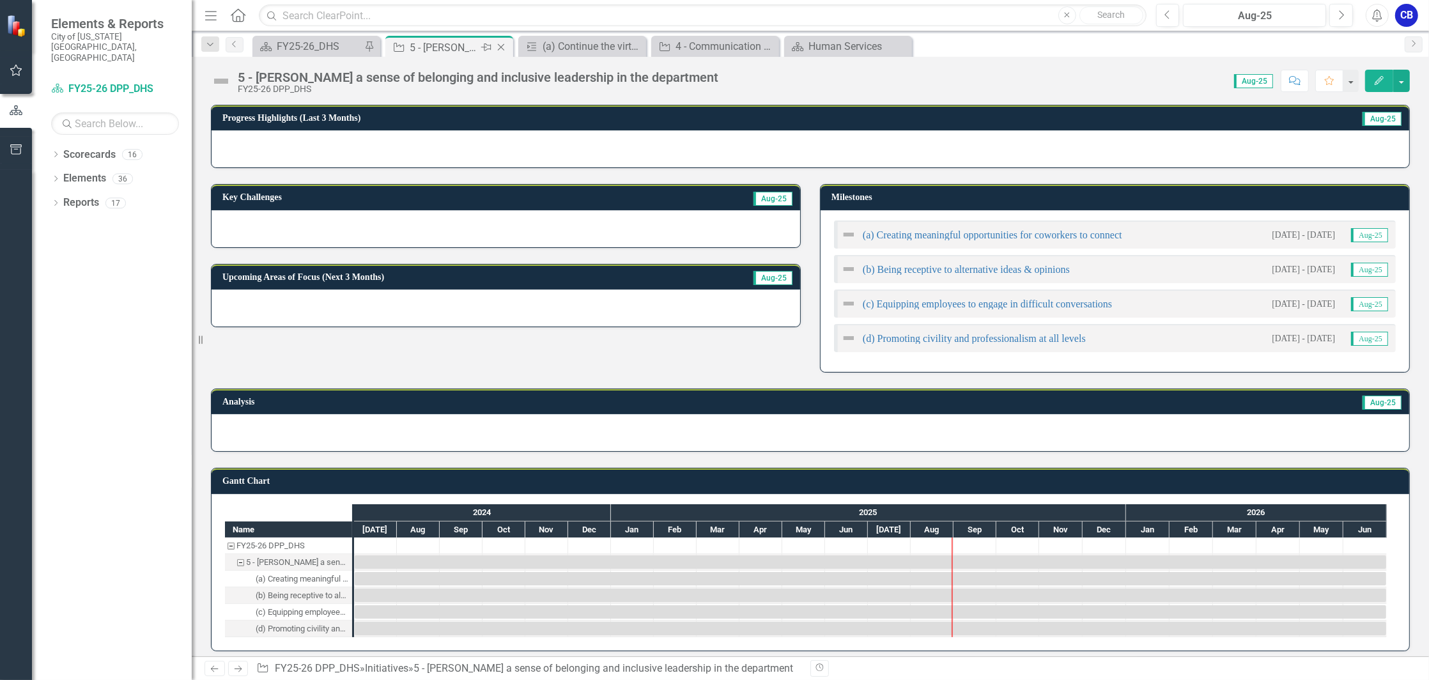
click at [502, 45] on icon at bounding box center [501, 47] width 7 height 7
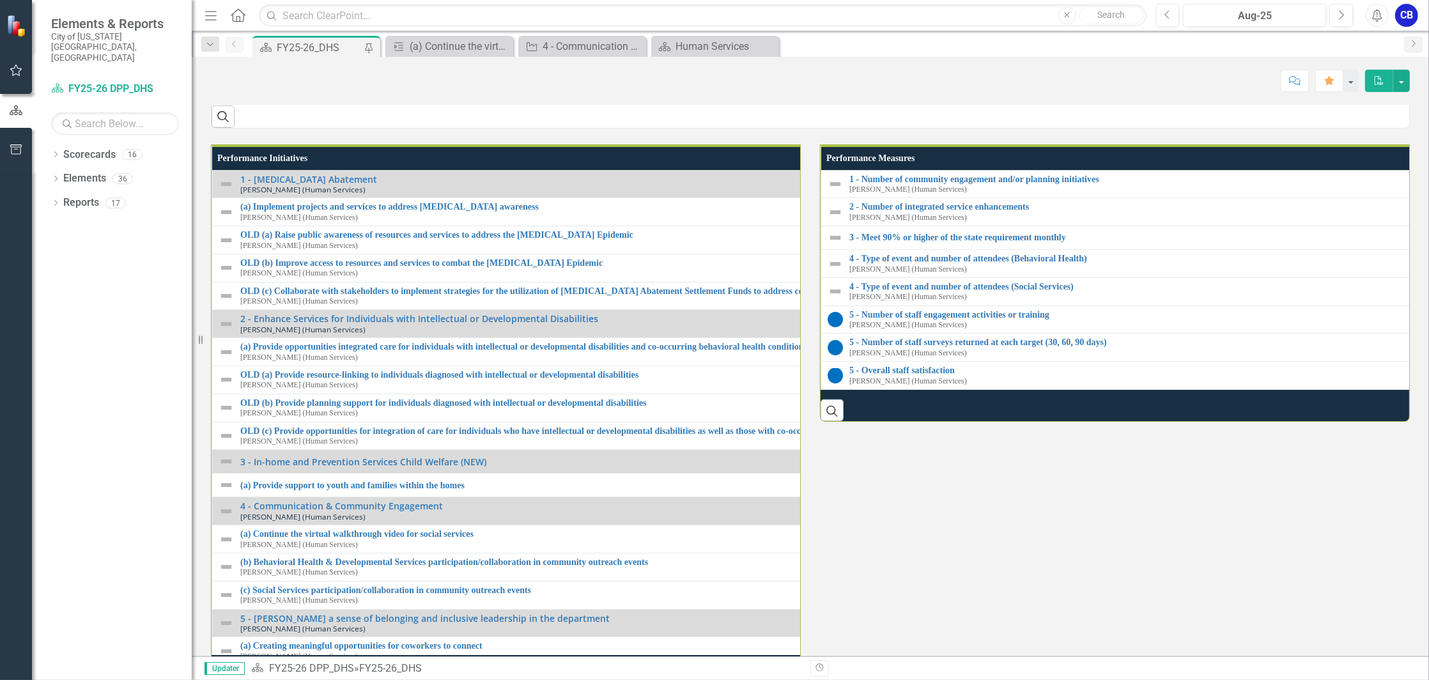
scroll to position [1167, 0]
click at [312, 109] on link "5 - [PERSON_NAME] a sense of belonging and inclusive leadership in the departme…" at bounding box center [307, 93] width 135 height 29
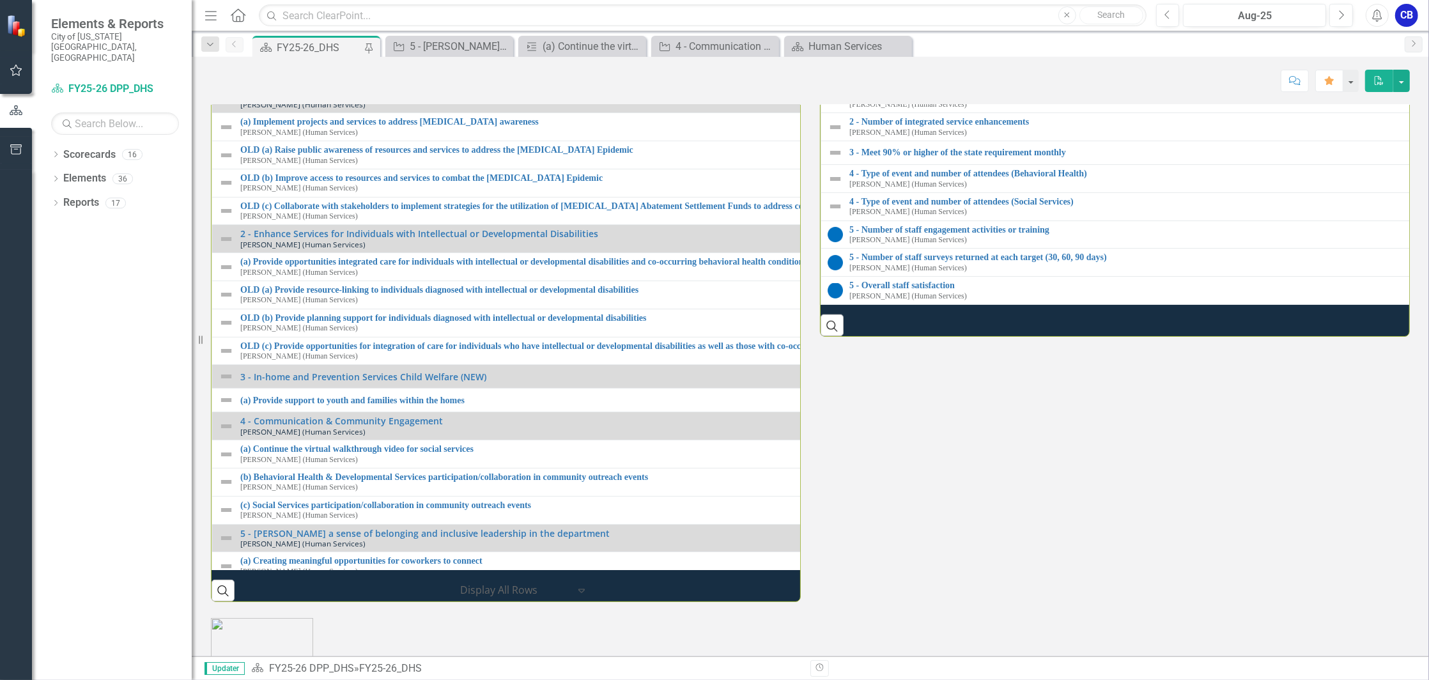
scroll to position [1167, 0]
click at [611, 10] on div at bounding box center [553, 1] width 328 height 15
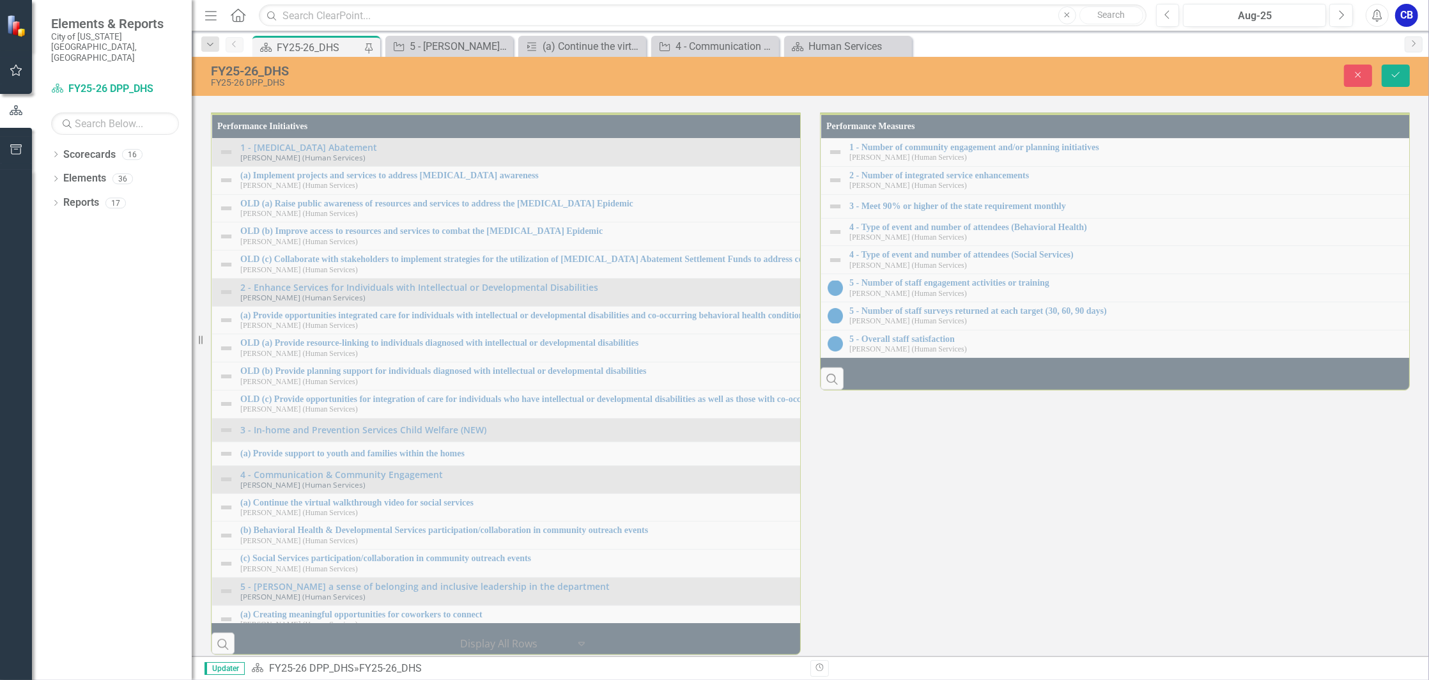
scroll to position [1337, 0]
click at [542, 0] on body "Rich Text Area. Press ALT-0 for help." at bounding box center [562, 21] width 323 height 192
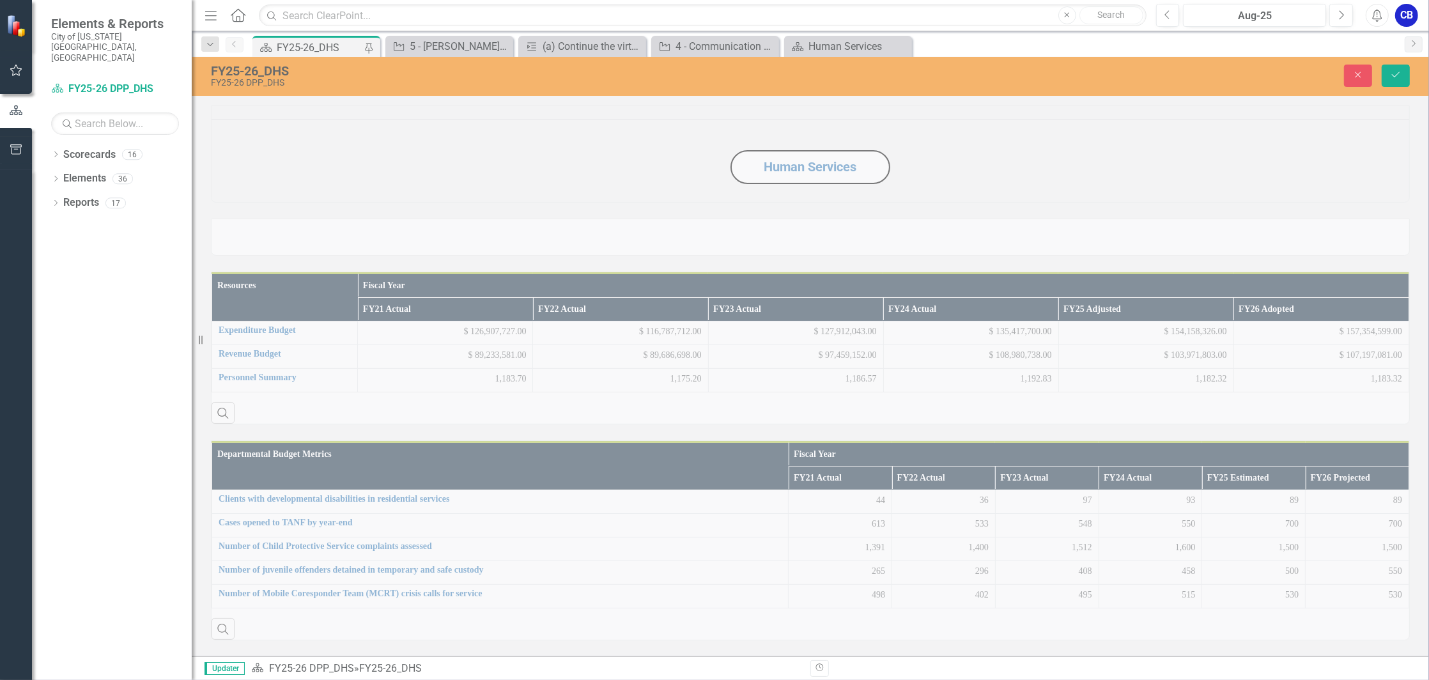
scroll to position [1337, 0]
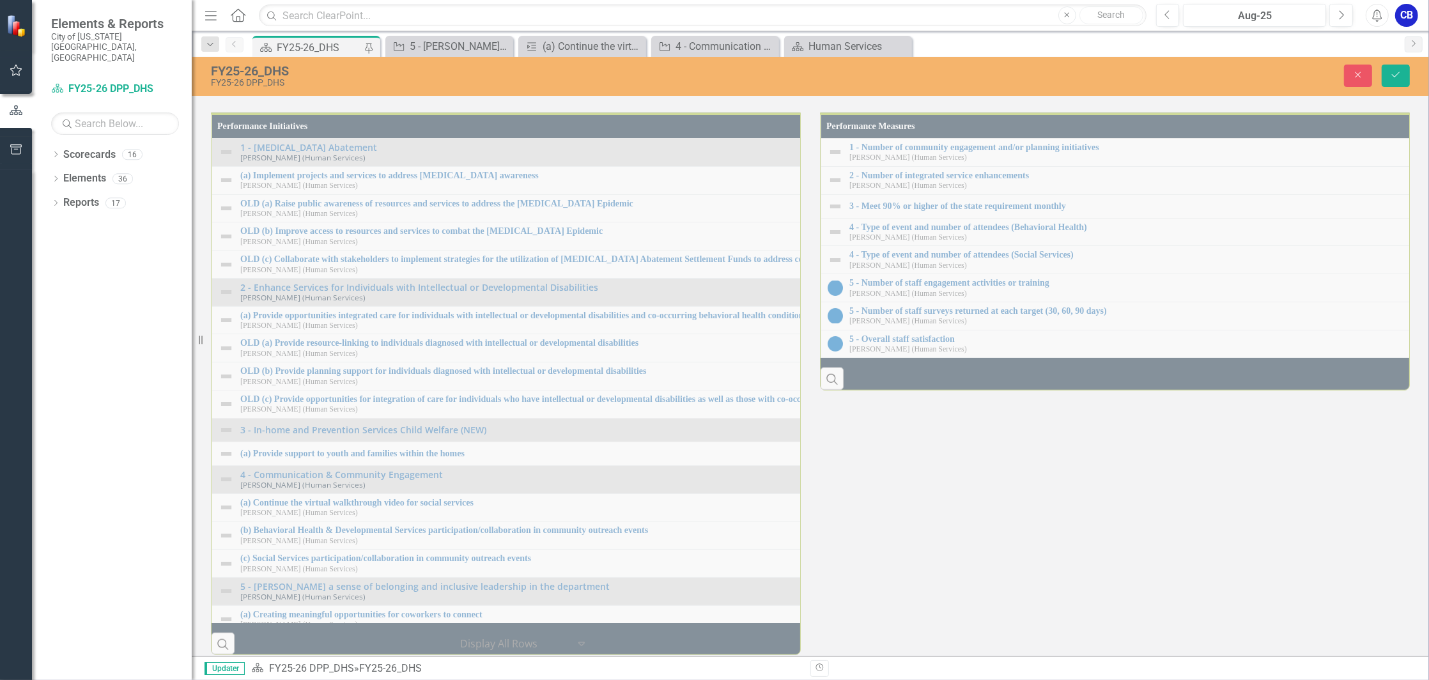
click at [402, 0] on body "ELT facilitated a training with all leaders on mandated reporting and adult pro…" at bounding box center [562, 21] width 323 height 192
click at [457, 0] on p "I" at bounding box center [562, 7] width 317 height 15
click at [560, 61] on p "In August ELT facilitated a training provided by [PERSON_NAME] where she covere…" at bounding box center [562, 71] width 317 height 31
click at [628, 80] on p "In August ELT facilitated a training for leaders provided by [PERSON_NAME] wher…" at bounding box center [562, 71] width 317 height 31
click at [595, 81] on p "In August ELT facilitated a training for leaders provided by [PERSON_NAME] wher…" at bounding box center [562, 71] width 317 height 31
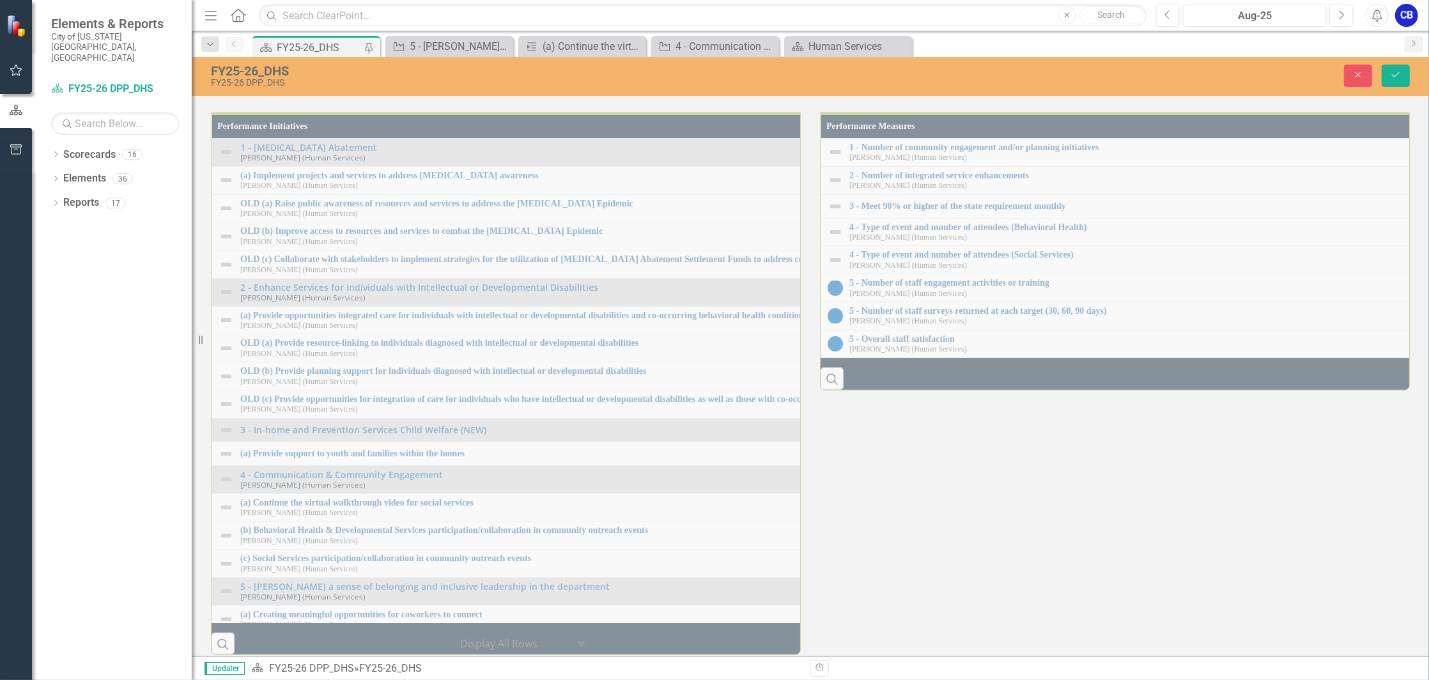
scroll to position [1422, 0]
drag, startPoint x: 424, startPoint y: 19, endPoint x: 801, endPoint y: 108, distance: 387.4
click at [569, 20] on p "In August the Listening Sessions have started up with a new group of staff. The…" at bounding box center [562, 35] width 317 height 46
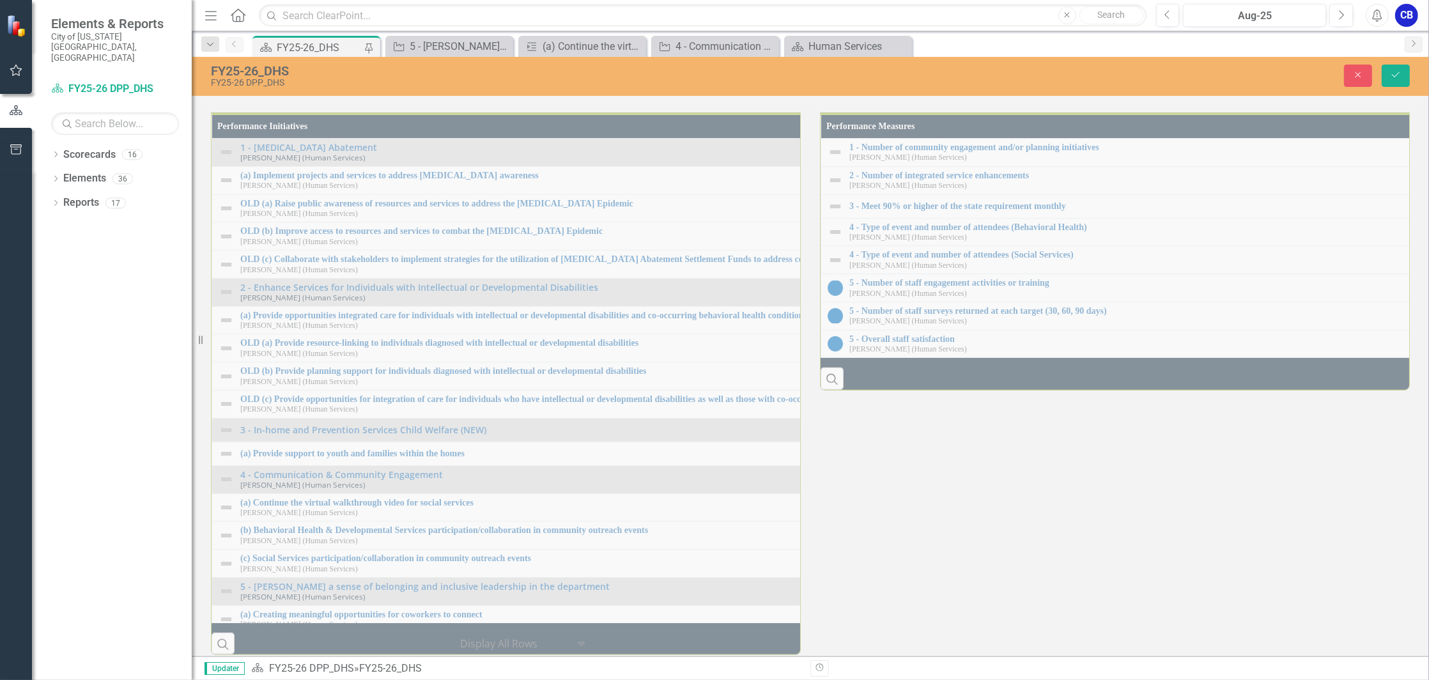
click at [569, 20] on p "In August the Listening Sessions have started up with a new group of staff. The…" at bounding box center [562, 35] width 317 height 46
click at [442, 50] on p "In August the Listening Sessions started up with a new group of staff. These ar…" at bounding box center [562, 35] width 317 height 46
click at [494, 51] on p "In August the Listening Sessions started up with a new group of staff. These ar…" at bounding box center [562, 35] width 317 height 46
click at [580, 54] on p "In August the Listening Sessions started up with a new group of staff. These ar…" at bounding box center [562, 35] width 317 height 46
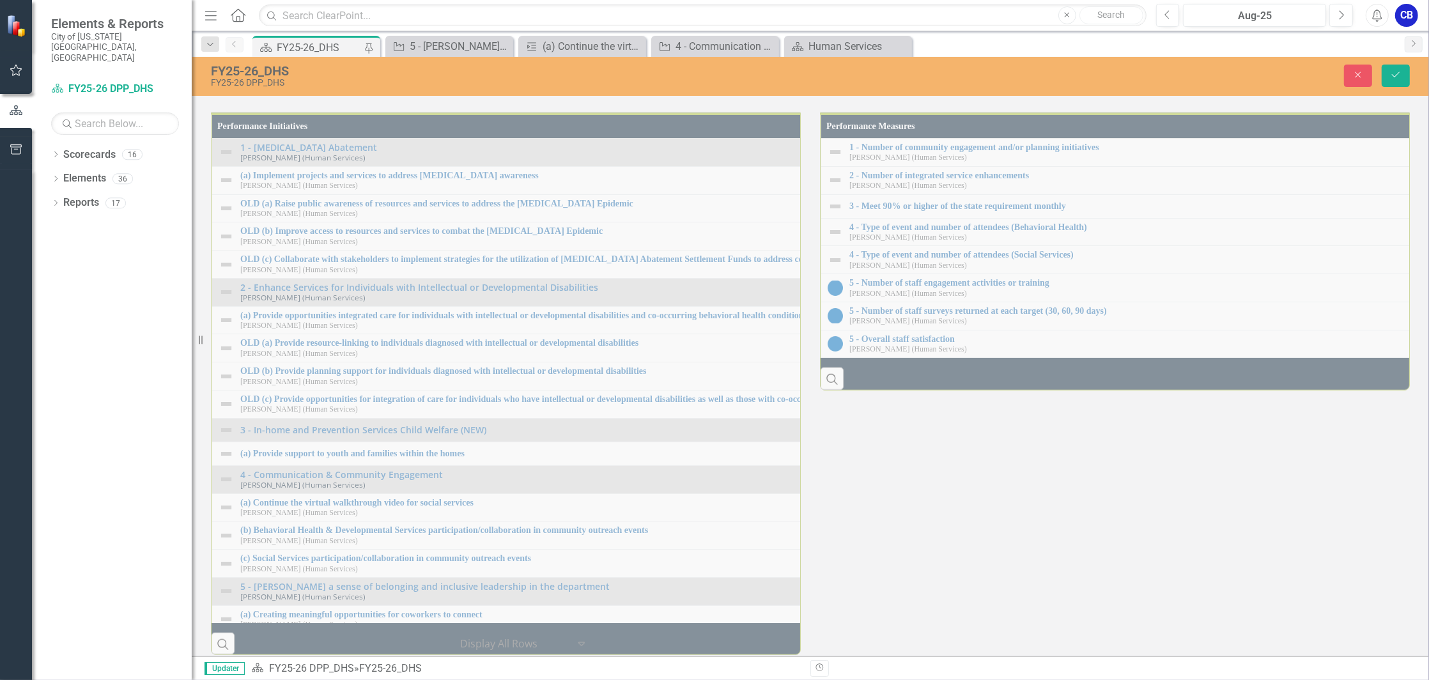
click at [838, 0] on body "Rich Text Area. Press ALT-0 for help." at bounding box center [901, 21] width 323 height 192
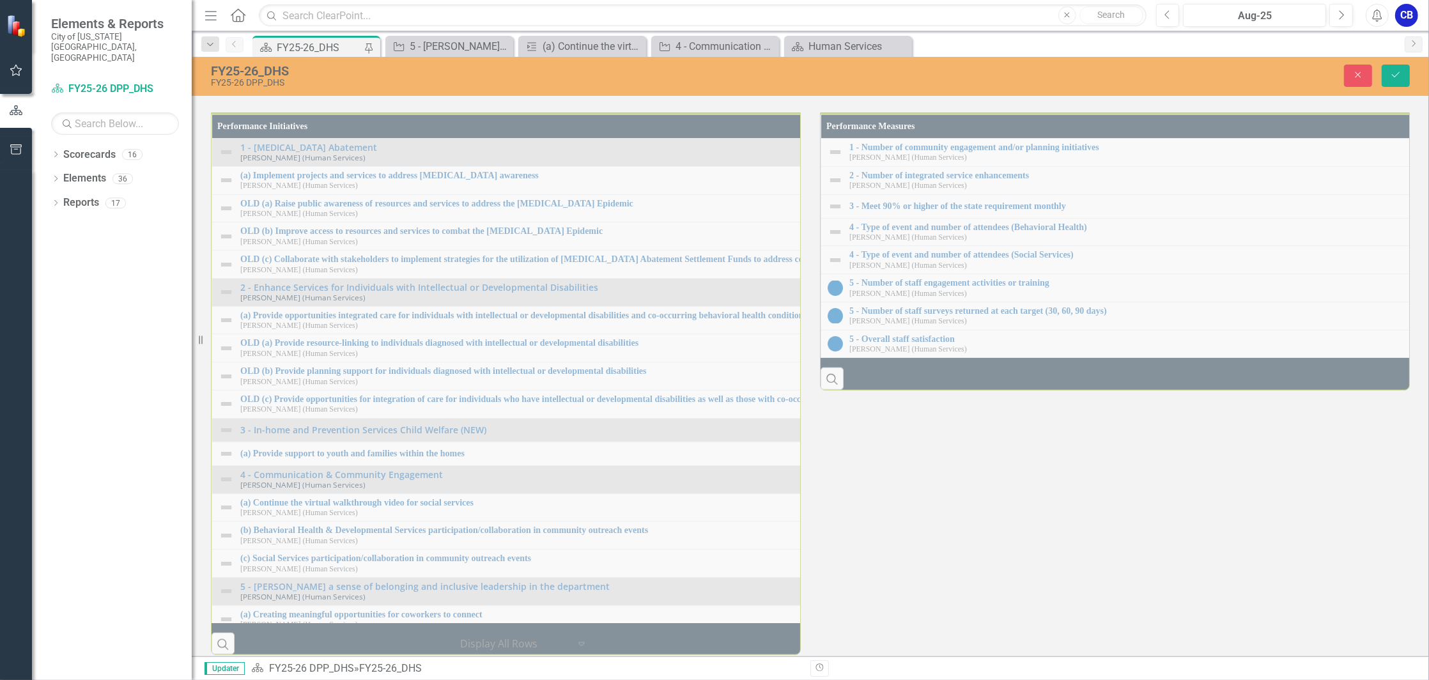
click at [1155, 188] on td at bounding box center [1241, 37] width 339 height 302
click at [611, 40] on body "In July ELT facilitated a training with all leaders on mandated reporting and a…" at bounding box center [562, 42] width 323 height 247
click at [596, 32] on p "In August the Listening Sessions started up with a new group of staff. These ar…" at bounding box center [562, 11] width 317 height 61
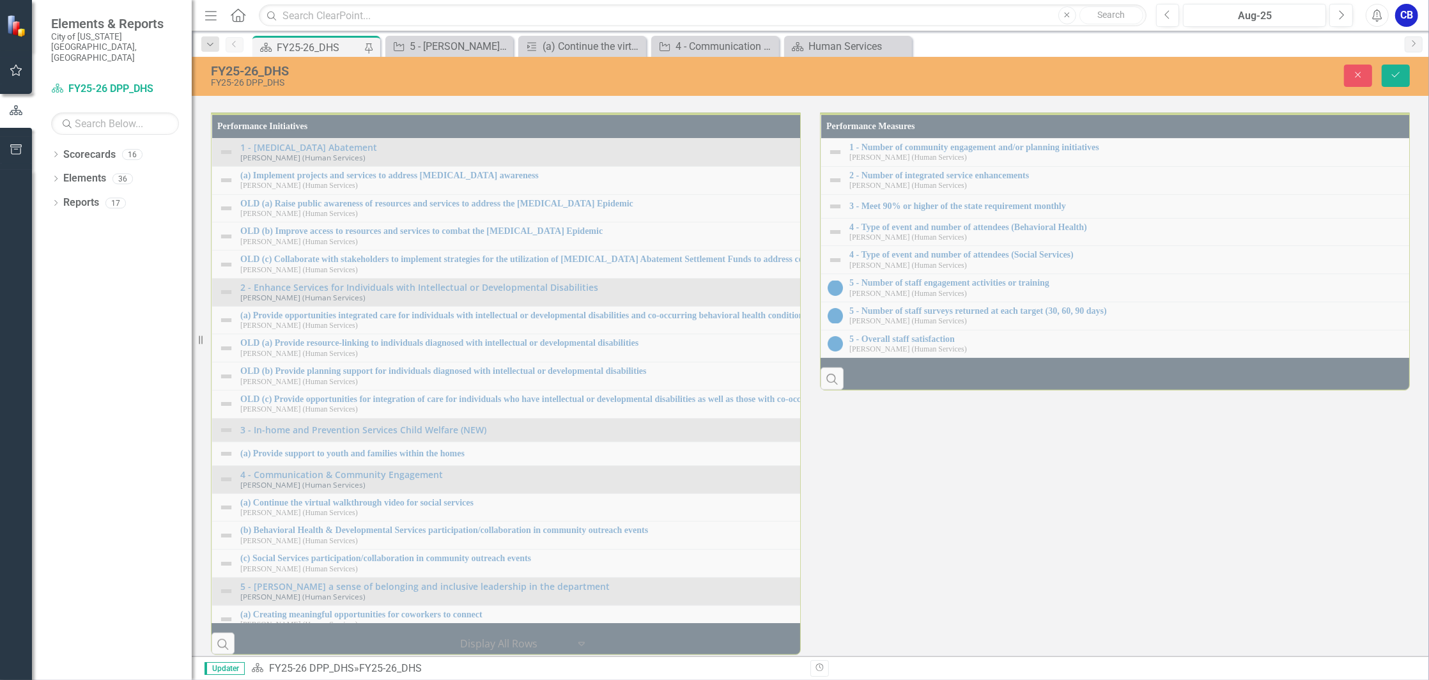
click at [1122, 31] on body "Rich Text Area. Press ALT-0 for help." at bounding box center [1240, 97] width 323 height 192
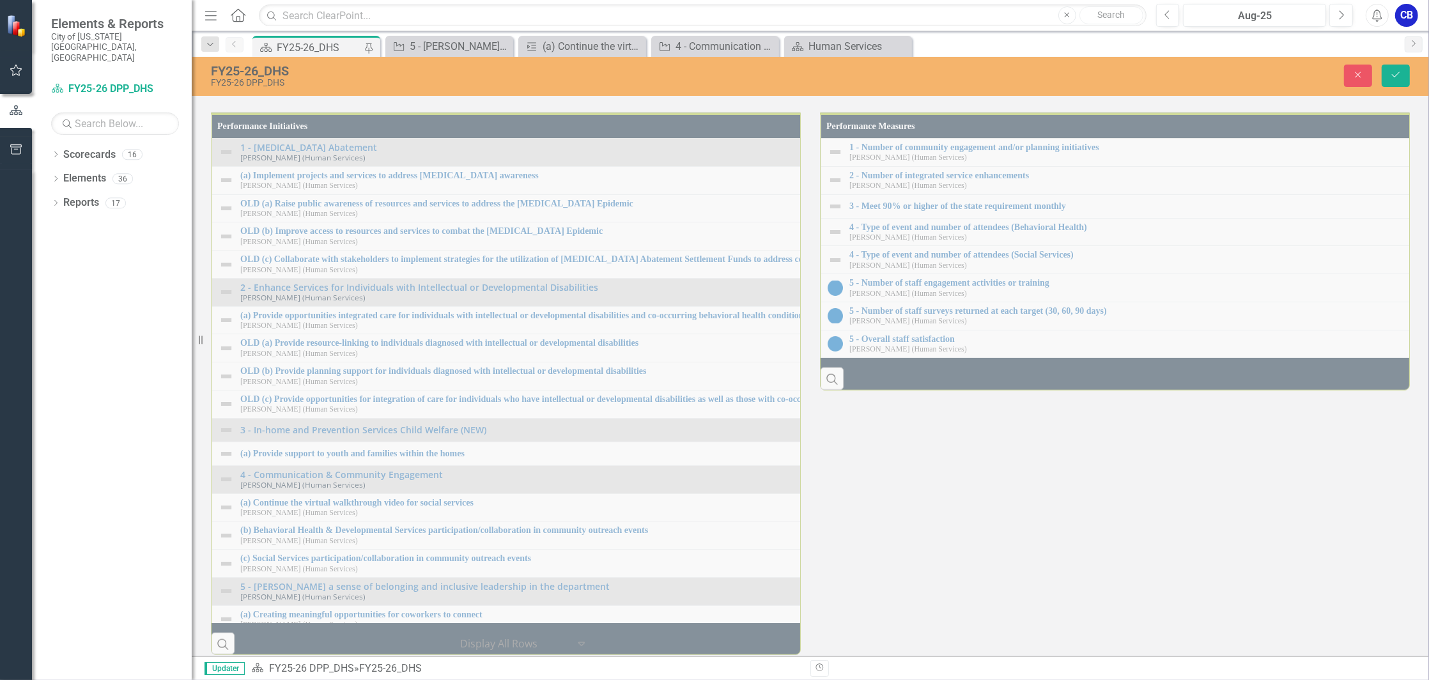
scroll to position [1261, 21]
click at [1394, 74] on icon "Save" at bounding box center [1396, 74] width 12 height 9
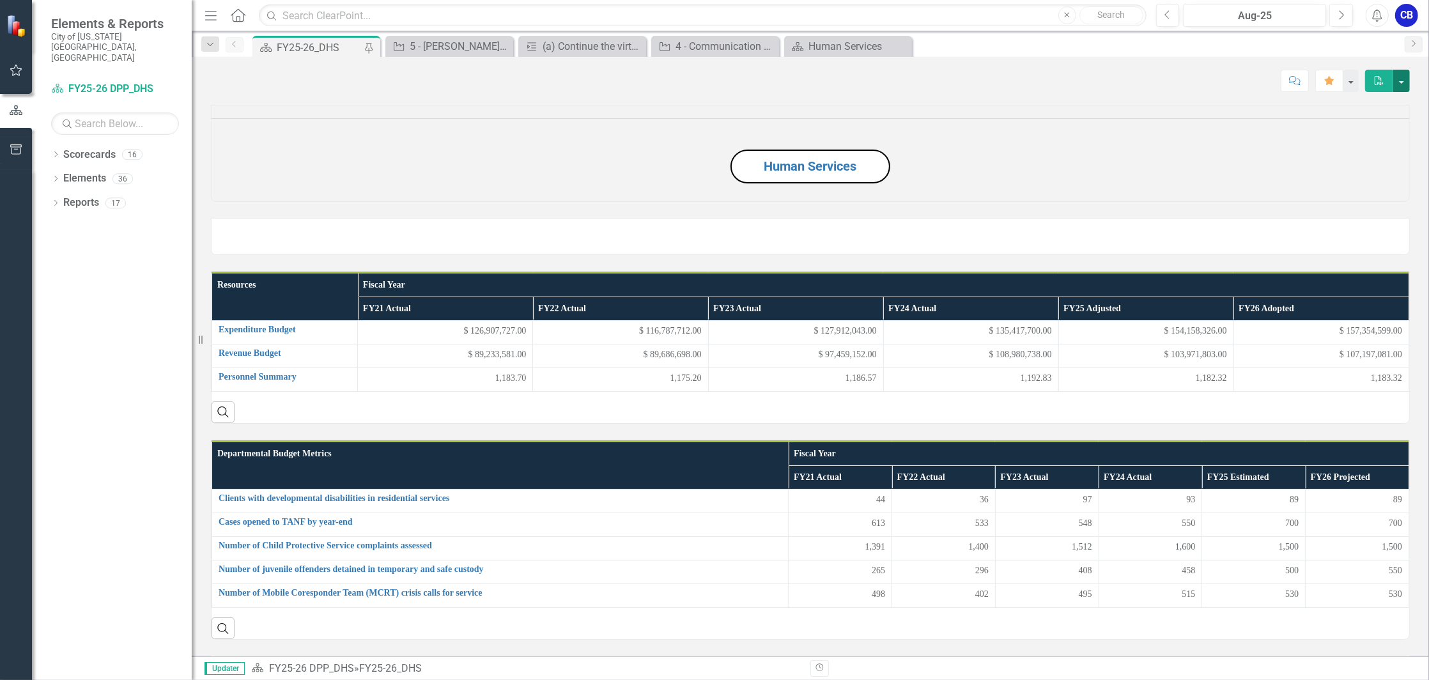
click at [1404, 85] on button "button" at bounding box center [1401, 81] width 17 height 22
click at [1392, 127] on link "PDF Export to PDF" at bounding box center [1358, 130] width 104 height 24
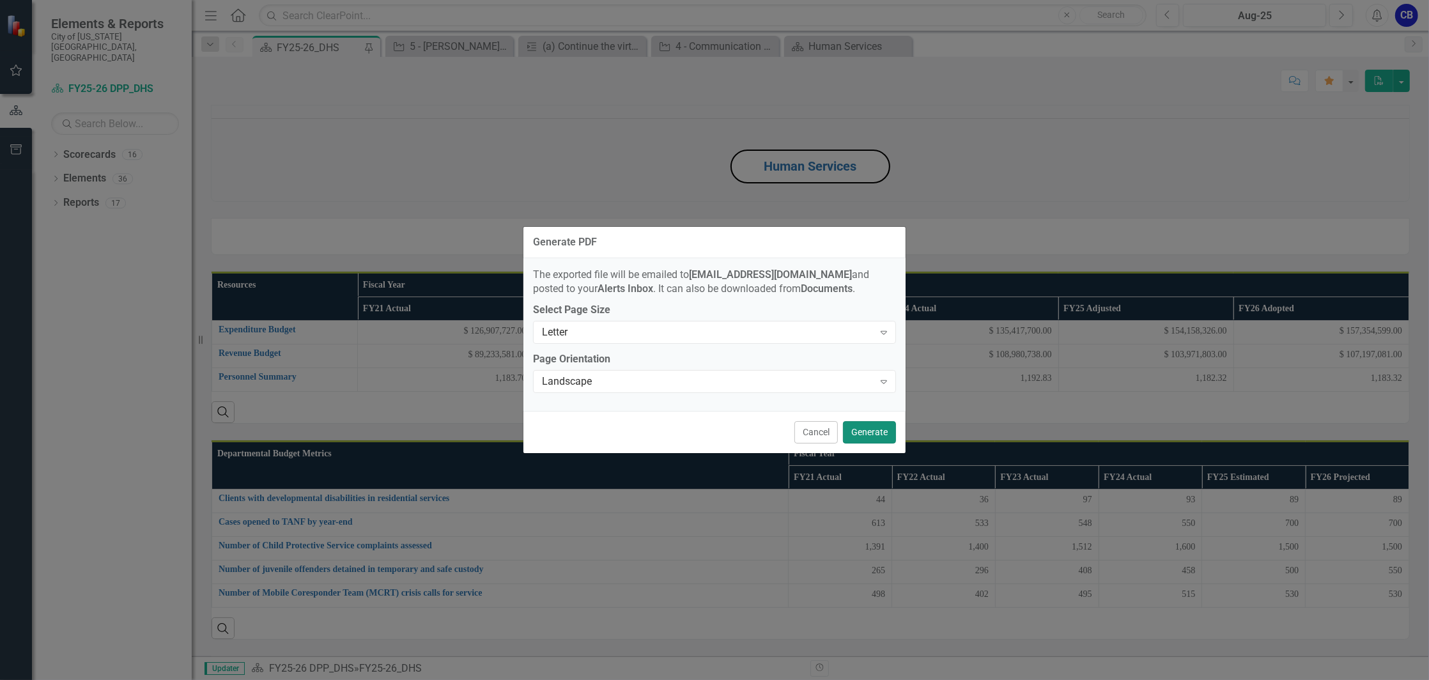
click at [864, 433] on button "Generate" at bounding box center [869, 432] width 53 height 22
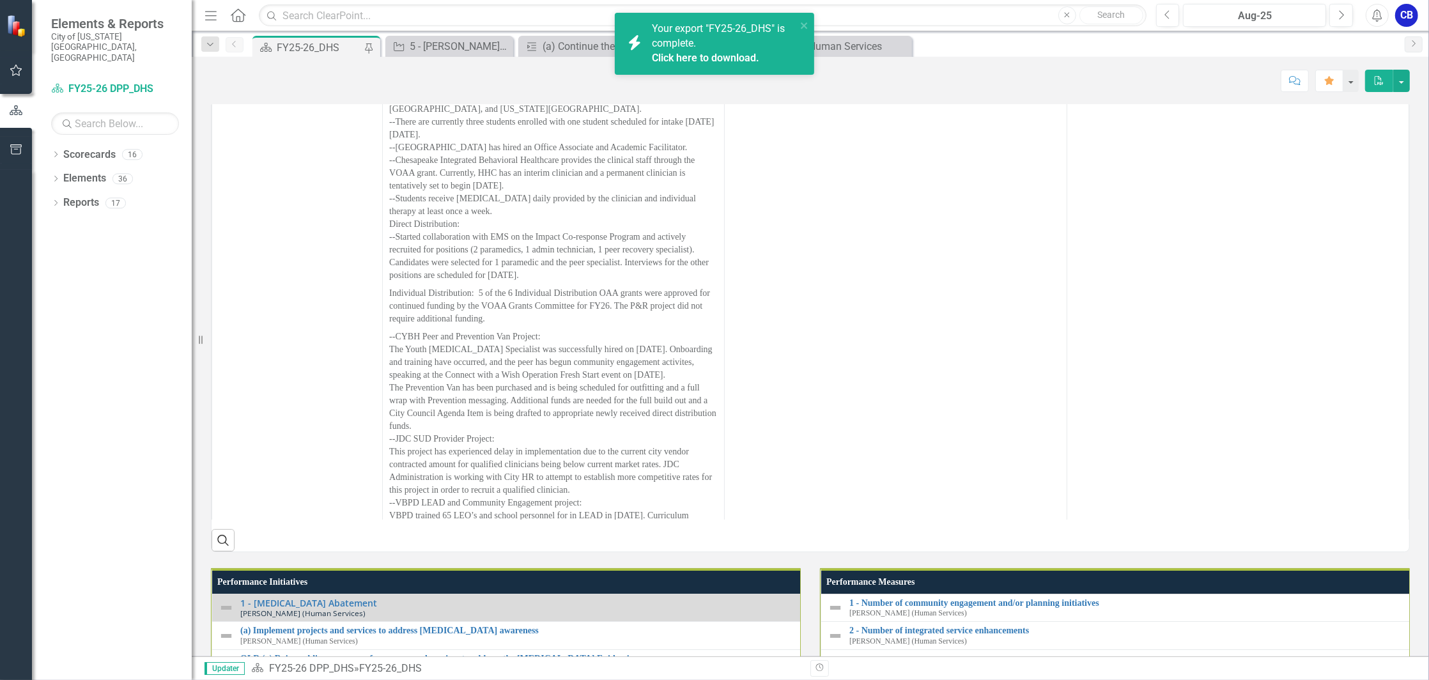
scroll to position [937, 0]
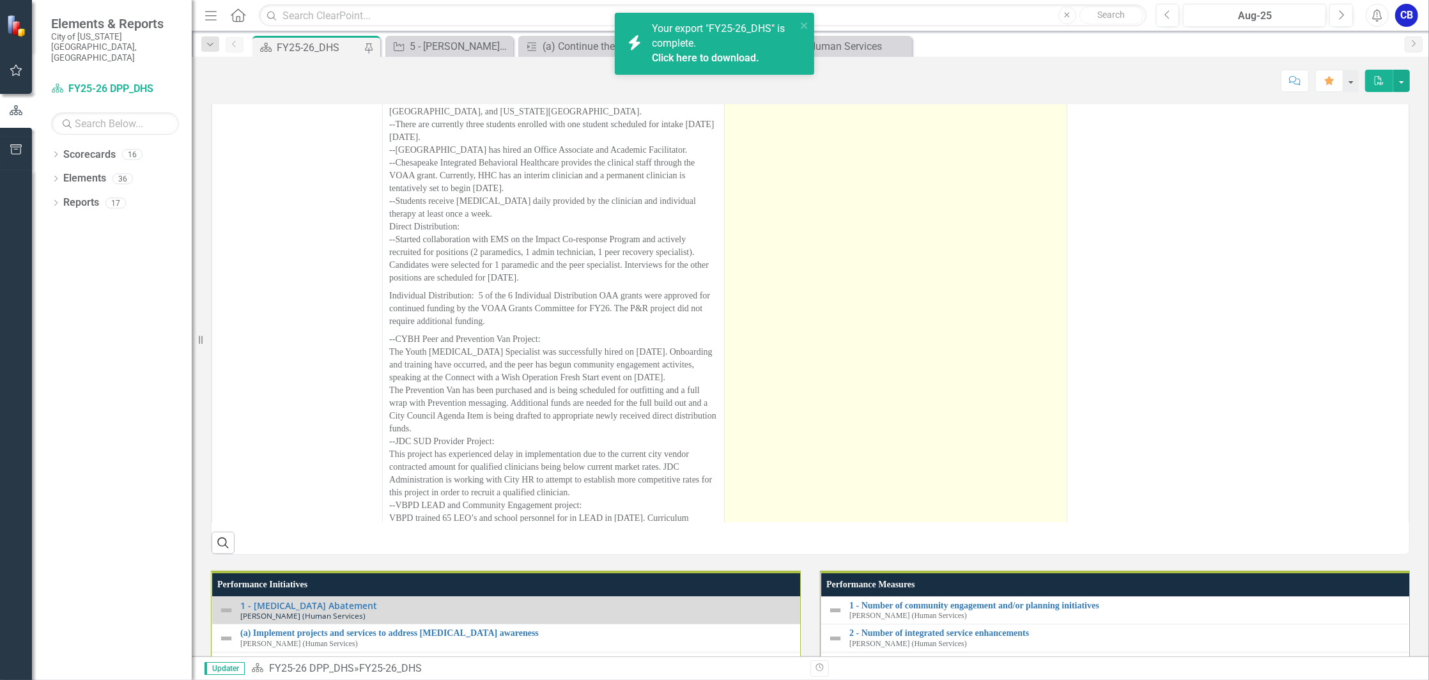
click at [975, 459] on td "--Difficulty finding qualified candidates for the JDC clinician. --Terms of the…" at bounding box center [896, 414] width 342 height 752
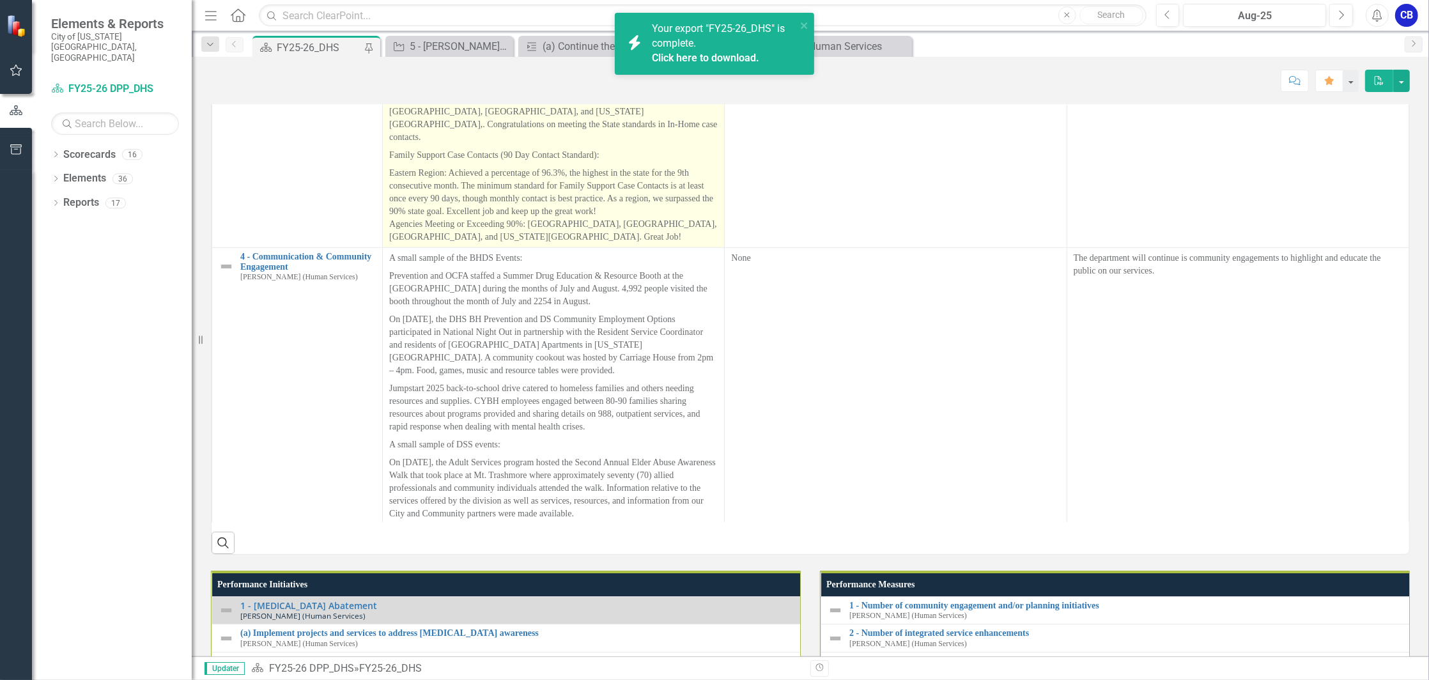
click at [677, 243] on p "Eastern Region: Achieved a percentage of 96.3%, the highest in the state for th…" at bounding box center [553, 203] width 328 height 79
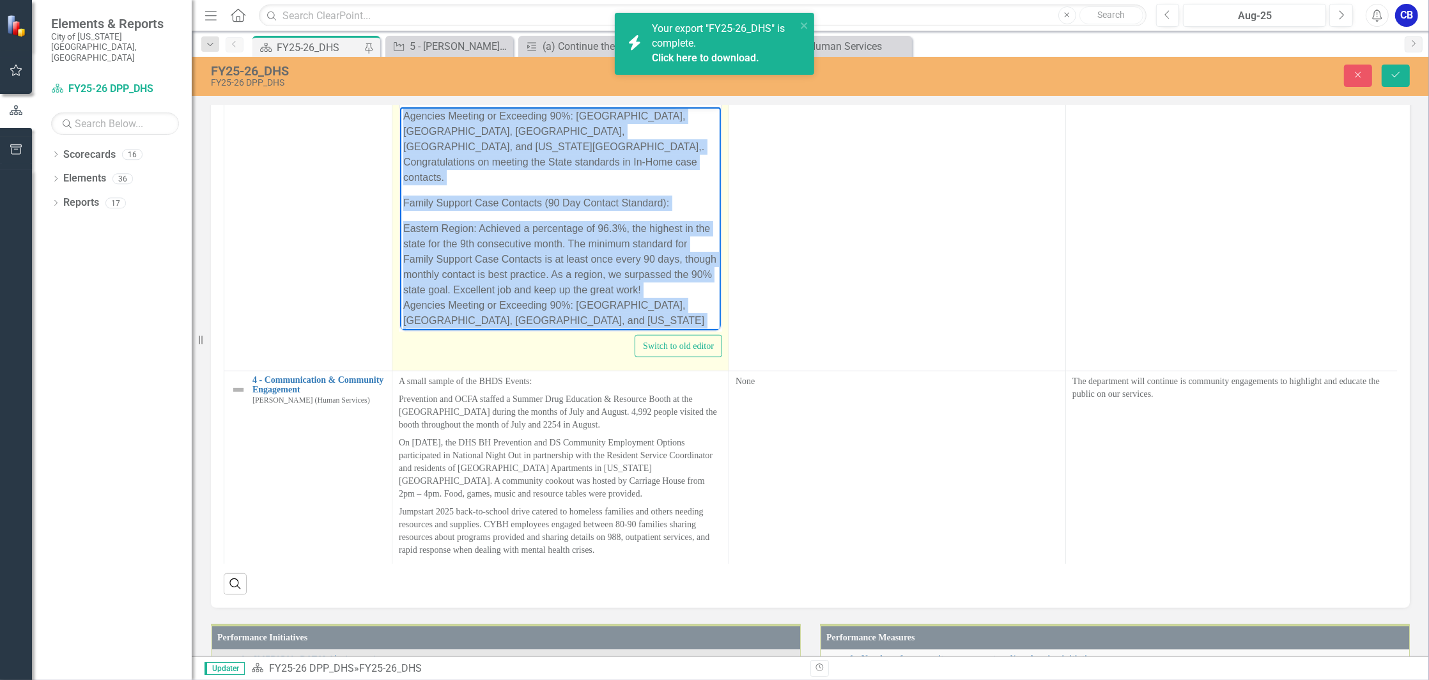
scroll to position [109, 0]
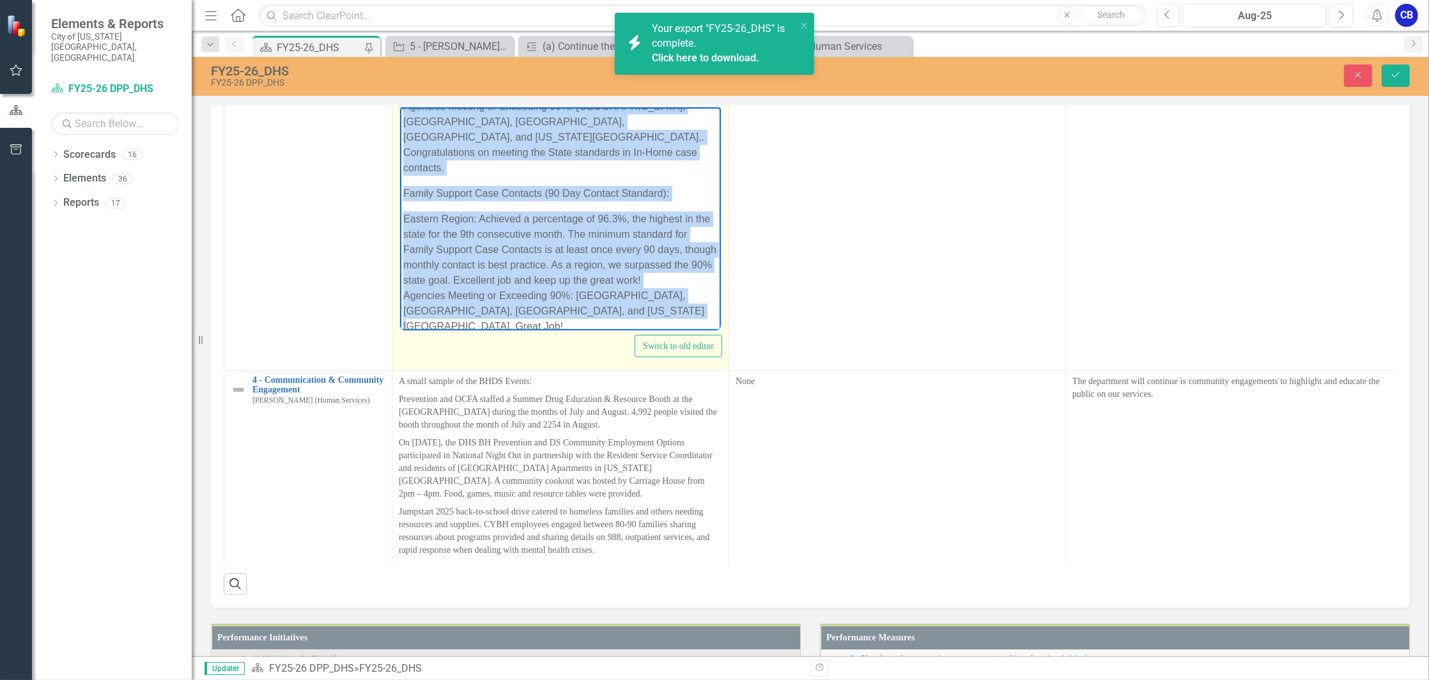
drag, startPoint x: 404, startPoint y: 120, endPoint x: 689, endPoint y: 324, distance: 350.9
click at [689, 324] on body "July Data: In-Home Case Contacts: Eastern Region: Achieved an outstanding 93.8%…" at bounding box center [559, 172] width 321 height 349
click at [675, 309] on p "Eastern Region: Achieved a percentage of 96.3%, the highest in the state for th…" at bounding box center [560, 272] width 314 height 123
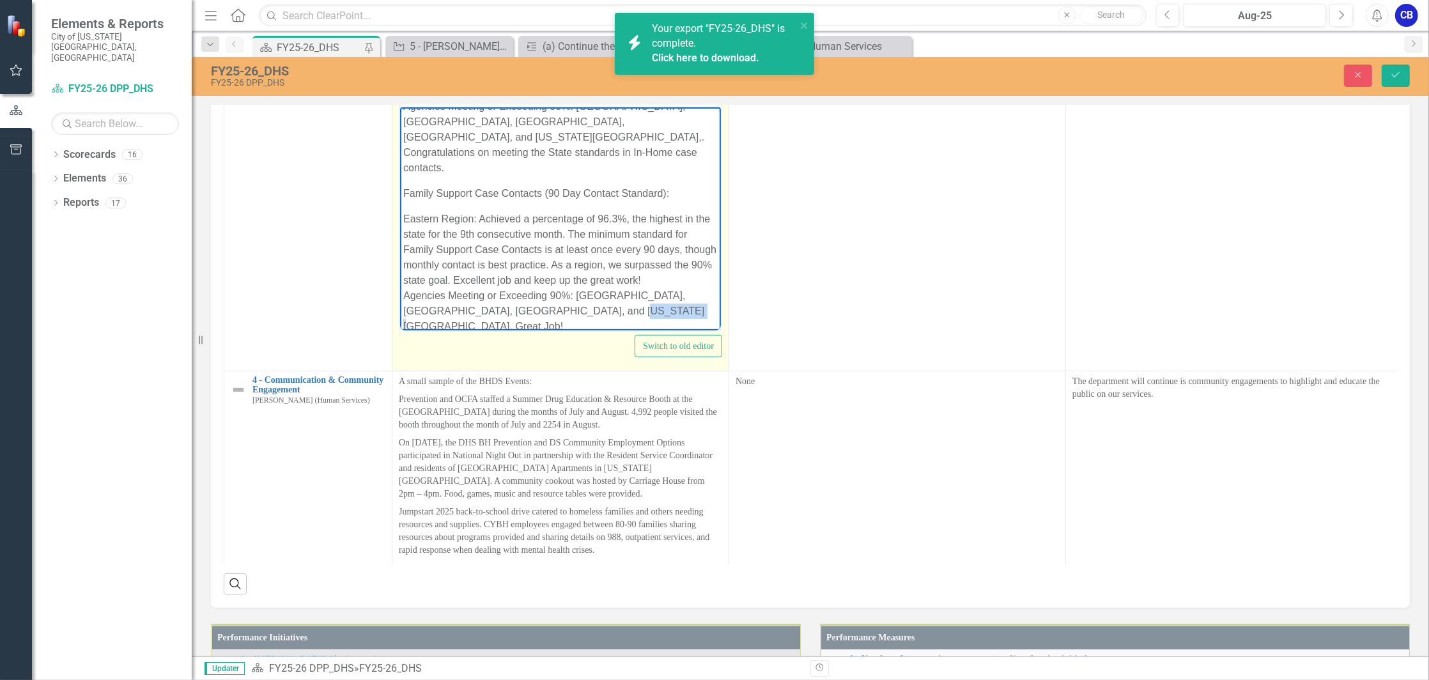
drag, startPoint x: 650, startPoint y: 309, endPoint x: 562, endPoint y: 308, distance: 87.5
click at [562, 308] on p "Eastern Region: Achieved a percentage of 96.3%, the highest in the state for th…" at bounding box center [560, 272] width 314 height 123
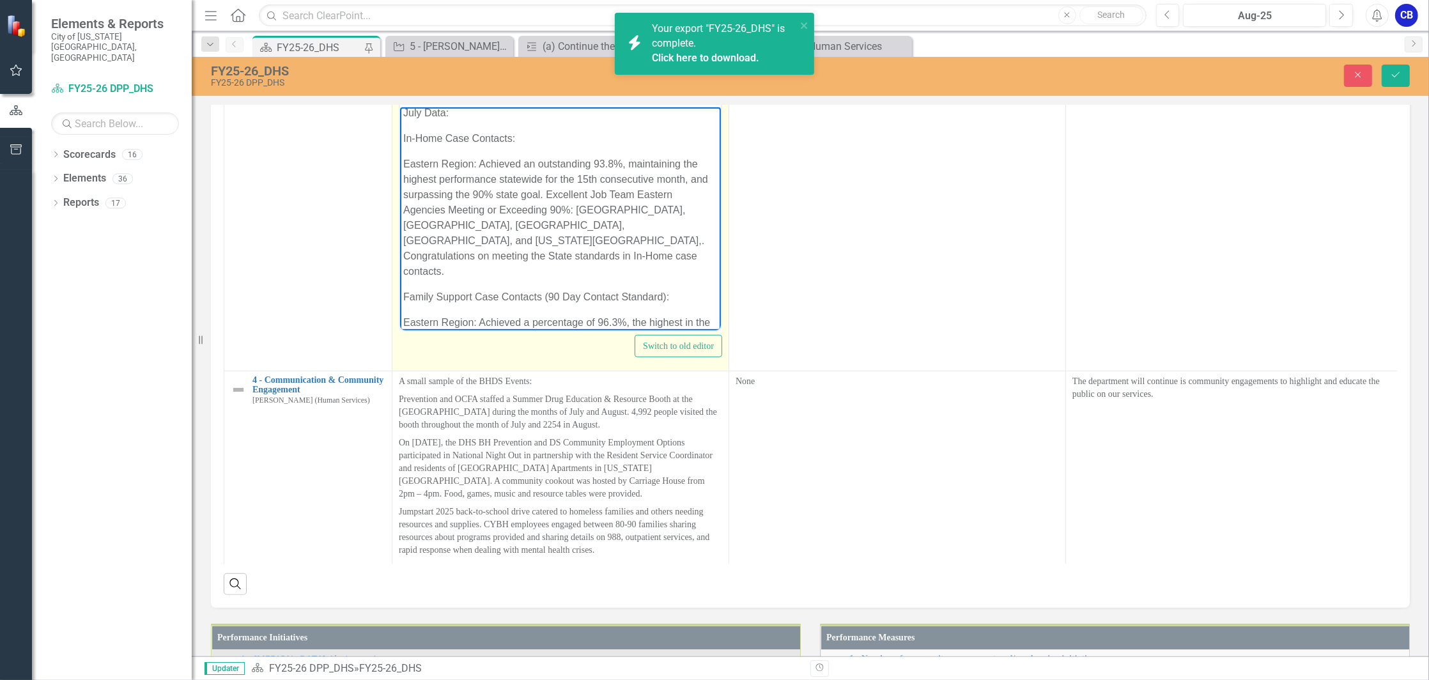
scroll to position [0, 0]
click at [471, 119] on p "July Data:" at bounding box center [560, 117] width 314 height 15
click at [403, 116] on p "July Data:" at bounding box center [560, 117] width 314 height 15
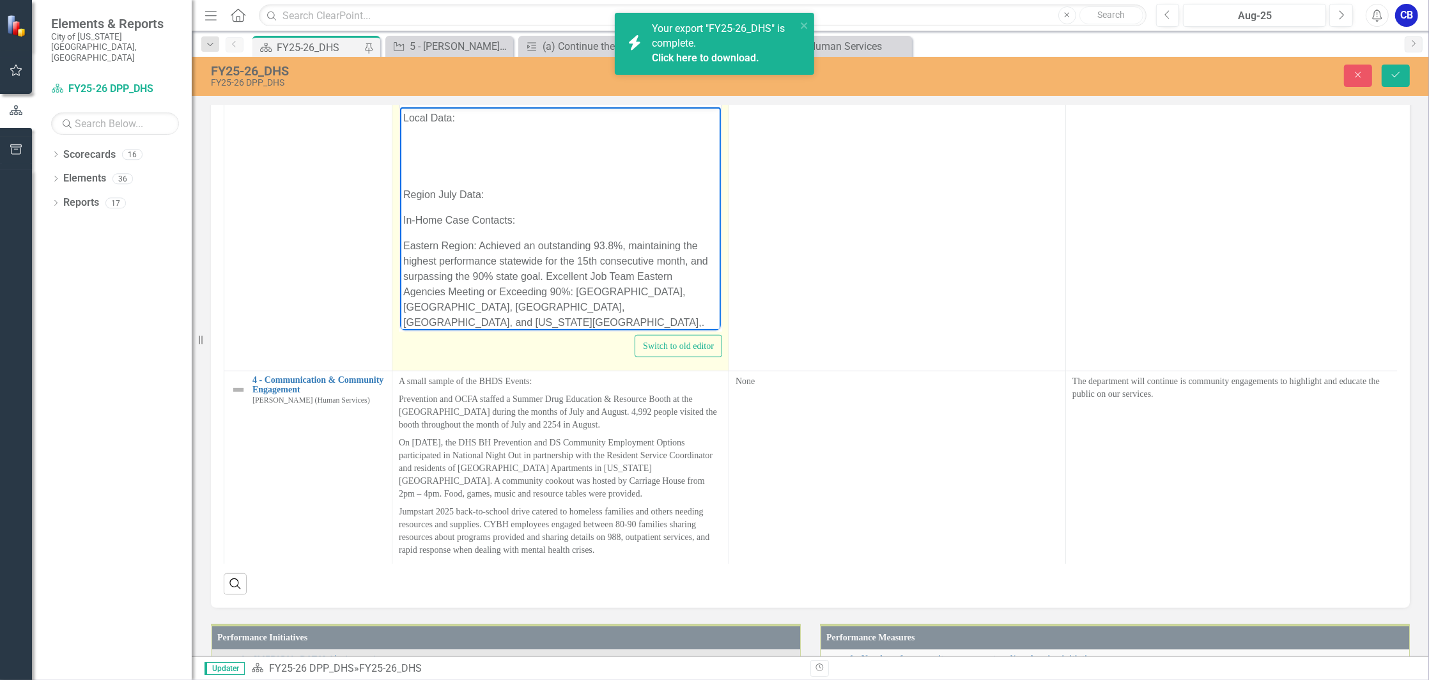
click at [482, 148] on p "Rich Text Area. Press ALT-0 for help." at bounding box center [560, 142] width 314 height 15
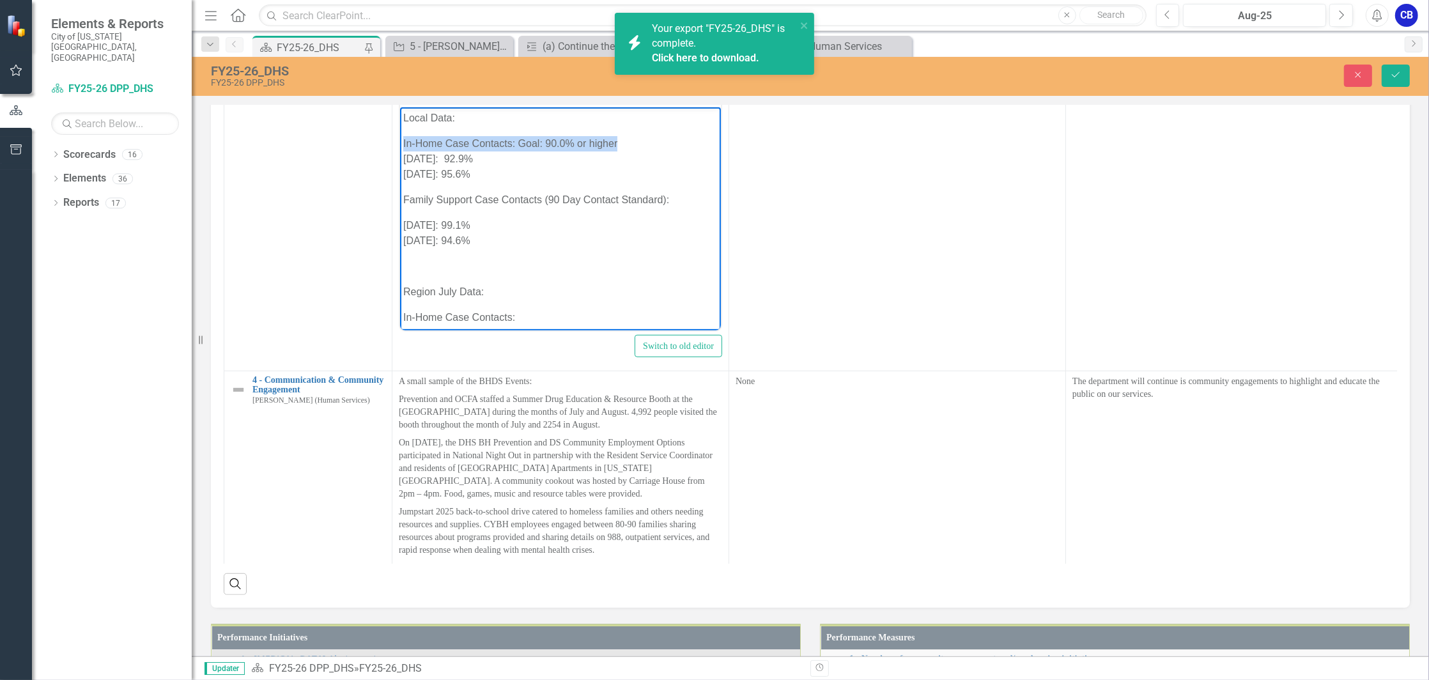
drag, startPoint x: 622, startPoint y: 141, endPoint x: 403, endPoint y: 139, distance: 219.2
click at [403, 139] on p "In-Home Case Contacts: Goal: 90.0% or higher [DATE]: 92.9% [DATE]: 95.6%" at bounding box center [560, 158] width 314 height 46
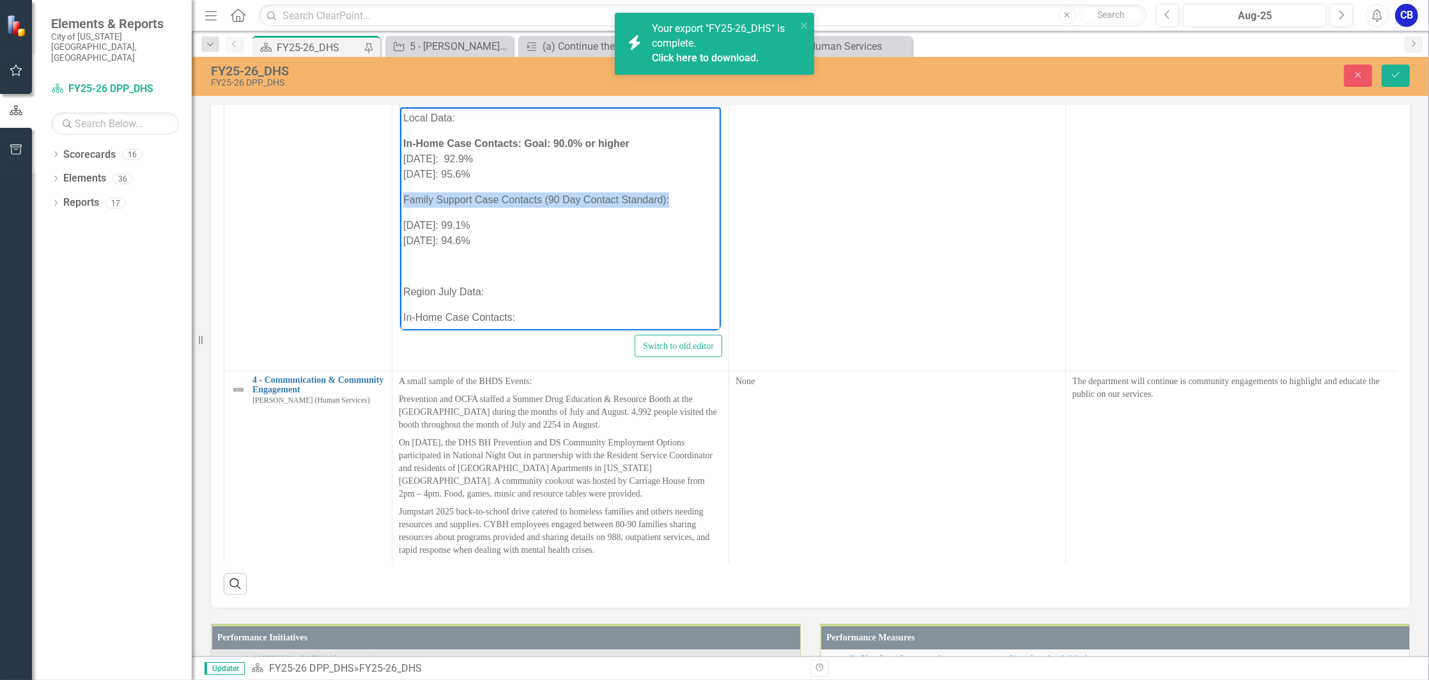
drag, startPoint x: 678, startPoint y: 197, endPoint x: 401, endPoint y: 199, distance: 276.7
click at [401, 199] on body "Local Data: In-Home Case Contacts: Goal: 90.0% or higher [DATE]: 92.9% [DATE]: …" at bounding box center [559, 368] width 321 height 523
click at [436, 216] on body "Local Data: In-Home Case Contacts: Goal: 90.0% or higher [DATE]: 92.9% [DATE]: …" at bounding box center [559, 368] width 321 height 523
click at [403, 229] on p "[DATE]: 99.1% [DATE]: 94.6%" at bounding box center [560, 232] width 314 height 31
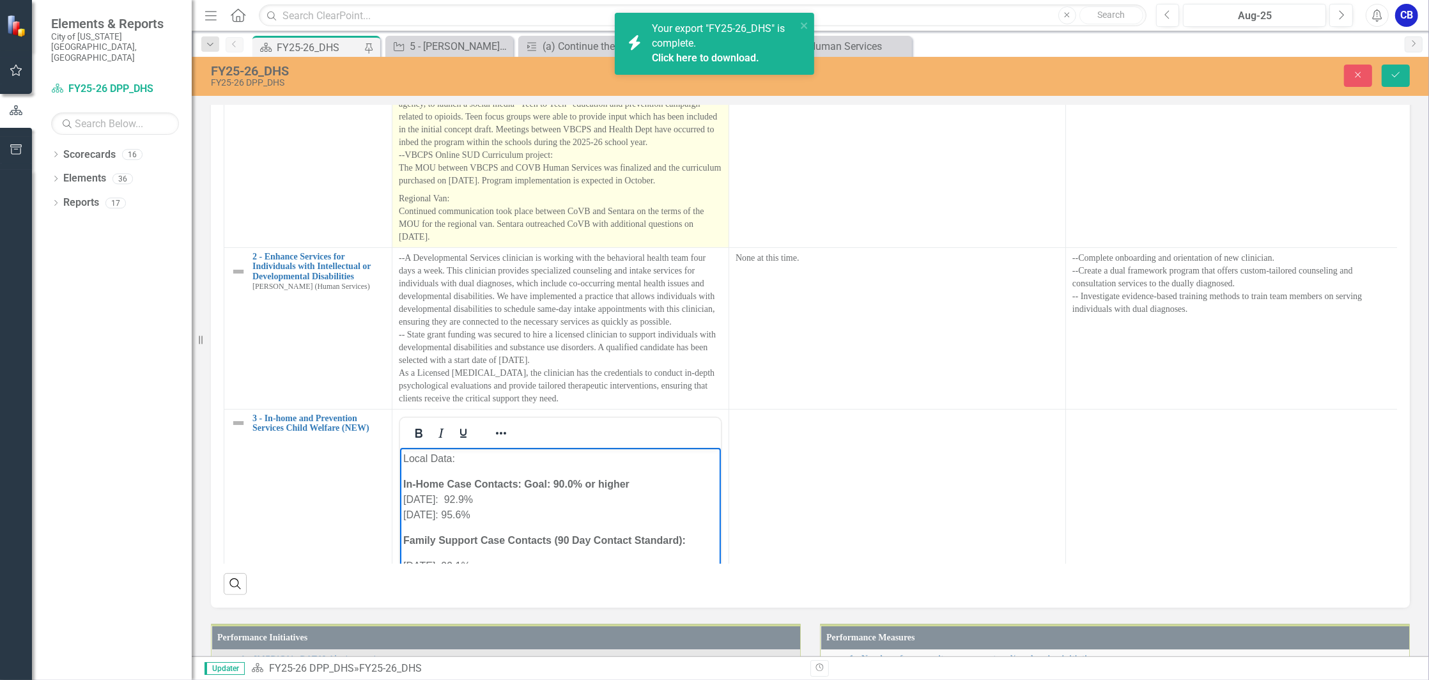
scroll to position [852, 0]
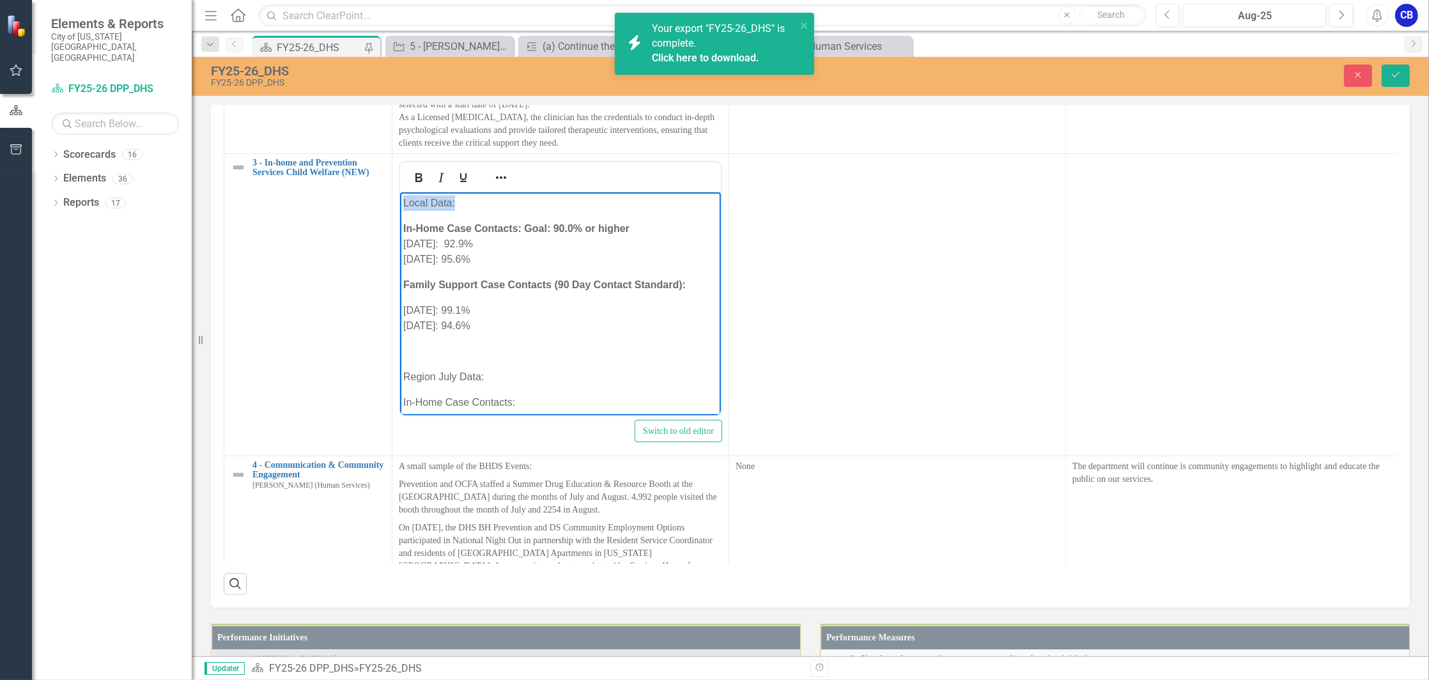
drag, startPoint x: 451, startPoint y: 206, endPoint x: 790, endPoint y: 687, distance: 588.3
click at [399, 205] on html "Local Data: In-Home Case Contacts: Goal: 90.0% or higher [DATE]: 92.9% [DATE]: …" at bounding box center [559, 453] width 321 height 523
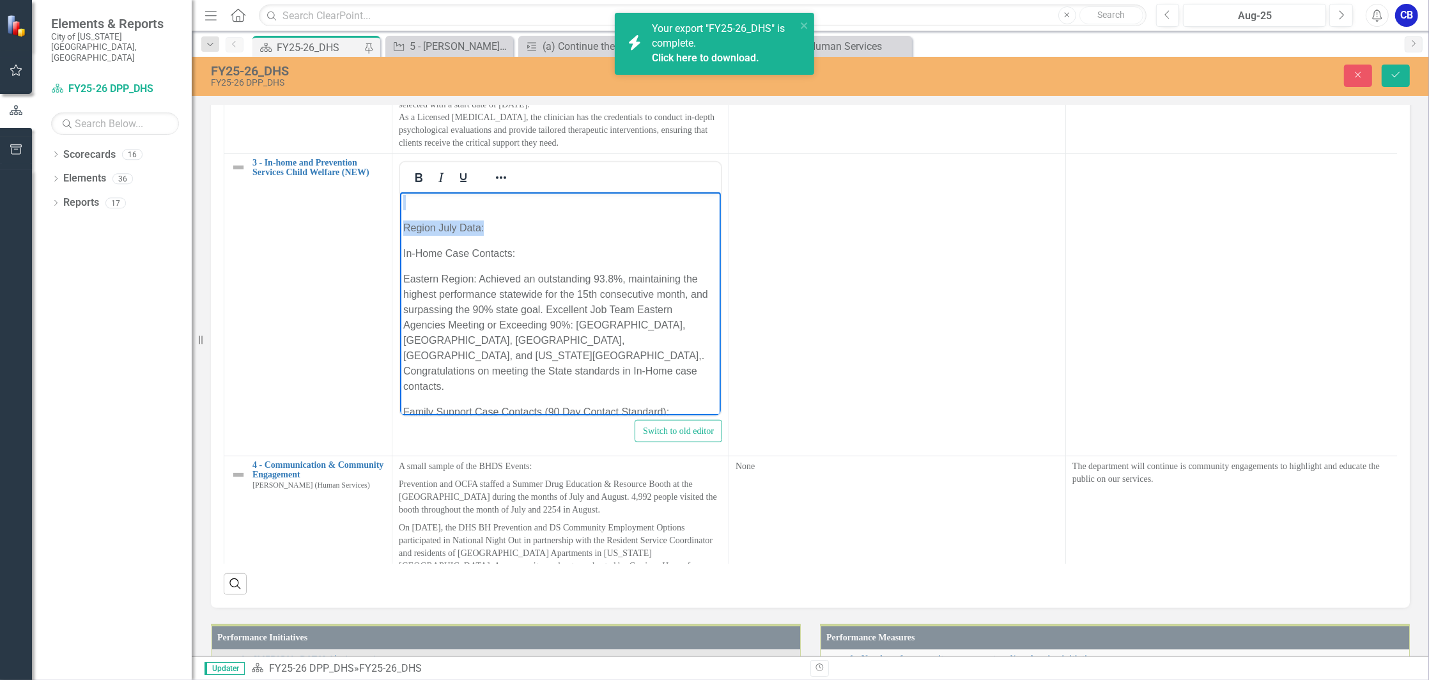
scroll to position [143, 0]
drag, startPoint x: 463, startPoint y: 205, endPoint x: 399, endPoint y: 233, distance: 70.1
click at [399, 233] on body "Local Data: In-Home Case Contacts: Goal: 90.0% or higher [DATE]: 92.9% [DATE]: …" at bounding box center [559, 310] width 321 height 523
click at [583, 242] on body "Local Data: In-Home Case Contacts: Goal: 90.0% or higher [DATE]: 92.9% [DATE]: …" at bounding box center [559, 310] width 321 height 523
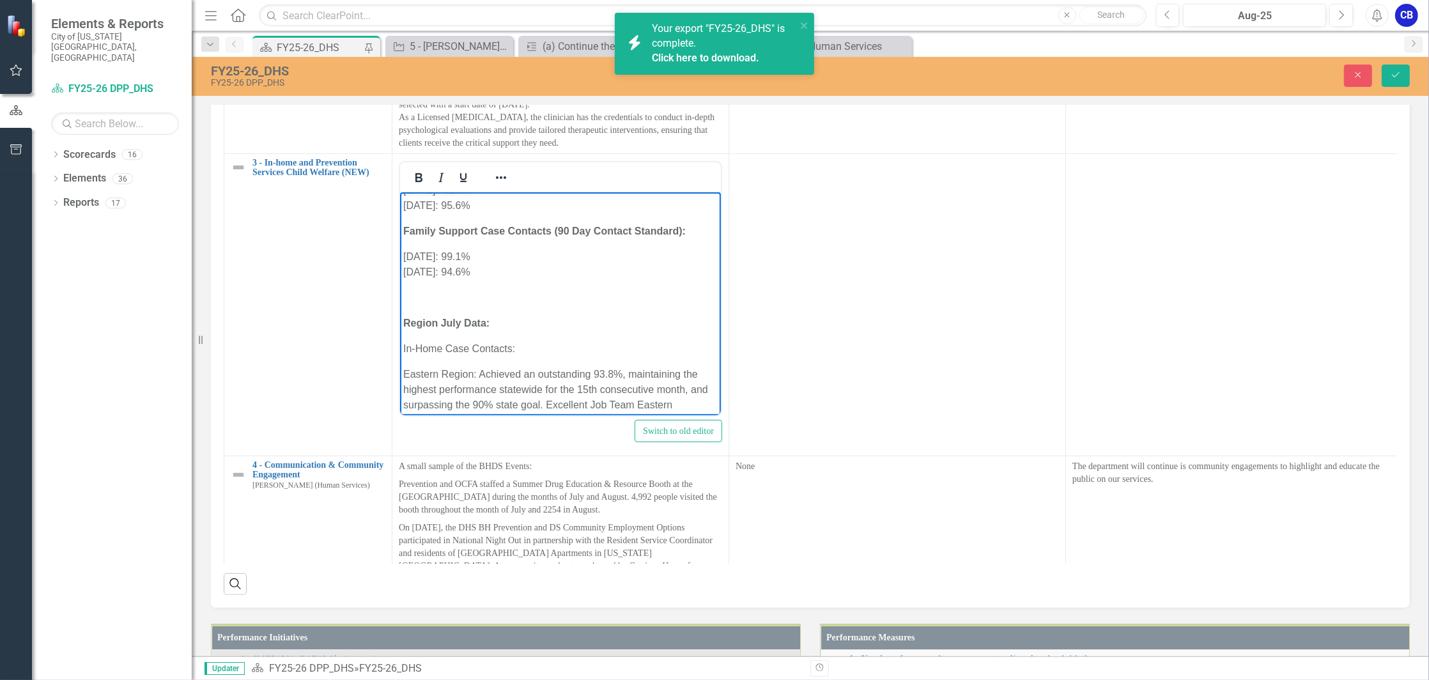
scroll to position [0, 0]
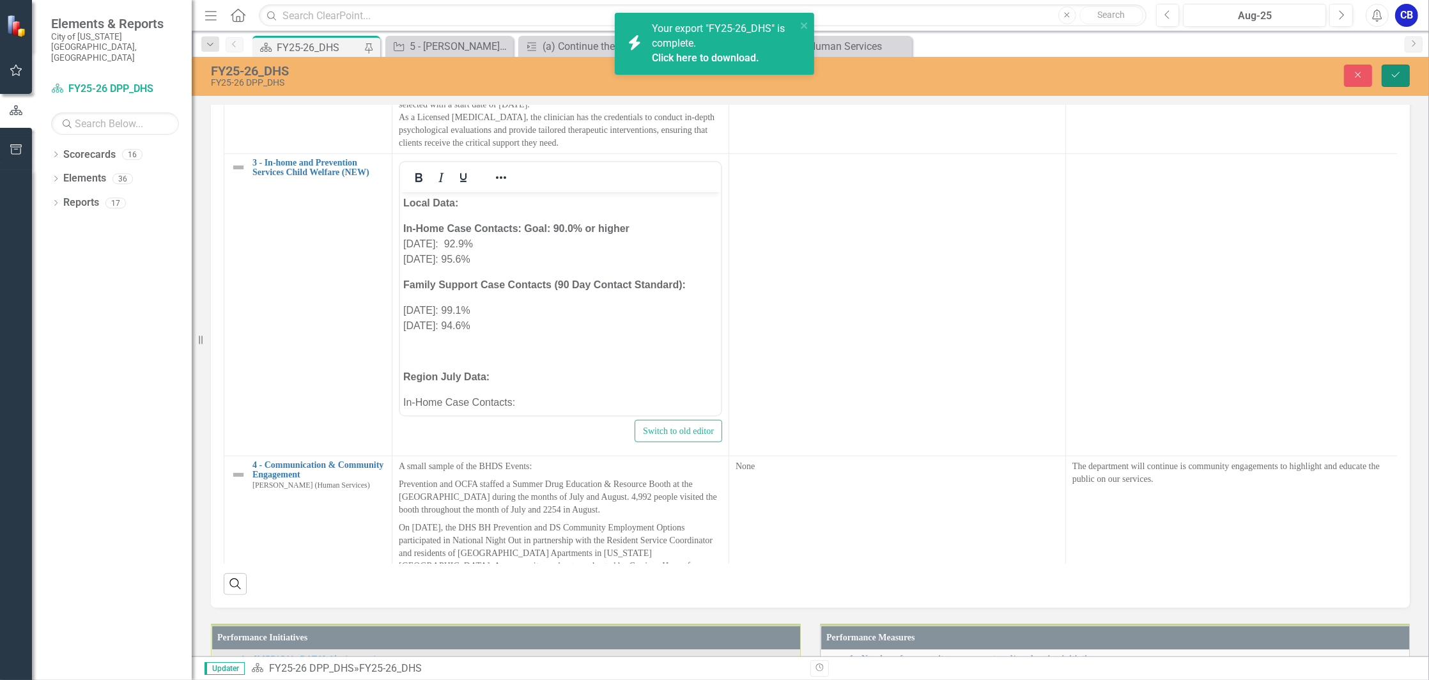
click at [1397, 71] on icon "Save" at bounding box center [1396, 74] width 12 height 9
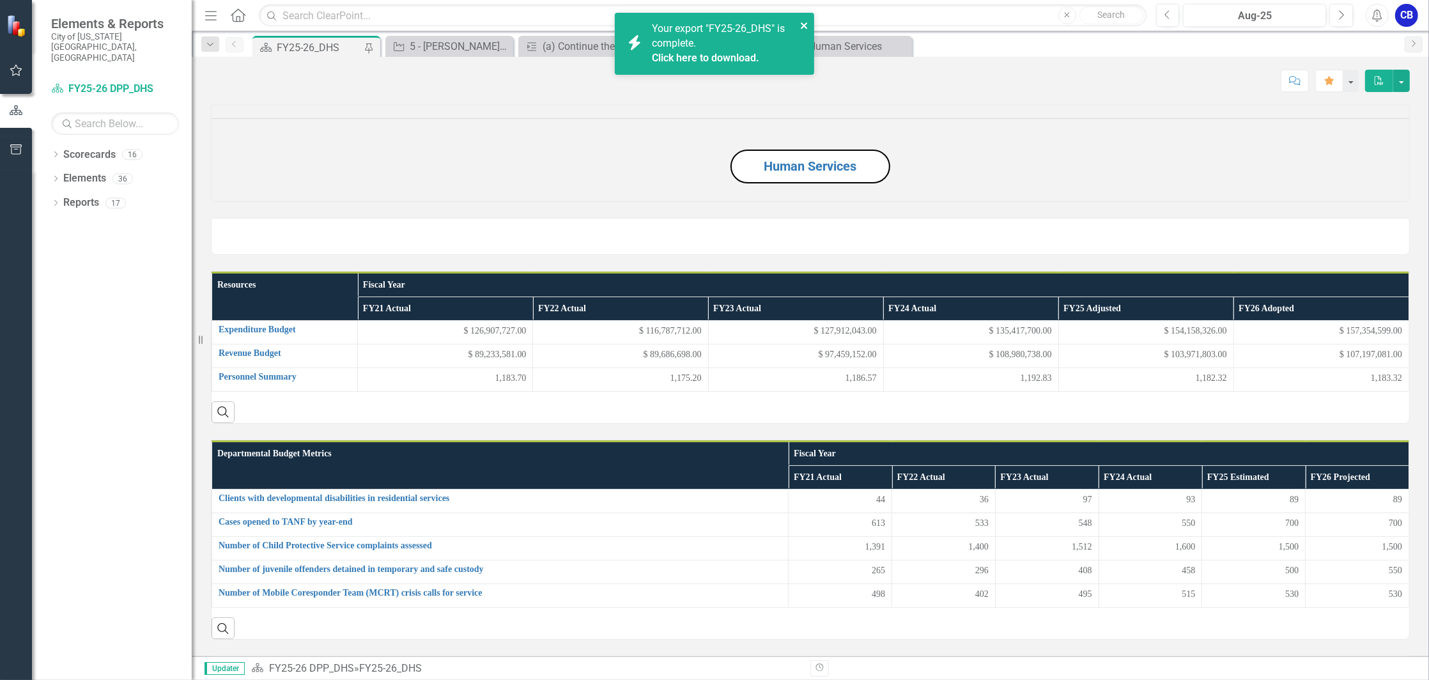
click at [802, 24] on icon "close" at bounding box center [804, 25] width 6 height 6
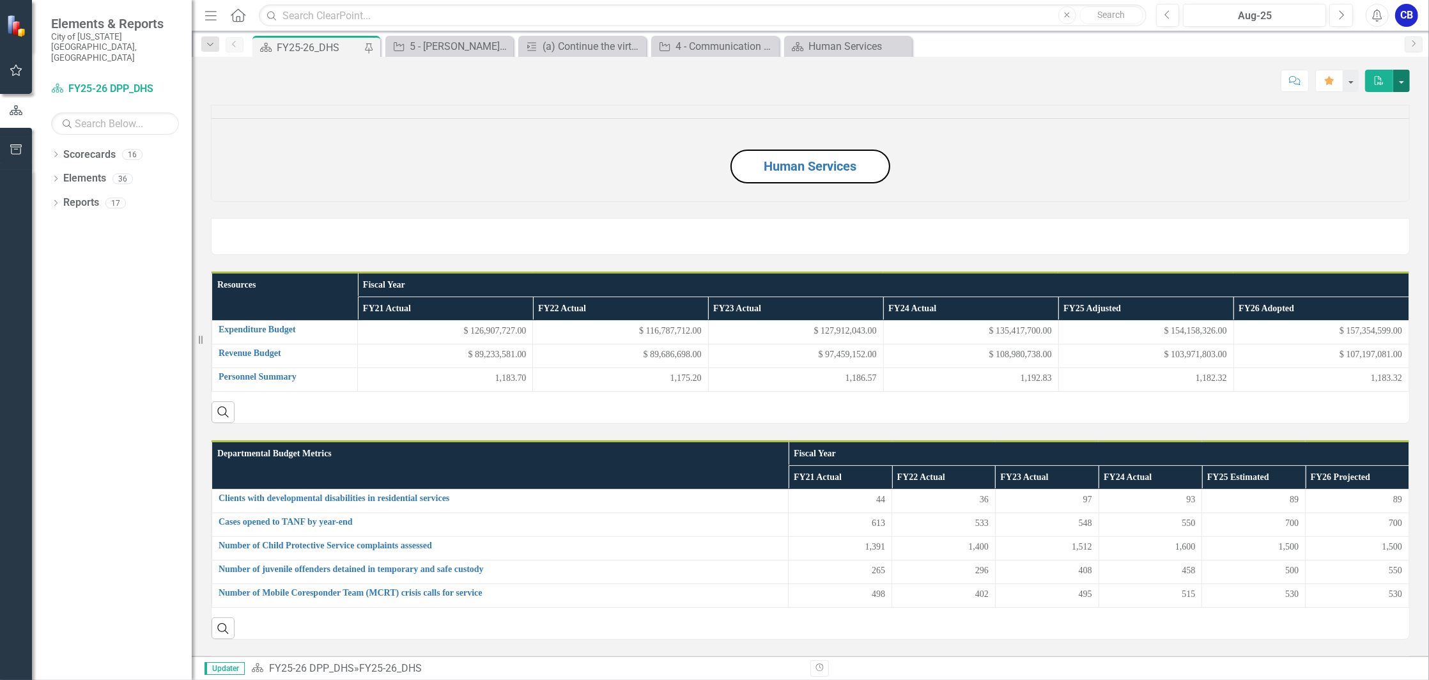
click at [1402, 80] on button "button" at bounding box center [1401, 81] width 17 height 22
click at [1394, 128] on link "PDF Export to PDF" at bounding box center [1358, 130] width 104 height 24
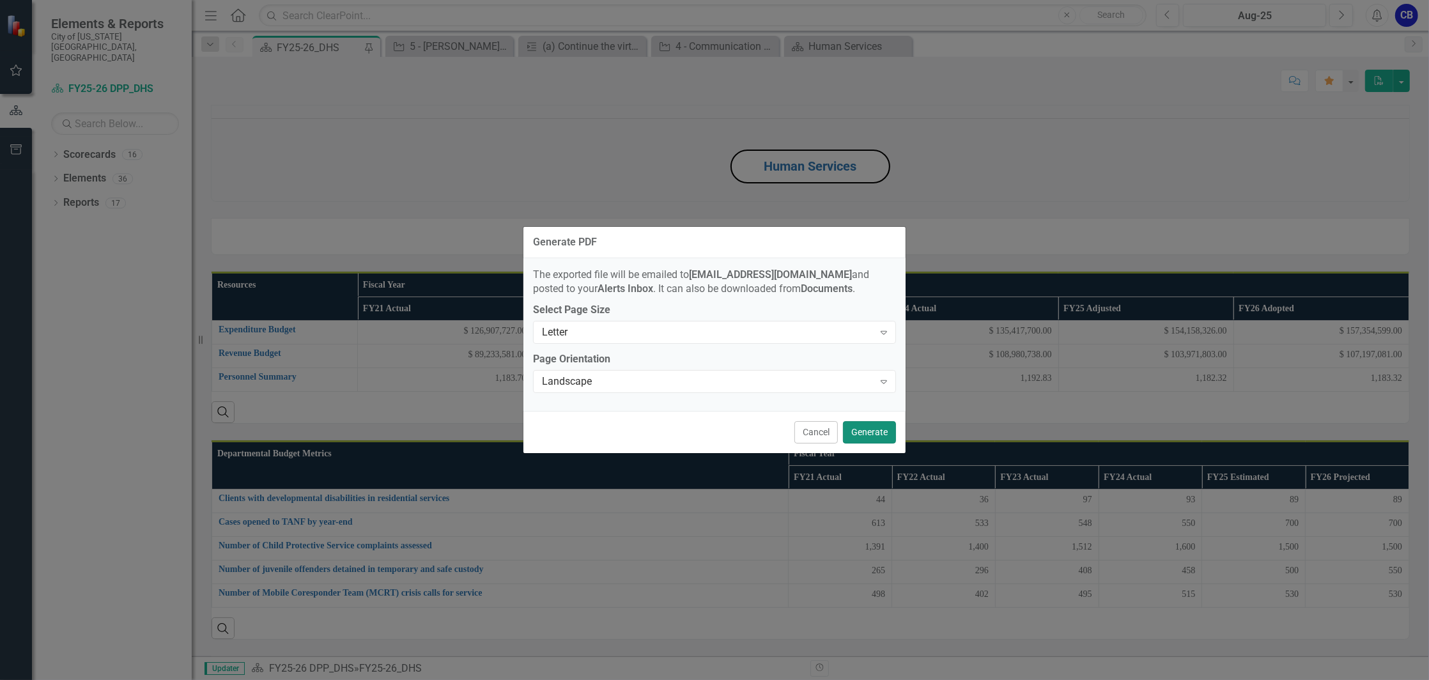
click at [863, 431] on button "Generate" at bounding box center [869, 432] width 53 height 22
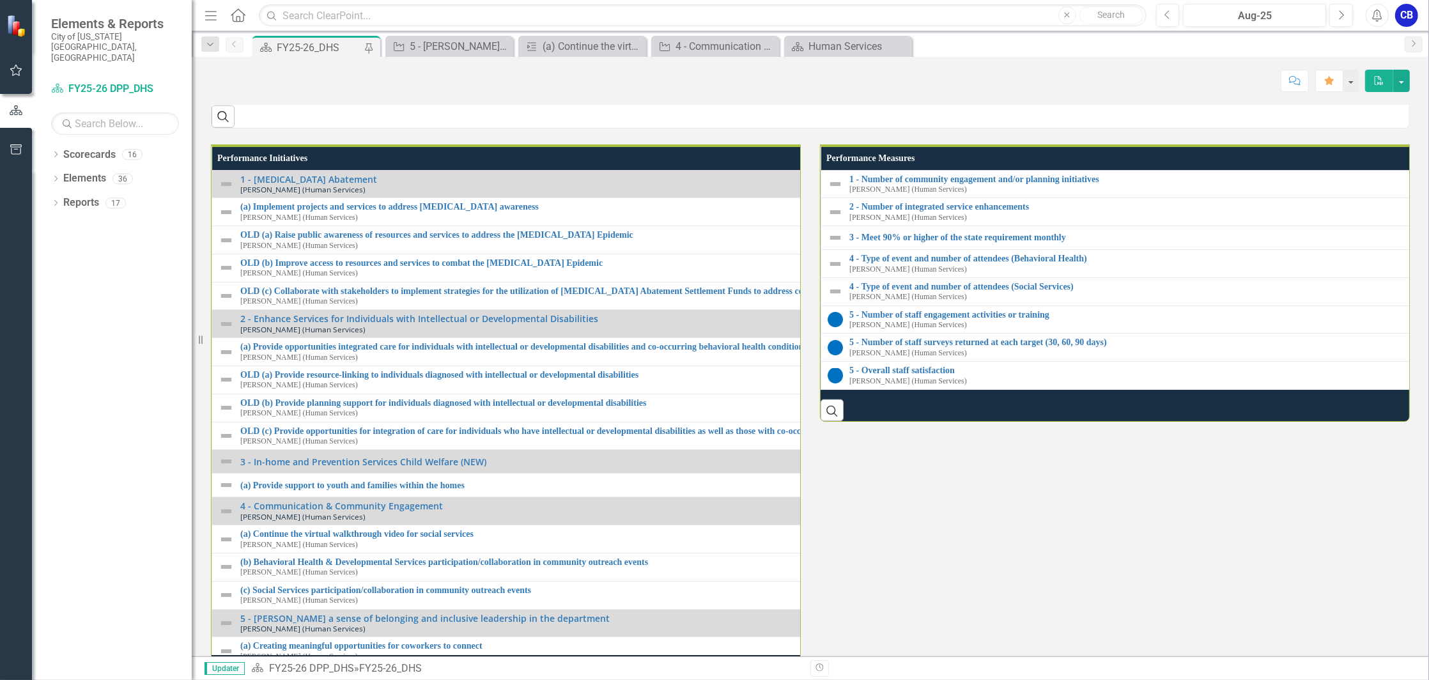
scroll to position [681, 0]
click at [933, 205] on td at bounding box center [896, 24] width 342 height 361
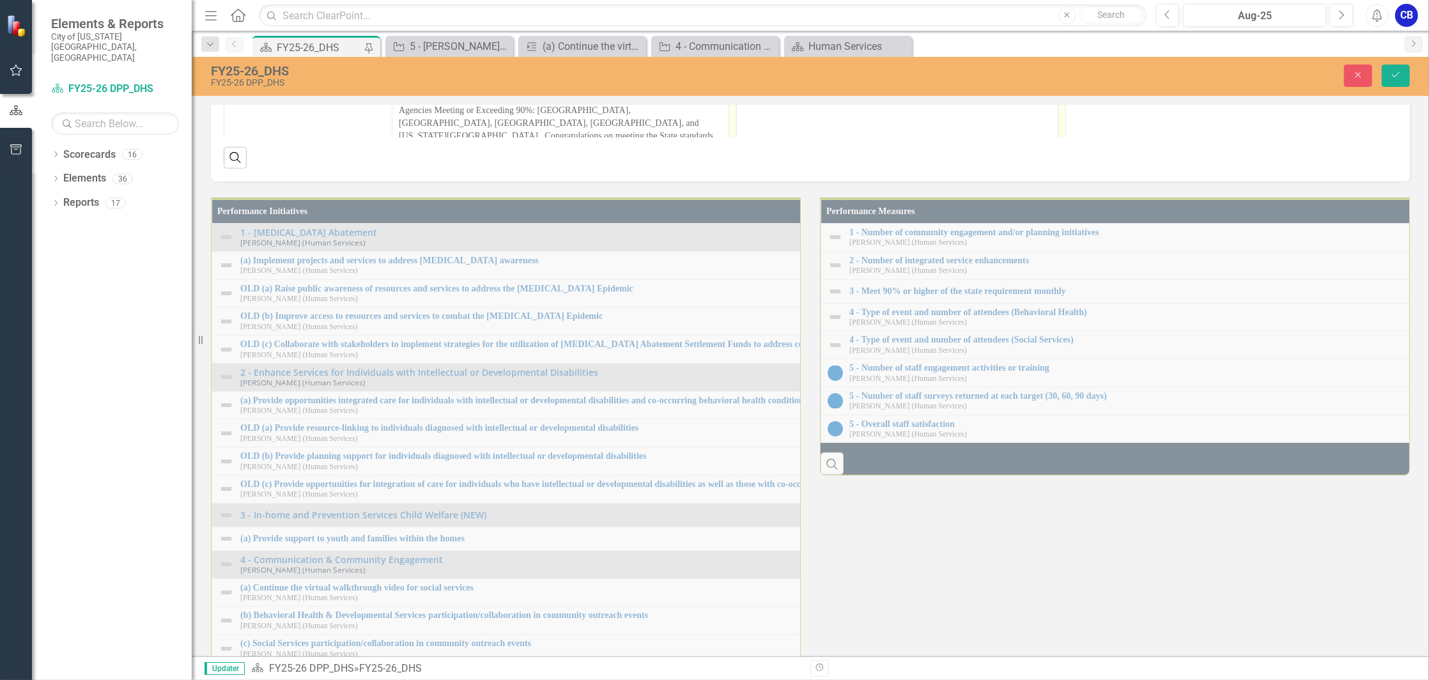
scroll to position [0, 0]
click at [907, 0] on body "Rich Text Area. Press ALT-0 for help." at bounding box center [896, 33] width 321 height 192
click at [1140, 247] on td at bounding box center [1234, 85] width 337 height 374
click at [1140, 246] on td at bounding box center [1234, 85] width 337 height 374
click at [1139, 0] on body "Rich Text Area. Press ALT-0 for help." at bounding box center [1233, 33] width 321 height 192
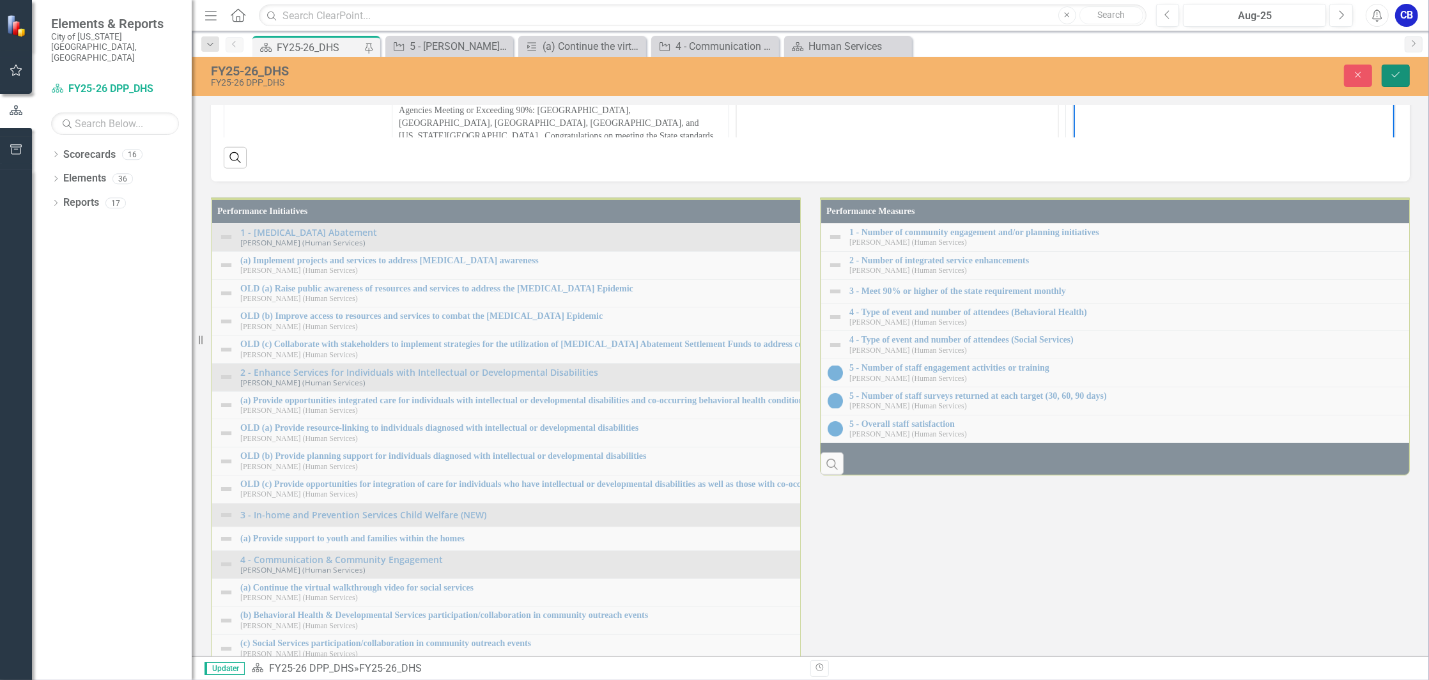
click at [1391, 74] on icon "Save" at bounding box center [1396, 74] width 12 height 9
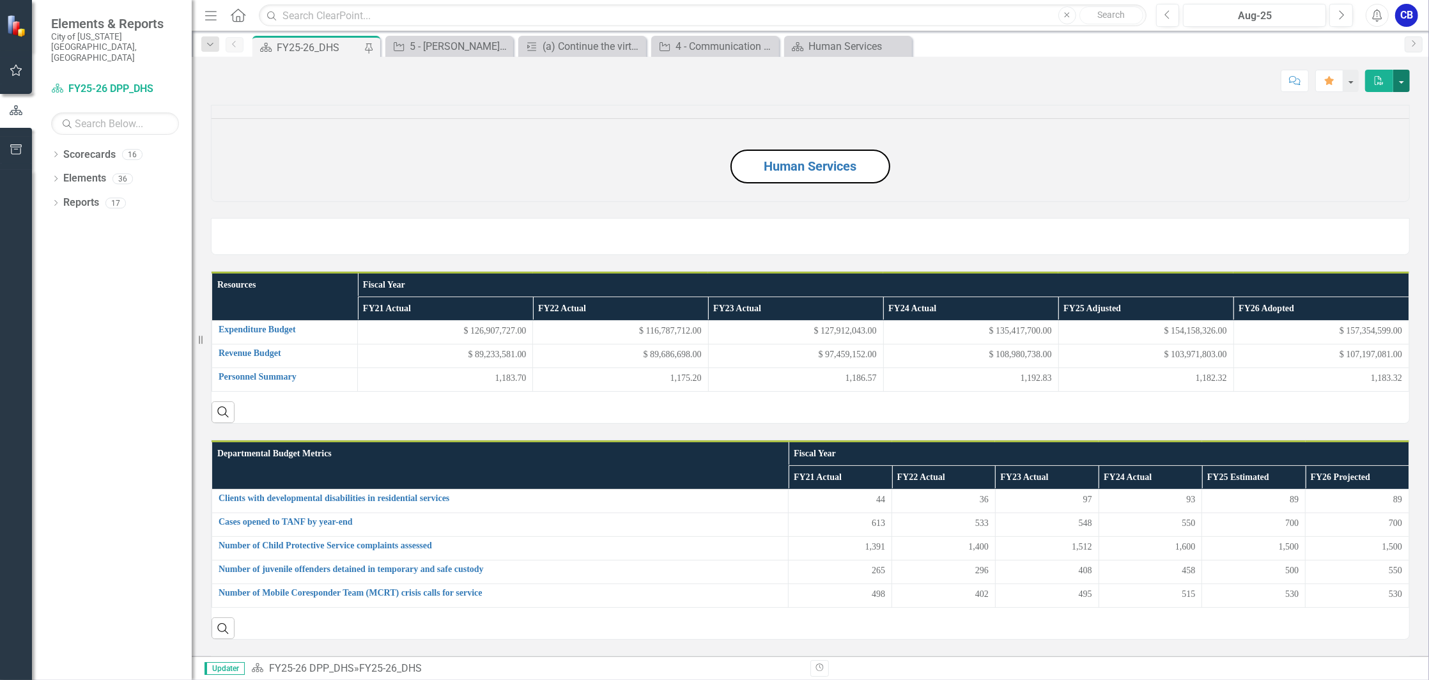
click at [1398, 78] on button "button" at bounding box center [1401, 81] width 17 height 22
click at [1385, 132] on link "PDF Export to PDF" at bounding box center [1358, 130] width 104 height 24
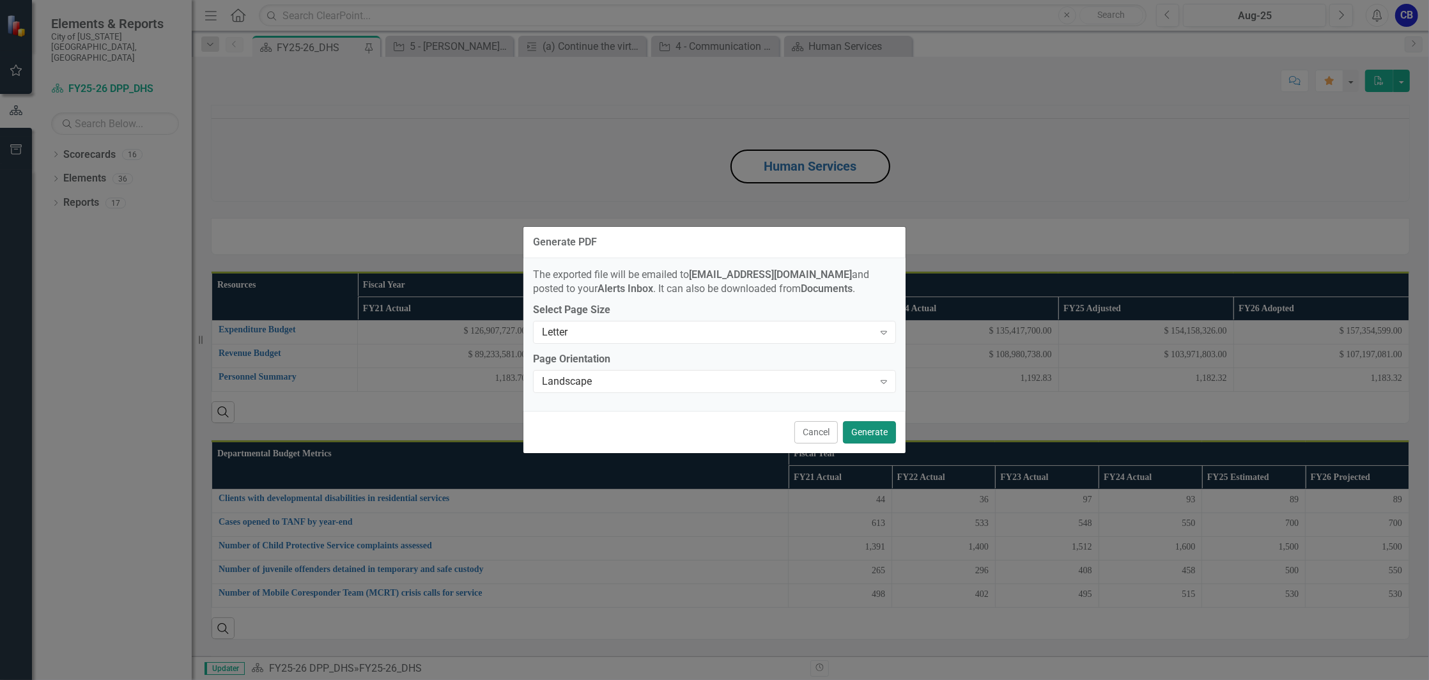
click at [867, 438] on button "Generate" at bounding box center [869, 432] width 53 height 22
